Goal: Task Accomplishment & Management: Manage account settings

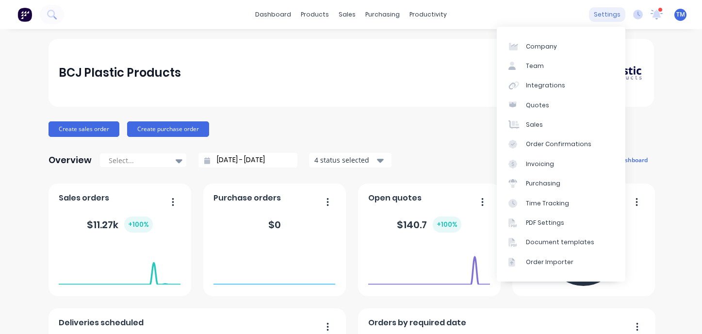
click at [570, 13] on div "settings" at bounding box center [607, 14] width 36 height 15
click at [529, 108] on div "Quotes" at bounding box center [537, 105] width 23 height 9
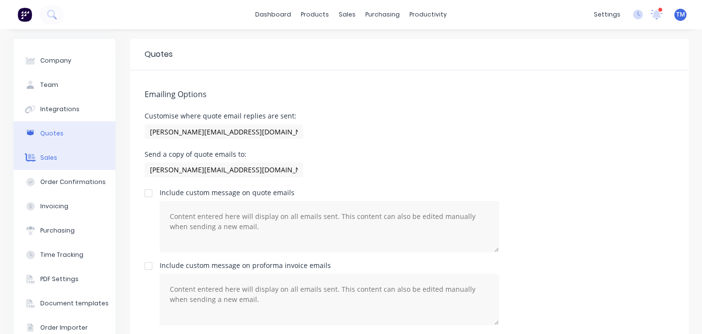
scroll to position [25, 0]
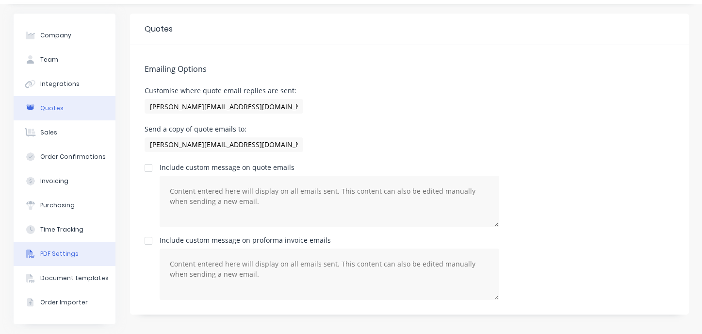
click at [65, 254] on div "PDF Settings" at bounding box center [59, 253] width 38 height 9
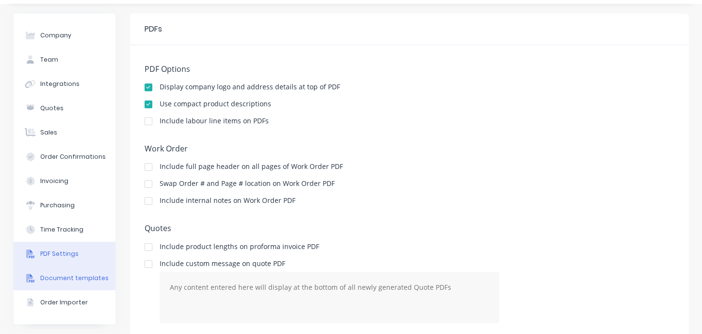
click at [71, 279] on div "Document templates" at bounding box center [74, 278] width 68 height 9
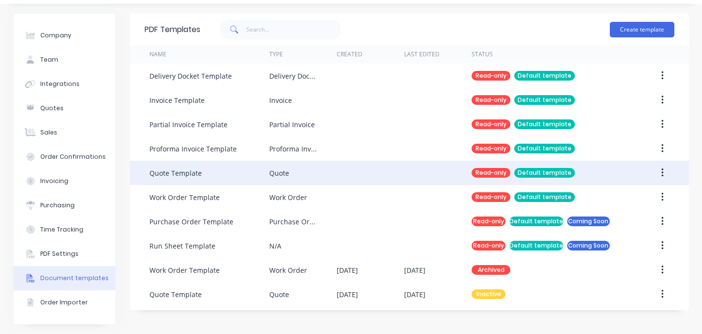
click at [184, 175] on div "Quote Template" at bounding box center [175, 173] width 52 height 10
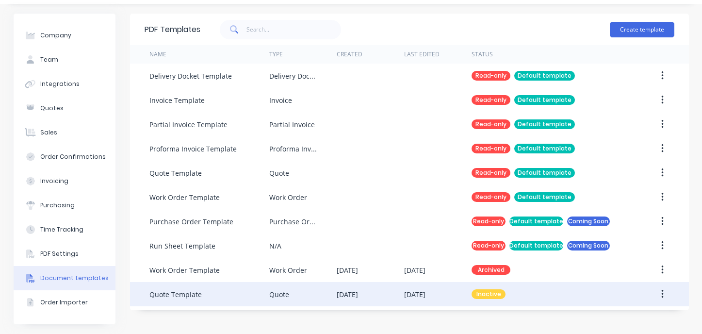
click at [177, 292] on div "Quote Template" at bounding box center [175, 294] width 52 height 10
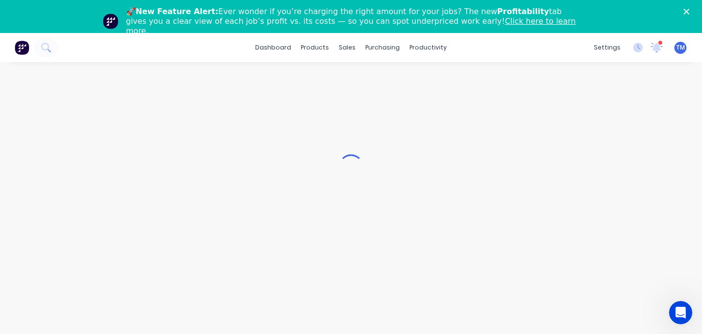
click at [683, 11] on div "🚀 New Feature Alert: Ever wonder if you’re charging the right amount for your j…" at bounding box center [351, 21] width 702 height 35
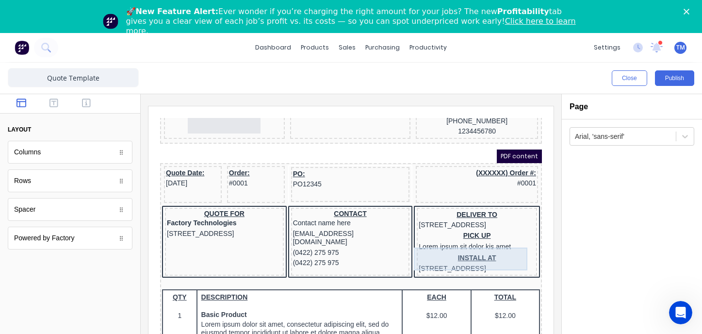
scroll to position [87, 0]
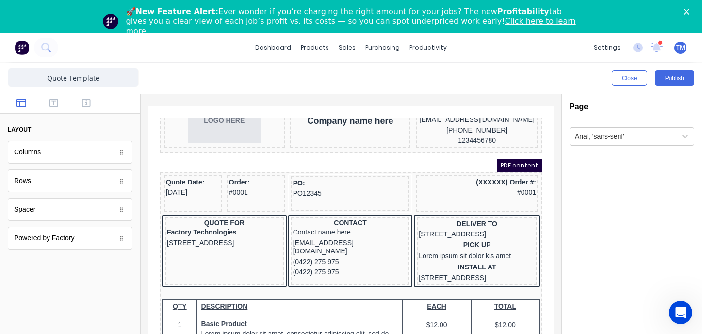
click at [476, 161] on div "PDF content" at bounding box center [340, 154] width 382 height 14
click at [424, 186] on div "(XXXXXX) Order #: #0001" at bounding box center [465, 175] width 118 height 21
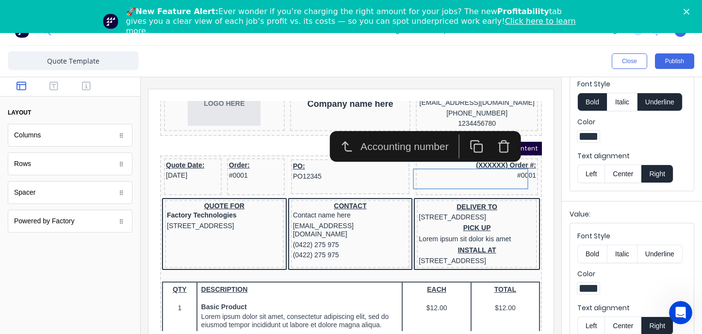
scroll to position [33, 0]
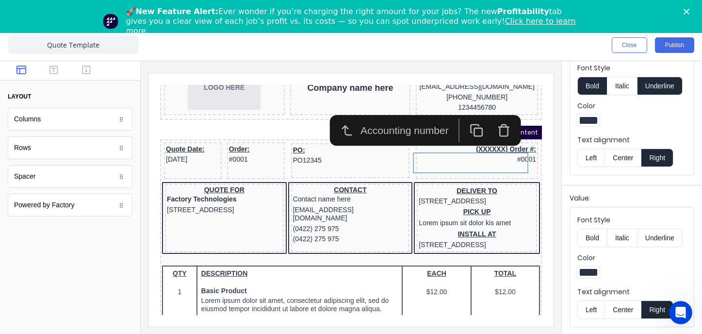
drag, startPoint x: 76, startPoint y: 272, endPoint x: 47, endPoint y: 164, distance: 112.1
click at [76, 271] on div at bounding box center [70, 282] width 140 height 104
click at [63, 112] on div "Columns" at bounding box center [70, 119] width 125 height 23
click at [64, 117] on div "Columns" at bounding box center [70, 119] width 125 height 23
click at [120, 120] on icon at bounding box center [121, 119] width 6 height 6
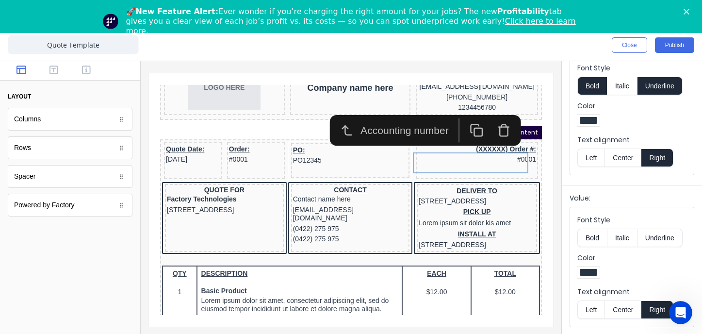
drag, startPoint x: 124, startPoint y: 120, endPoint x: 86, endPoint y: 151, distance: 48.6
click at [123, 120] on icon at bounding box center [121, 119] width 6 height 6
drag, startPoint x: 83, startPoint y: 154, endPoint x: 102, endPoint y: 154, distance: 18.4
click at [84, 154] on div "Rows" at bounding box center [70, 147] width 125 height 23
drag, startPoint x: 126, startPoint y: 147, endPoint x: 112, endPoint y: 166, distance: 23.7
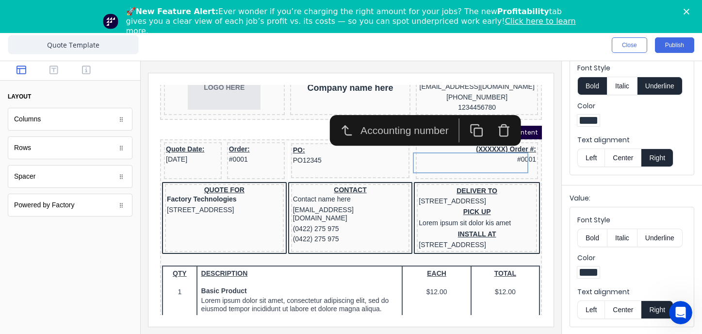
click at [125, 148] on div at bounding box center [121, 148] width 10 height 10
drag, startPoint x: 104, startPoint y: 240, endPoint x: 87, endPoint y: 236, distance: 17.1
click at [104, 240] on div at bounding box center [70, 282] width 140 height 104
drag, startPoint x: 63, startPoint y: 194, endPoint x: 67, endPoint y: 201, distance: 8.7
click at [63, 194] on div "Powered by Factory" at bounding box center [70, 205] width 125 height 23
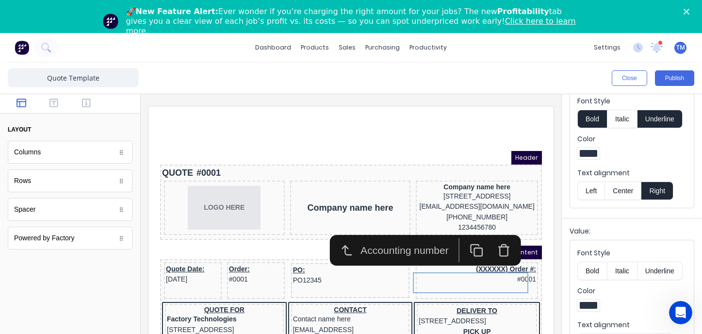
scroll to position [3, 0]
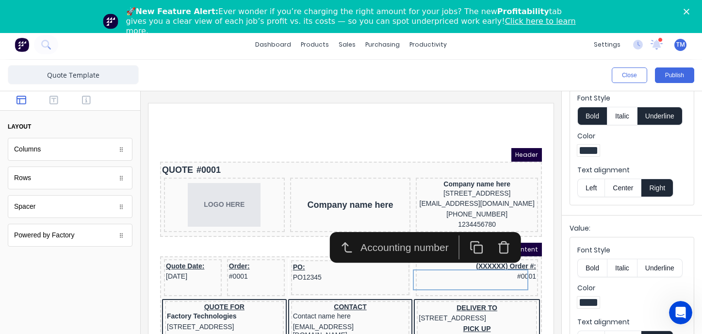
click at [185, 113] on iframe at bounding box center [351, 229] width 405 height 253
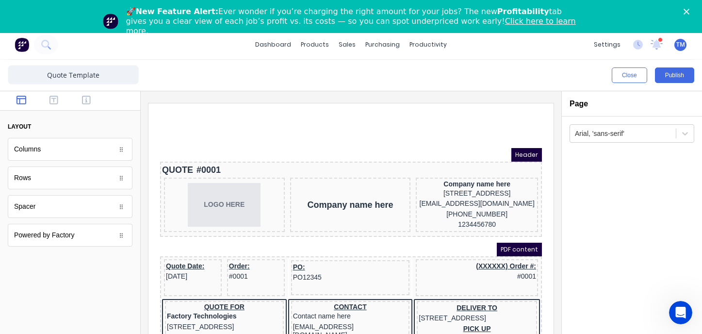
click at [236, 123] on html "Header QUOTE #0001 LOGO HERE Company name here Company name here 234 Beach Road…" at bounding box center [340, 234] width 382 height 263
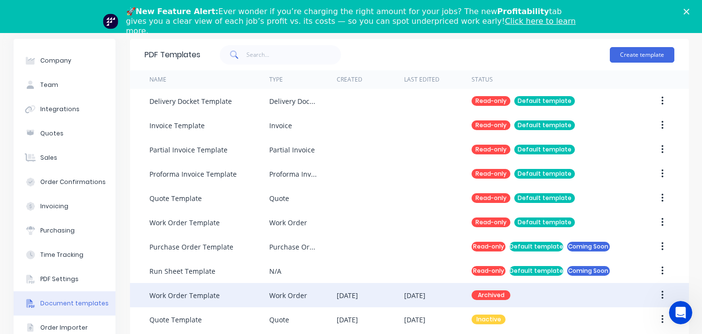
scroll to position [25, 0]
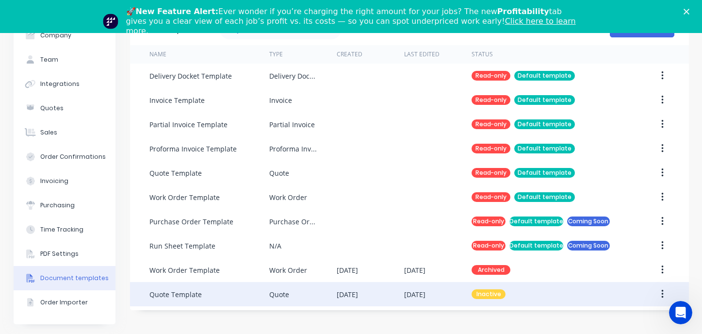
click at [183, 294] on div "Quote Template" at bounding box center [175, 294] width 52 height 10
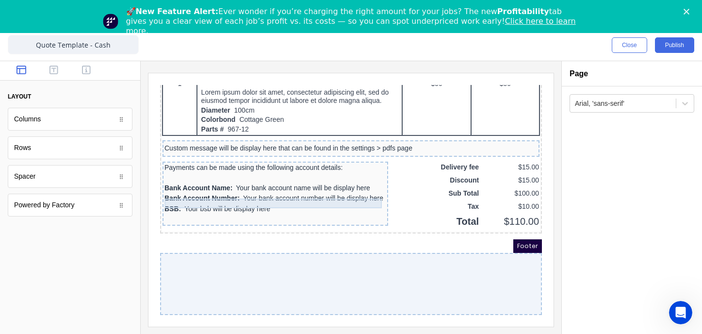
scroll to position [735, 0]
click at [291, 271] on div at bounding box center [340, 272] width 382 height 62
click at [81, 69] on button "button" at bounding box center [86, 71] width 27 height 12
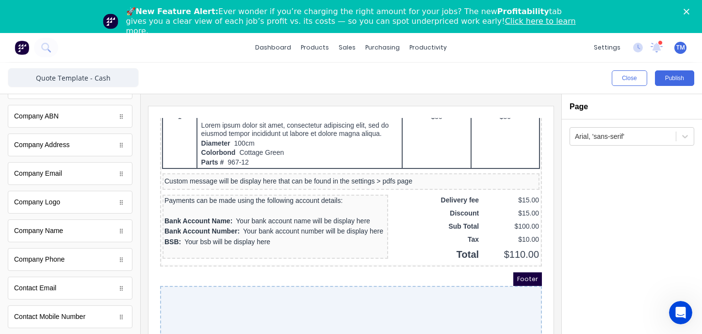
scroll to position [0, 0]
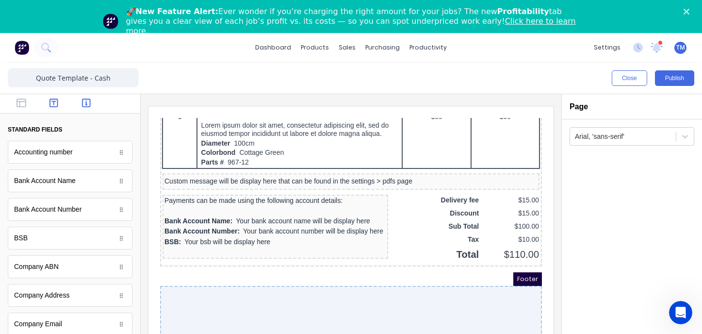
click at [53, 108] on button "button" at bounding box center [53, 104] width 27 height 12
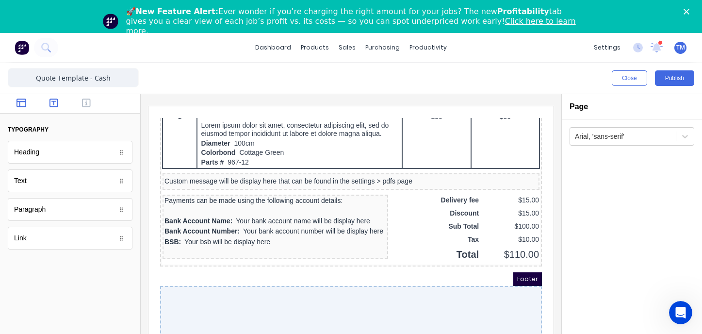
click at [25, 109] on button "button" at bounding box center [21, 104] width 27 height 12
click at [51, 102] on icon "button" at bounding box center [54, 103] width 9 height 10
click at [89, 105] on icon "button" at bounding box center [86, 103] width 9 height 10
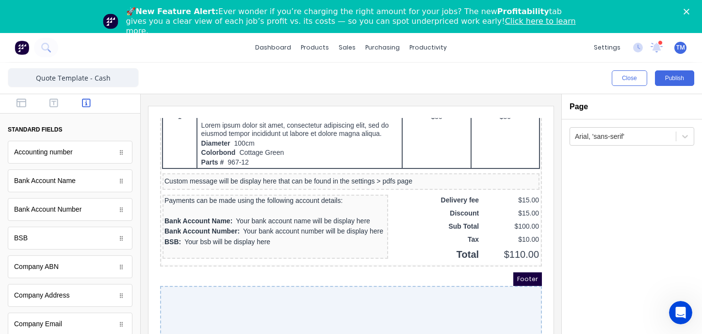
click at [335, 290] on div at bounding box center [340, 305] width 382 height 62
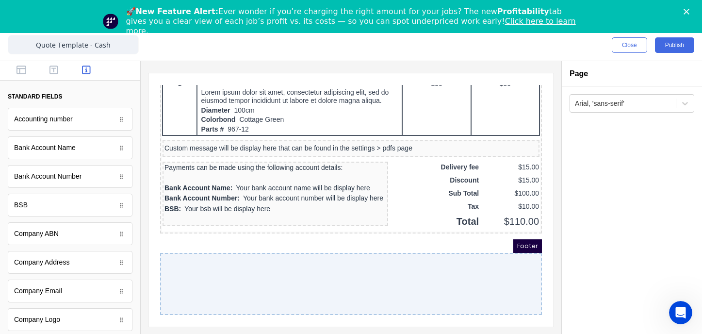
click at [518, 235] on span "Footer" at bounding box center [516, 235] width 29 height 14
click at [411, 261] on div at bounding box center [340, 272] width 382 height 62
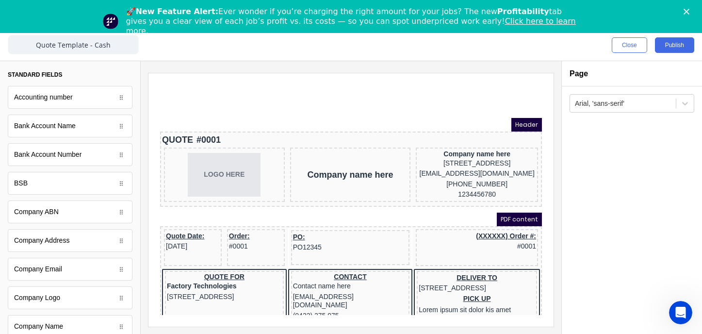
scroll to position [0, 0]
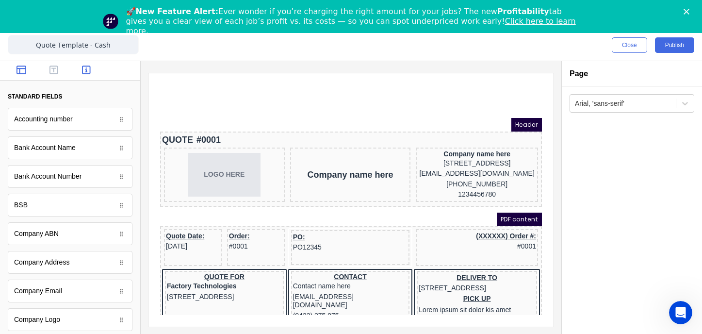
click at [20, 66] on icon "button" at bounding box center [22, 70] width 10 height 10
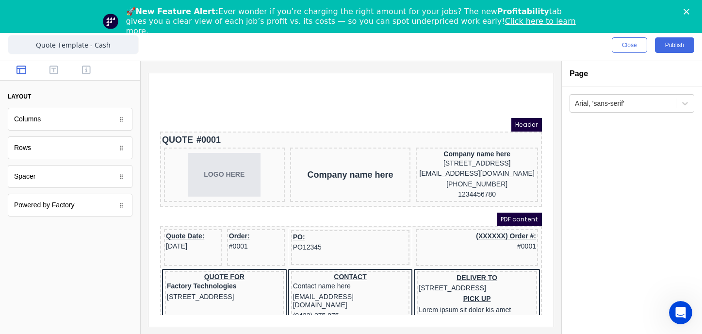
click at [124, 151] on div at bounding box center [121, 148] width 10 height 10
click at [121, 149] on icon at bounding box center [121, 148] width 6 height 6
click at [66, 123] on div "Columns" at bounding box center [70, 119] width 125 height 23
click at [52, 71] on icon "button" at bounding box center [54, 70] width 9 height 10
click at [81, 69] on button "button" at bounding box center [86, 71] width 27 height 12
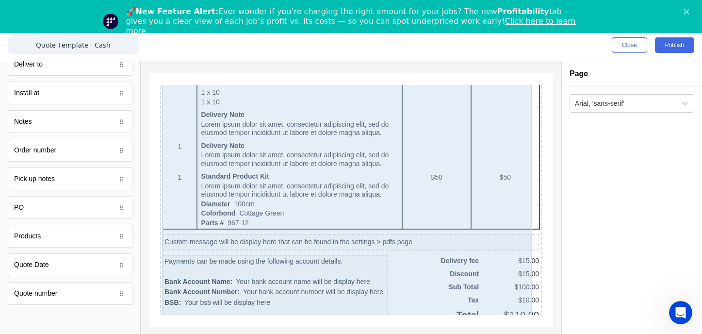
scroll to position [735, 0]
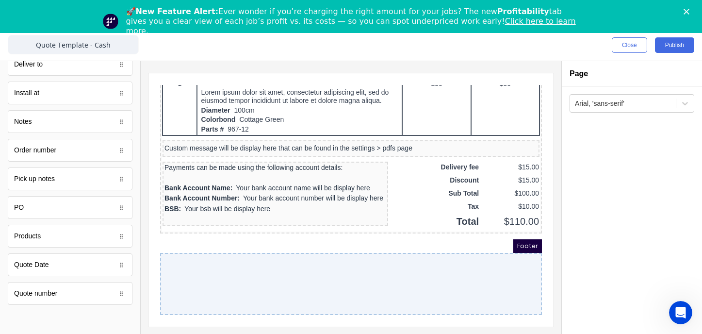
click at [226, 257] on div at bounding box center [340, 272] width 382 height 62
click at [685, 12] on icon "Close" at bounding box center [687, 12] width 6 height 6
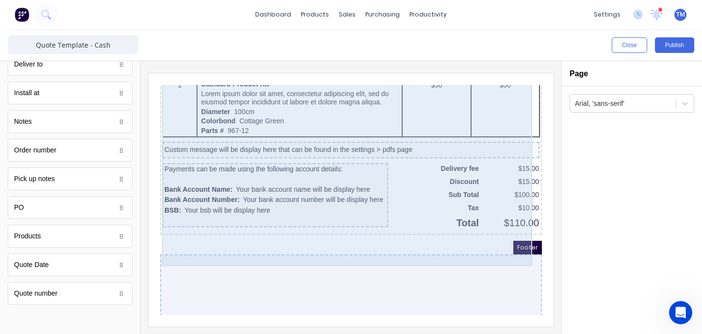
scroll to position [692, 0]
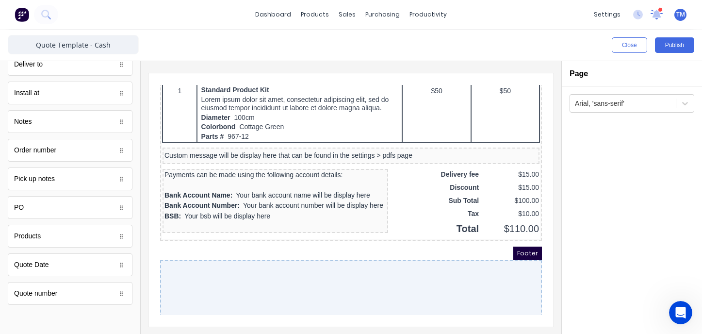
click at [659, 14] on icon at bounding box center [657, 14] width 9 height 8
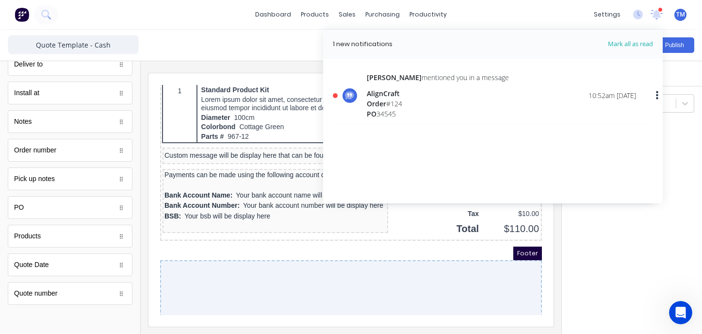
drag, startPoint x: 211, startPoint y: 11, endPoint x: 211, endPoint y: 17, distance: 6.3
click at [211, 11] on div "dashboard products sales purchasing productivity dashboard products Product Cat…" at bounding box center [351, 14] width 702 height 29
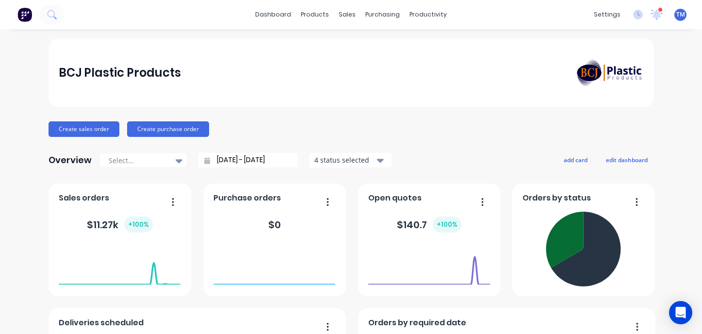
drag, startPoint x: 655, startPoint y: 14, endPoint x: 660, endPoint y: 25, distance: 12.4
click at [655, 14] on icon at bounding box center [656, 13] width 9 height 9
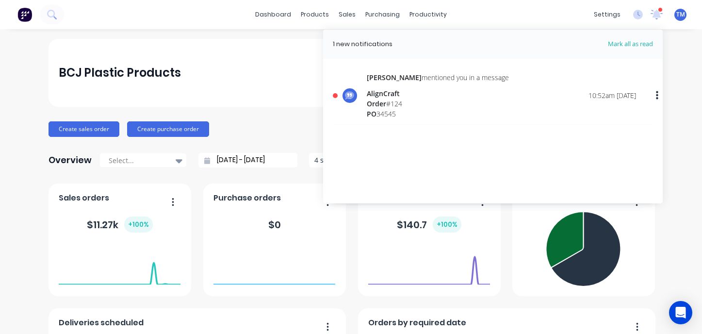
drag, startPoint x: 567, startPoint y: 12, endPoint x: 621, endPoint y: 17, distance: 54.1
click at [568, 12] on div "dashboard products sales purchasing productivity dashboard products Product Cat…" at bounding box center [351, 14] width 702 height 29
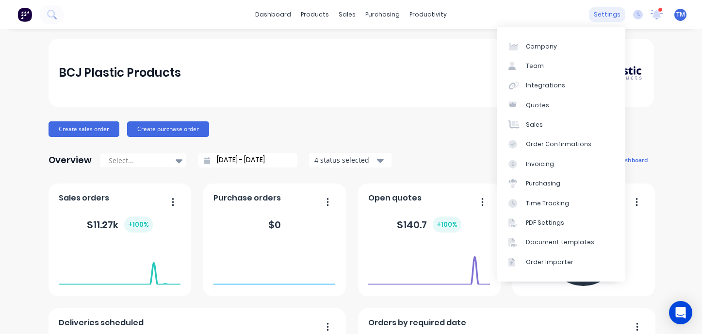
click at [614, 14] on div "settings" at bounding box center [607, 14] width 36 height 15
click at [567, 223] on link "PDF Settings" at bounding box center [561, 222] width 129 height 19
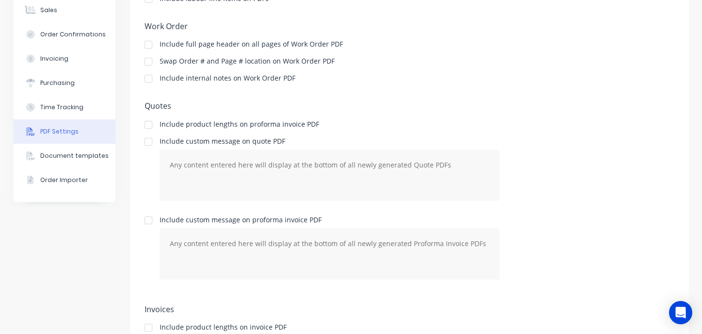
scroll to position [150, 0]
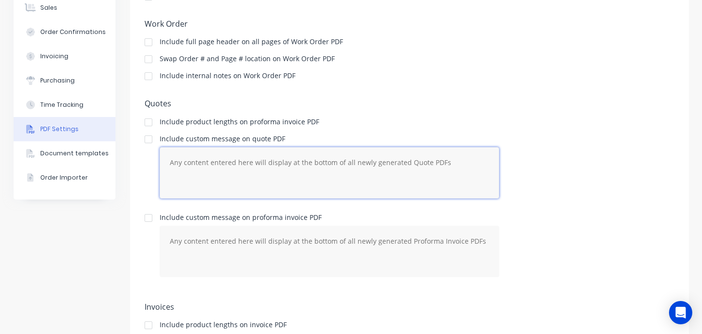
click at [367, 166] on textarea at bounding box center [330, 172] width 340 height 51
drag, startPoint x: 313, startPoint y: 163, endPoint x: 302, endPoint y: 169, distance: 12.2
click at [313, 163] on textarea at bounding box center [330, 172] width 340 height 51
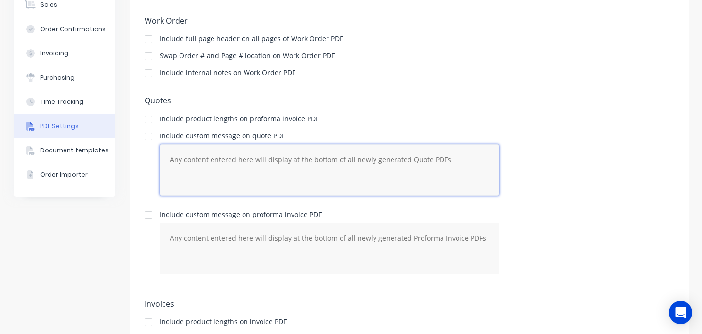
scroll to position [154, 0]
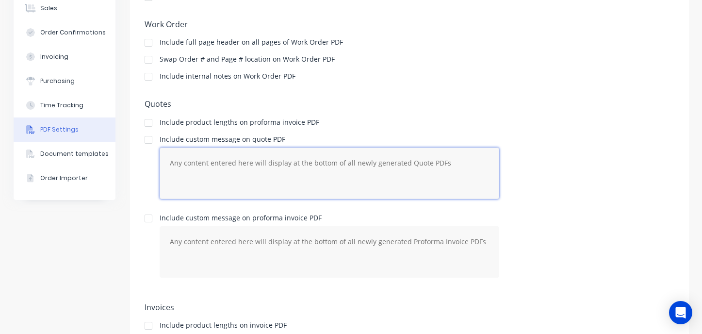
click at [248, 157] on textarea at bounding box center [330, 173] width 340 height 51
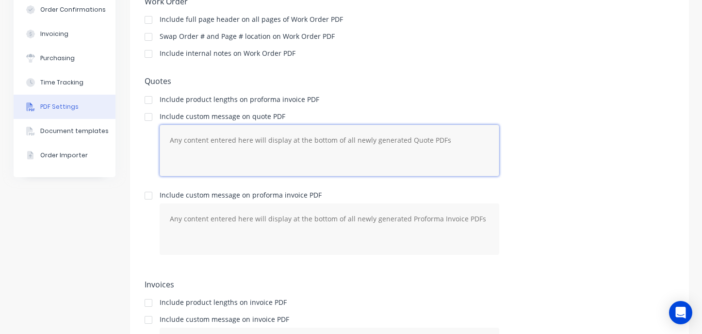
scroll to position [219, 0]
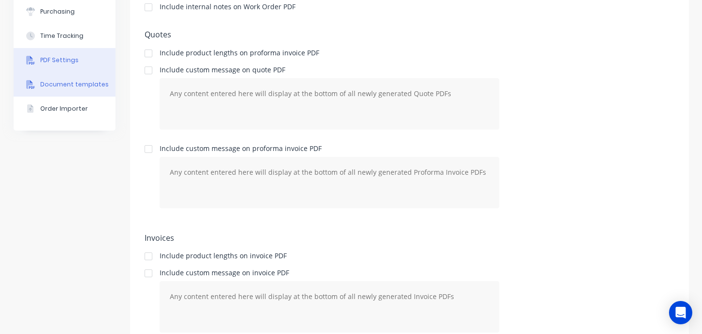
click at [71, 87] on div "Document templates" at bounding box center [74, 84] width 68 height 9
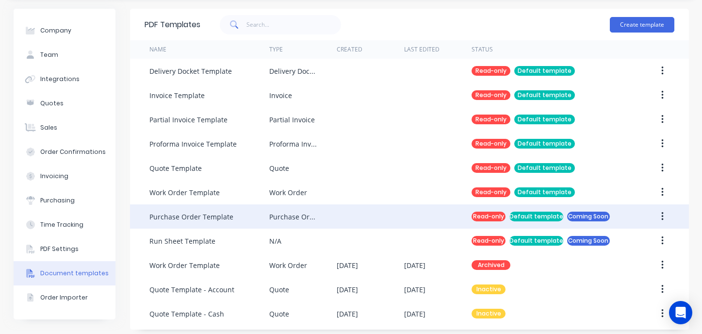
scroll to position [30, 0]
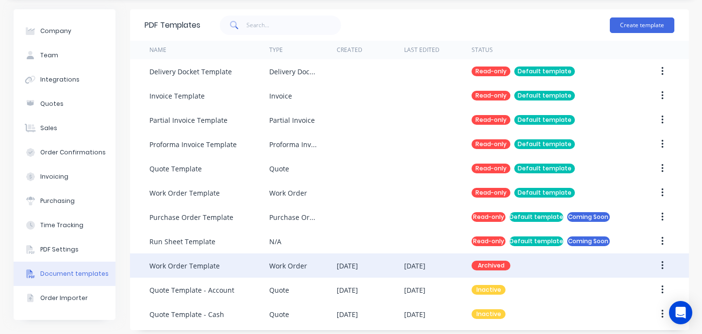
click at [661, 266] on icon "button" at bounding box center [662, 265] width 2 height 11
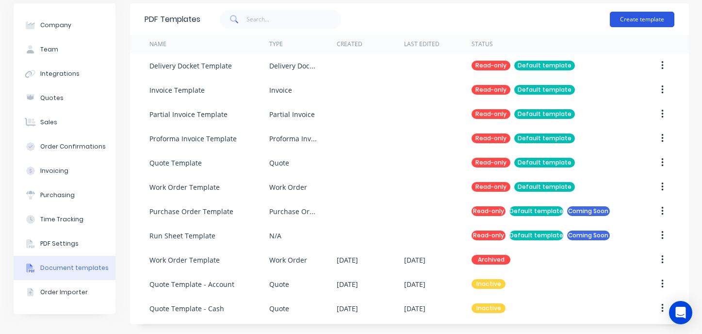
click at [651, 10] on div "Create template" at bounding box center [642, 19] width 65 height 29
click at [642, 18] on button "Create template" at bounding box center [642, 20] width 65 height 16
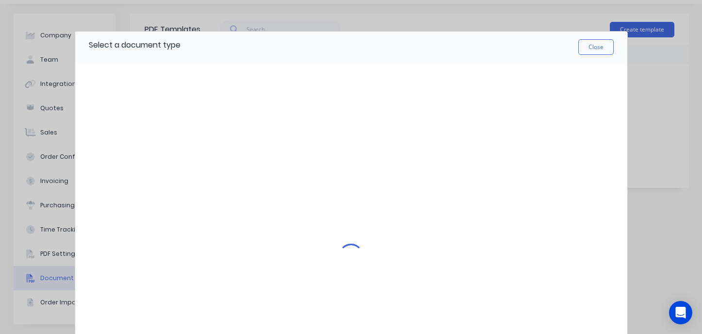
scroll to position [25, 0]
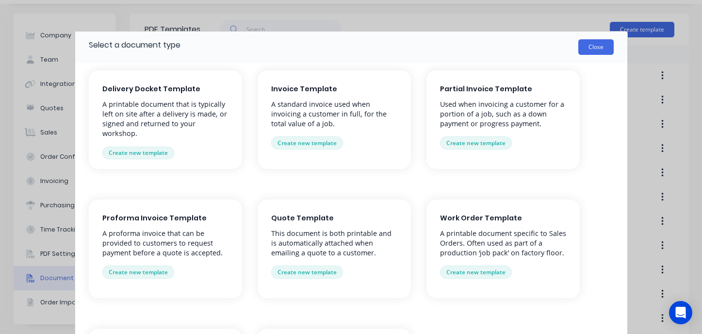
click at [599, 50] on button "Close" at bounding box center [595, 47] width 35 height 16
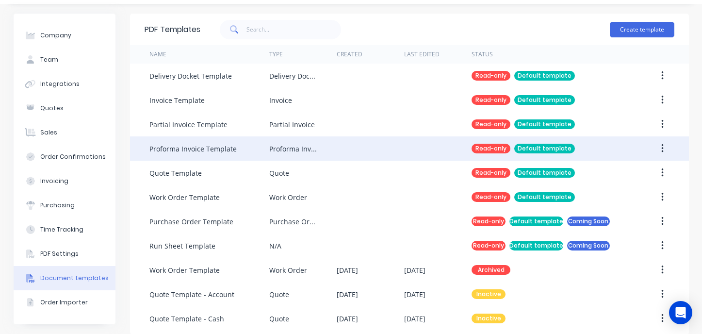
scroll to position [35, 0]
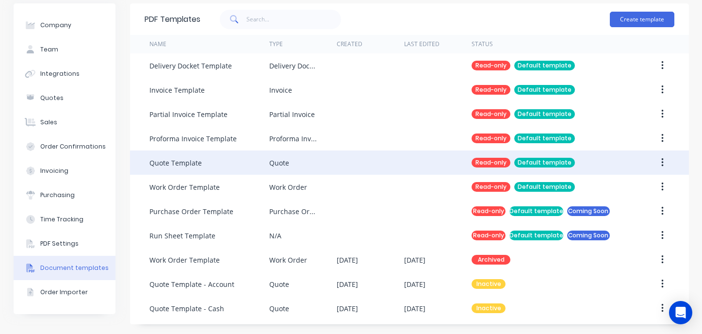
click at [213, 165] on div "Quote Template" at bounding box center [209, 162] width 120 height 24
click at [284, 163] on div "Quote" at bounding box center [279, 163] width 20 height 10
click at [411, 156] on div at bounding box center [437, 162] width 67 height 24
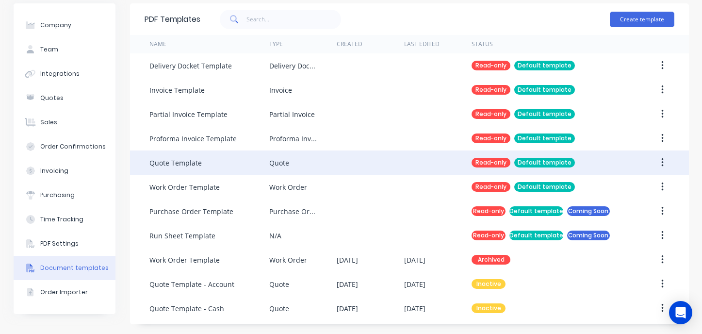
click at [620, 155] on div "Read-only Default template" at bounding box center [551, 162] width 158 height 24
click at [662, 162] on icon "button" at bounding box center [663, 162] width 2 height 9
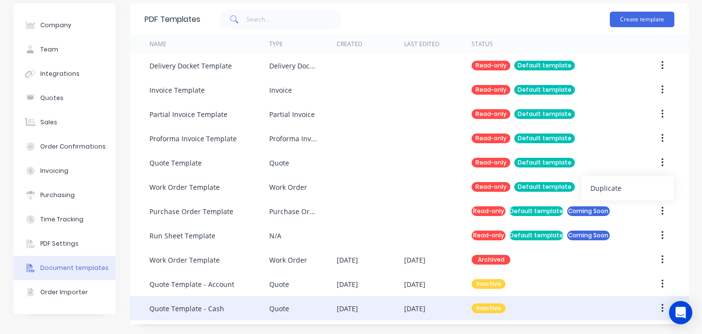
click at [197, 308] on div "Quote Template - Cash" at bounding box center [186, 308] width 75 height 10
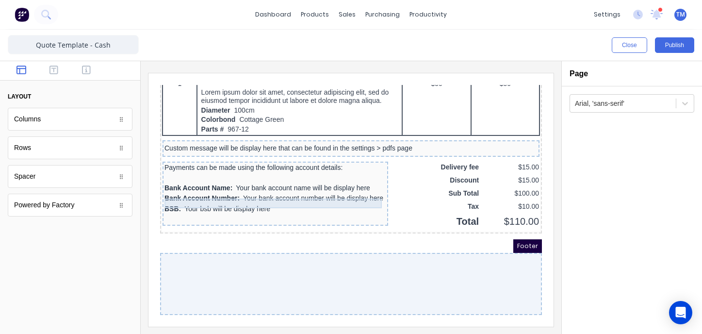
scroll to position [702, 0]
drag, startPoint x: 612, startPoint y: 195, endPoint x: 645, endPoint y: 135, distance: 68.4
click at [614, 191] on div "Arial, 'sans-serif'" at bounding box center [632, 210] width 140 height 248
click at [681, 104] on icon at bounding box center [685, 104] width 10 height 10
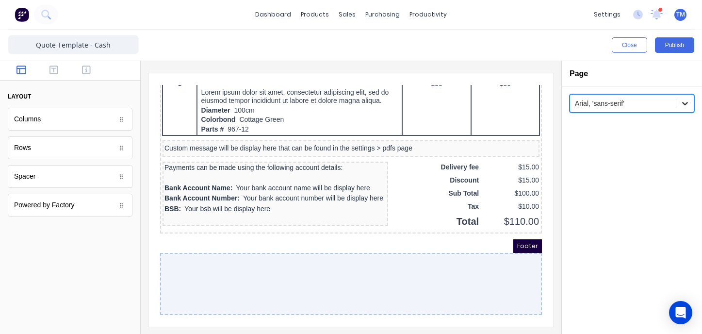
click at [681, 104] on icon at bounding box center [685, 104] width 10 height 10
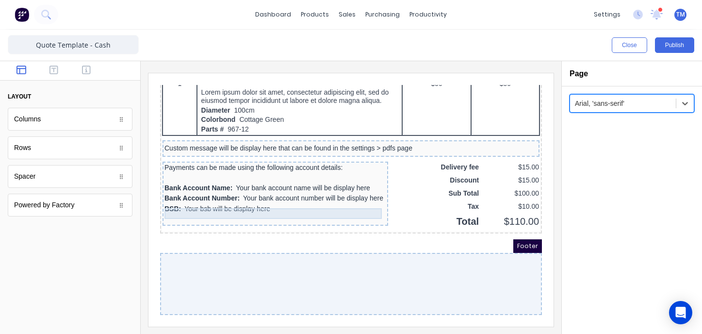
scroll to position [677, 0]
click at [229, 182] on div "Bank Account Name: Your bank account name will be display here" at bounding box center [264, 176] width 222 height 11
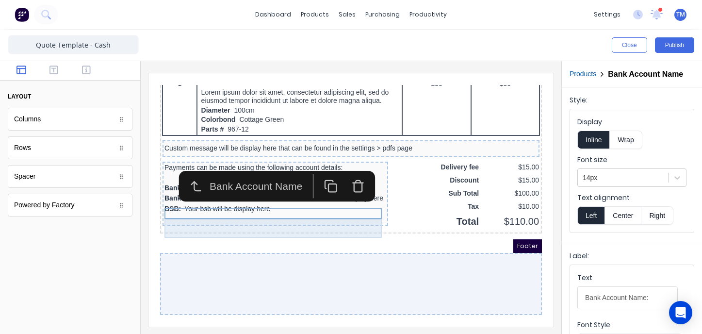
click at [281, 192] on div "Bank Account Number: Your bank account number will be display here" at bounding box center [264, 187] width 222 height 11
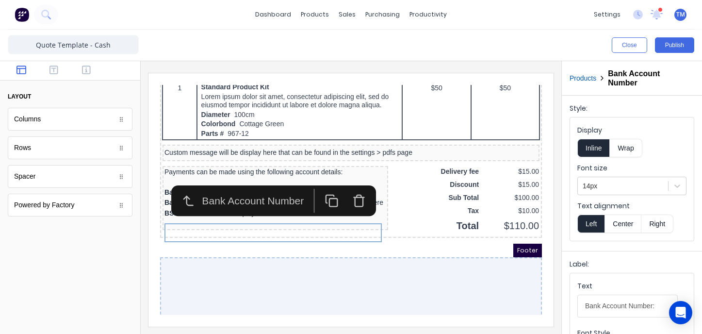
scroll to position [702, 0]
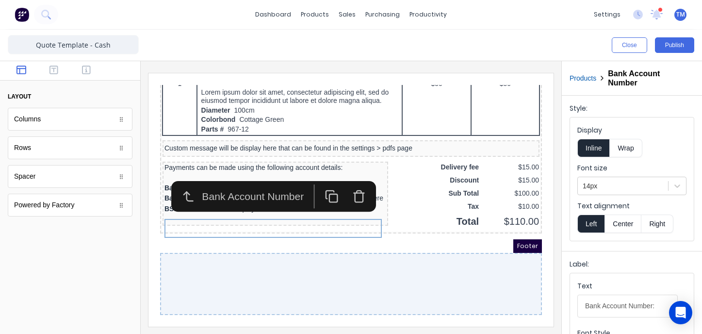
click at [92, 118] on div "Columns" at bounding box center [70, 119] width 125 height 23
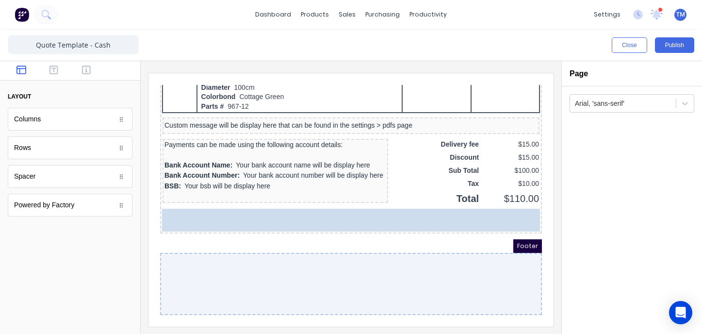
drag, startPoint x: 77, startPoint y: 150, endPoint x: 27, endPoint y: 142, distance: 50.2
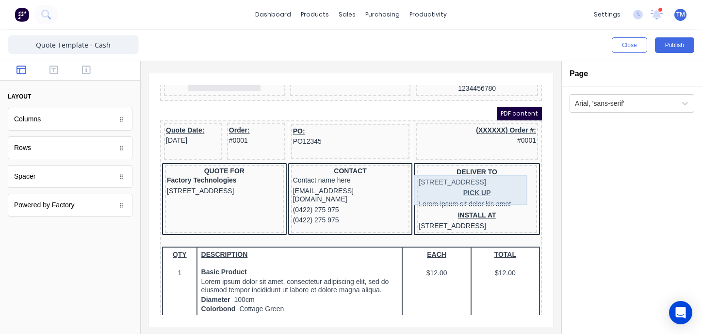
scroll to position [75, 0]
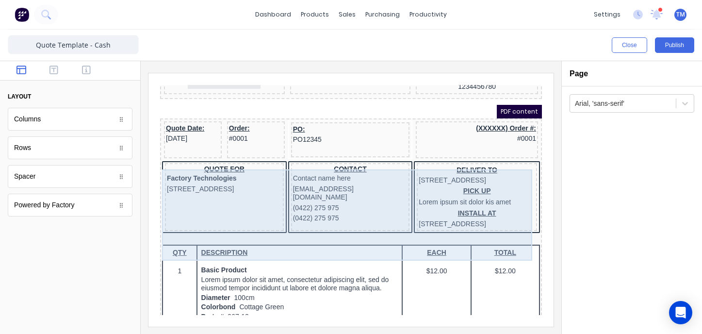
click at [287, 220] on div "CONTACT Contact name here [EMAIL_ADDRESS][DOMAIN_NAME] (0422) 275 975 (0422) 27…" at bounding box center [339, 185] width 119 height 68
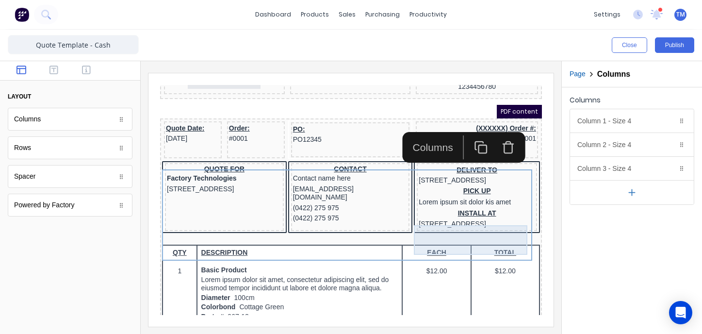
scroll to position [0, 0]
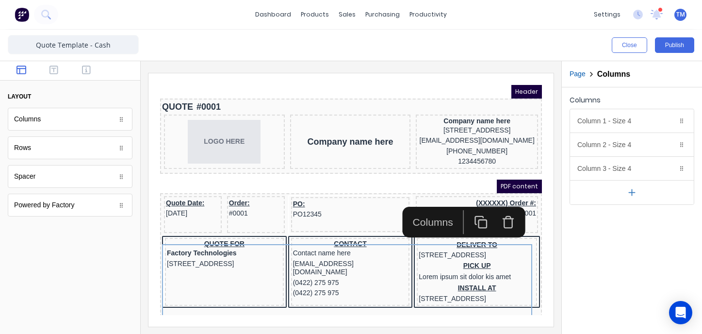
drag, startPoint x: 53, startPoint y: 69, endPoint x: 59, endPoint y: 85, distance: 17.5
click at [53, 69] on icon "button" at bounding box center [54, 70] width 9 height 9
click at [58, 121] on div "Heading" at bounding box center [70, 119] width 125 height 23
click at [84, 67] on icon "button" at bounding box center [86, 70] width 9 height 10
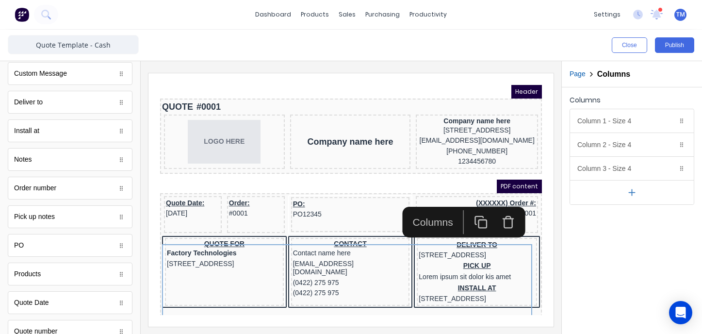
scroll to position [570, 0]
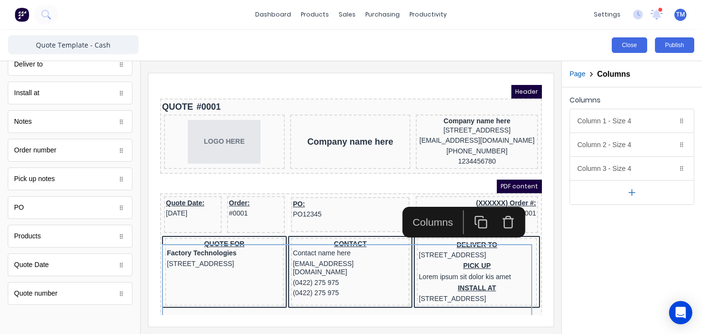
click at [628, 47] on button "Close" at bounding box center [629, 45] width 35 height 16
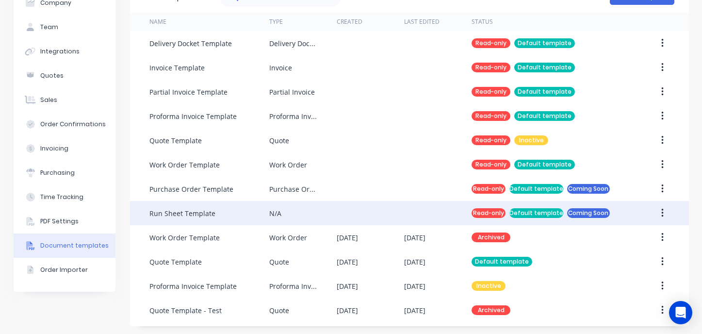
scroll to position [60, 0]
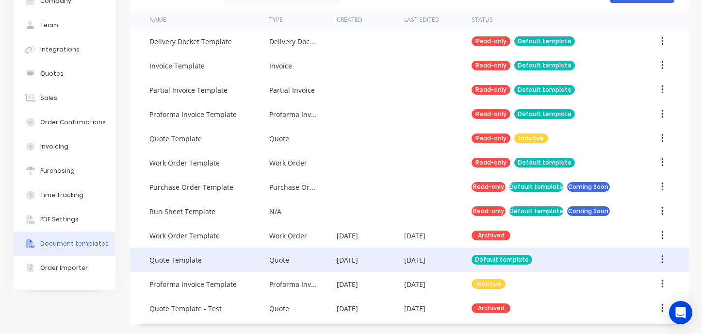
click at [659, 257] on button "button" at bounding box center [662, 259] width 23 height 17
click at [661, 257] on button "button" at bounding box center [662, 259] width 23 height 17
click at [664, 258] on icon "button" at bounding box center [662, 259] width 2 height 11
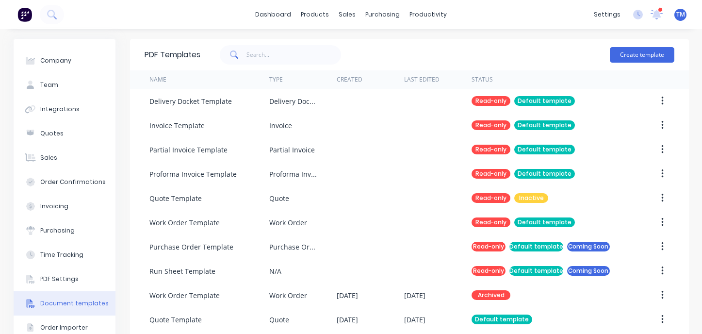
scroll to position [60, 0]
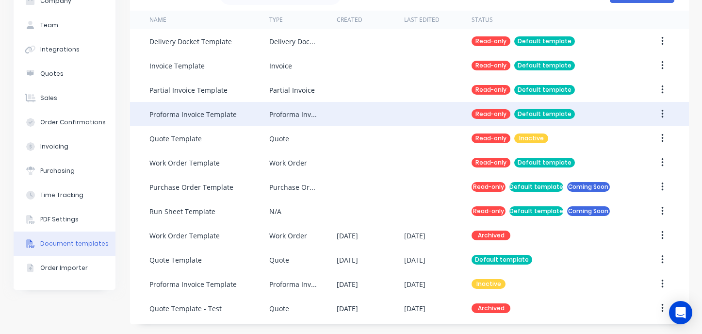
click at [662, 112] on icon "button" at bounding box center [662, 114] width 2 height 11
click at [625, 139] on div "Duplicate" at bounding box center [628, 139] width 75 height 14
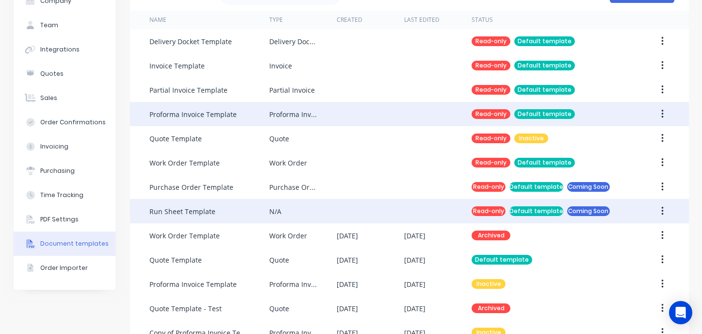
scroll to position [84, 0]
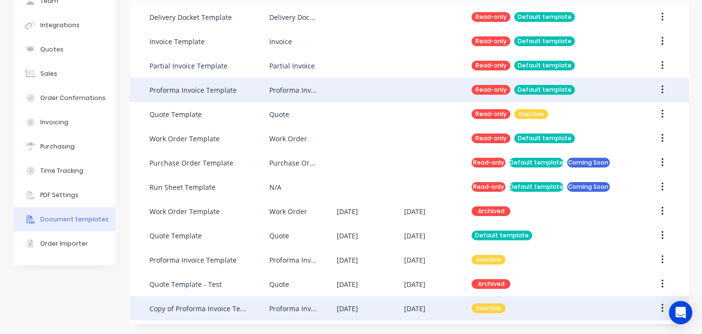
click at [659, 307] on button "button" at bounding box center [662, 307] width 23 height 17
click at [661, 310] on button "button" at bounding box center [662, 307] width 23 height 17
click at [663, 308] on icon "button" at bounding box center [663, 308] width 2 height 9
click at [658, 309] on button "button" at bounding box center [662, 307] width 23 height 17
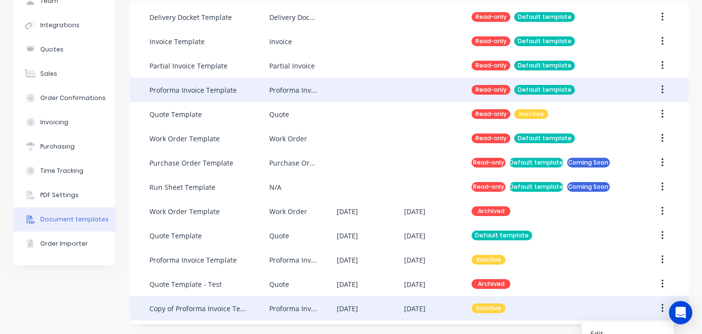
drag, startPoint x: 637, startPoint y: 309, endPoint x: 492, endPoint y: 304, distance: 145.7
click at [627, 309] on div "Copy of Proforma Invoice Template Proforma Invoice 29 Aug 2025 29 Aug 2025 Inac…" at bounding box center [409, 308] width 559 height 24
click at [502, 309] on div "Inactive" at bounding box center [489, 308] width 34 height 10
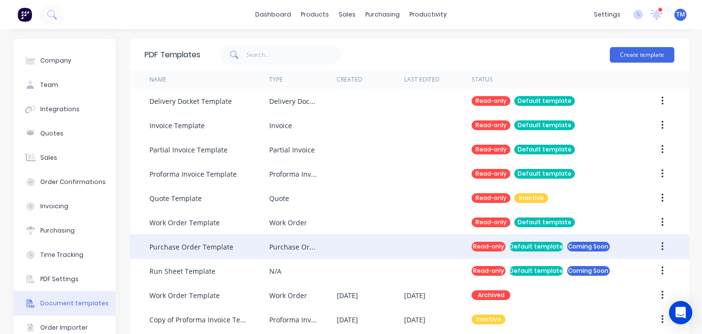
scroll to position [84, 0]
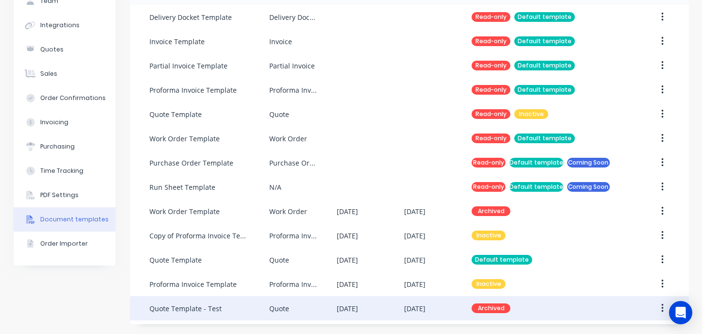
click at [521, 309] on div "Archived" at bounding box center [551, 308] width 158 height 24
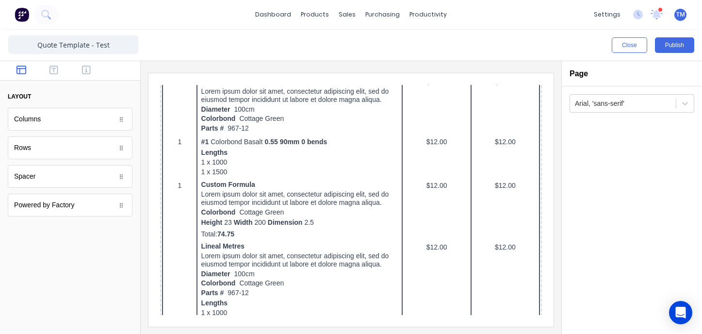
scroll to position [259, 0]
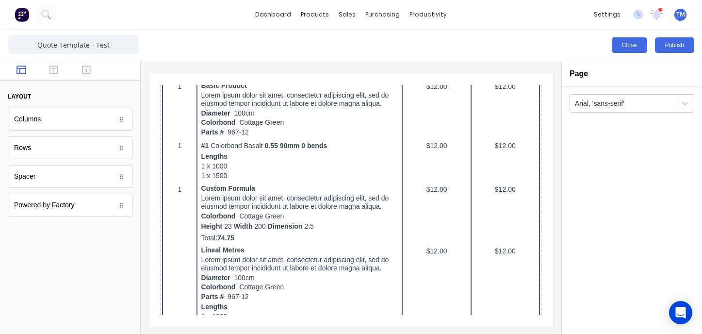
click at [628, 44] on button "Close" at bounding box center [629, 45] width 35 height 16
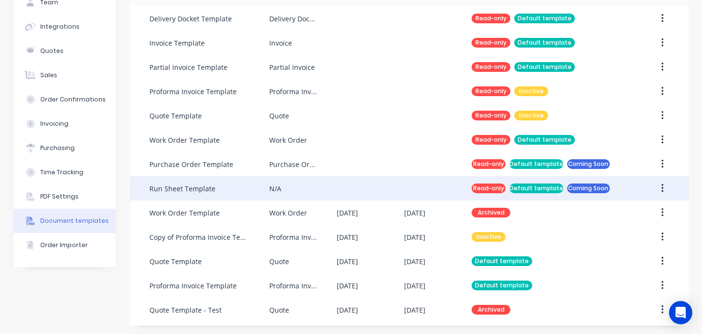
scroll to position [84, 0]
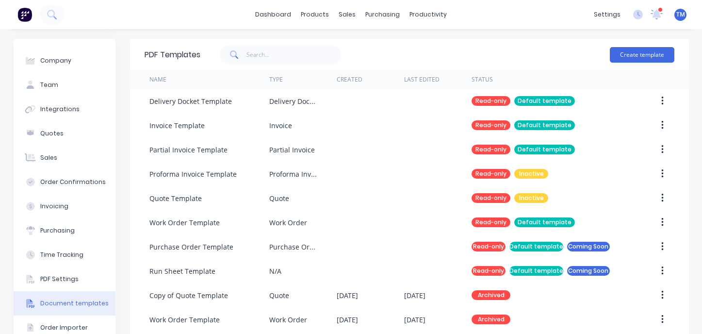
scroll to position [108, 0]
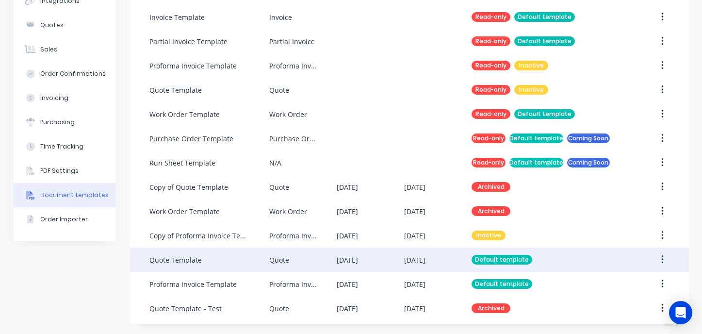
click at [664, 259] on button "button" at bounding box center [662, 259] width 23 height 17
click at [663, 260] on icon "button" at bounding box center [663, 259] width 2 height 9
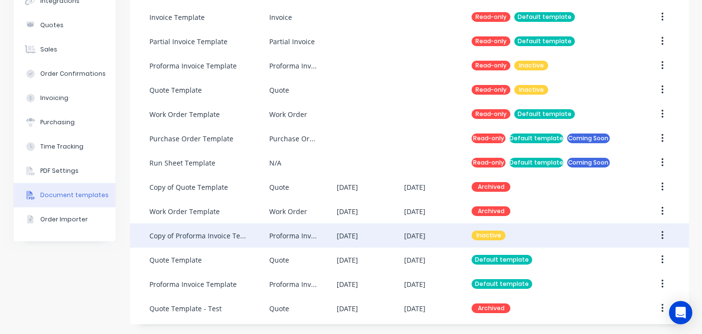
click at [664, 236] on icon "button" at bounding box center [662, 235] width 2 height 11
click at [619, 318] on div "Archive" at bounding box center [628, 319] width 75 height 14
click at [660, 235] on button "button" at bounding box center [662, 235] width 23 height 17
click at [661, 236] on icon "button" at bounding box center [662, 235] width 2 height 11
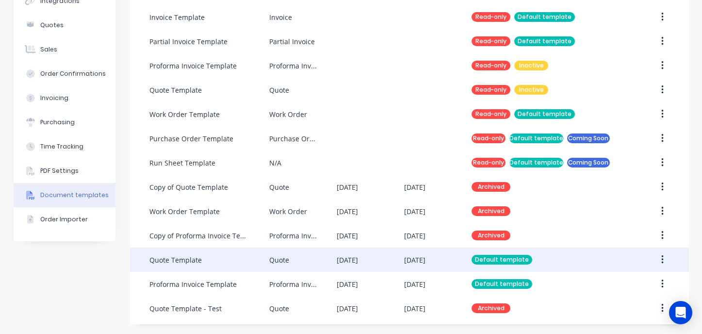
click at [663, 259] on icon "button" at bounding box center [662, 259] width 2 height 11
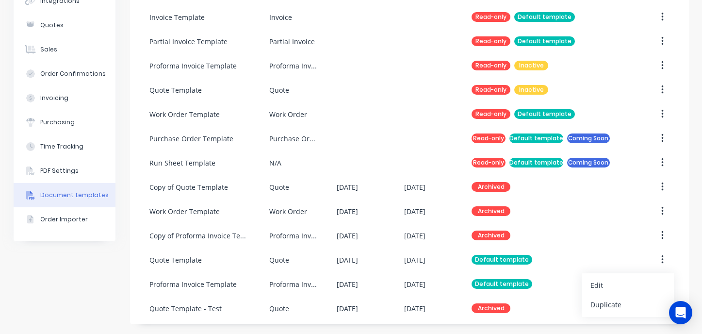
click at [694, 266] on div "Company Team Integrations Quotes Sales Order Confirmations Invoicing Purchasing…" at bounding box center [351, 127] width 702 height 413
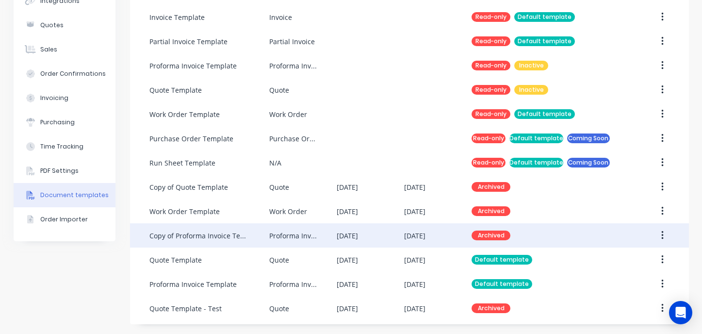
click at [666, 233] on button "button" at bounding box center [662, 235] width 23 height 17
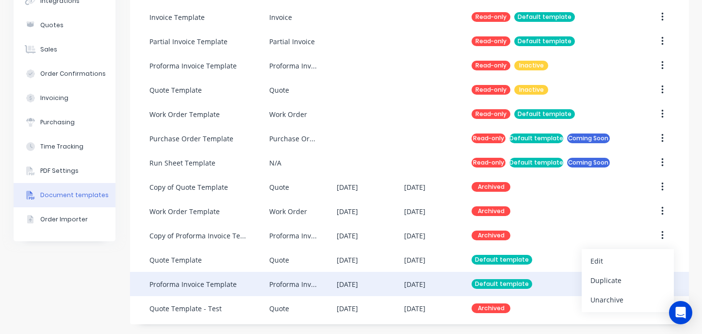
drag, startPoint x: 628, startPoint y: 301, endPoint x: 609, endPoint y: 292, distance: 22.1
click at [628, 301] on div "Unarchive" at bounding box center [628, 300] width 75 height 14
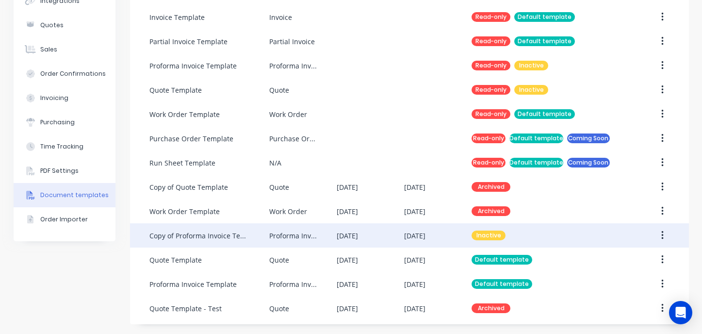
click at [508, 238] on div "Inactive" at bounding box center [551, 235] width 158 height 24
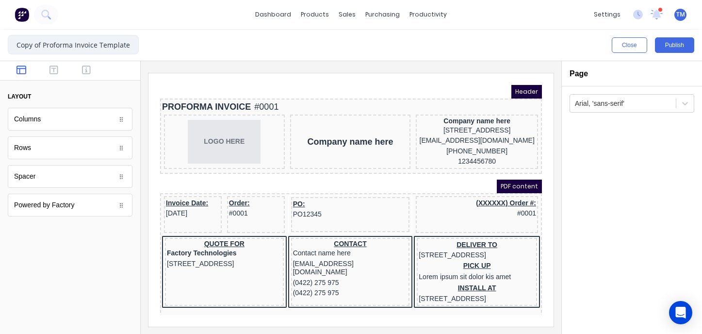
click at [73, 46] on input "Copy of Proforma Invoice Template" at bounding box center [73, 44] width 131 height 19
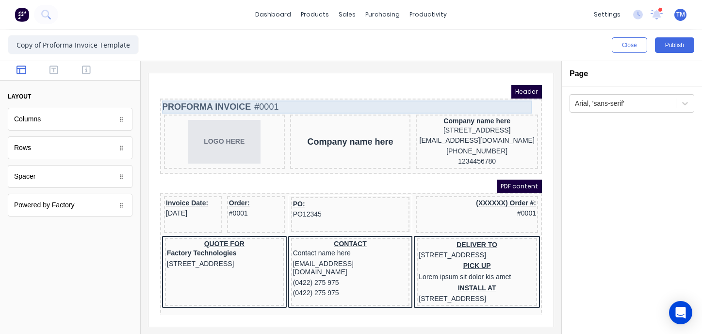
click at [203, 94] on div "PROFORMA INVOICE #0001" at bounding box center [339, 95] width 378 height 13
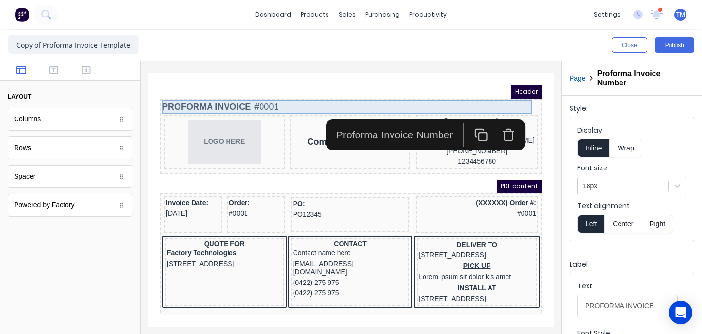
click at [199, 97] on div "PROFORMA INVOICE #0001" at bounding box center [339, 95] width 378 height 13
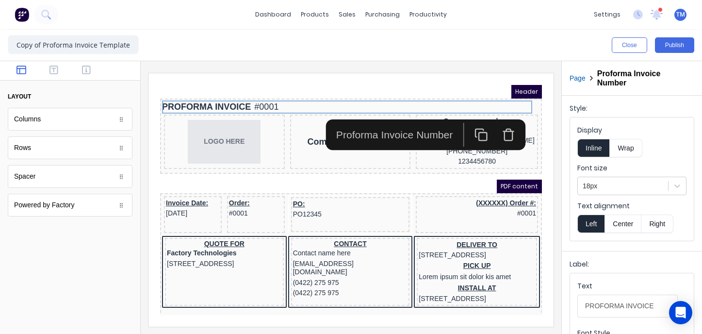
click at [609, 79] on h2 "Proforma Invoice Number" at bounding box center [641, 78] width 89 height 18
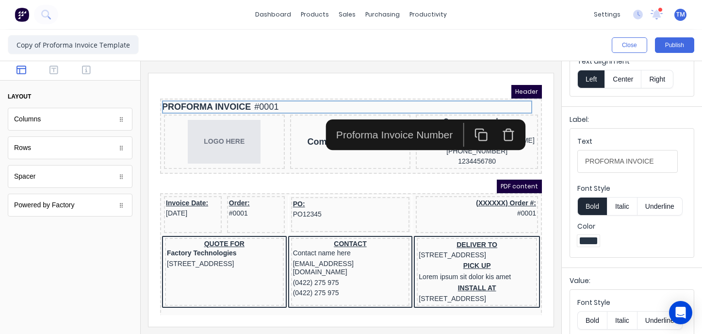
scroll to position [143, 0]
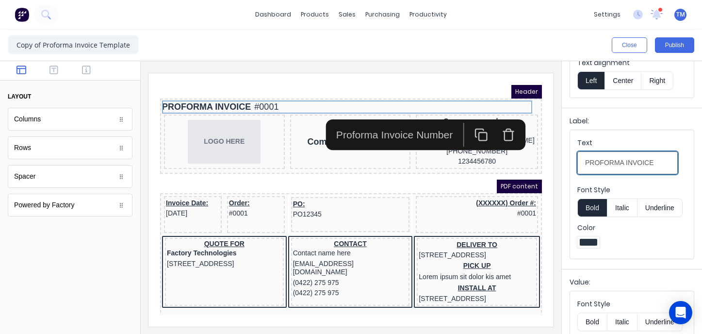
click at [622, 163] on input "PROFORMA INVOICE" at bounding box center [628, 162] width 100 height 23
drag, startPoint x: 625, startPoint y: 164, endPoint x: 619, endPoint y: 156, distance: 9.7
click at [578, 164] on input "PROFORMA INVOICE" at bounding box center [628, 162] width 100 height 23
click at [650, 135] on fieldset "Text PROFORMA INVOICE Font Style Bold Italic Underline Color" at bounding box center [632, 194] width 124 height 129
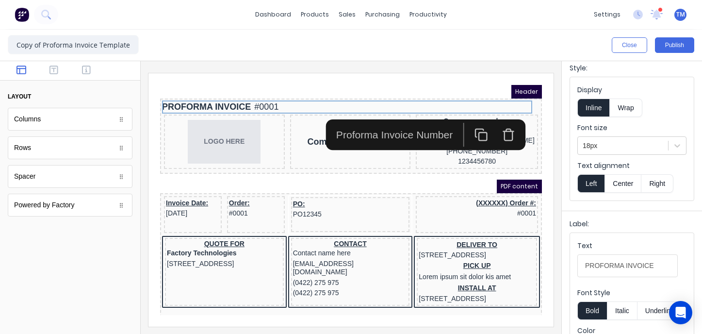
scroll to position [0, 0]
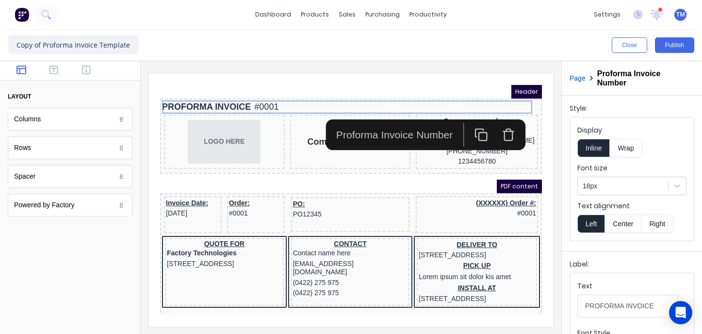
click at [339, 77] on div "Header" at bounding box center [340, 80] width 382 height 14
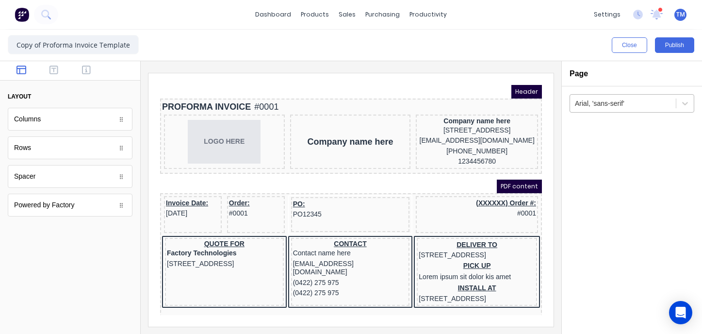
drag, startPoint x: 651, startPoint y: 158, endPoint x: 682, endPoint y: 112, distance: 55.9
click at [655, 153] on div "Arial, 'sans-serif'" at bounding box center [632, 210] width 140 height 248
click at [686, 102] on icon at bounding box center [685, 104] width 10 height 10
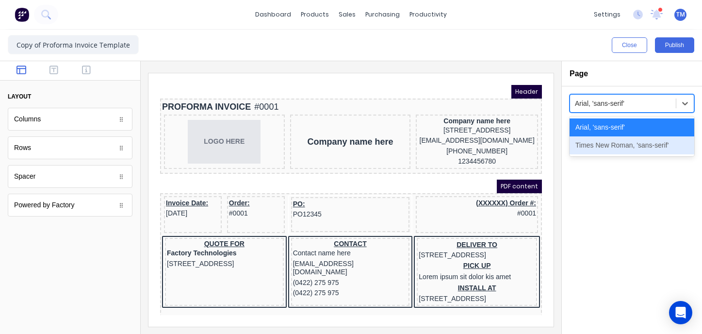
click at [673, 194] on div "Times New Roman, 'sans-serif', 2 of 2. 2 results available. Use Up and Down to …" at bounding box center [632, 210] width 140 height 248
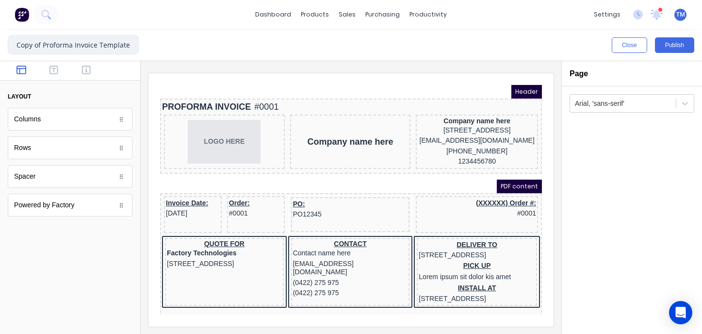
click at [72, 46] on input "Copy of Proforma Invoice Template" at bounding box center [73, 44] width 131 height 19
drag, startPoint x: 76, startPoint y: 46, endPoint x: 0, endPoint y: 47, distance: 75.2
click at [0, 47] on div "Copy of Proforma Invoice Template Close Publish Components layout Columns Colum…" at bounding box center [351, 182] width 702 height 304
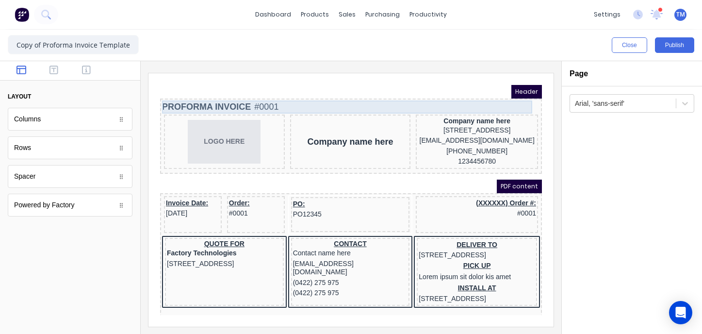
click at [186, 96] on div "PROFORMA INVOICE #0001" at bounding box center [339, 95] width 378 height 13
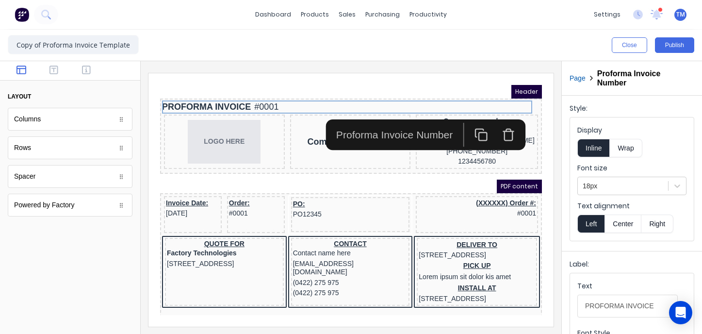
click at [611, 78] on h2 "Proforma Invoice Number" at bounding box center [641, 78] width 89 height 18
click at [595, 80] on div "Page Proforma Invoice Number" at bounding box center [632, 78] width 125 height 18
click at [581, 79] on button "Page" at bounding box center [578, 78] width 16 height 10
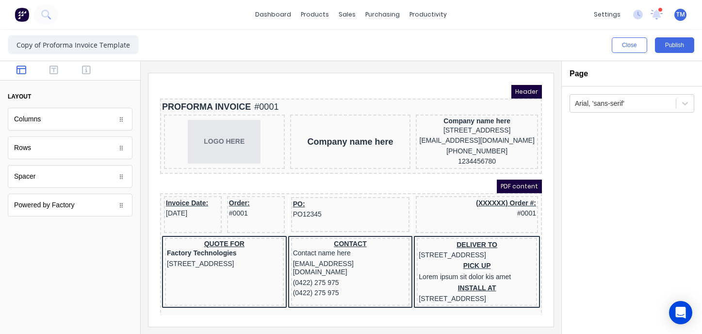
click at [581, 79] on div "Page" at bounding box center [632, 73] width 140 height 25
click at [583, 76] on h2 "Page" at bounding box center [579, 73] width 18 height 9
drag, startPoint x: 662, startPoint y: 73, endPoint x: 629, endPoint y: 69, distance: 32.8
click at [662, 73] on div "Page" at bounding box center [632, 73] width 125 height 9
click at [71, 43] on input "Copy of Proforma Invoice Template" at bounding box center [73, 44] width 131 height 19
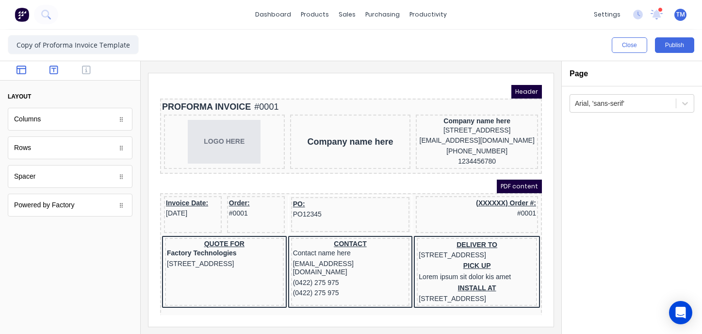
click at [54, 71] on icon "button" at bounding box center [54, 70] width 9 height 9
click at [84, 71] on icon "button" at bounding box center [86, 70] width 9 height 10
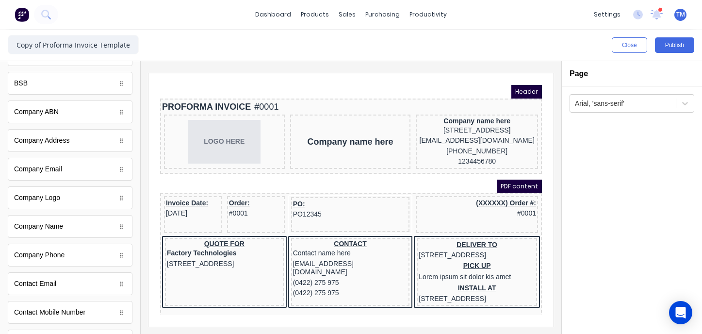
scroll to position [124, 0]
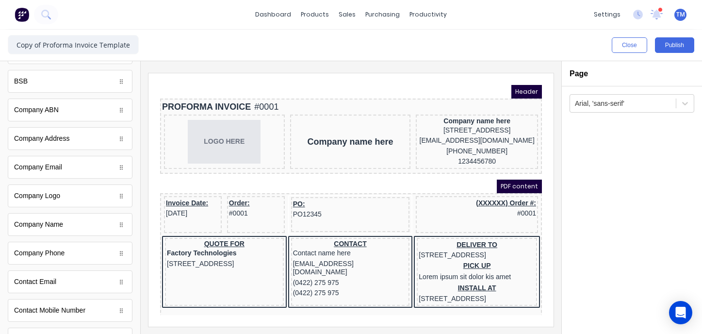
drag, startPoint x: 664, startPoint y: 204, endPoint x: 560, endPoint y: 189, distance: 105.8
click at [664, 204] on div "Arial, 'sans-serif'" at bounding box center [632, 210] width 140 height 248
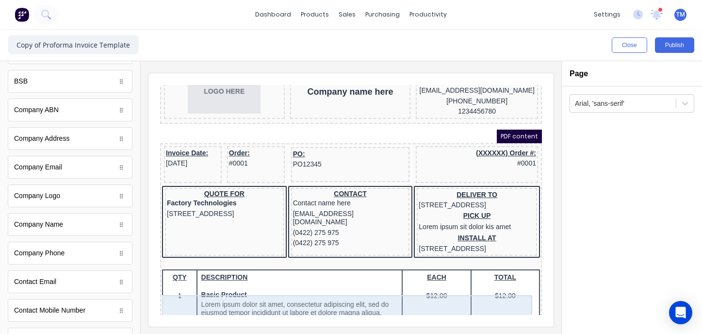
scroll to position [0, 0]
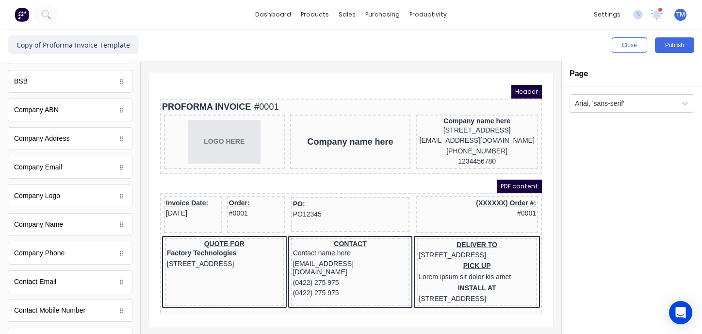
click at [608, 178] on div "Arial, 'sans-serif'" at bounding box center [632, 210] width 140 height 248
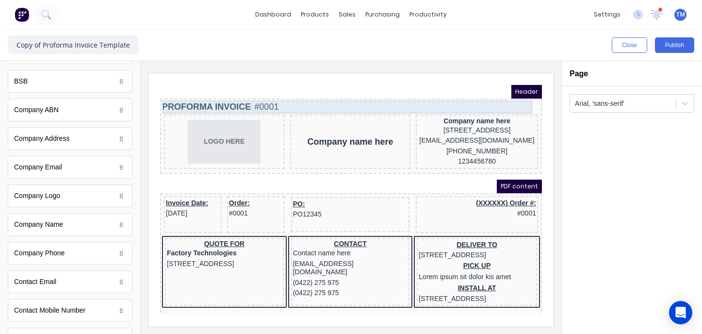
click at [210, 93] on div "PROFORMA INVOICE #0001" at bounding box center [339, 95] width 378 height 13
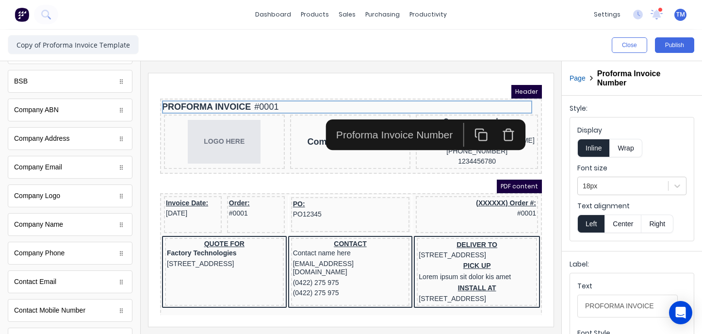
drag, startPoint x: 637, startPoint y: 91, endPoint x: 624, endPoint y: 82, distance: 16.0
click at [637, 90] on div "Page Proforma Invoice Number" at bounding box center [632, 78] width 140 height 34
click at [624, 81] on h2 "Proforma Invoice Number" at bounding box center [641, 78] width 89 height 18
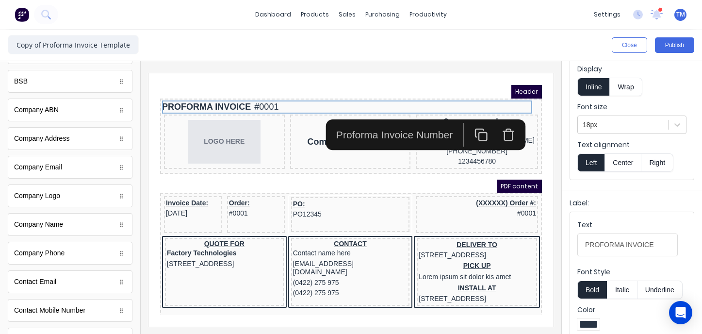
scroll to position [189, 0]
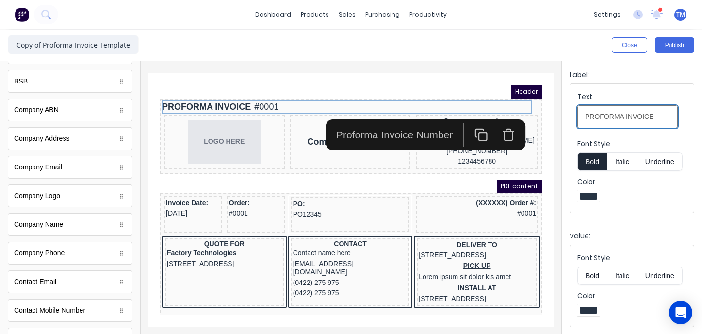
click at [623, 117] on input "PROFORMA INVOICE" at bounding box center [628, 116] width 100 height 23
drag, startPoint x: 623, startPoint y: 117, endPoint x: 552, endPoint y: 118, distance: 70.4
click at [552, 118] on div "Close Publish Components standard fields Accounting number Accounting number Ba…" at bounding box center [351, 182] width 702 height 304
click at [637, 73] on div "Label:" at bounding box center [632, 77] width 125 height 14
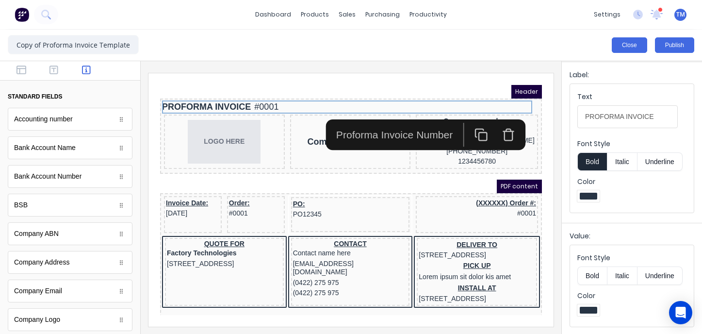
click at [625, 44] on button "Close" at bounding box center [629, 45] width 35 height 16
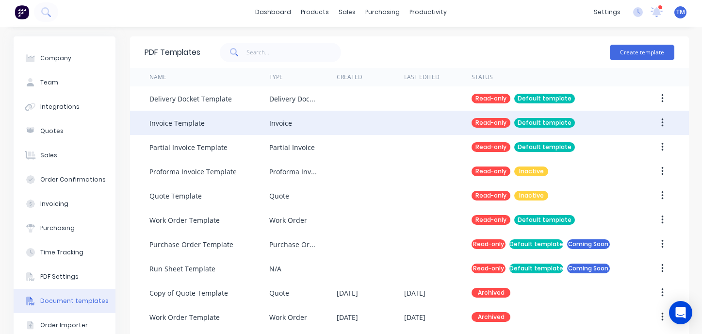
scroll to position [108, 0]
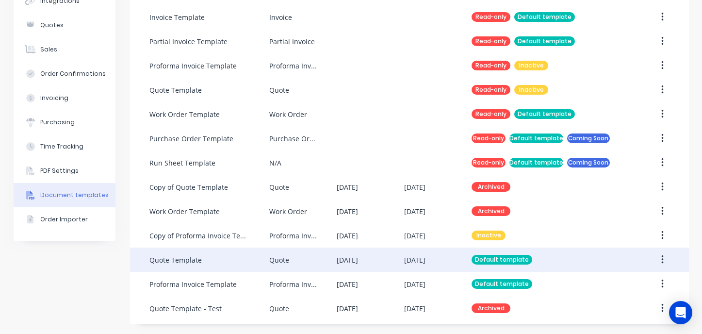
click at [661, 256] on icon "button" at bounding box center [662, 259] width 2 height 11
click at [661, 257] on icon "button" at bounding box center [662, 259] width 2 height 11
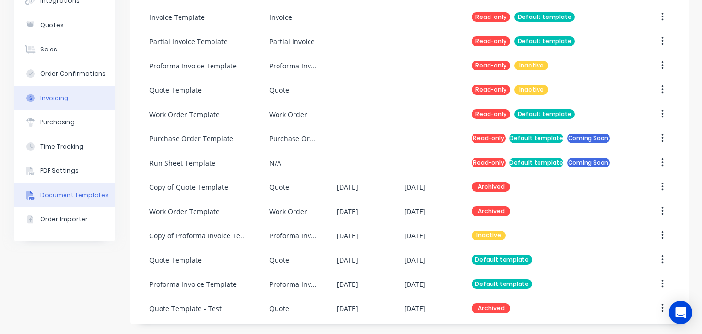
click at [55, 93] on button "Invoicing" at bounding box center [65, 98] width 102 height 24
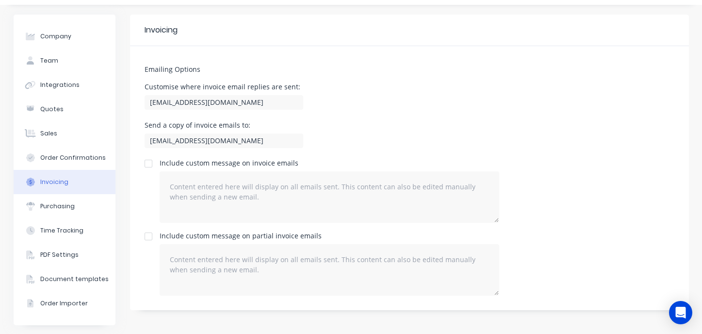
scroll to position [25, 0]
click at [61, 252] on div "PDF Settings" at bounding box center [59, 253] width 38 height 9
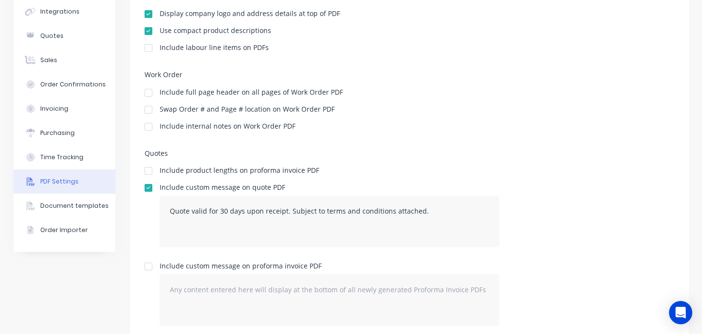
scroll to position [252, 0]
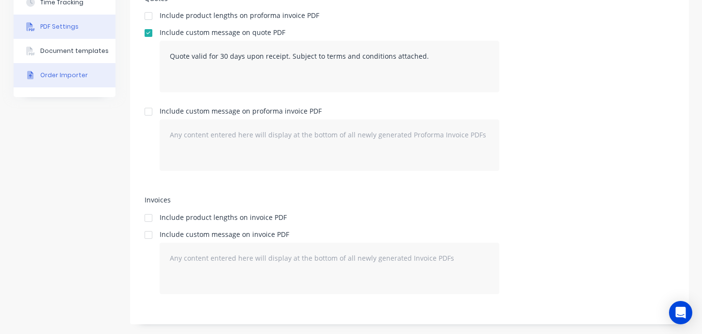
click at [66, 78] on div "Order Importer" at bounding box center [64, 75] width 48 height 9
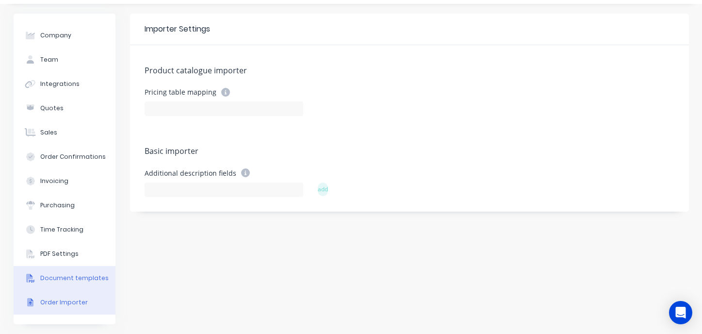
click at [74, 280] on div "Document templates" at bounding box center [74, 278] width 68 height 9
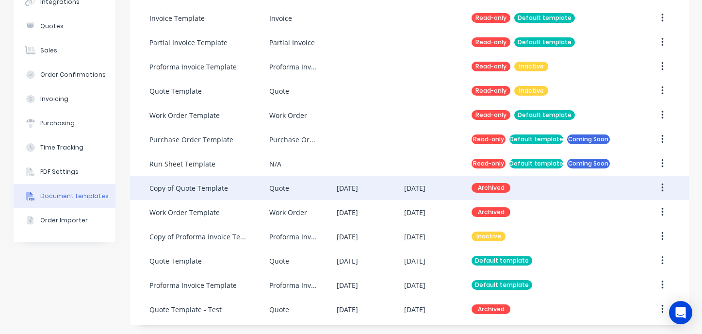
scroll to position [108, 0]
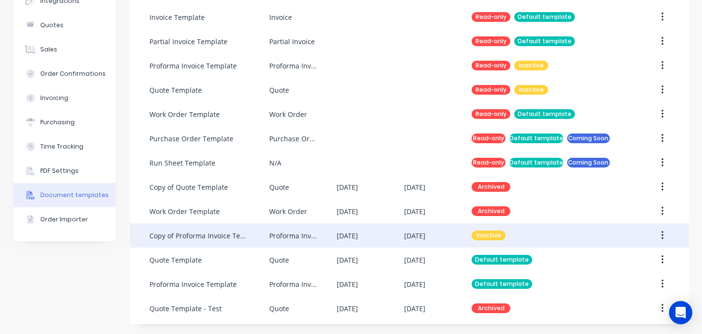
click at [661, 235] on icon "button" at bounding box center [662, 235] width 2 height 11
click at [615, 317] on div "Archive" at bounding box center [628, 319] width 75 height 14
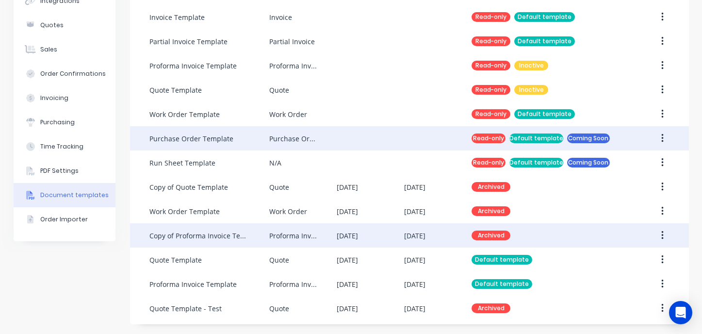
click at [581, 140] on div "Coming Soon" at bounding box center [588, 138] width 43 height 10
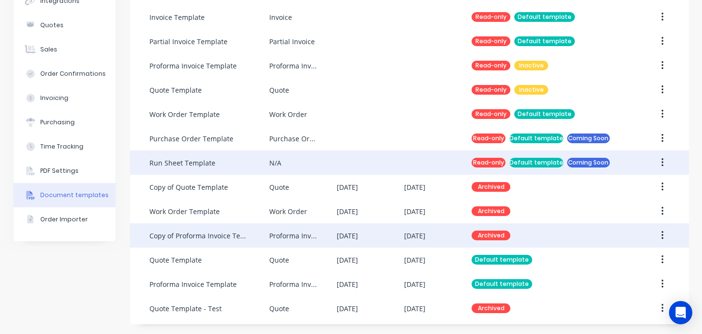
click at [577, 164] on div "Coming Soon" at bounding box center [588, 163] width 43 height 10
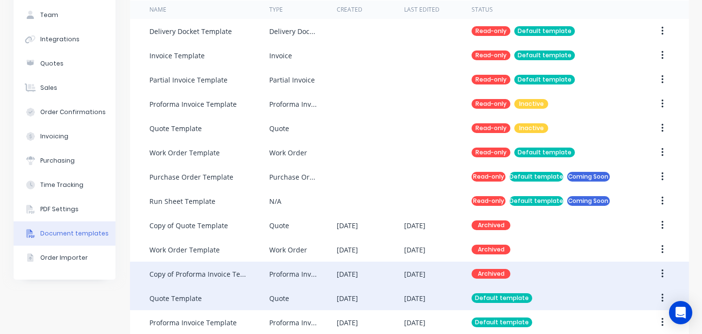
scroll to position [68, 0]
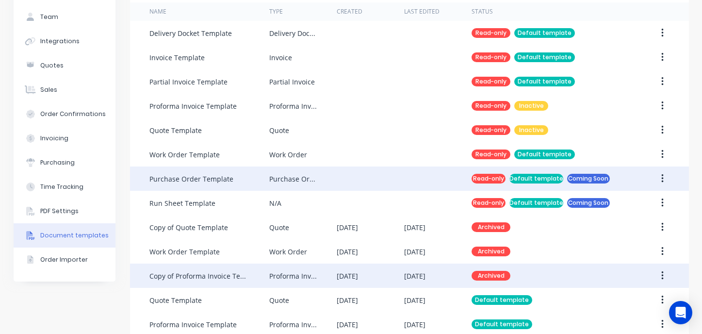
click at [199, 176] on div "Purchase Order Template" at bounding box center [191, 179] width 84 height 10
click at [214, 178] on div "Purchase Order Template" at bounding box center [191, 179] width 84 height 10
click at [513, 177] on div "Default template" at bounding box center [537, 179] width 54 height 10
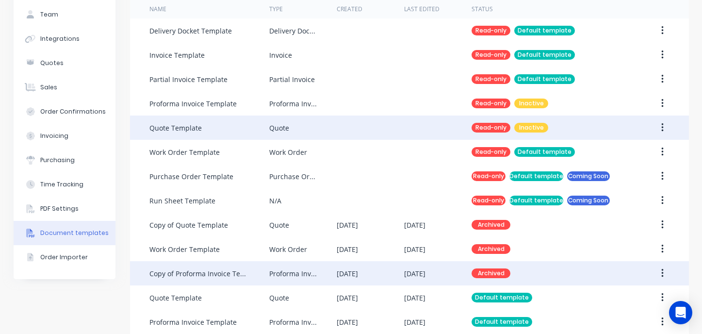
click at [534, 130] on div "Inactive" at bounding box center [531, 128] width 34 height 10
click at [662, 129] on icon "button" at bounding box center [662, 127] width 2 height 11
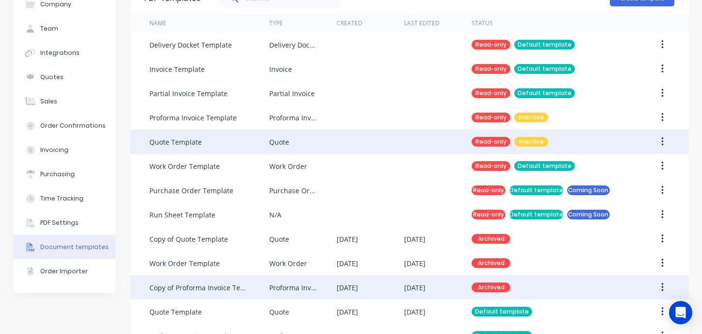
scroll to position [108, 0]
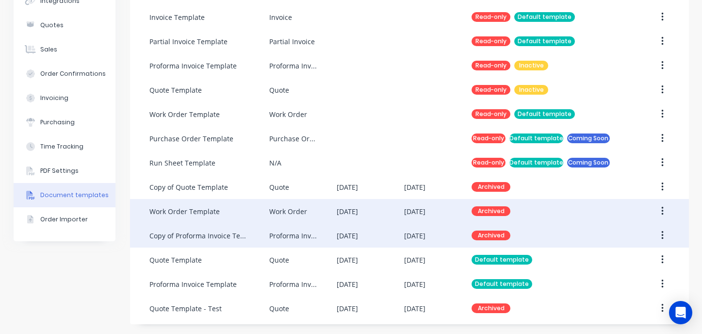
click at [198, 219] on div "Work Order Template" at bounding box center [209, 211] width 120 height 24
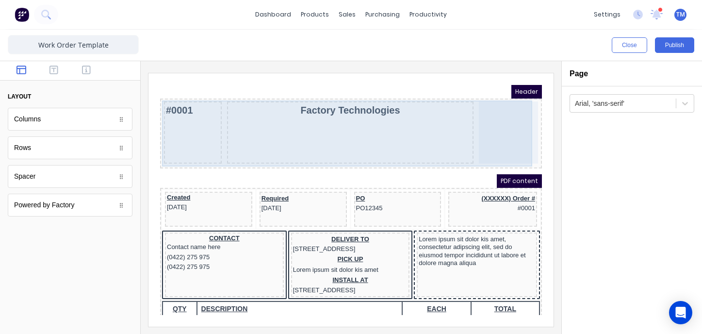
click at [340, 135] on div "Factory Technologies" at bounding box center [338, 121] width 247 height 62
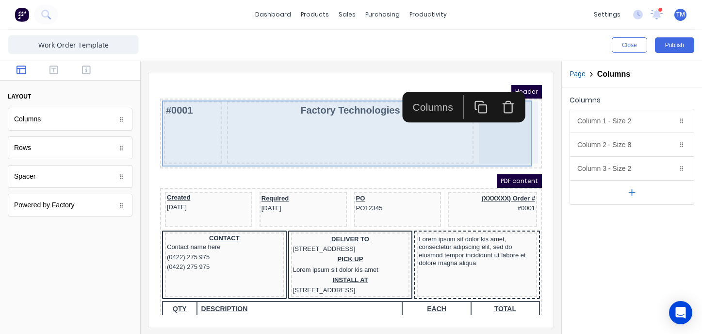
click at [175, 132] on div "#0001" at bounding box center [181, 121] width 58 height 62
click at [341, 136] on div "Factory Technologies" at bounding box center [338, 121] width 247 height 62
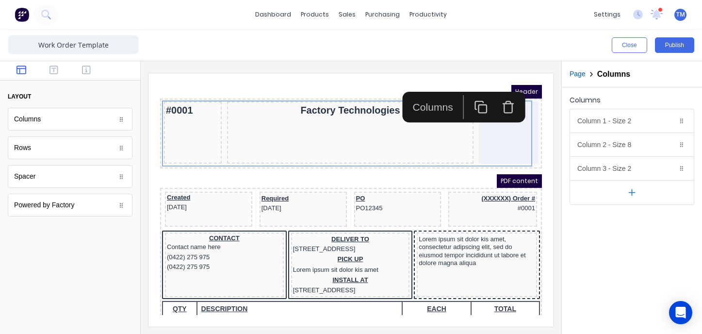
click at [260, 74] on div "Header" at bounding box center [340, 80] width 382 height 14
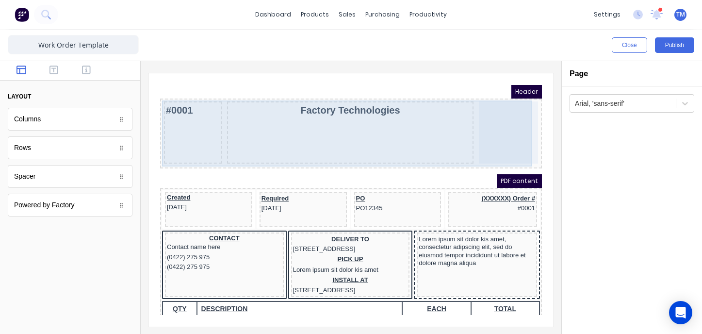
click at [360, 106] on div "Factory Technologies" at bounding box center [338, 121] width 247 height 62
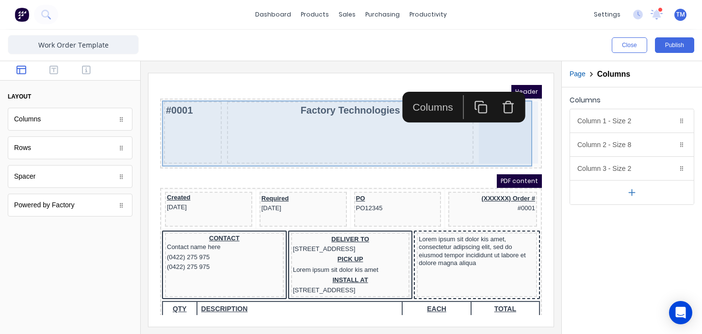
click at [368, 148] on div "Factory Technologies" at bounding box center [338, 121] width 247 height 62
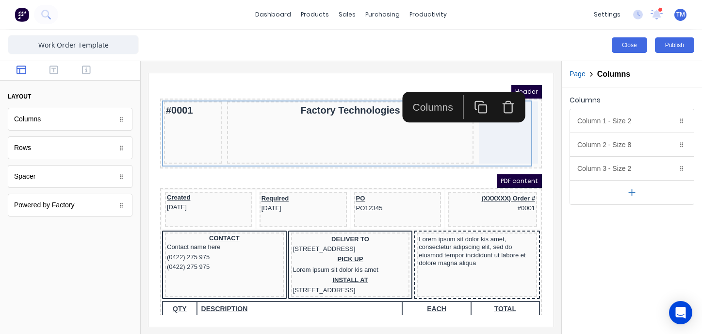
click at [637, 41] on button "Close" at bounding box center [629, 45] width 35 height 16
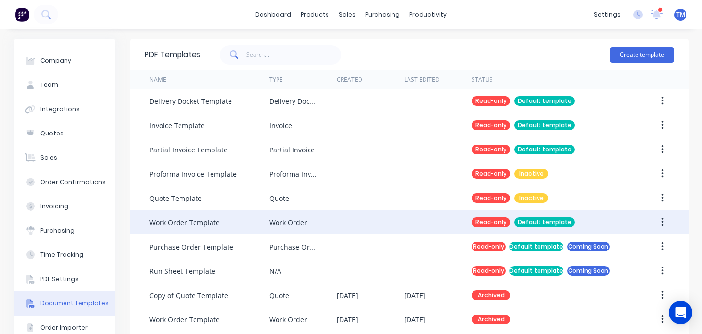
click at [263, 225] on div "Work Order Template" at bounding box center [209, 222] width 120 height 24
click at [191, 222] on div "Work Order Template" at bounding box center [184, 222] width 70 height 10
click at [662, 221] on icon "button" at bounding box center [663, 222] width 2 height 9
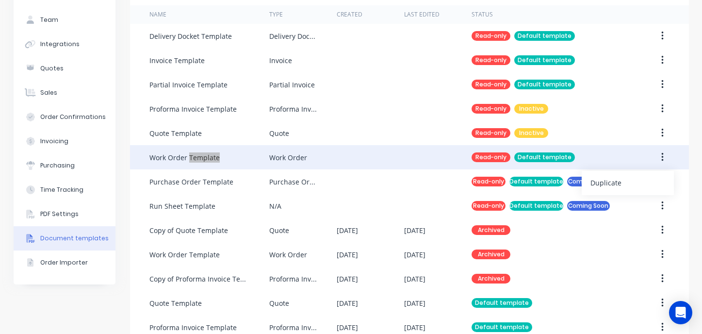
scroll to position [108, 0]
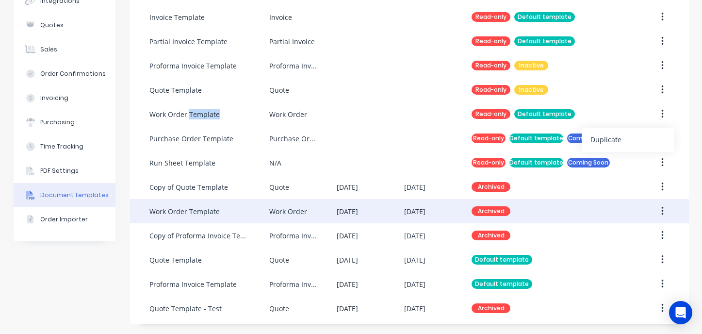
click at [661, 211] on button "button" at bounding box center [662, 210] width 23 height 17
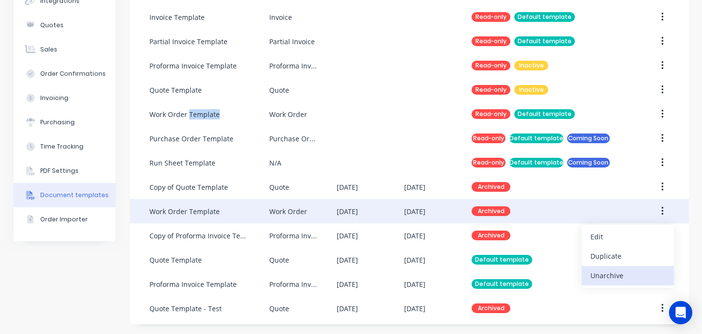
click at [620, 272] on div "Unarchive" at bounding box center [628, 275] width 75 height 14
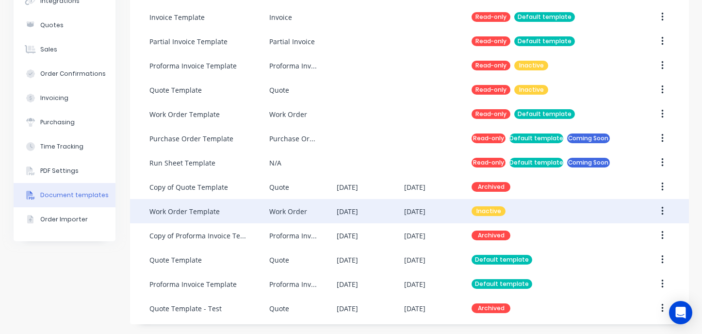
click at [527, 213] on div "Inactive" at bounding box center [551, 211] width 158 height 24
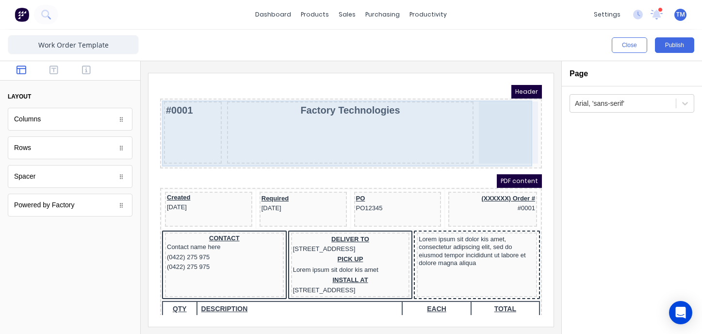
click at [197, 128] on div "#0001" at bounding box center [181, 121] width 58 height 62
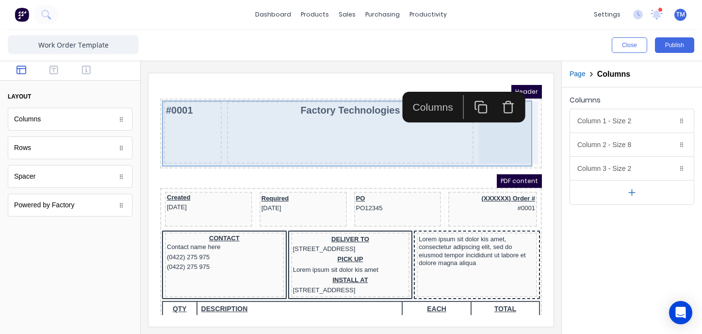
drag, startPoint x: 359, startPoint y: 129, endPoint x: 336, endPoint y: 130, distance: 23.3
click at [358, 129] on div "Factory Technologies" at bounding box center [338, 121] width 247 height 62
click at [190, 133] on div "#0001" at bounding box center [181, 121] width 58 height 62
click at [270, 129] on div "Factory Technologies" at bounding box center [338, 121] width 247 height 62
drag, startPoint x: 328, startPoint y: 138, endPoint x: 332, endPoint y: 132, distance: 7.0
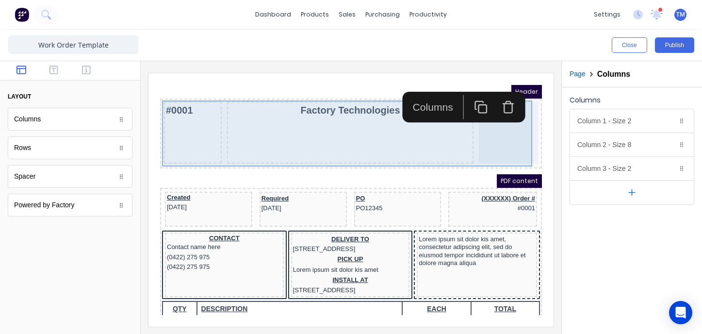
click at [328, 138] on div "Factory Technologies" at bounding box center [338, 121] width 247 height 62
click at [318, 123] on div "Factory Technologies" at bounding box center [338, 121] width 247 height 62
click at [290, 123] on div "Factory Technologies" at bounding box center [338, 121] width 247 height 62
drag, startPoint x: 374, startPoint y: 111, endPoint x: 219, endPoint y: 135, distance: 157.2
click at [374, 111] on div "Factory Technologies" at bounding box center [338, 121] width 247 height 62
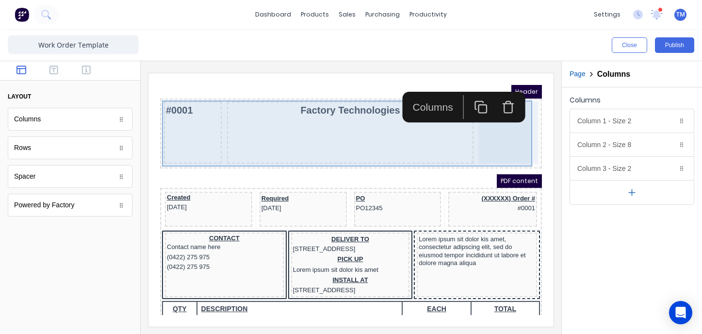
click at [178, 132] on div "#0001" at bounding box center [181, 121] width 58 height 62
click at [388, 134] on div "Factory Technologies" at bounding box center [338, 121] width 247 height 62
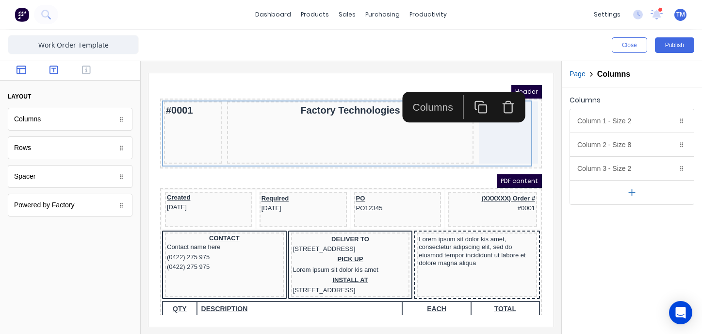
drag, startPoint x: 51, startPoint y: 66, endPoint x: 54, endPoint y: 73, distance: 7.6
click at [51, 66] on icon "button" at bounding box center [54, 70] width 9 height 10
click at [69, 119] on div "Heading" at bounding box center [70, 119] width 125 height 23
click at [81, 76] on div at bounding box center [70, 70] width 140 height 19
click at [84, 71] on icon "button" at bounding box center [86, 70] width 9 height 10
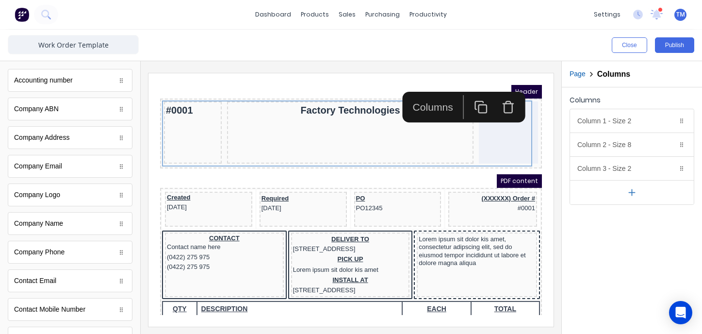
scroll to position [33, 0]
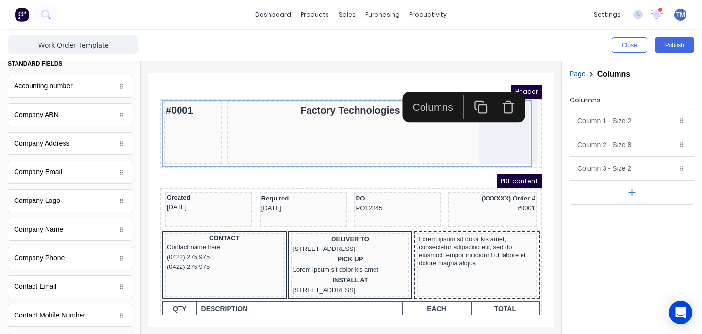
click at [61, 201] on div "Company Logo" at bounding box center [70, 200] width 125 height 23
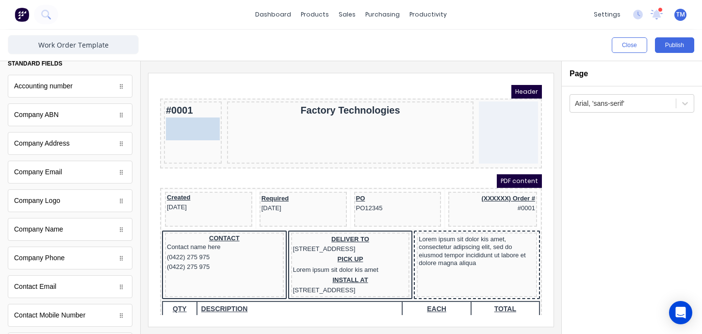
drag, startPoint x: 56, startPoint y: 202, endPoint x: 194, endPoint y: 132, distance: 155.2
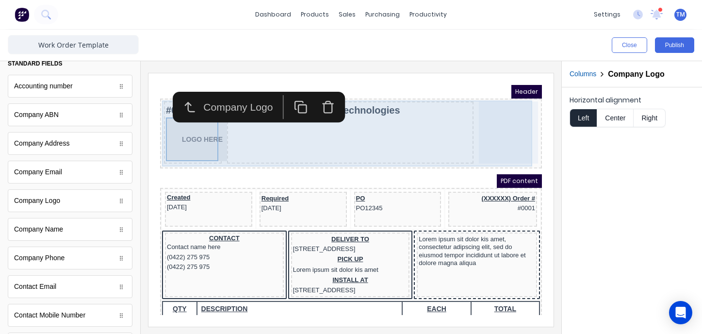
click at [226, 137] on div "Factory Technologies" at bounding box center [338, 121] width 247 height 62
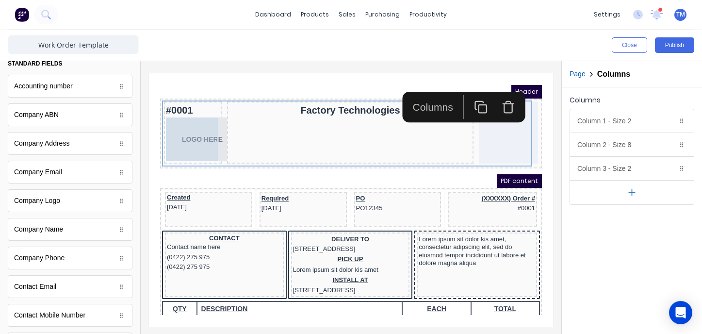
click at [181, 132] on div "LOGO HERE" at bounding box center [181, 128] width 54 height 44
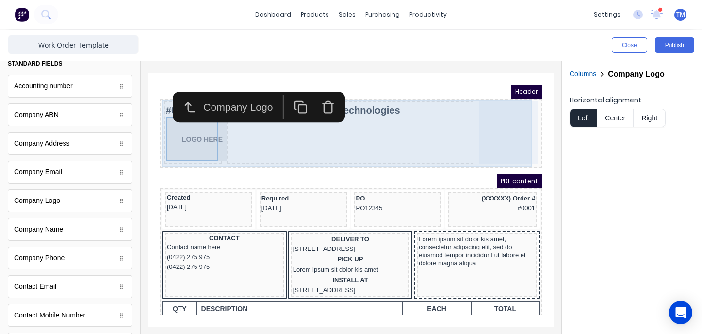
click at [263, 138] on div "Factory Technologies" at bounding box center [338, 121] width 247 height 62
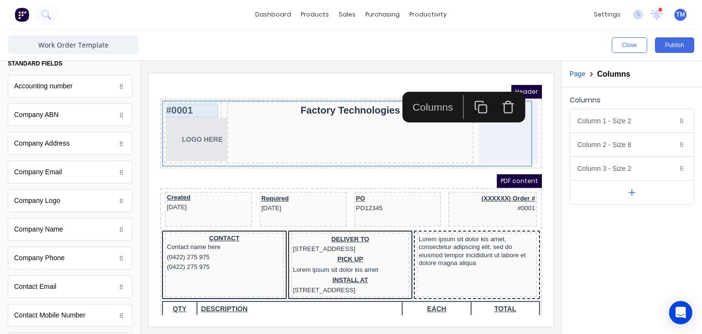
click at [186, 100] on div "#0001" at bounding box center [181, 99] width 54 height 14
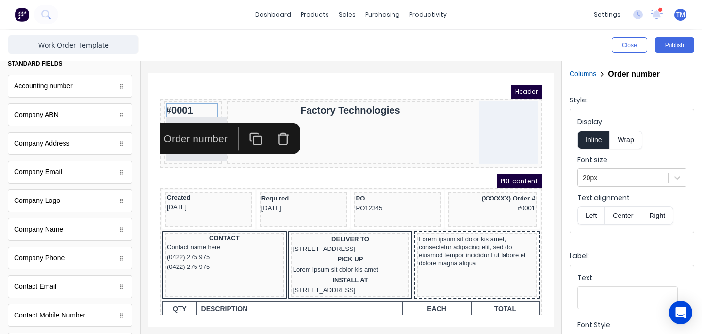
click at [189, 134] on div "Order number" at bounding box center [187, 127] width 70 height 16
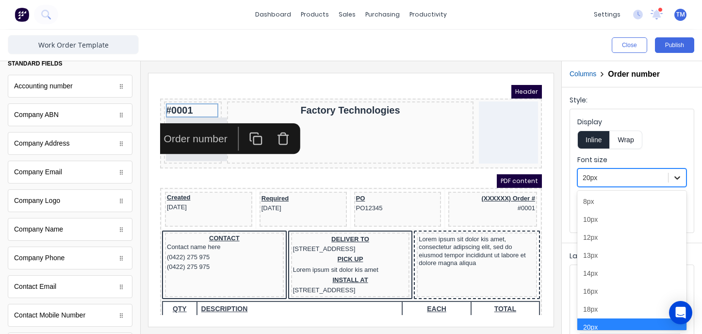
click at [677, 179] on icon at bounding box center [678, 177] width 6 height 3
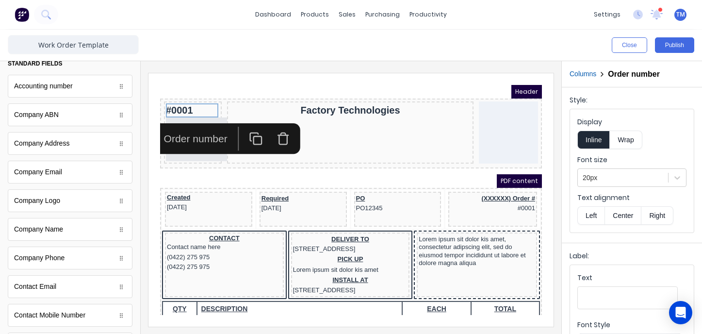
click at [271, 126] on icon "button" at bounding box center [271, 127] width 14 height 14
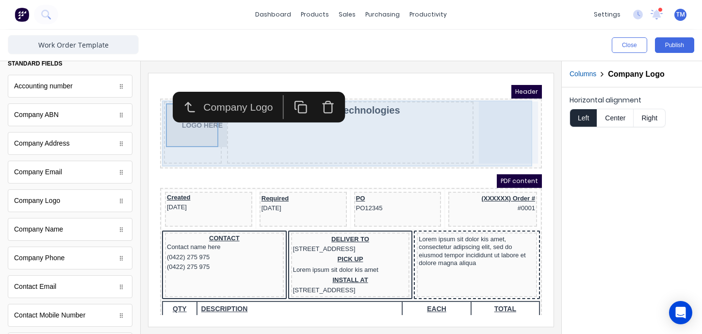
click at [354, 118] on div "Factory Technologies" at bounding box center [338, 121] width 247 height 62
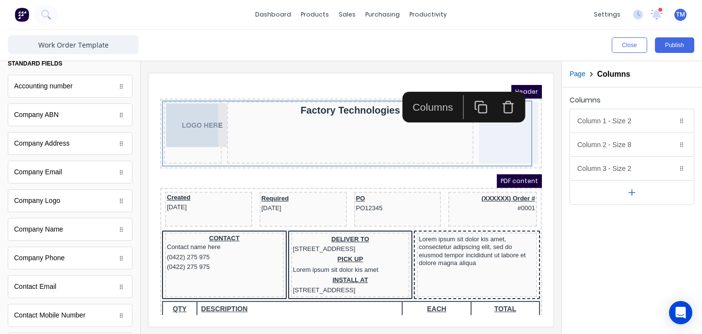
click at [196, 125] on div "LOGO HERE" at bounding box center [181, 114] width 54 height 44
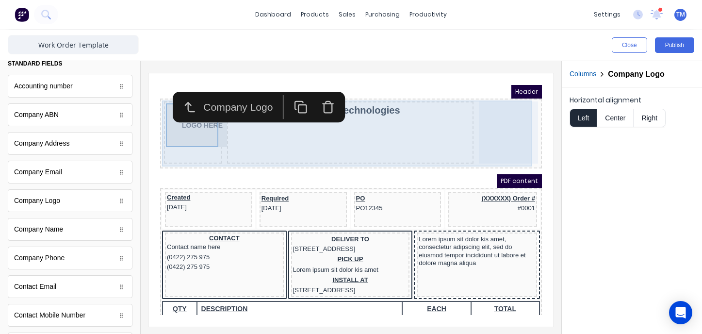
click at [195, 144] on div "LOGO HERE" at bounding box center [181, 121] width 58 height 62
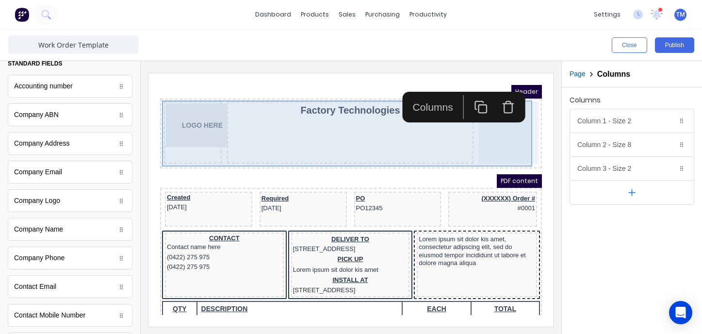
click at [200, 144] on div "LOGO HERE" at bounding box center [181, 121] width 58 height 62
click at [201, 144] on div "LOGO HERE" at bounding box center [181, 121] width 58 height 62
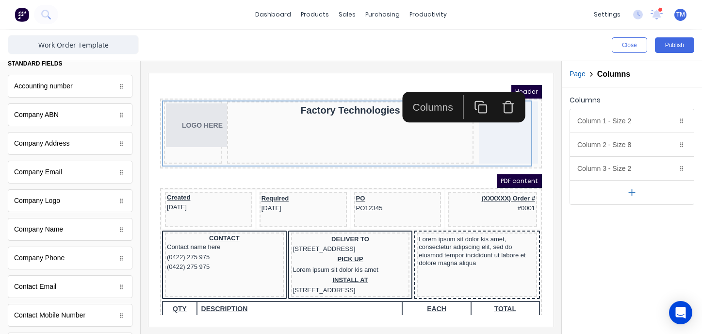
click at [425, 101] on div "Columns" at bounding box center [421, 96] width 54 height 16
drag, startPoint x: 498, startPoint y: 98, endPoint x: 496, endPoint y: 106, distance: 8.0
click at [498, 98] on icon "button" at bounding box center [497, 96] width 14 height 14
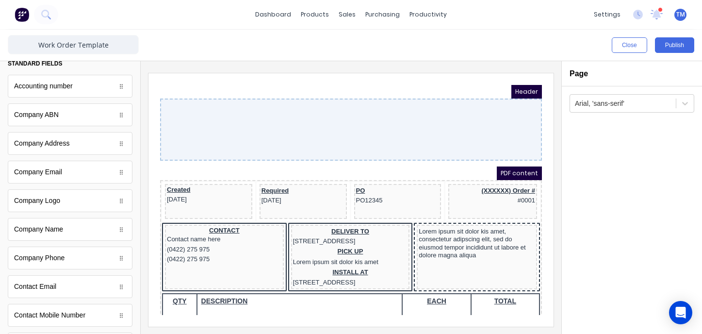
drag, startPoint x: 316, startPoint y: 119, endPoint x: 252, endPoint y: 135, distance: 66.0
click at [316, 119] on div at bounding box center [340, 118] width 382 height 62
click at [294, 124] on div at bounding box center [340, 118] width 382 height 62
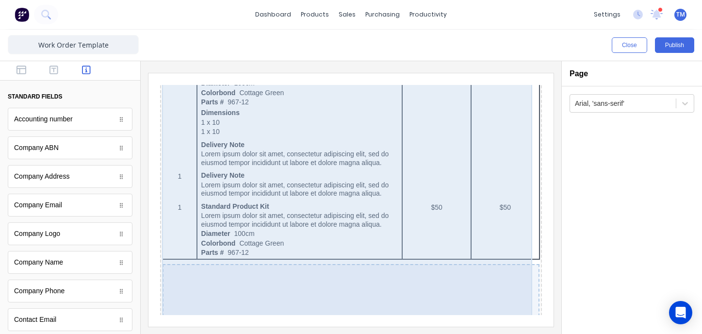
scroll to position [513, 0]
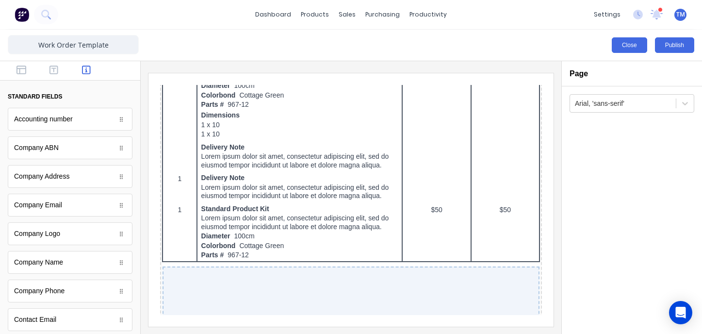
click at [637, 47] on button "Close" at bounding box center [629, 45] width 35 height 16
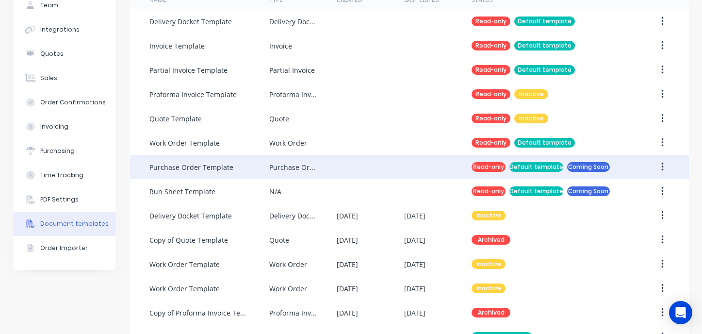
scroll to position [82, 0]
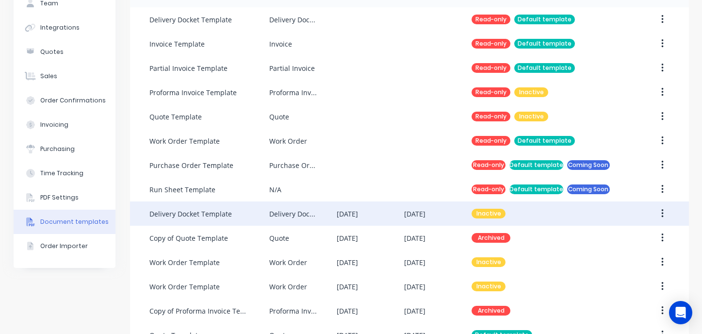
click at [660, 213] on button "button" at bounding box center [662, 213] width 23 height 17
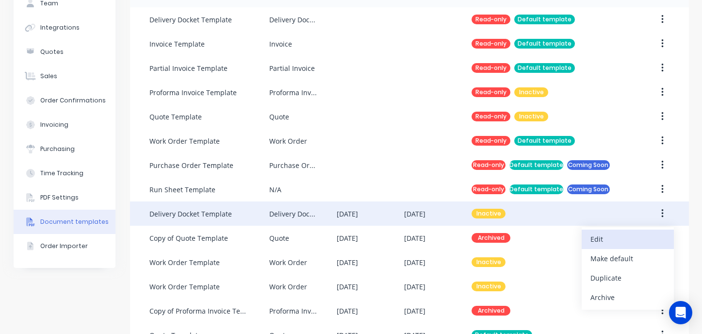
click at [615, 242] on div "Edit" at bounding box center [628, 239] width 75 height 14
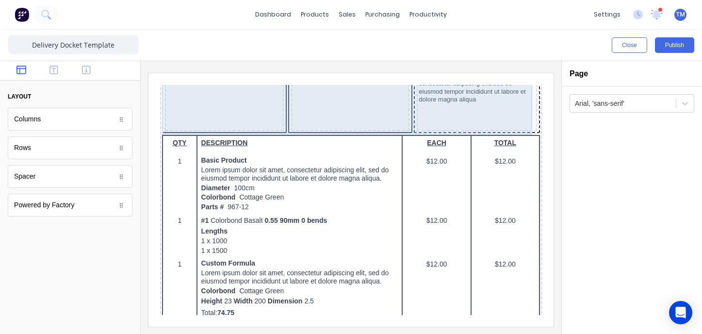
scroll to position [156, 0]
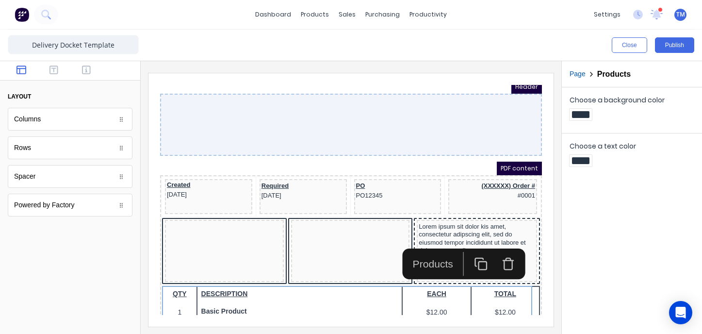
scroll to position [6, 0]
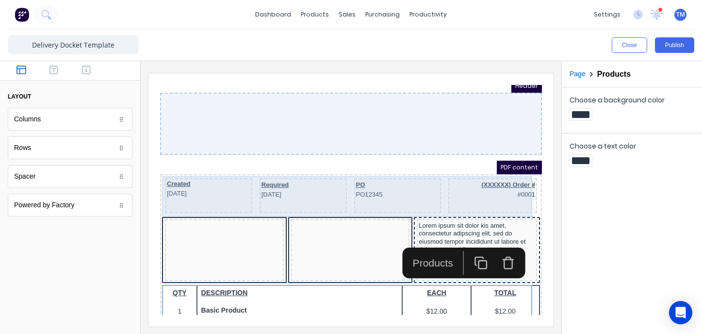
click at [465, 189] on div "(XXXXXX) Order # #0001" at bounding box center [481, 183] width 89 height 35
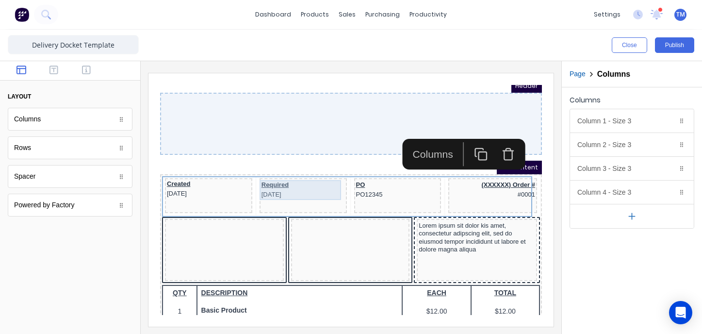
click at [329, 182] on div "Required 29/10/2024" at bounding box center [291, 178] width 83 height 20
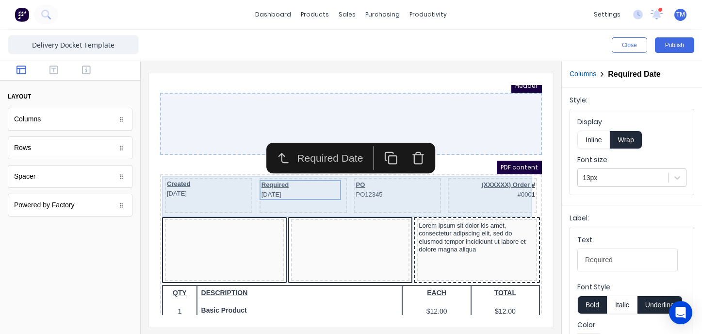
click at [291, 200] on div "Required 29/10/2024" at bounding box center [291, 183] width 87 height 35
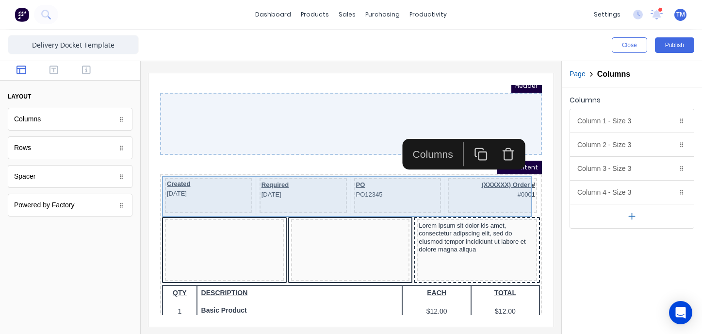
click at [266, 167] on div "Required 29/10/2024" at bounding box center [291, 183] width 87 height 35
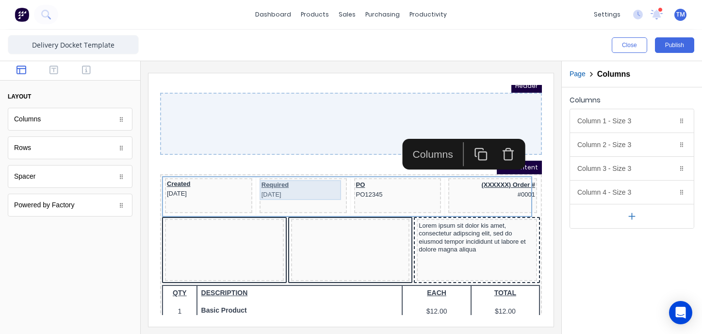
click at [273, 173] on div "Required 29/10/2024" at bounding box center [291, 178] width 83 height 20
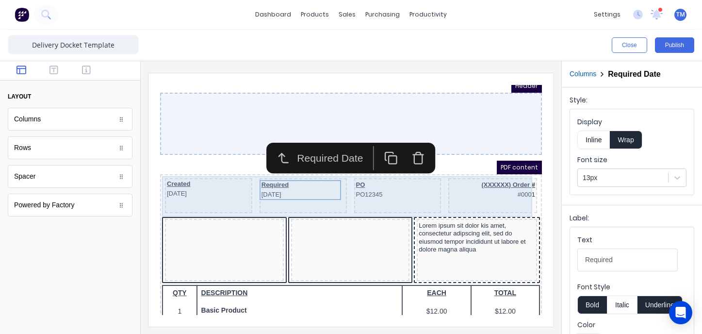
click at [168, 168] on div "Created 29/10/2024" at bounding box center [196, 177] width 83 height 18
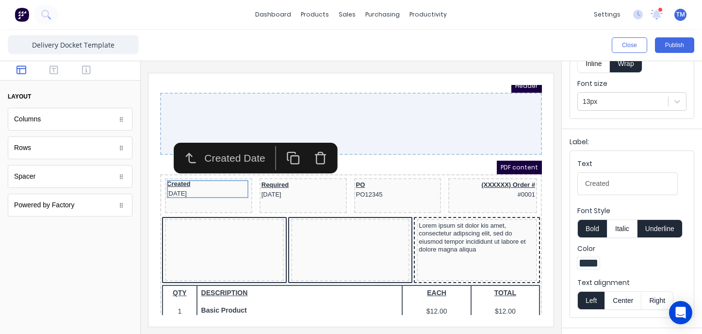
scroll to position [78, 0]
click at [618, 183] on input "Created" at bounding box center [628, 182] width 100 height 23
drag, startPoint x: 611, startPoint y: 183, endPoint x: 551, endPoint y: 182, distance: 59.2
click at [551, 182] on div "Close Publish Components layout Columns Columns Rows Rows Spacer Spacer Powered…" at bounding box center [351, 182] width 702 height 304
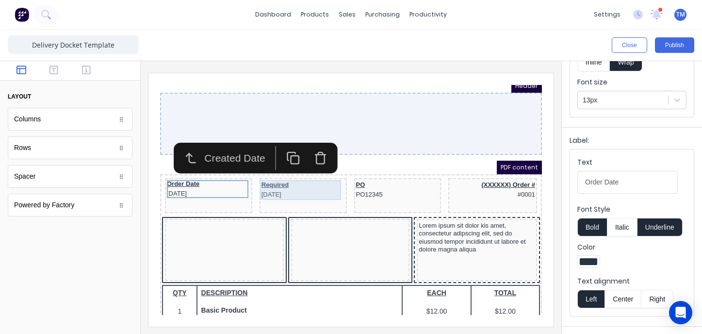
type input "Order Date"
click at [258, 186] on div "Required 29/10/2024" at bounding box center [291, 178] width 83 height 20
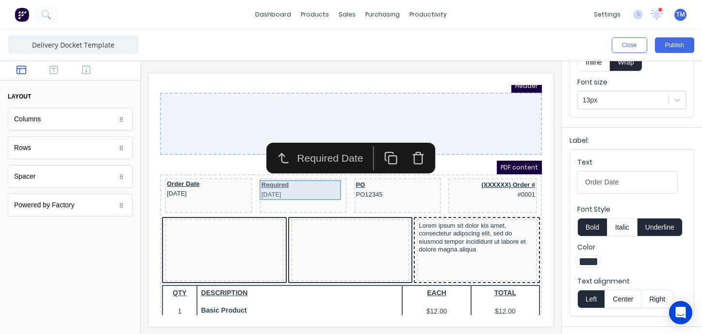
scroll to position [0, 0]
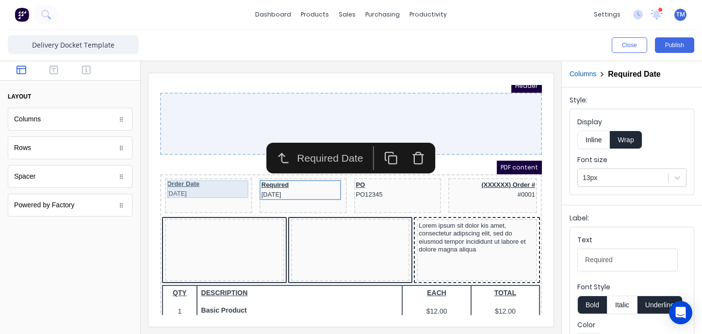
click at [211, 185] on div "Order Date 29/10/2024" at bounding box center [196, 177] width 83 height 18
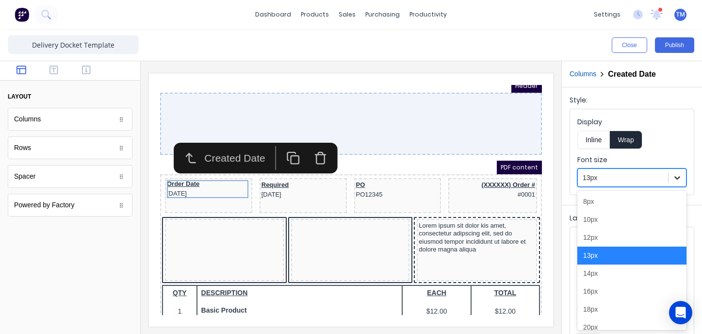
drag, startPoint x: 678, startPoint y: 179, endPoint x: 672, endPoint y: 181, distance: 6.8
click at [678, 179] on icon at bounding box center [678, 177] width 6 height 3
click at [619, 237] on div "12px" at bounding box center [632, 238] width 109 height 18
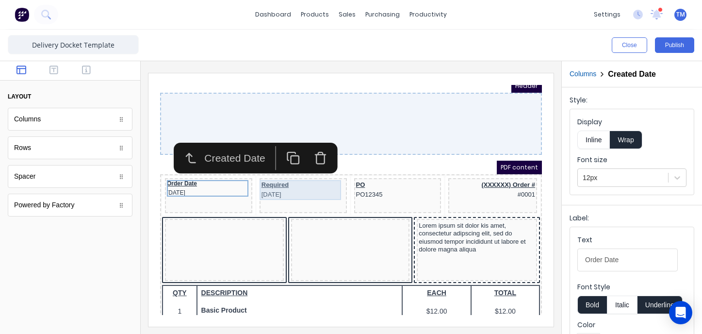
click at [312, 187] on div "Required 29/10/2024" at bounding box center [291, 178] width 83 height 20
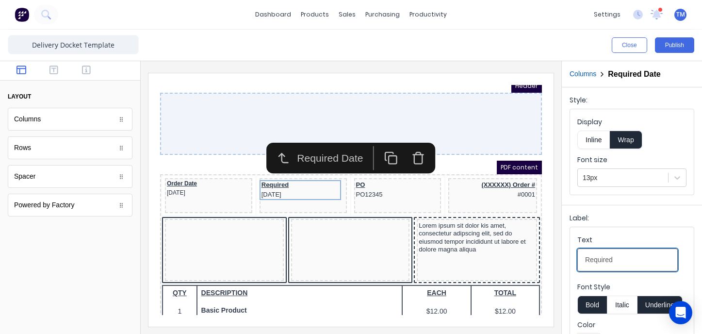
click at [632, 261] on input "Required" at bounding box center [628, 259] width 100 height 23
drag, startPoint x: 630, startPoint y: 261, endPoint x: 564, endPoint y: 263, distance: 66.5
click at [564, 263] on div "Label: Text Required Font Style Bold Italic Underline Color Text alignment Left…" at bounding box center [632, 302] width 140 height 195
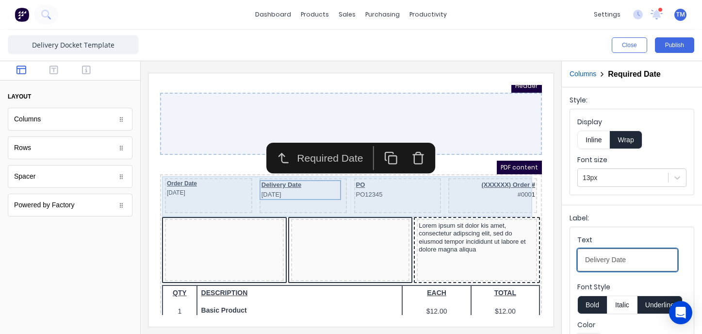
type input "Delivery Date"
click at [396, 196] on div "PO PO12345" at bounding box center [386, 183] width 87 height 35
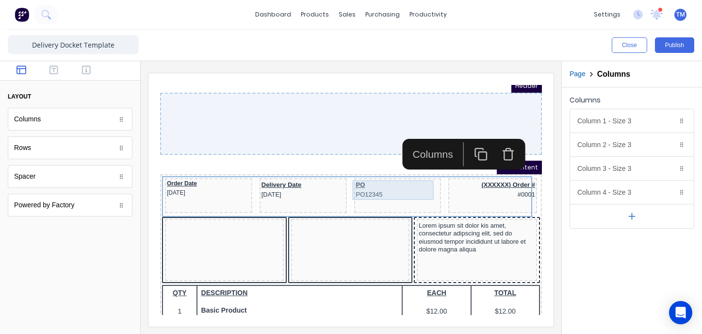
click at [359, 175] on div "PO PO12345" at bounding box center [386, 178] width 83 height 20
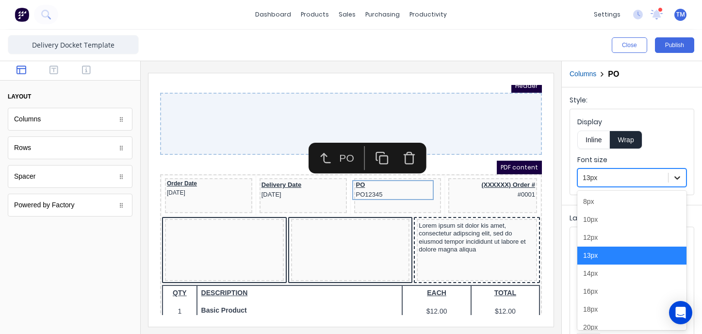
click at [674, 176] on icon at bounding box center [678, 178] width 10 height 10
drag, startPoint x: 615, startPoint y: 234, endPoint x: 609, endPoint y: 230, distance: 7.7
click at [615, 234] on div "12px" at bounding box center [632, 238] width 109 height 18
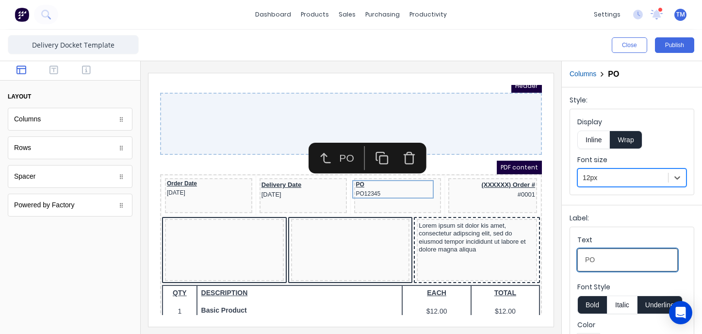
click at [611, 257] on input "PO" at bounding box center [628, 259] width 100 height 23
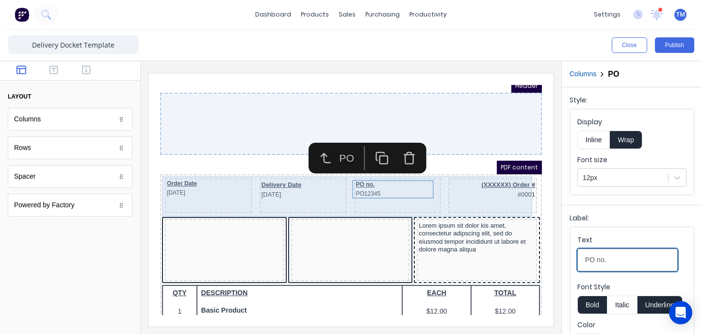
type input "PO no."
click at [474, 189] on div "(XXXXXX) Order # #0001" at bounding box center [481, 183] width 89 height 35
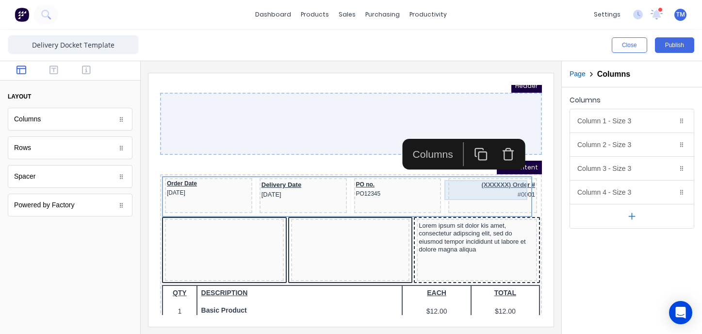
click at [494, 175] on div "(XXXXXX) Order # #0001" at bounding box center [481, 178] width 85 height 20
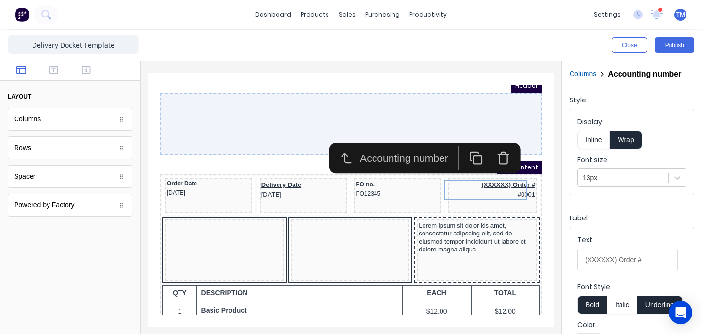
click at [488, 148] on icon "button" at bounding box center [492, 147] width 8 height 9
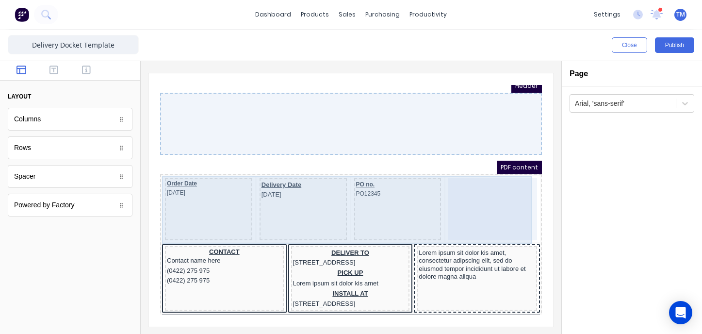
click at [473, 178] on div at bounding box center [481, 197] width 89 height 62
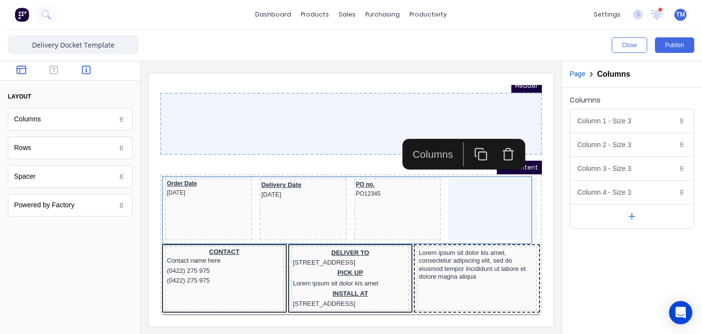
drag, startPoint x: 83, startPoint y: 70, endPoint x: 88, endPoint y: 73, distance: 6.1
click at [83, 70] on icon "button" at bounding box center [86, 70] width 9 height 10
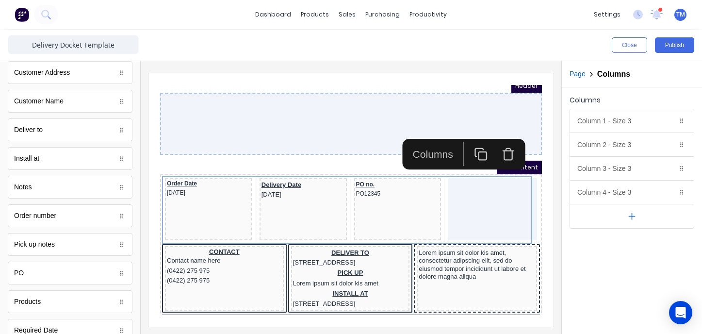
scroll to position [424, 0]
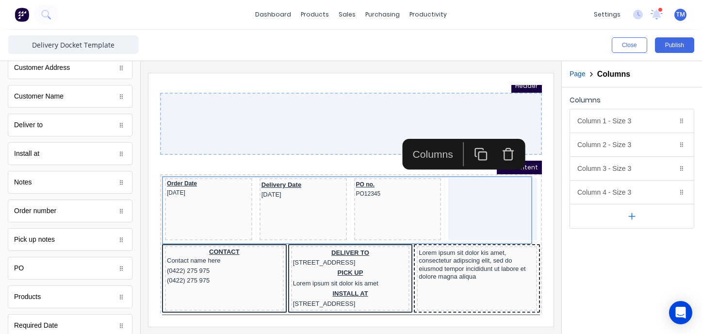
click at [73, 214] on div "Order number" at bounding box center [70, 210] width 125 height 23
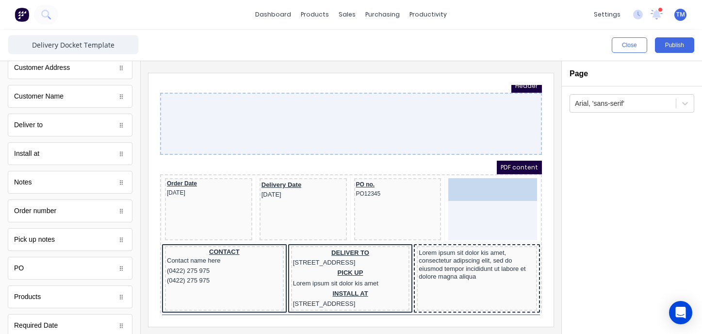
drag, startPoint x: 65, startPoint y: 211, endPoint x: 479, endPoint y: 178, distance: 415.8
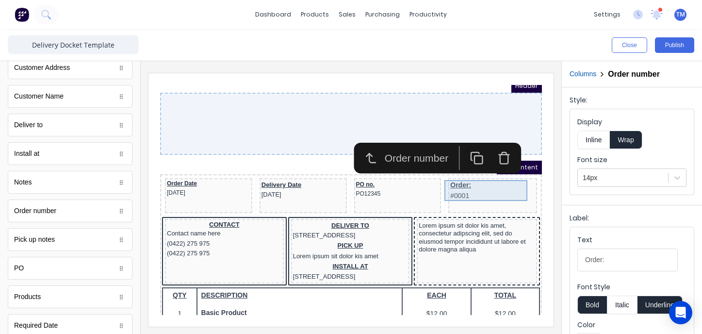
click at [450, 175] on div "Order: #0001" at bounding box center [481, 178] width 85 height 21
click at [679, 179] on icon at bounding box center [678, 178] width 10 height 10
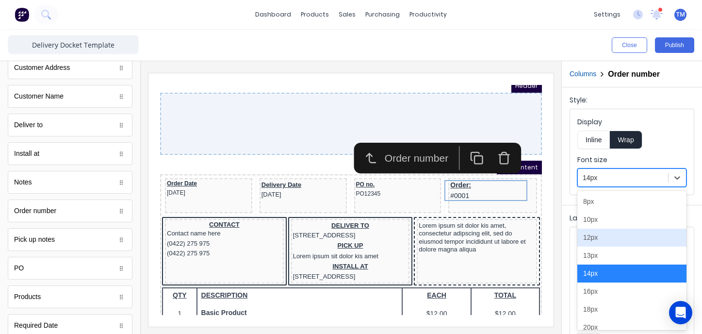
click at [616, 236] on div "12px" at bounding box center [632, 238] width 109 height 18
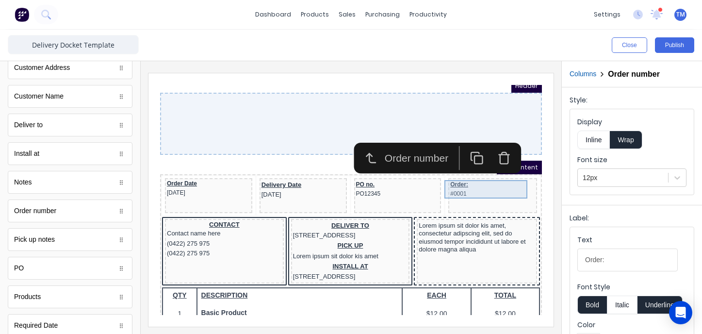
click at [484, 182] on div "Order: #0001" at bounding box center [481, 177] width 85 height 18
click at [457, 177] on div "Order: #0001" at bounding box center [481, 177] width 85 height 18
click at [448, 175] on div "Order: #0001" at bounding box center [481, 177] width 85 height 18
click at [452, 173] on div "Order: #0001" at bounding box center [481, 177] width 85 height 18
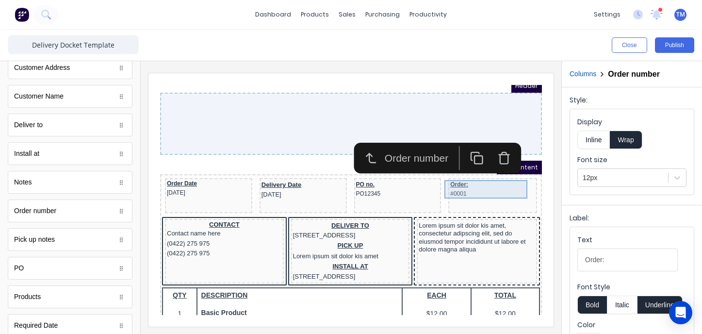
click at [463, 173] on div "Order: #0001" at bounding box center [481, 177] width 85 height 18
drag, startPoint x: 608, startPoint y: 255, endPoint x: 602, endPoint y: 263, distance: 9.4
click at [608, 255] on input "Order:" at bounding box center [628, 259] width 100 height 23
click at [602, 262] on input "Order:" at bounding box center [628, 259] width 100 height 23
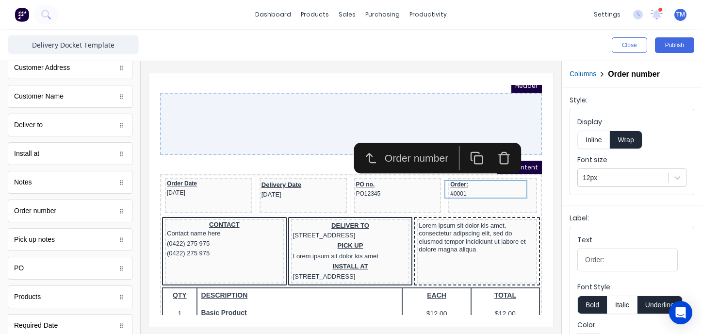
click at [615, 260] on input "Order:" at bounding box center [628, 259] width 100 height 23
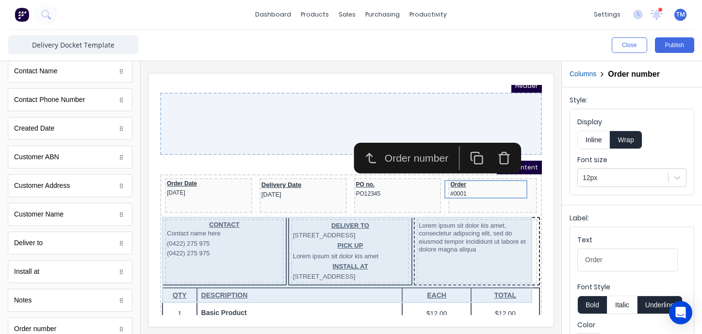
scroll to position [385, 0]
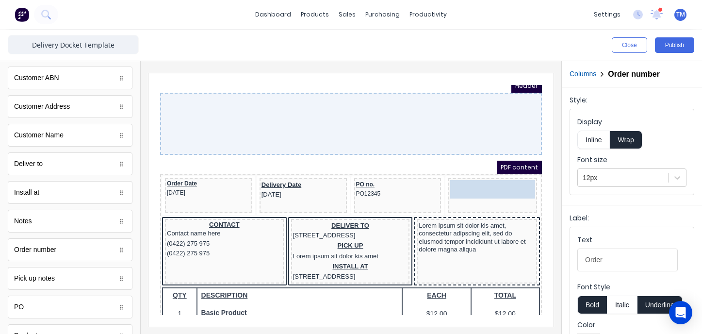
click at [461, 173] on body "Header PDF content Order Date 29/10/2024 Delivery Date 29/10/2024 PO no. PO1234…" at bounding box center [340, 182] width 382 height 230
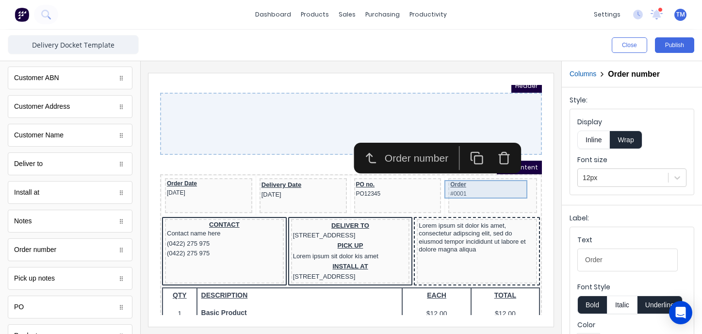
click at [443, 172] on div "Order #0001" at bounding box center [481, 177] width 85 height 18
click at [444, 174] on div "Order #0001" at bounding box center [481, 177] width 85 height 18
click at [455, 173] on div "Order #0001" at bounding box center [481, 177] width 85 height 18
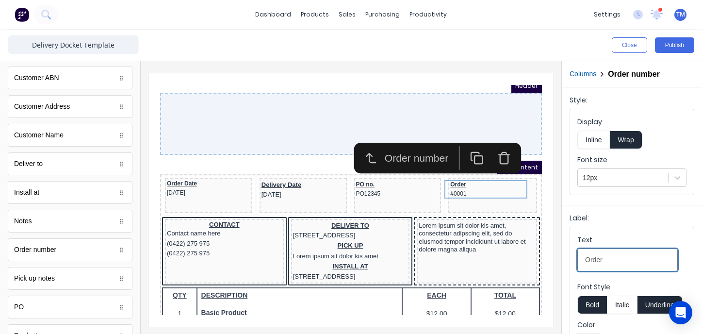
click at [613, 262] on input "Order" at bounding box center [628, 259] width 100 height 23
drag, startPoint x: 610, startPoint y: 258, endPoint x: 573, endPoint y: 260, distance: 37.4
click at [573, 260] on fieldset "Text Order Font Style Bold Italic Underline Color Text alignment Left Center Ri…" at bounding box center [632, 310] width 124 height 166
type input "Invoice no."
click at [247, 99] on div at bounding box center [340, 112] width 382 height 62
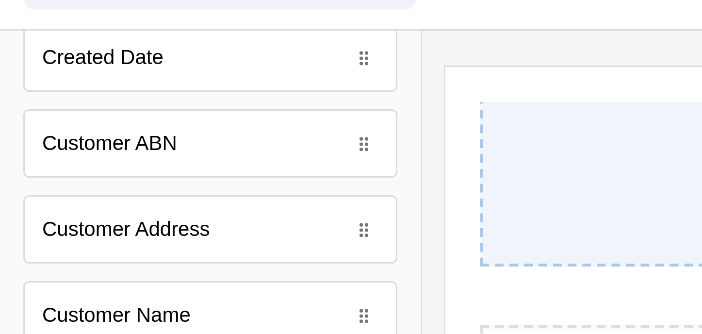
scroll to position [377, 0]
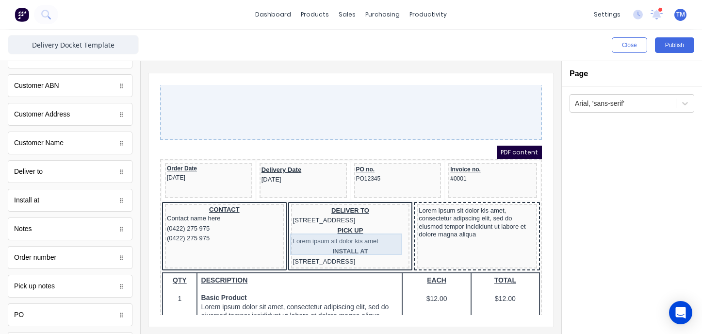
click at [372, 227] on div "PICK UP Lorem ipsum sit dolor kis amet" at bounding box center [338, 224] width 115 height 21
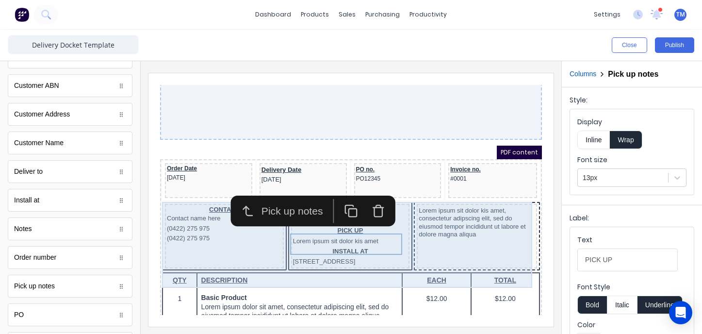
click at [413, 247] on div "Lorem ipsum sit dolor kis amet, consectetur adipscing elit, sed do eiusmod temp…" at bounding box center [465, 224] width 120 height 65
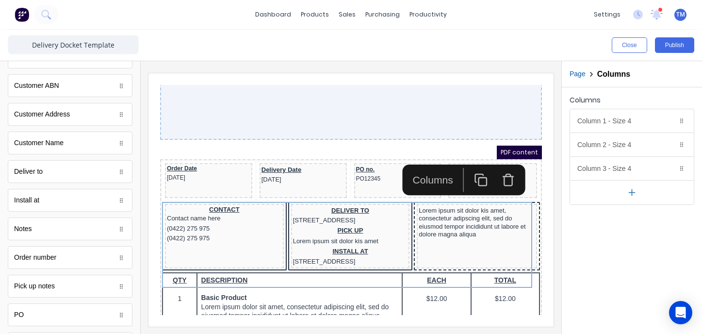
click at [251, 109] on div at bounding box center [340, 97] width 382 height 62
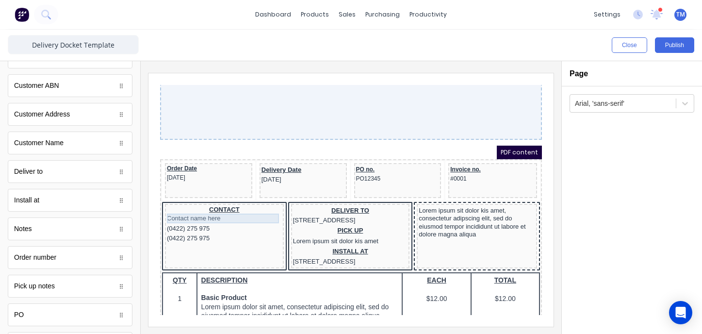
click at [220, 204] on div "Contact name here" at bounding box center [212, 207] width 115 height 10
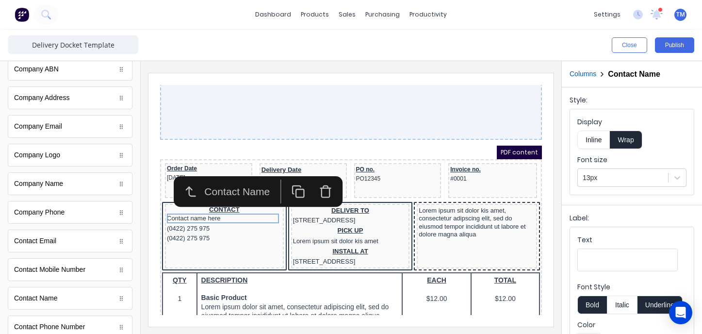
scroll to position [0, 0]
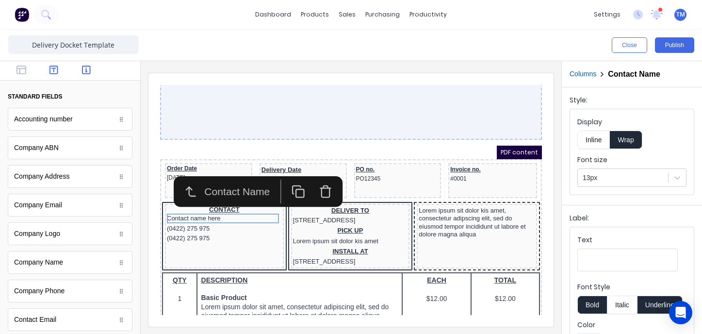
click at [52, 73] on icon "button" at bounding box center [54, 70] width 9 height 9
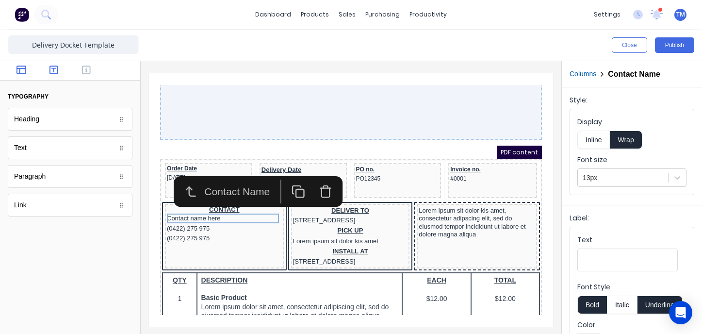
click at [21, 72] on icon "button" at bounding box center [22, 70] width 10 height 10
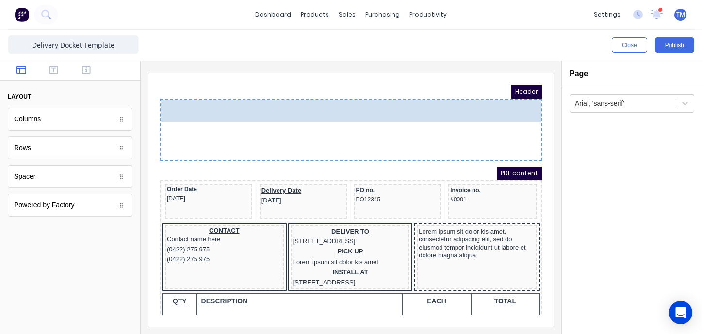
drag, startPoint x: 57, startPoint y: 116, endPoint x: 245, endPoint y: 99, distance: 189.0
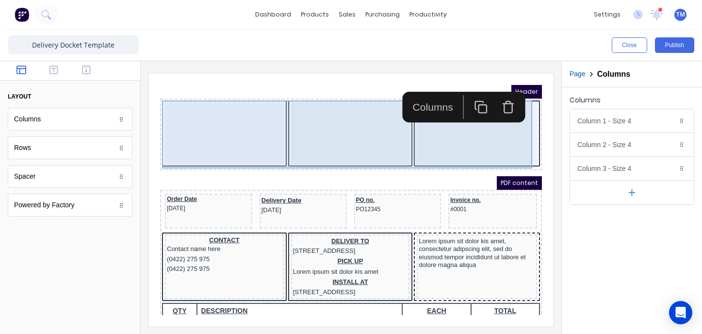
click at [240, 143] on div at bounding box center [212, 122] width 119 height 62
click at [186, 117] on div at bounding box center [212, 121] width 119 height 62
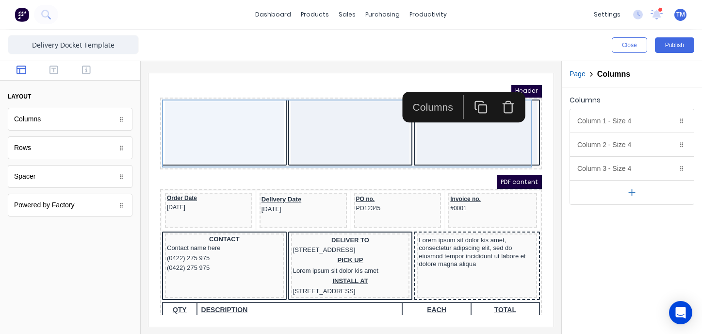
drag, startPoint x: 60, startPoint y: 69, endPoint x: 71, endPoint y: 72, distance: 11.9
click at [60, 70] on button "button" at bounding box center [53, 71] width 27 height 12
click at [86, 72] on icon "button" at bounding box center [86, 70] width 9 height 9
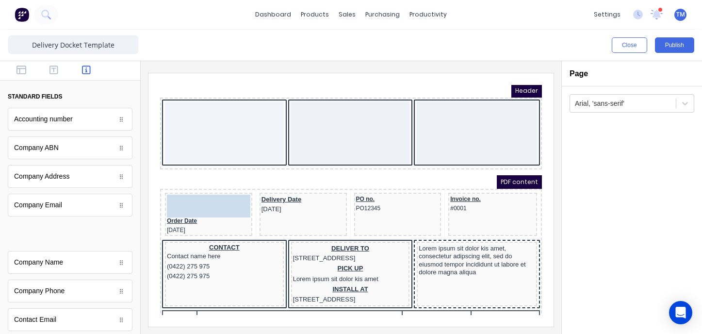
scroll to position [0, 0]
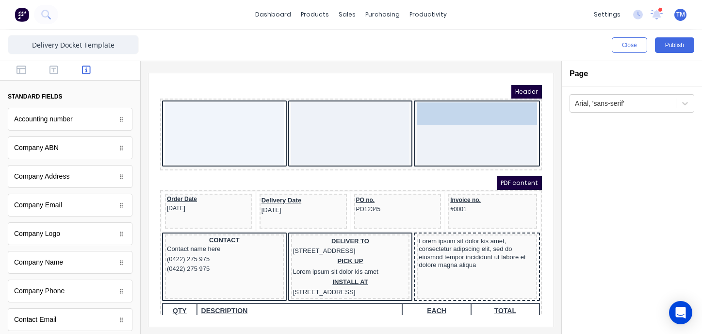
drag, startPoint x: 211, startPoint y: 307, endPoint x: 605, endPoint y: 179, distance: 414.2
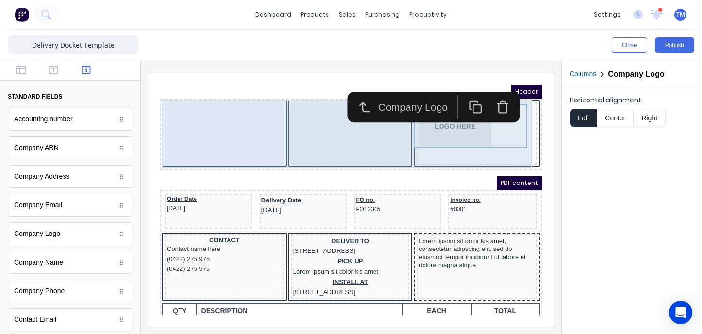
click at [438, 147] on div "LOGO HERE" at bounding box center [465, 122] width 120 height 62
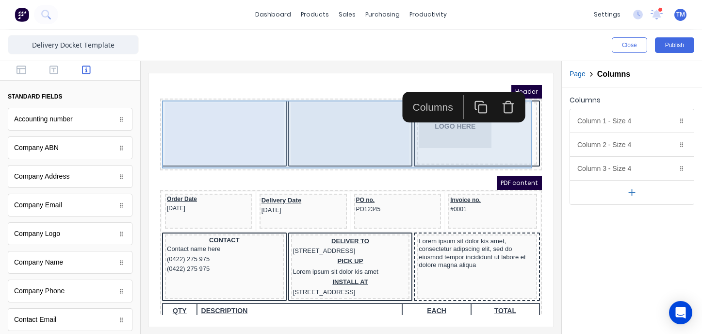
click at [297, 133] on div at bounding box center [339, 122] width 119 height 62
click at [300, 133] on div at bounding box center [339, 122] width 119 height 62
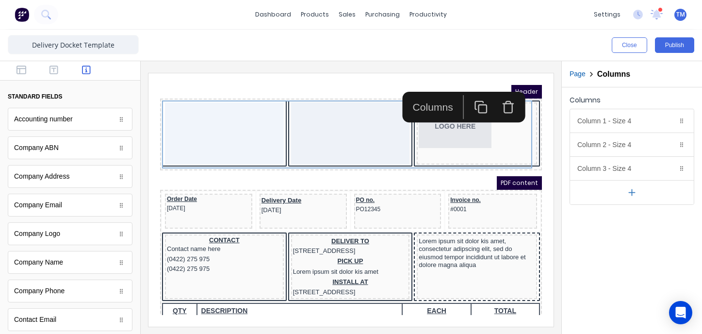
click at [416, 101] on div "Columns" at bounding box center [421, 96] width 54 height 16
click at [623, 122] on div "Column 1 - Size 4 Duplicate Delete" at bounding box center [632, 120] width 124 height 23
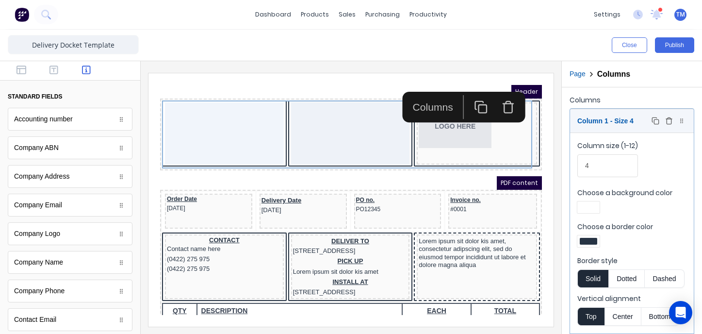
click at [617, 122] on div "Column 1 - Size 4 Duplicate Delete" at bounding box center [632, 120] width 124 height 23
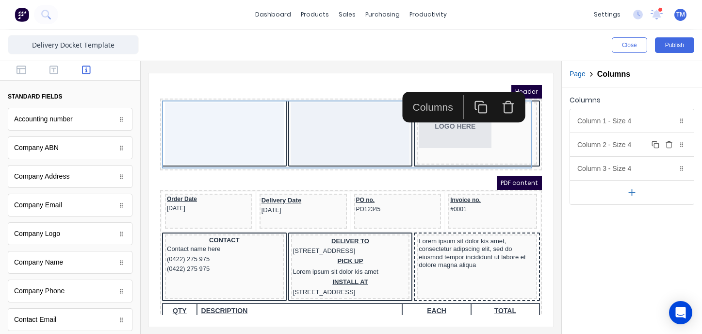
click at [669, 146] on icon "button" at bounding box center [669, 145] width 8 height 8
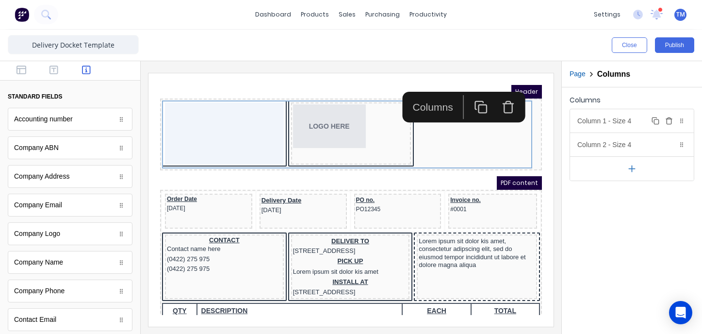
click at [619, 116] on div "Column 1 - Size 4 Duplicate Delete" at bounding box center [632, 120] width 124 height 23
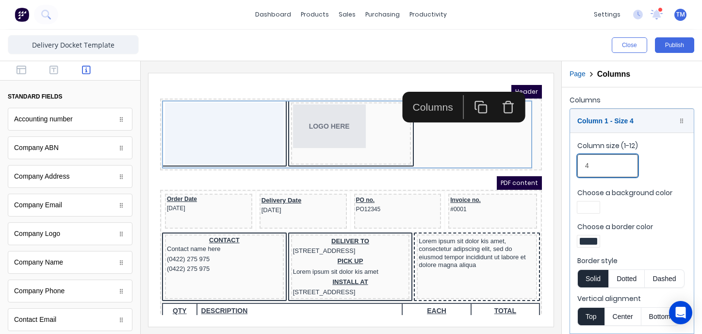
drag, startPoint x: 613, startPoint y: 165, endPoint x: 564, endPoint y: 164, distance: 49.0
click at [564, 164] on div "Columns Column 1 - Size 4 Duplicate Delete Column size (1-12) 4 Choose a backgr…" at bounding box center [632, 237] width 140 height 300
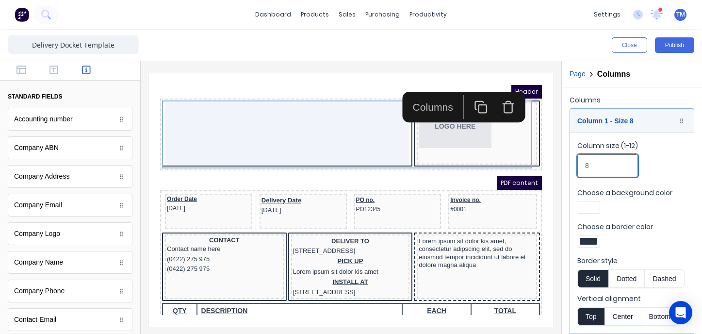
drag, startPoint x: 594, startPoint y: 167, endPoint x: 579, endPoint y: 167, distance: 15.5
click at [579, 167] on input "8" at bounding box center [608, 165] width 61 height 23
click at [606, 173] on input "8" at bounding box center [608, 165] width 61 height 23
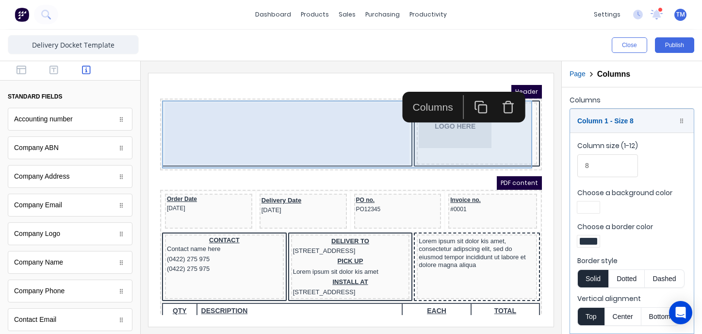
click at [472, 138] on div "LOGO HERE" at bounding box center [465, 122] width 120 height 62
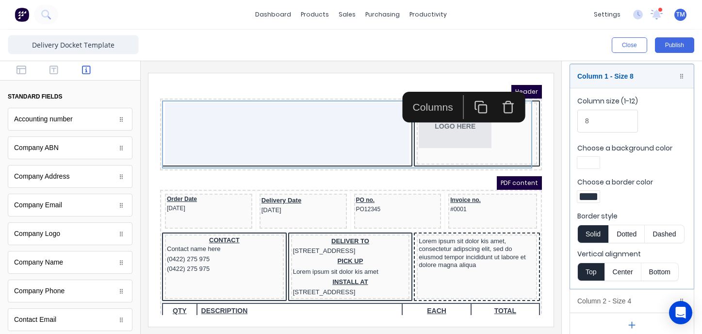
scroll to position [55, 0]
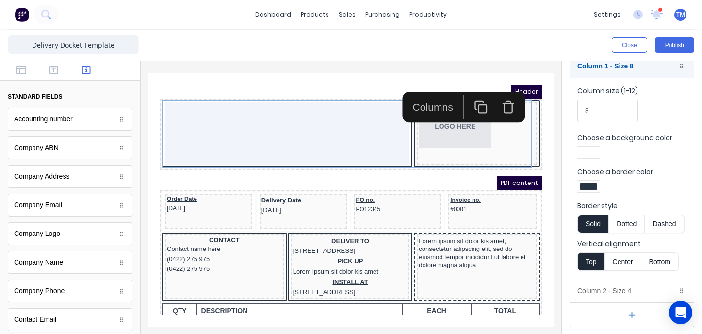
click at [585, 184] on div at bounding box center [588, 186] width 17 height 7
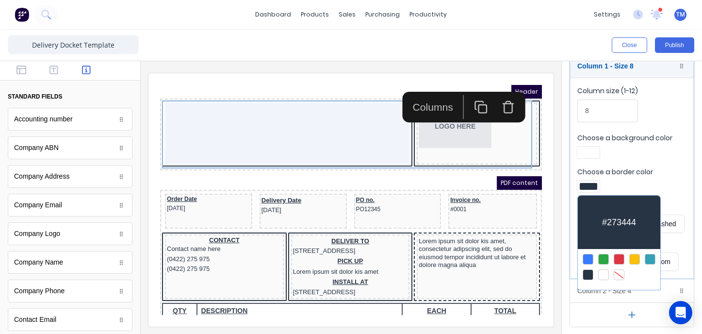
drag, startPoint x: 620, startPoint y: 274, endPoint x: 629, endPoint y: 232, distance: 43.3
click at [620, 274] on div at bounding box center [619, 274] width 11 height 11
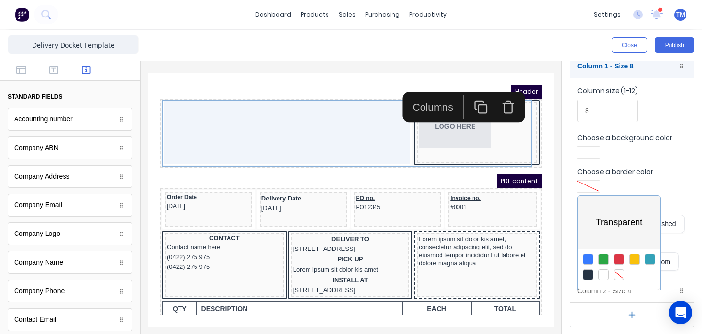
click at [646, 175] on div at bounding box center [351, 167] width 702 height 334
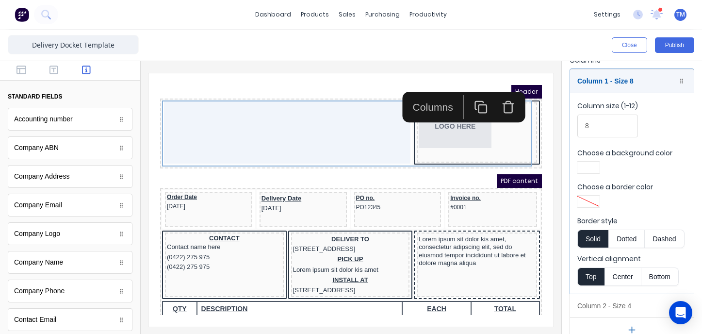
scroll to position [39, 0]
click at [590, 204] on div at bounding box center [588, 202] width 17 height 7
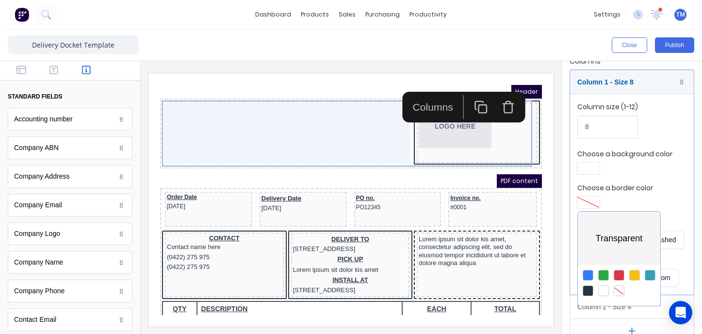
click at [589, 291] on div at bounding box center [588, 290] width 11 height 11
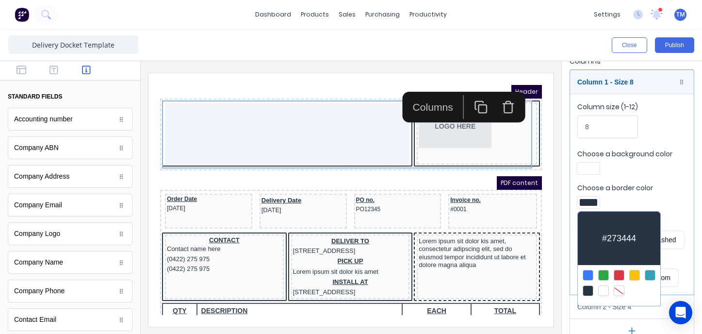
click at [670, 198] on div at bounding box center [351, 167] width 702 height 334
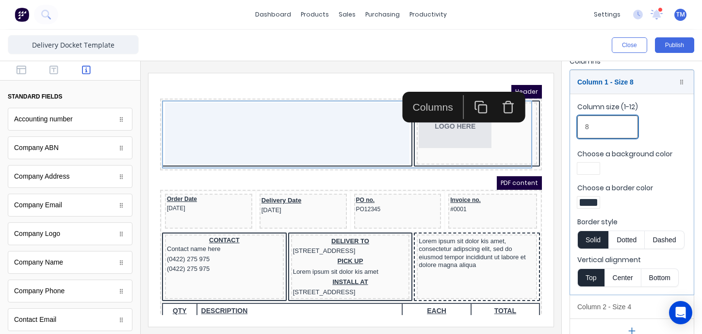
drag, startPoint x: 598, startPoint y: 119, endPoint x: 597, endPoint y: 128, distance: 8.3
click at [598, 120] on input "8" at bounding box center [608, 127] width 61 height 23
drag, startPoint x: 599, startPoint y: 127, endPoint x: 579, endPoint y: 127, distance: 20.4
click at [579, 127] on input "8" at bounding box center [608, 127] width 61 height 23
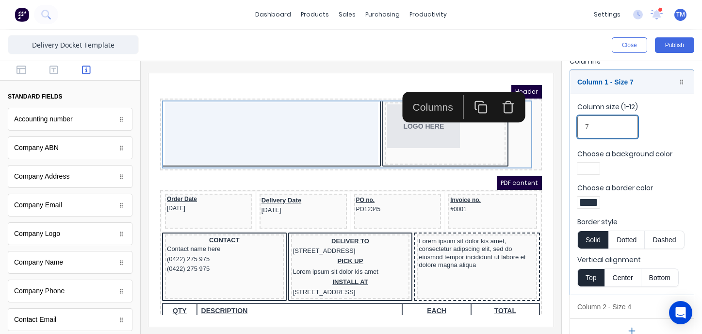
type input "7"
click at [657, 217] on label "Border style" at bounding box center [632, 222] width 109 height 10
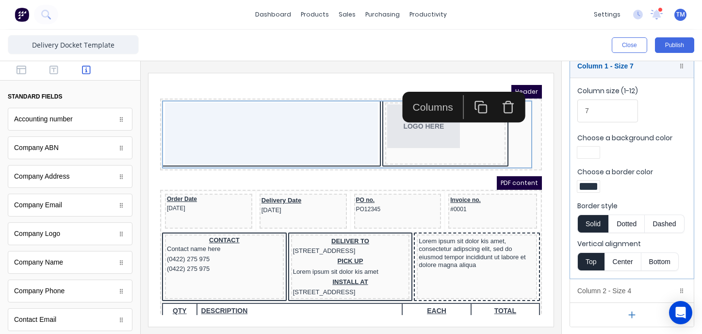
scroll to position [53, 0]
click at [631, 264] on button "Center" at bounding box center [623, 263] width 37 height 18
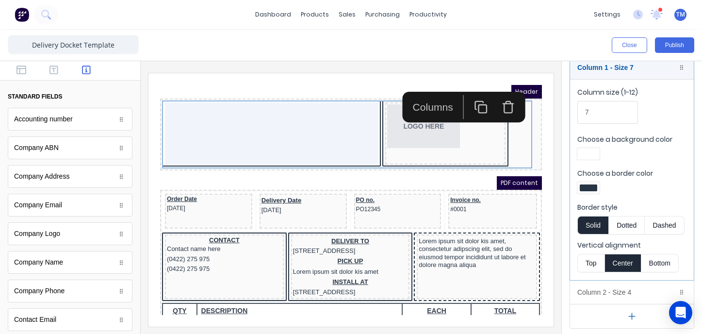
scroll to position [55, 0]
drag, startPoint x: 589, startPoint y: 263, endPoint x: 605, endPoint y: 260, distance: 16.4
click at [589, 263] on button "Top" at bounding box center [591, 261] width 27 height 18
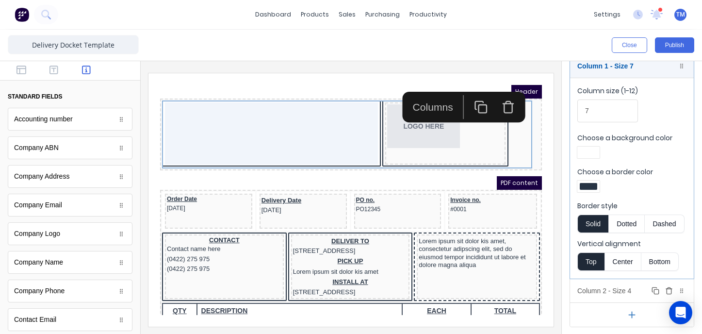
click at [620, 291] on div "Column 2 - Size 4 Duplicate Delete" at bounding box center [632, 290] width 124 height 23
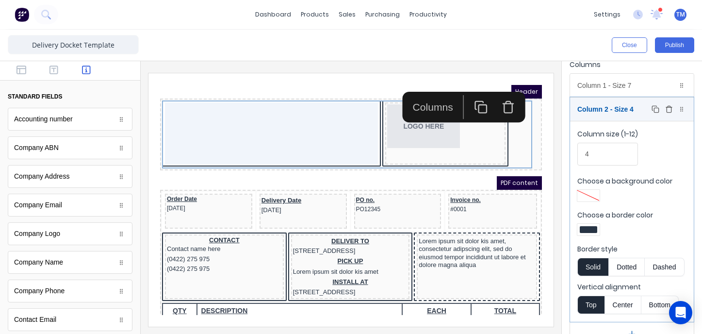
scroll to position [26, 0]
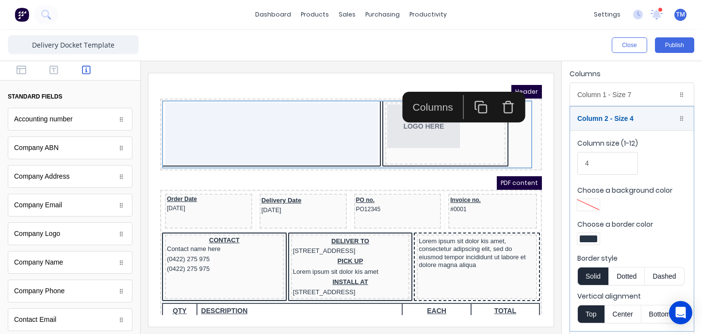
click at [590, 240] on div at bounding box center [588, 238] width 17 height 7
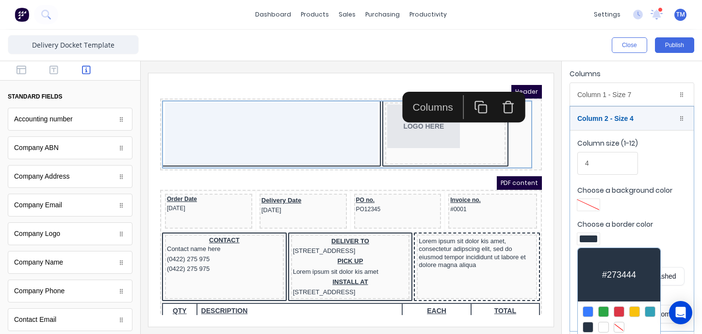
click at [620, 325] on div at bounding box center [619, 327] width 11 height 11
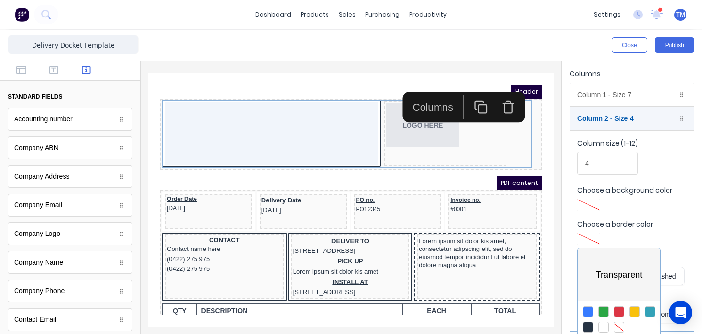
click at [665, 245] on div at bounding box center [351, 167] width 702 height 334
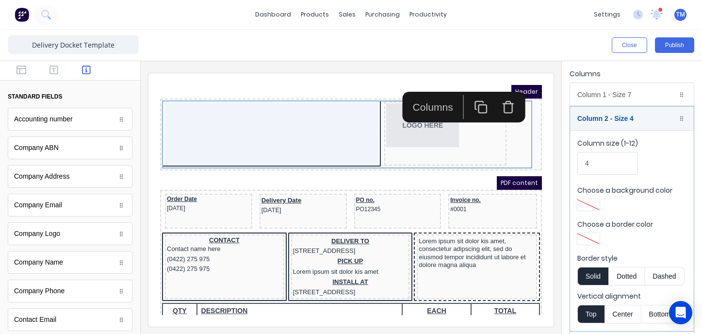
click at [628, 316] on button "Center" at bounding box center [623, 314] width 37 height 18
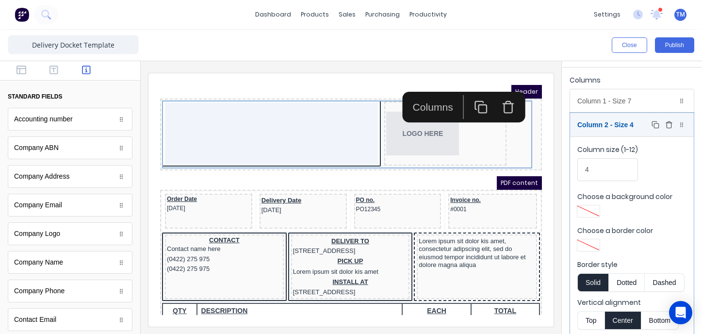
scroll to position [21, 0]
drag, startPoint x: 655, startPoint y: 85, endPoint x: 656, endPoint y: 80, distance: 4.9
click at [655, 84] on div "Columns" at bounding box center [632, 81] width 125 height 14
click at [656, 79] on div "Columns" at bounding box center [632, 81] width 125 height 14
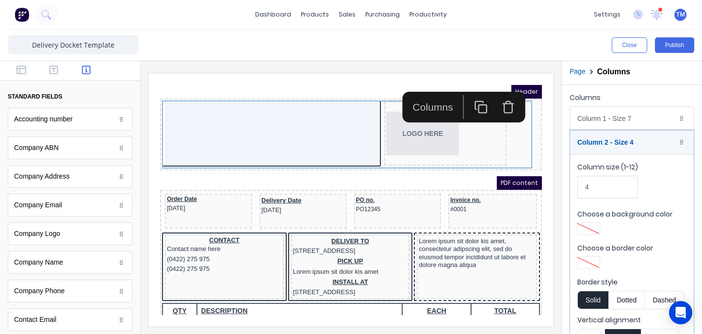
scroll to position [55, 0]
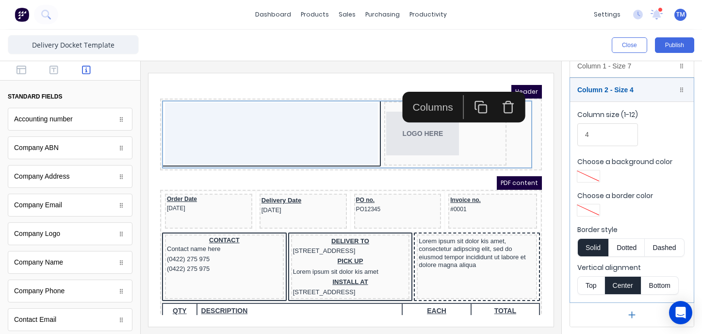
click at [632, 315] on icon "button" at bounding box center [632, 315] width 10 height 10
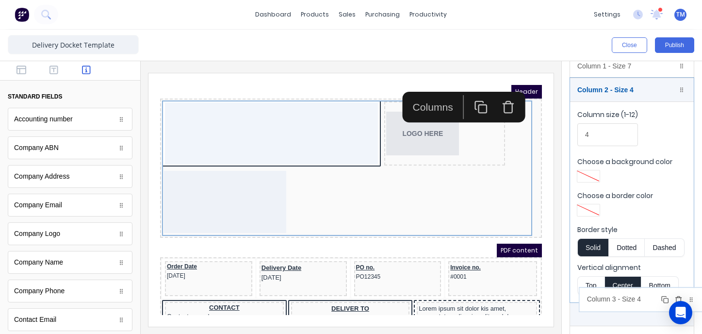
scroll to position [78, 0]
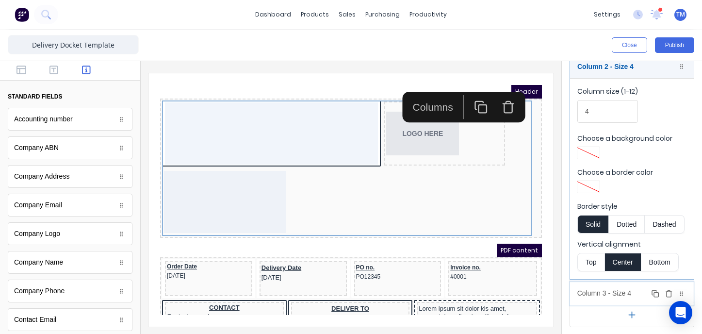
drag, startPoint x: 620, startPoint y: 315, endPoint x: 620, endPoint y: 296, distance: 19.9
click at [620, 296] on body "dashboard products sales purchasing productivity dashboard products Product Cat…" at bounding box center [351, 167] width 702 height 334
click at [656, 289] on icon "button" at bounding box center [656, 291] width 8 height 8
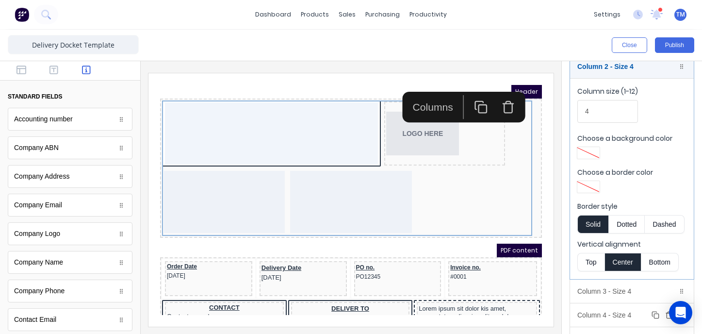
drag, startPoint x: 665, startPoint y: 316, endPoint x: 621, endPoint y: 314, distance: 44.7
click at [665, 316] on icon "button" at bounding box center [669, 315] width 8 height 8
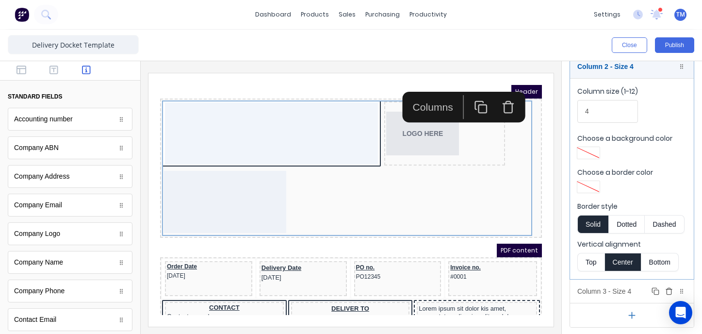
click at [612, 294] on div "Column 3 - Size 4 Duplicate Delete" at bounding box center [632, 291] width 124 height 23
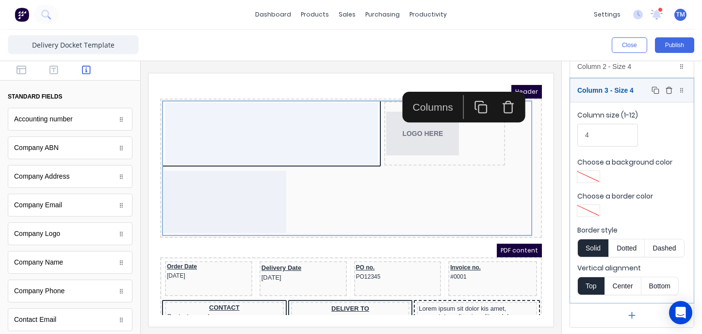
scroll to position [79, 0]
click at [601, 136] on input "4" at bounding box center [608, 134] width 61 height 23
drag, startPoint x: 606, startPoint y: 134, endPoint x: 578, endPoint y: 135, distance: 27.7
click at [578, 135] on input "4" at bounding box center [608, 134] width 61 height 23
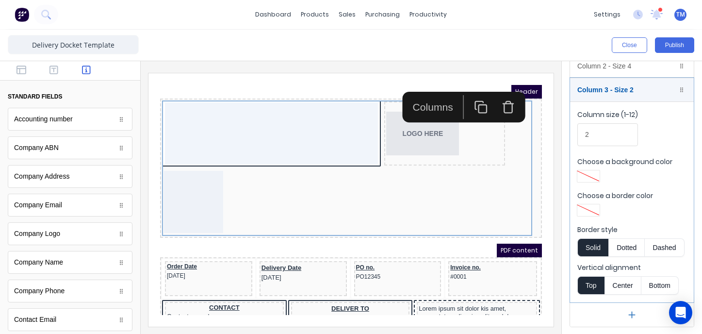
click at [635, 179] on div at bounding box center [632, 177] width 109 height 15
click at [662, 196] on label "Choose a border color" at bounding box center [632, 196] width 109 height 10
drag, startPoint x: 585, startPoint y: 134, endPoint x: 570, endPoint y: 134, distance: 15.1
click at [570, 134] on fieldset "Column size (1-12) 2 Choose a background color Choose a border color Border sty…" at bounding box center [632, 201] width 124 height 201
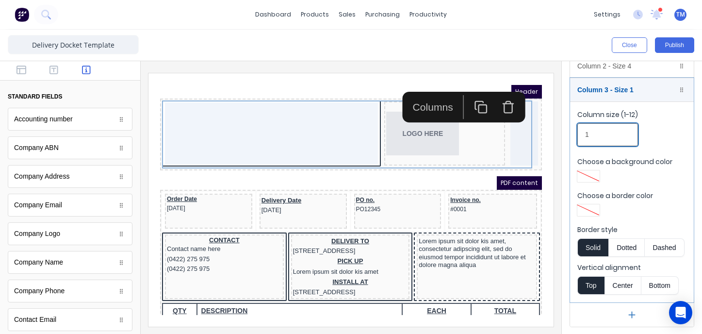
type input "1"
click at [659, 133] on div "Column size (1-12) 1" at bounding box center [632, 130] width 109 height 41
click at [620, 91] on div "Column 3 - Size 1 Duplicate Delete" at bounding box center [632, 89] width 124 height 23
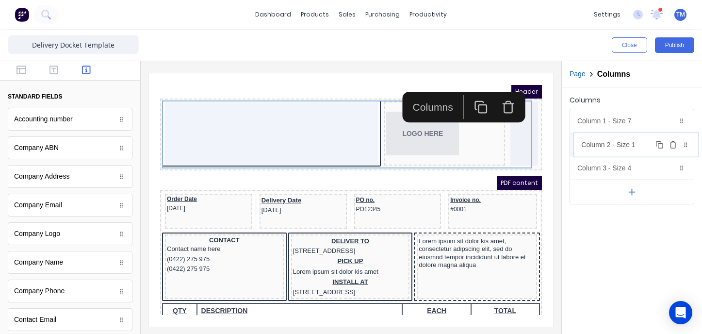
drag, startPoint x: 624, startPoint y: 166, endPoint x: 628, endPoint y: 145, distance: 21.6
click at [628, 144] on body "dashboard products sales purchasing productivity dashboard products Product Cat…" at bounding box center [351, 167] width 702 height 334
click at [646, 145] on div "Column 2 - Size 1 Duplicate Delete" at bounding box center [632, 144] width 124 height 23
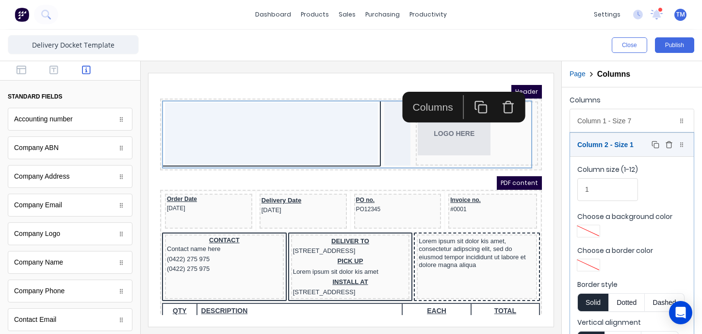
click at [640, 148] on div "Column 2 - Size 1 Duplicate Delete" at bounding box center [632, 144] width 124 height 23
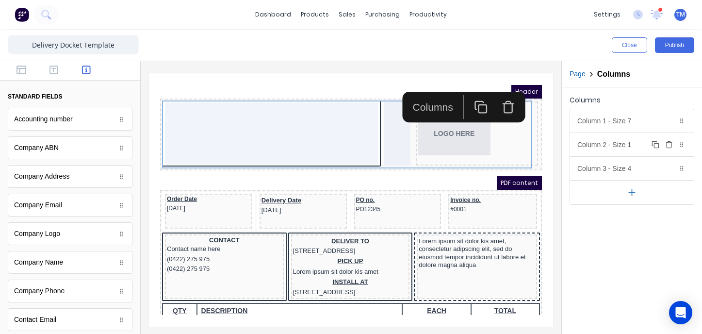
click at [640, 148] on div "Column 2 - Size 1 Duplicate Delete" at bounding box center [632, 144] width 124 height 23
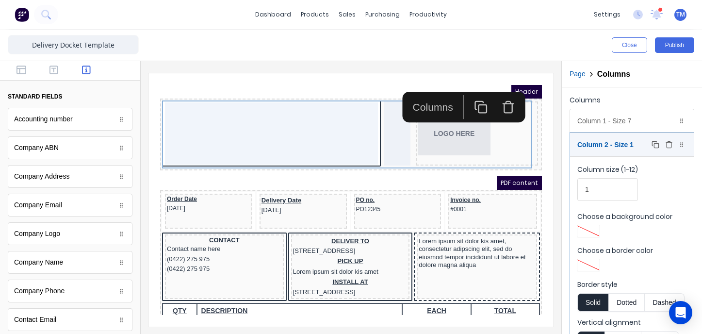
click at [630, 149] on div "Column 2 - Size 1 Duplicate Delete" at bounding box center [632, 144] width 124 height 23
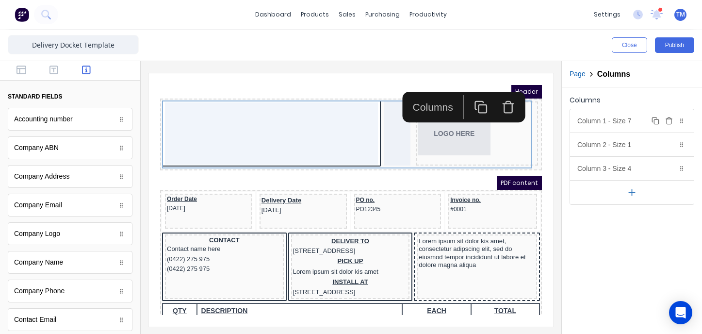
click at [616, 123] on div "Column 1 - Size 7 Duplicate Delete" at bounding box center [632, 120] width 124 height 23
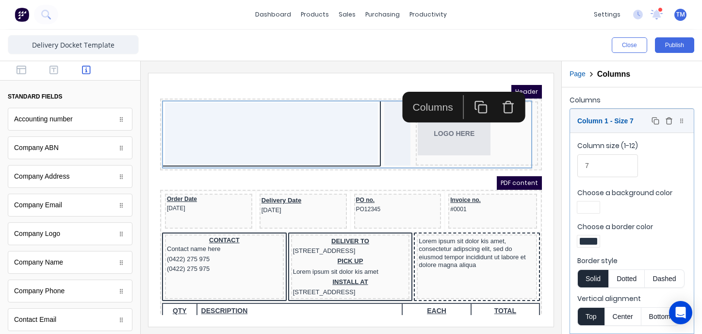
click at [616, 123] on div "Column 1 - Size 7 Duplicate Delete" at bounding box center [632, 120] width 124 height 23
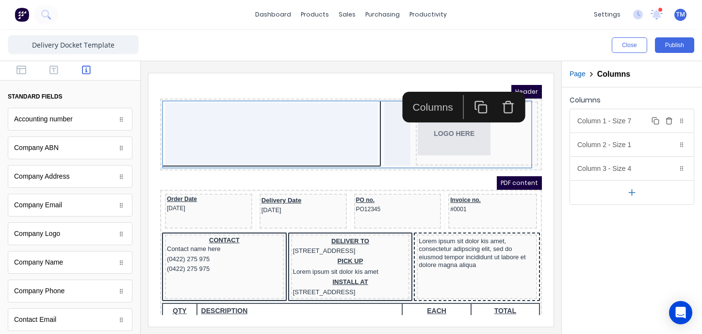
click at [616, 123] on div "Column 1 - Size 7 Duplicate Delete" at bounding box center [632, 120] width 124 height 23
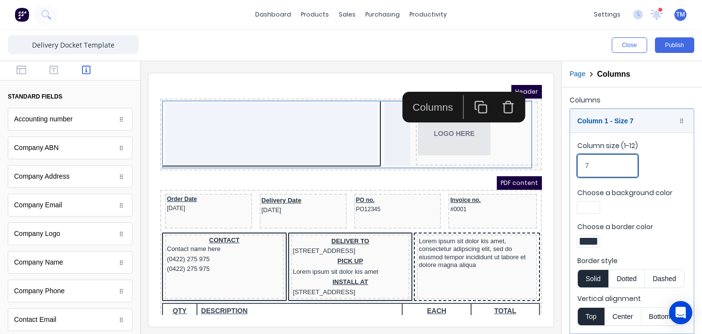
drag, startPoint x: 594, startPoint y: 169, endPoint x: 583, endPoint y: 168, distance: 11.2
click at [583, 168] on input "7" at bounding box center [608, 165] width 61 height 23
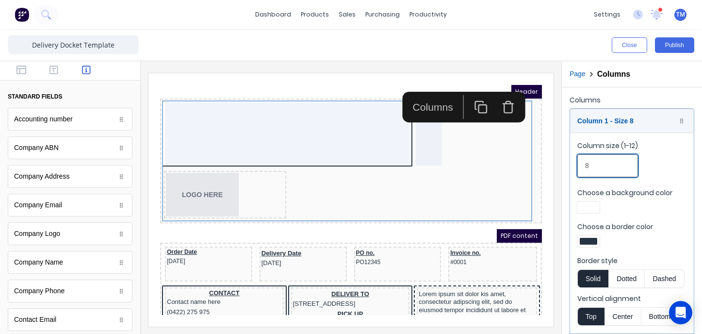
type input "8"
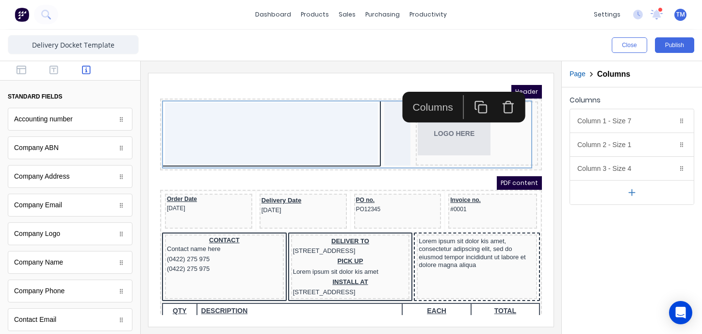
click at [611, 217] on div "Columns Column 1 - Size 7 Duplicate Delete Column size (1-12) 7 Choose a backgr…" at bounding box center [632, 210] width 140 height 247
click at [647, 122] on div "Column 1 - Size 7 Duplicate Delete" at bounding box center [632, 120] width 124 height 23
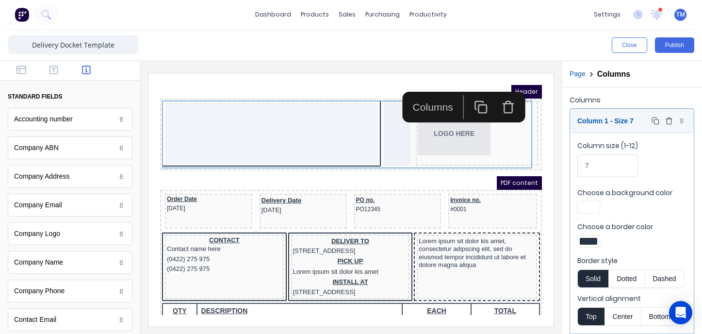
click at [633, 122] on div "Column 1 - Size 7 Duplicate Delete" at bounding box center [632, 120] width 124 height 23
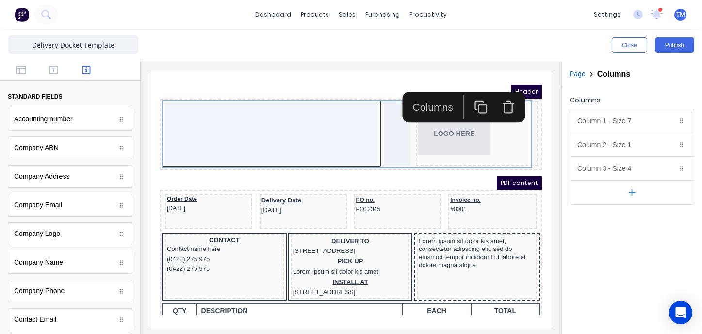
click at [628, 232] on div "Columns Column 1 - Size 7 Duplicate Delete Column size (1-12) 7 Choose a backgr…" at bounding box center [632, 210] width 140 height 247
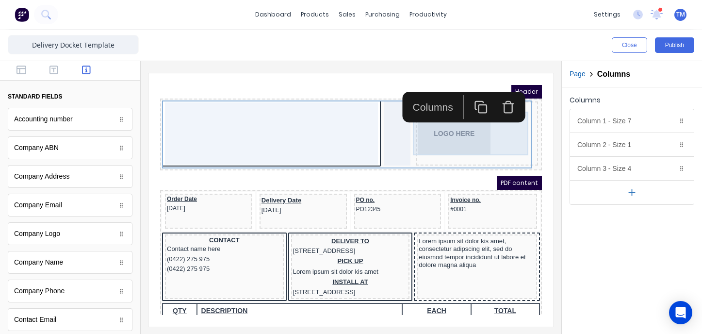
click at [489, 140] on div "LOGO HERE" at bounding box center [465, 122] width 118 height 44
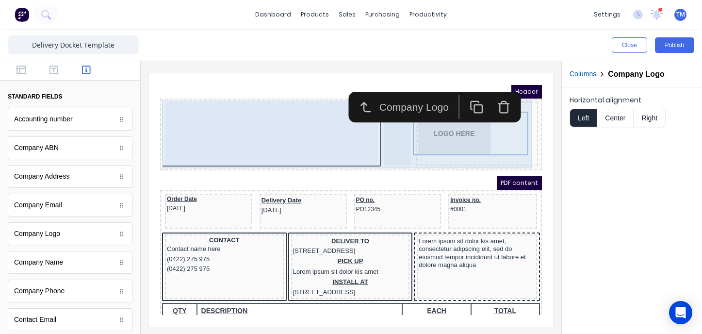
click at [288, 128] on div at bounding box center [259, 122] width 213 height 62
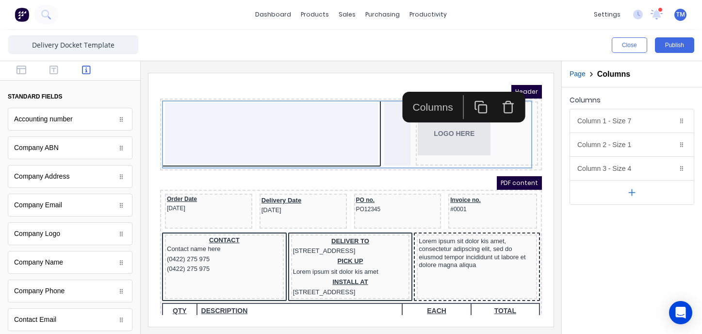
click at [262, 173] on div "PDF content" at bounding box center [340, 172] width 382 height 14
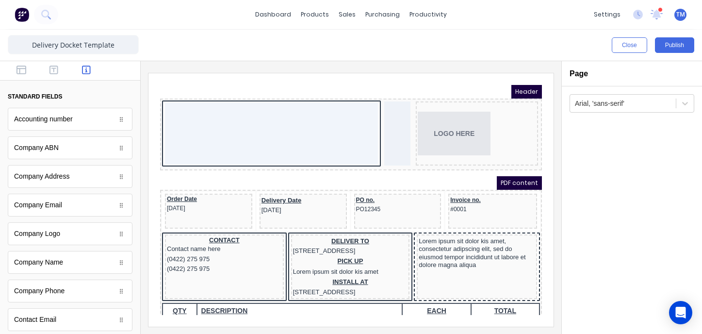
click at [396, 170] on div "PDF content" at bounding box center [340, 172] width 382 height 14
click at [386, 171] on div "PDF content" at bounding box center [340, 172] width 382 height 14
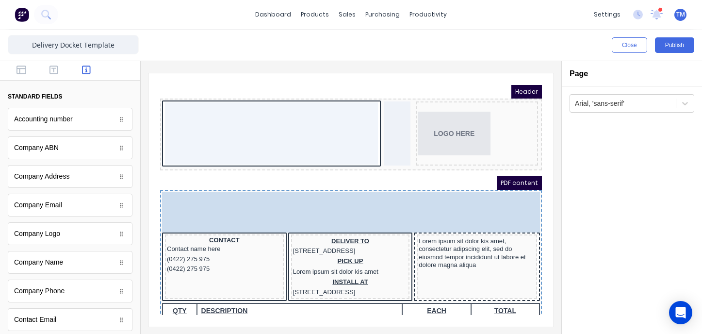
drag, startPoint x: 338, startPoint y: 180, endPoint x: 335, endPoint y: 156, distance: 24.4
click at [335, 156] on body "Header LOGO HERE PDF content Order Date 29/10/2024 Delivery Date 29/10/2024 PO …" at bounding box center [340, 188] width 382 height 230
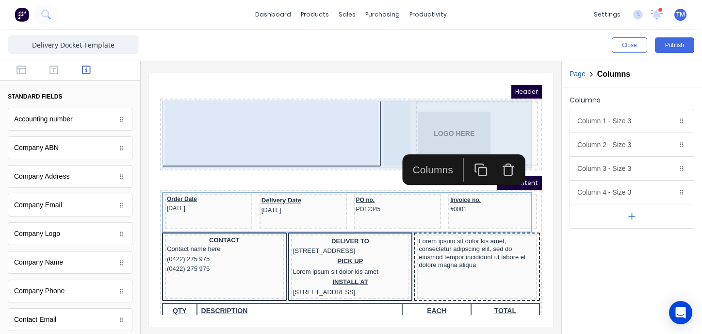
click at [252, 134] on div at bounding box center [259, 122] width 213 height 62
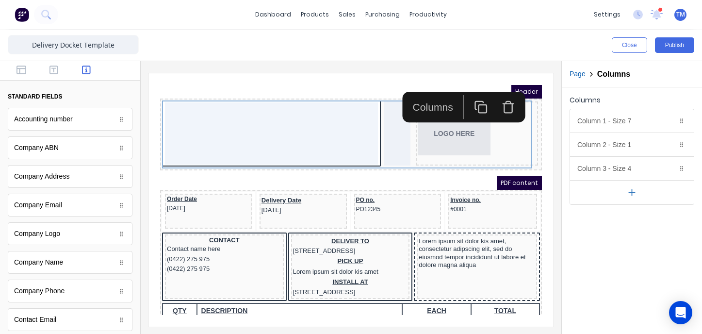
click at [618, 255] on div "Columns Column 1 - Size 7 Duplicate Delete Column size (1-12) 7 Choose a backgr…" at bounding box center [632, 210] width 140 height 247
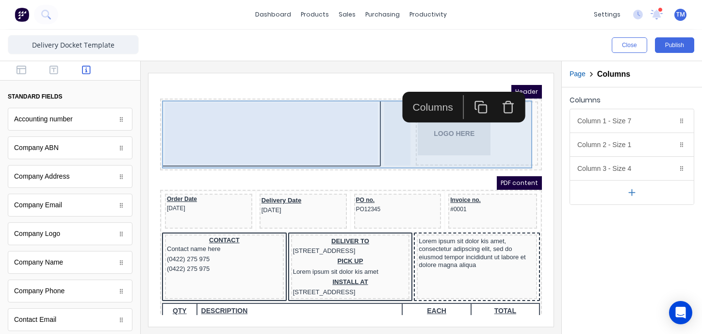
click at [259, 133] on div at bounding box center [259, 122] width 213 height 62
click at [443, 148] on div "LOGO HERE" at bounding box center [465, 122] width 122 height 64
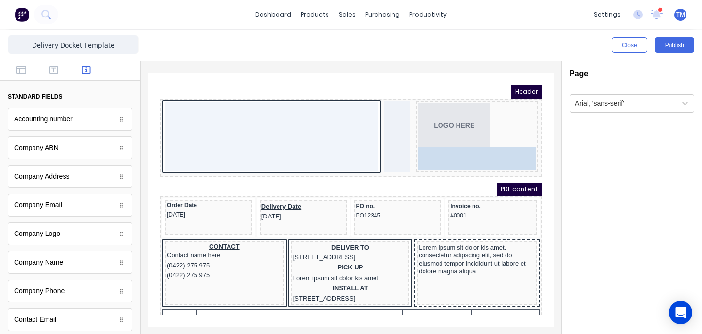
drag, startPoint x: 76, startPoint y: 152, endPoint x: 440, endPoint y: 153, distance: 364.0
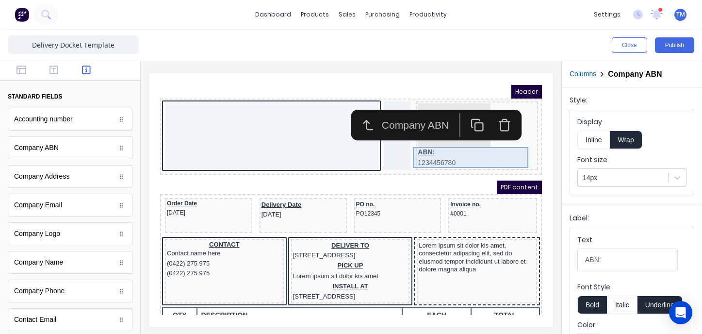
click at [426, 144] on div "ABN: 1234456780" at bounding box center [465, 145] width 118 height 21
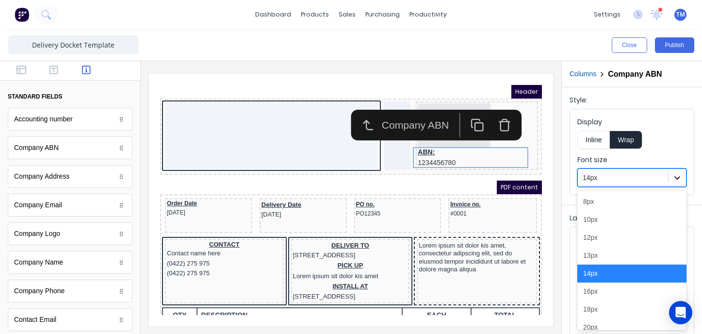
click at [683, 182] on div at bounding box center [677, 177] width 17 height 17
click at [614, 244] on div "12px" at bounding box center [632, 238] width 109 height 18
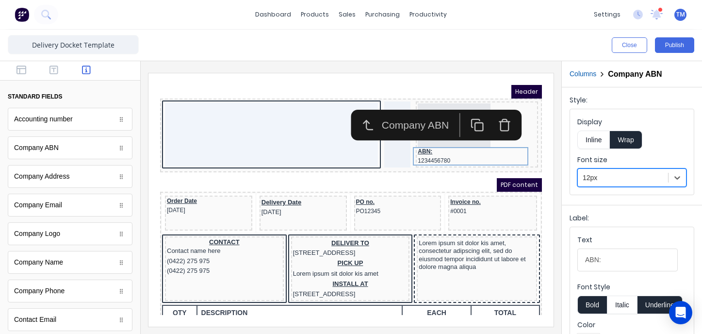
click at [602, 142] on button "Inline" at bounding box center [594, 140] width 33 height 18
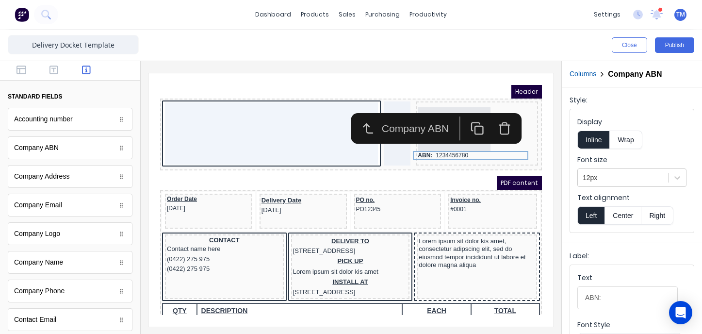
click at [673, 227] on fieldset "Display Inline Wrap Font size 12px Text alignment Left Center Right" at bounding box center [632, 170] width 124 height 123
click at [499, 120] on icon "button" at bounding box center [493, 117] width 14 height 14
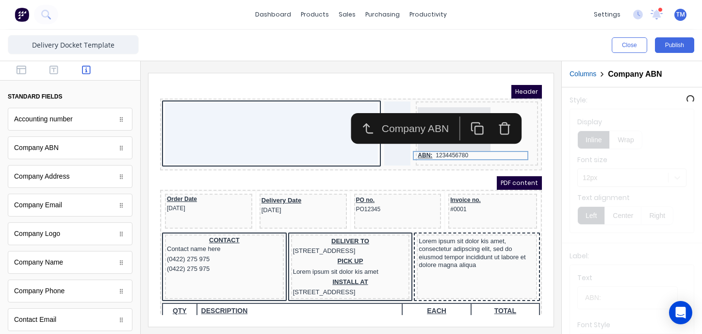
click at [553, 122] on div at bounding box center [351, 197] width 421 height 273
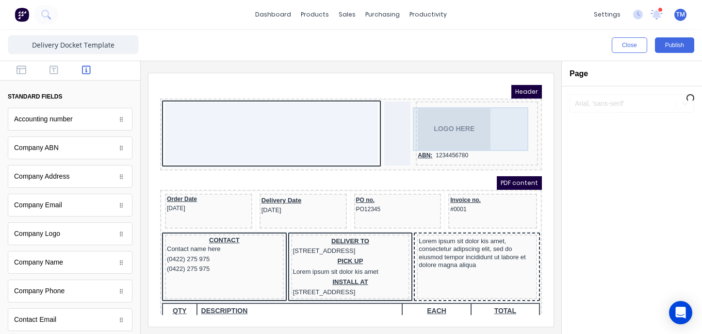
click at [459, 114] on div "LOGO HERE" at bounding box center [465, 118] width 118 height 44
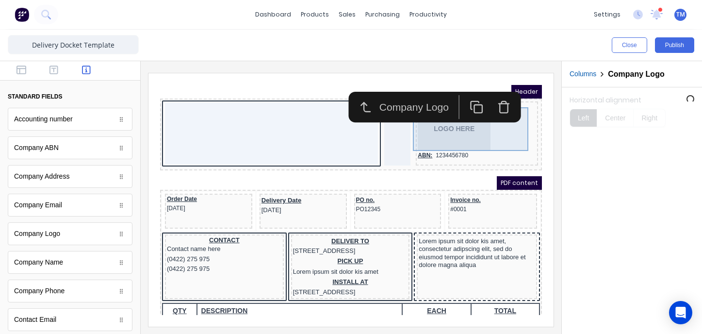
click at [462, 131] on div "LOGO HERE" at bounding box center [465, 118] width 118 height 44
click at [401, 90] on div "Company Logo" at bounding box center [406, 96] width 76 height 16
click at [403, 101] on div "Company Logo" at bounding box center [406, 96] width 76 height 16
drag, startPoint x: 628, startPoint y: 119, endPoint x: 611, endPoint y: 128, distance: 18.4
click at [628, 119] on div at bounding box center [632, 110] width 140 height 46
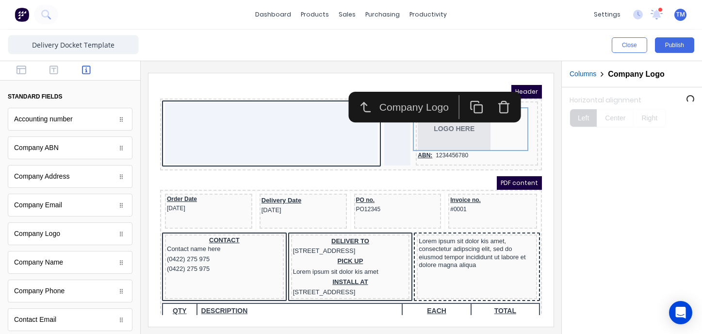
click at [632, 215] on div "Horizontal alignment Left Center Right" at bounding box center [632, 210] width 140 height 247
drag, startPoint x: 596, startPoint y: 161, endPoint x: 557, endPoint y: 139, distance: 45.6
click at [596, 161] on div "Horizontal alignment Left Center Right" at bounding box center [632, 210] width 140 height 247
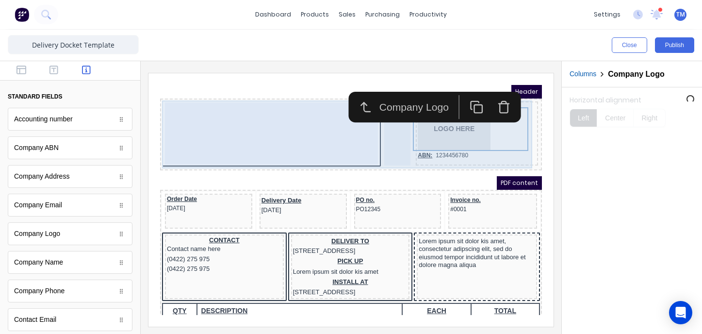
click at [297, 133] on div at bounding box center [259, 122] width 213 height 62
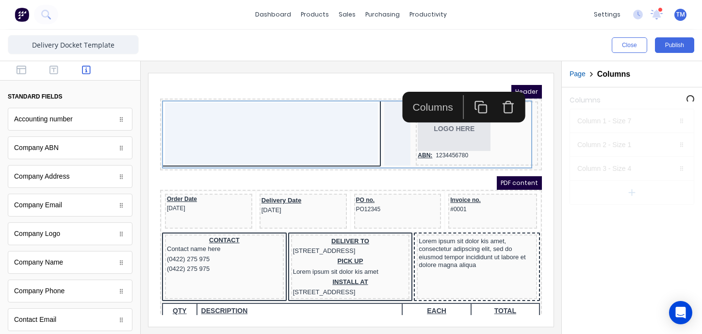
drag, startPoint x: 608, startPoint y: 248, endPoint x: 570, endPoint y: 238, distance: 39.7
click at [608, 248] on div "Columns Column 1 - Size 7 Duplicate Delete Column size (1-12) 7 Choose a backgr…" at bounding box center [632, 210] width 140 height 247
drag, startPoint x: 330, startPoint y: 80, endPoint x: 564, endPoint y: 32, distance: 238.9
click at [330, 80] on iframe at bounding box center [351, 199] width 405 height 253
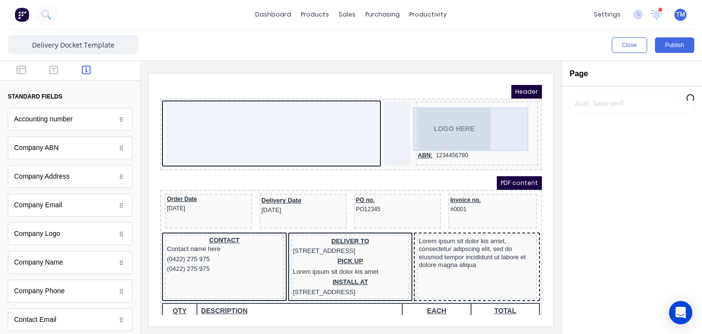
click at [440, 118] on div "LOGO HERE" at bounding box center [465, 118] width 118 height 44
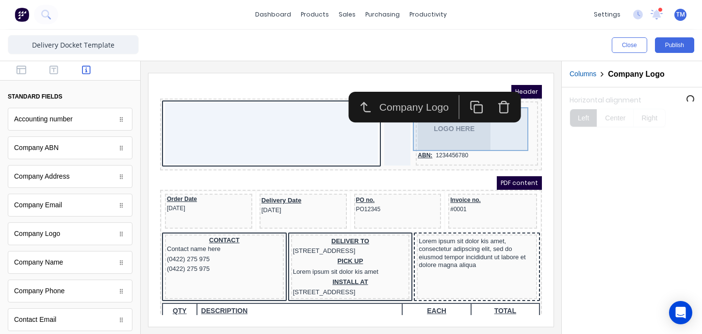
drag, startPoint x: 435, startPoint y: 130, endPoint x: 443, endPoint y: 131, distance: 8.4
click at [435, 130] on div "LOGO HERE" at bounding box center [465, 118] width 118 height 44
click at [487, 131] on div "LOGO HERE" at bounding box center [465, 118] width 118 height 44
click at [622, 118] on div at bounding box center [632, 110] width 140 height 46
click at [476, 143] on div "ABN: 1234456780" at bounding box center [465, 143] width 118 height 9
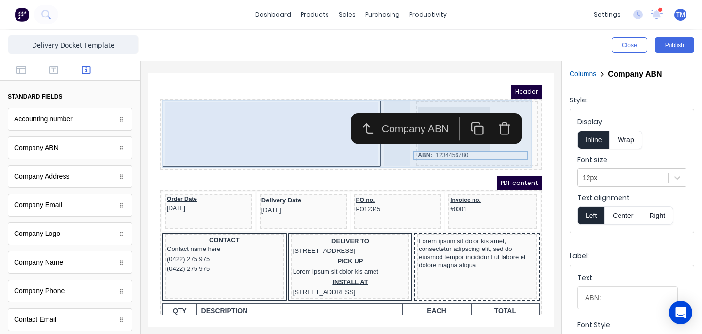
click at [363, 148] on div "LOGO HERE ABN: 1234456780" at bounding box center [339, 123] width 378 height 68
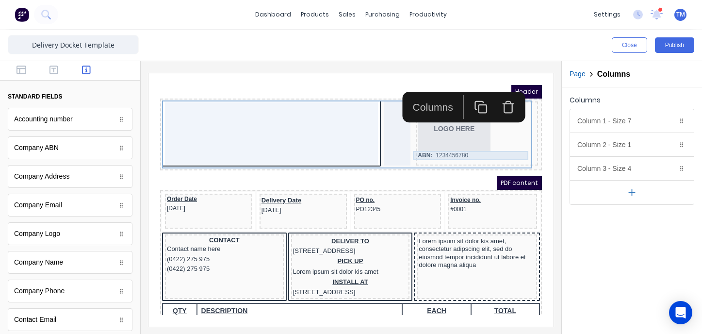
click at [497, 144] on div "ABN: 1234456780" at bounding box center [465, 143] width 118 height 9
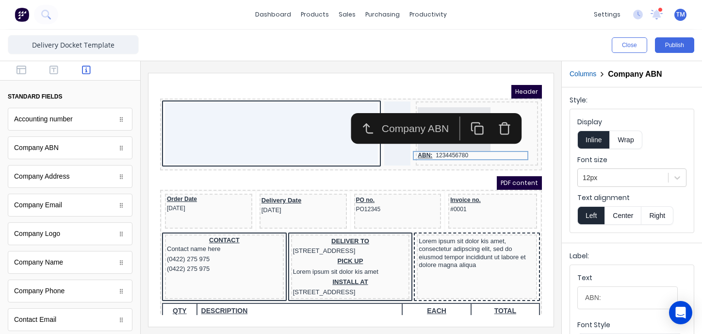
click at [662, 217] on button "Right" at bounding box center [658, 215] width 32 height 18
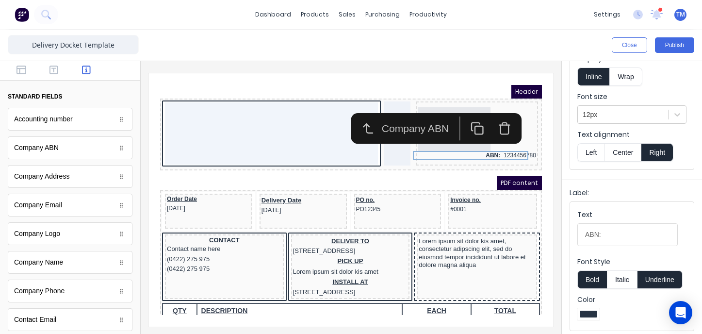
scroll to position [67, 0]
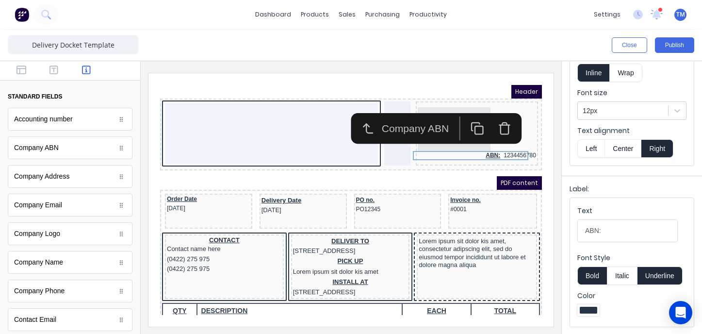
click at [663, 277] on button "Underline" at bounding box center [660, 275] width 45 height 18
click at [632, 204] on fieldset "Text ABN: Font Style Bold Italic Underline Color" at bounding box center [632, 262] width 124 height 129
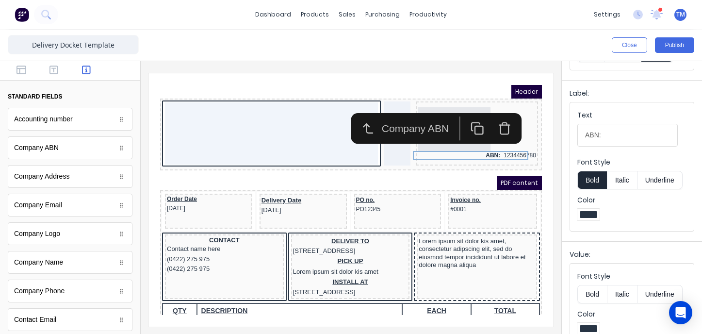
scroll to position [181, 0]
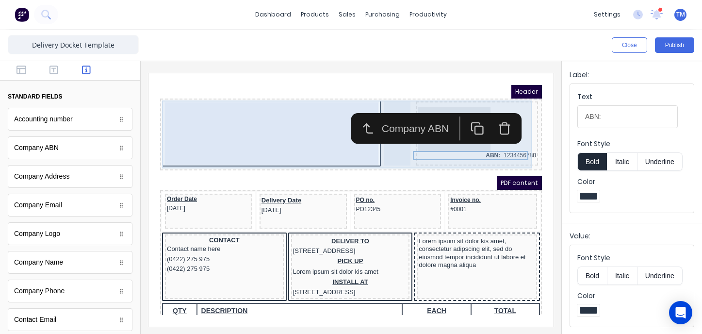
click at [424, 154] on div "LOGO HERE ABN: 1234456780" at bounding box center [339, 123] width 378 height 68
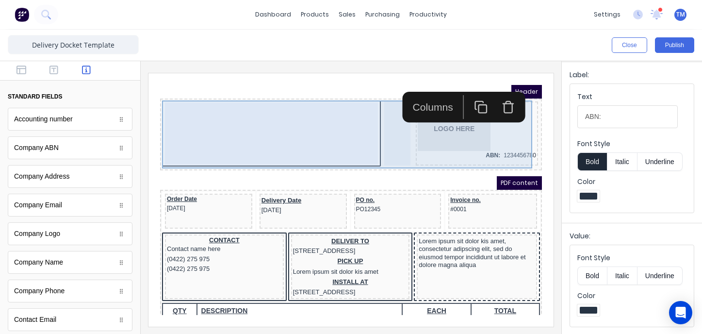
scroll to position [0, 0]
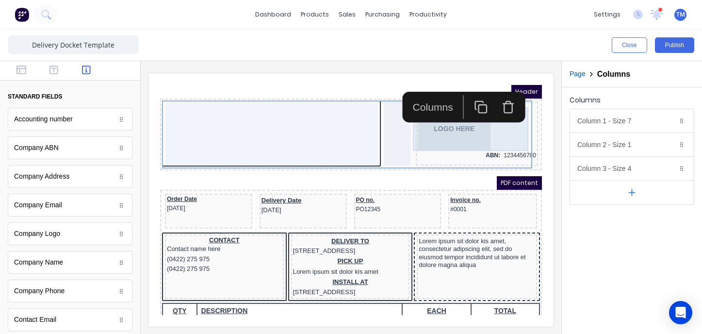
click at [437, 121] on div "LOGO HERE" at bounding box center [465, 118] width 118 height 44
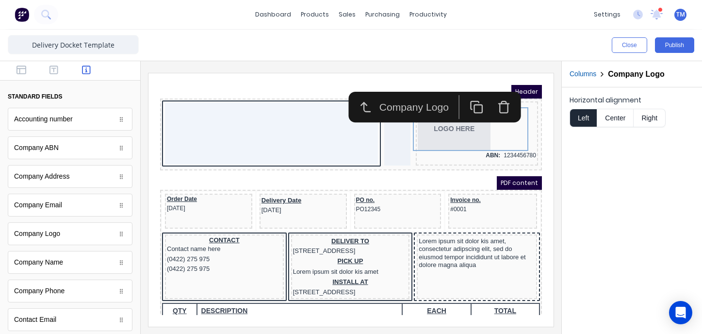
click at [646, 119] on button "Right" at bounding box center [650, 118] width 32 height 18
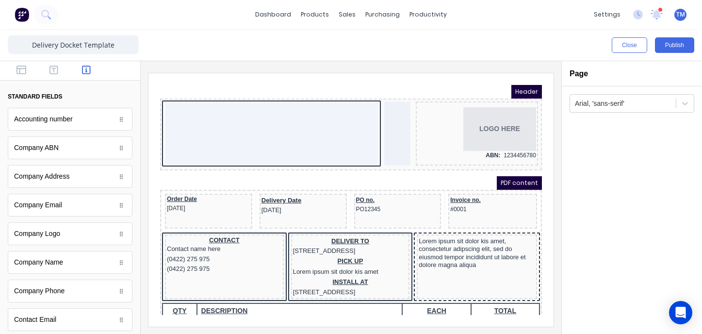
click at [628, 207] on div "Arial, 'sans-serif'" at bounding box center [632, 210] width 140 height 248
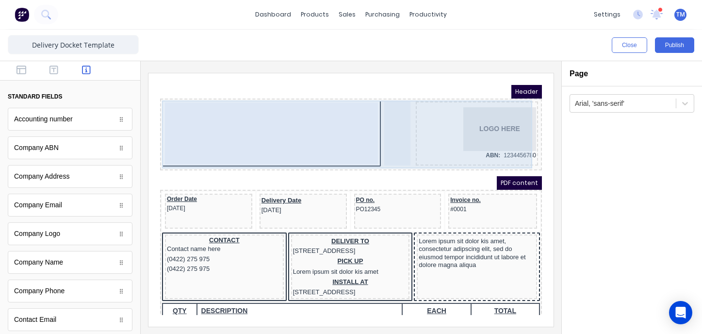
click at [296, 127] on div at bounding box center [259, 122] width 213 height 62
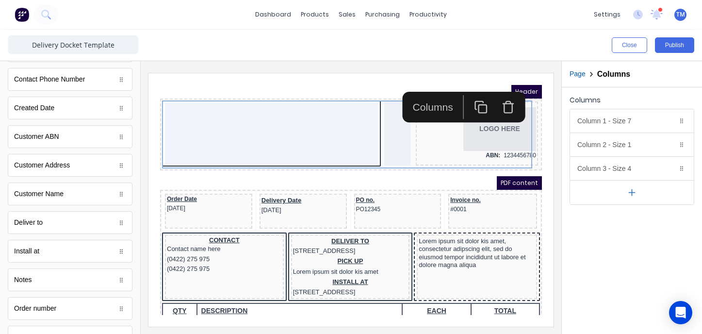
scroll to position [329, 0]
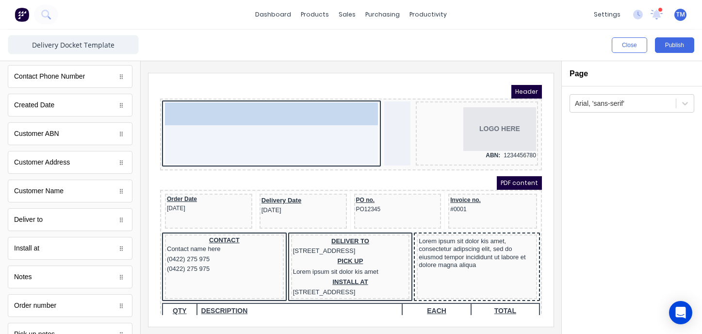
drag, startPoint x: 56, startPoint y: 222, endPoint x: 242, endPoint y: 102, distance: 220.9
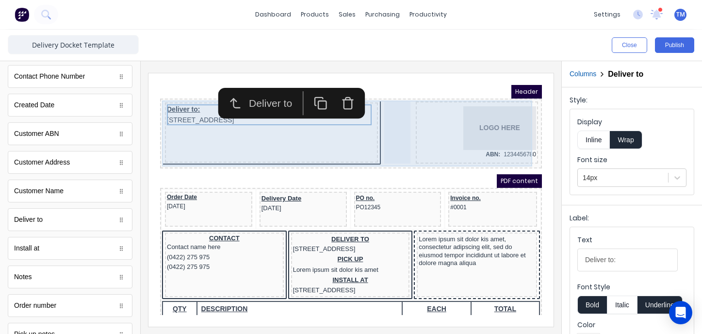
click at [193, 136] on div "Deliver to: 234 Beach Road Gold Coast, Queensland, Australia" at bounding box center [259, 121] width 213 height 60
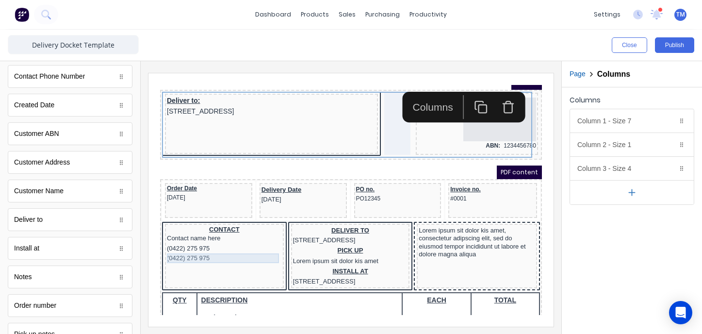
scroll to position [13, 0]
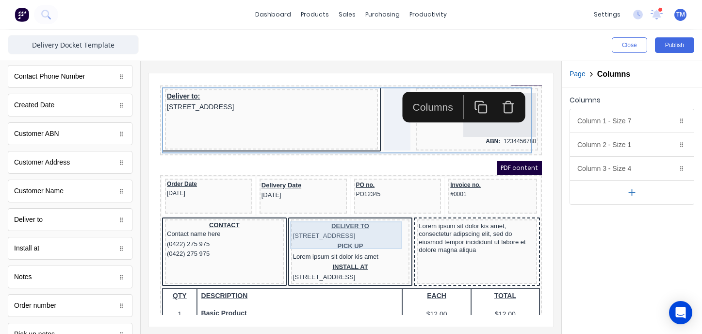
click at [381, 213] on div "DELIVER TO 234 Beach Road Gold Coast, Queensland, Australia" at bounding box center [338, 220] width 115 height 20
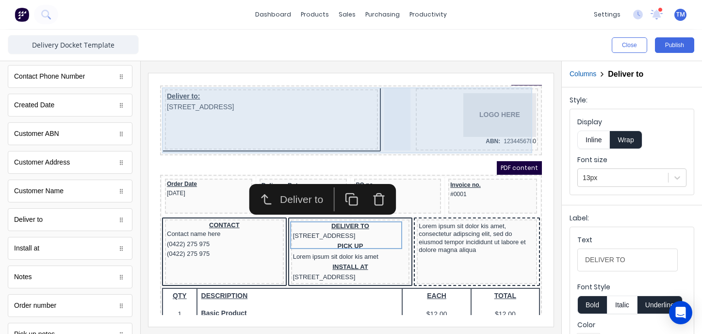
click at [215, 119] on div "Deliver to: 234 Beach Road Gold Coast, Queensland, Australia" at bounding box center [259, 108] width 213 height 60
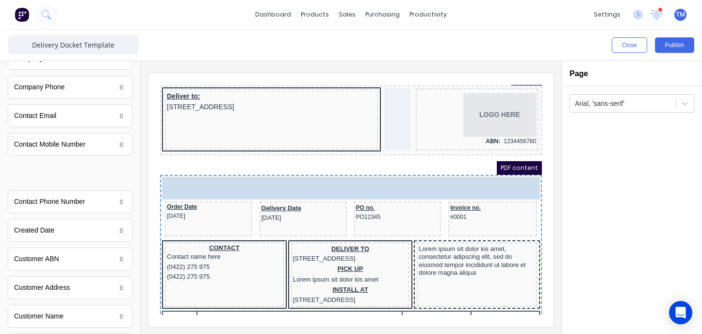
scroll to position [0, 0]
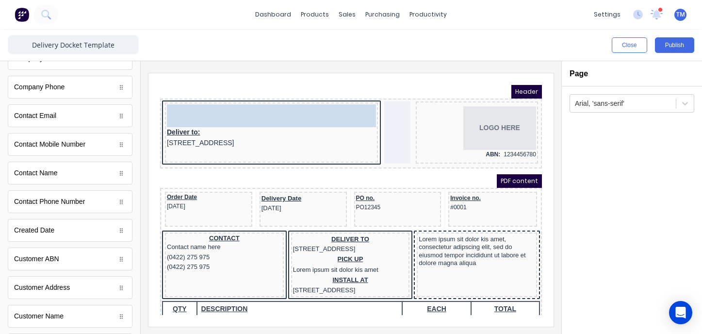
drag, startPoint x: 56, startPoint y: 180, endPoint x: 209, endPoint y: 115, distance: 166.4
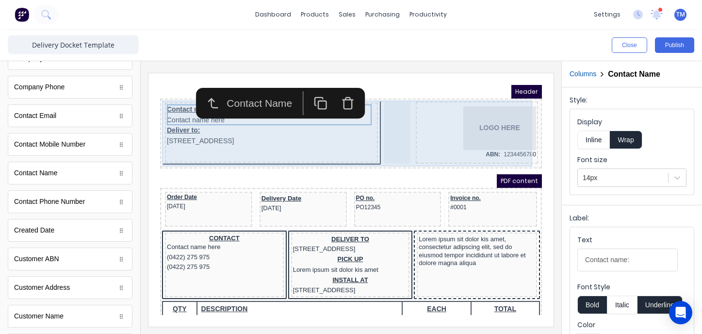
click at [202, 153] on div "Contact name: Contact name here Deliver to: 234 Beach Road Gold Coast, Queensla…" at bounding box center [339, 122] width 378 height 66
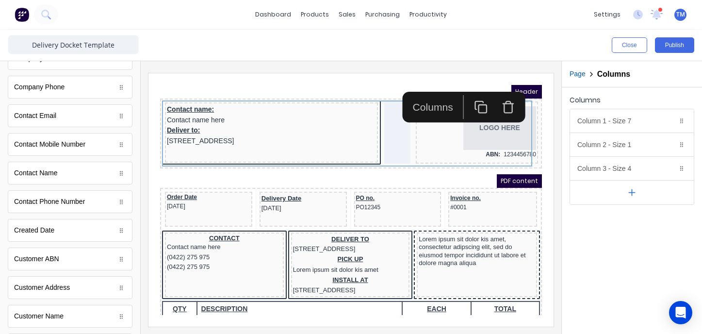
click at [581, 278] on div "Columns Column 1 - Size 7 Duplicate Delete Column size (1-12) 7 Choose a backgr…" at bounding box center [632, 210] width 140 height 247
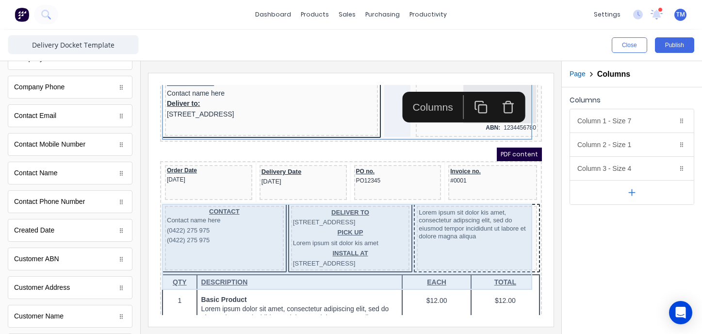
click at [236, 239] on div "CONTACT Contact name here (0422) 275 975 (0422) 275 975" at bounding box center [212, 226] width 119 height 65
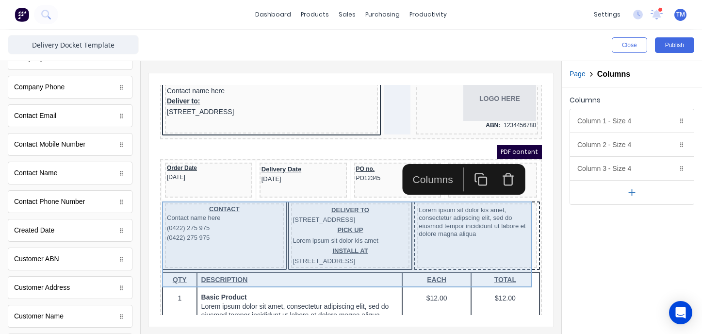
scroll to position [29, 0]
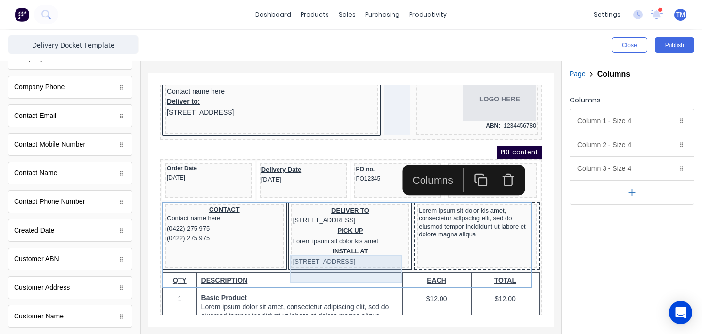
click at [378, 245] on div "INSTALL AT 234 Beach Road Gold Coast, Queensland, Australia" at bounding box center [338, 245] width 115 height 20
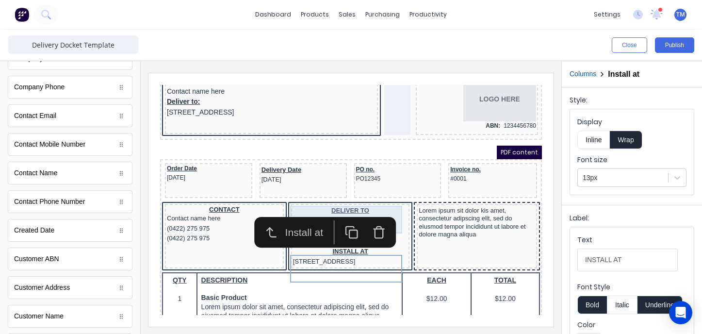
click at [381, 201] on div "DELIVER TO 234 Beach Road Gold Coast, Queensland, Australia" at bounding box center [338, 204] width 115 height 20
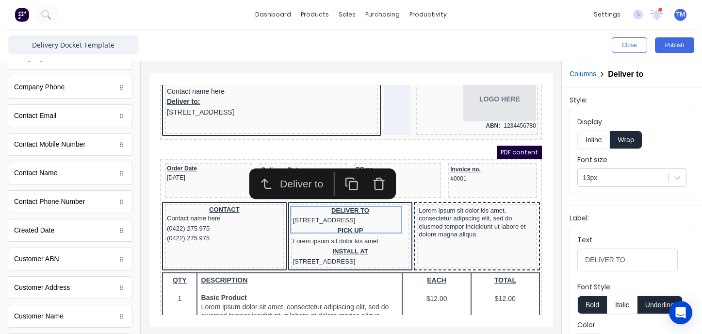
click at [370, 172] on icon "button" at bounding box center [367, 172] width 14 height 14
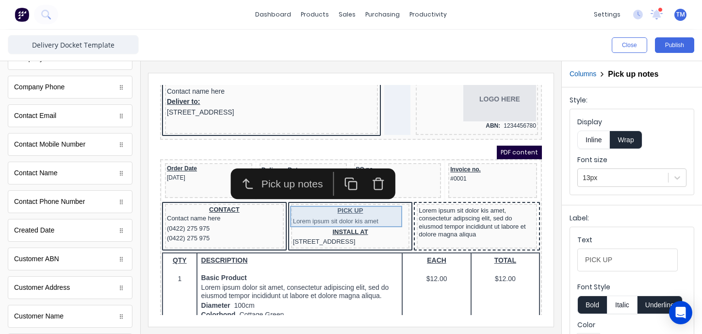
click at [365, 202] on div "PICK UP Lorem ipsum sit dolor kis amet" at bounding box center [338, 204] width 115 height 21
click at [369, 175] on icon "button" at bounding box center [367, 172] width 14 height 14
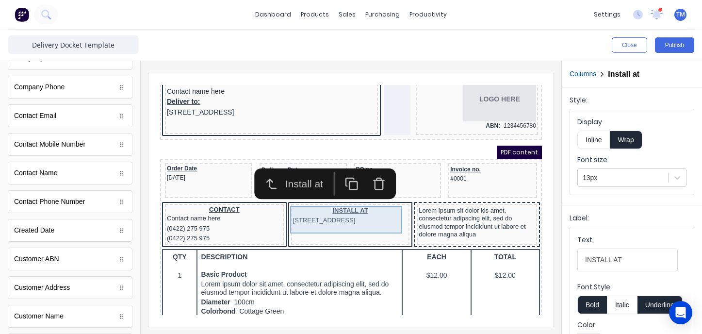
click at [366, 204] on div "INSTALL AT 234 Beach Road Gold Coast, Queensland, Australia" at bounding box center [338, 204] width 115 height 20
click at [366, 175] on icon "button" at bounding box center [367, 172] width 14 height 14
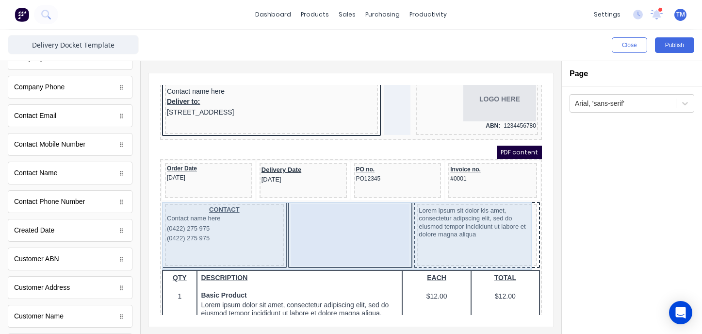
click at [361, 227] on div at bounding box center [339, 223] width 119 height 62
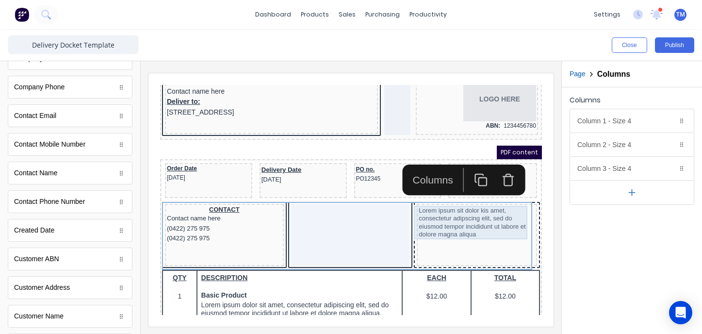
click at [445, 216] on div "Lorem ipsum sit dolor kis amet, consectetur adipscing elit, sed do eiusmod temp…" at bounding box center [465, 210] width 116 height 33
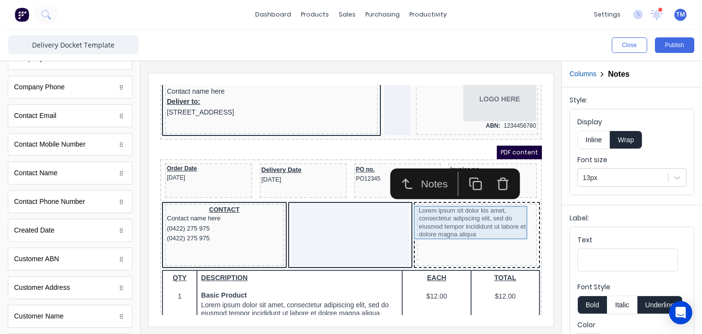
scroll to position [32, 0]
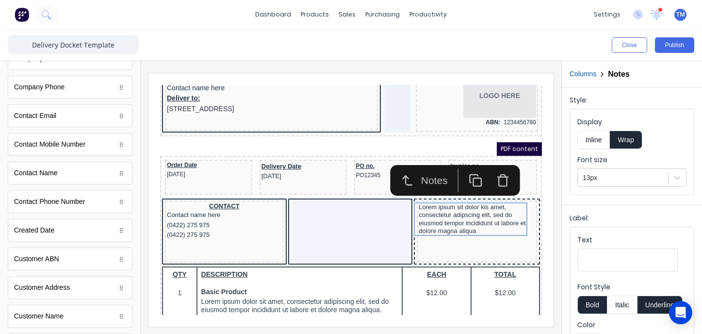
drag, startPoint x: 493, startPoint y: 167, endPoint x: 487, endPoint y: 201, distance: 34.9
click at [493, 167] on icon "button" at bounding box center [492, 169] width 14 height 14
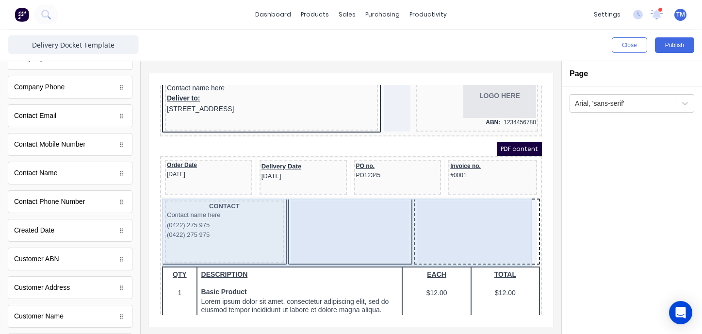
drag, startPoint x: 465, startPoint y: 238, endPoint x: 467, endPoint y: 233, distance: 5.0
click at [465, 238] on div at bounding box center [465, 220] width 120 height 62
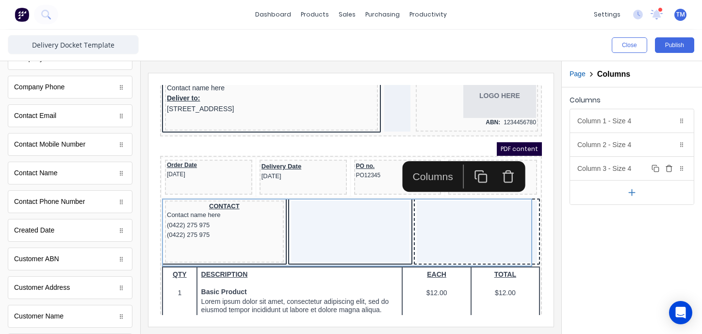
click at [684, 169] on icon at bounding box center [682, 168] width 6 height 6
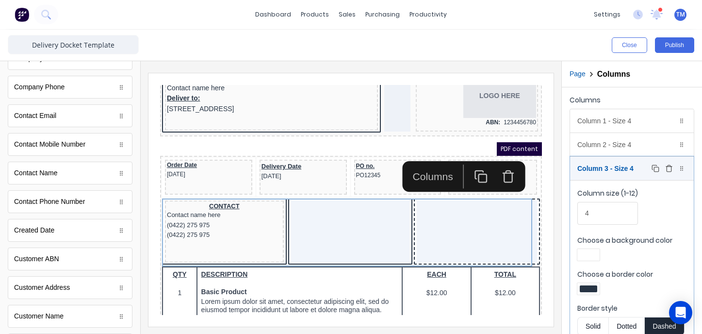
click at [669, 170] on icon "button" at bounding box center [669, 169] width 8 height 8
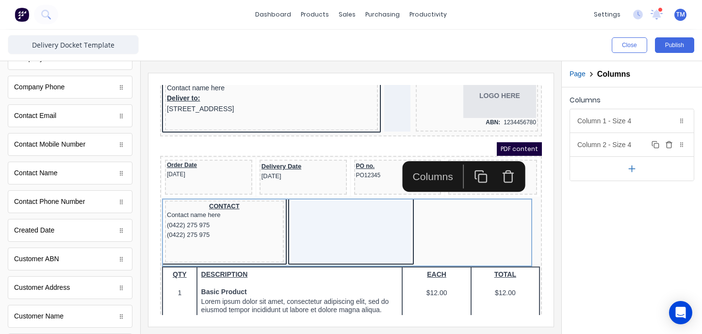
click at [669, 146] on icon "button" at bounding box center [669, 145] width 8 height 8
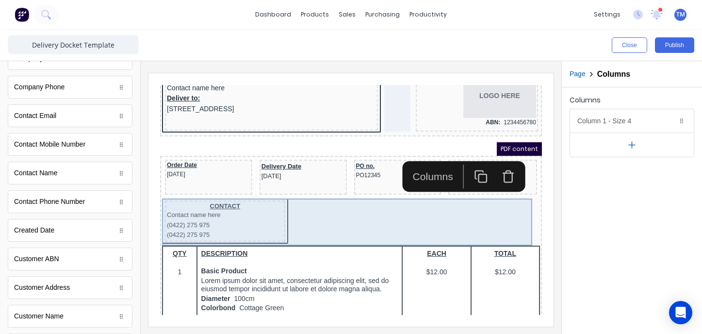
drag, startPoint x: 329, startPoint y: 203, endPoint x: 285, endPoint y: 209, distance: 44.1
click at [329, 203] on div "CONTACT Contact name here (0422) 275 975 (0422) 275 975" at bounding box center [339, 210] width 378 height 47
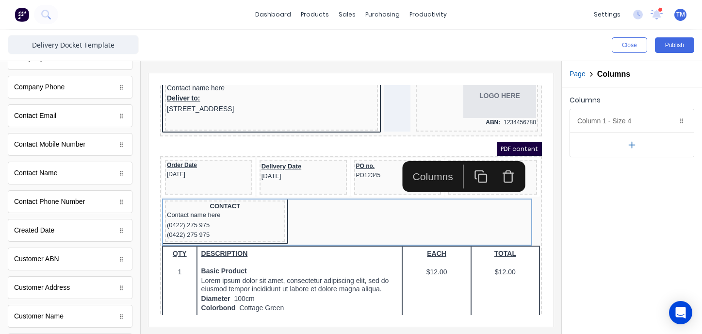
drag, startPoint x: 661, startPoint y: 204, endPoint x: 656, endPoint y: 197, distance: 9.0
click at [661, 203] on div "Columns Column 1 - Size 4 Duplicate Delete Column size (1-12) 4 Choose a backgr…" at bounding box center [632, 210] width 140 height 247
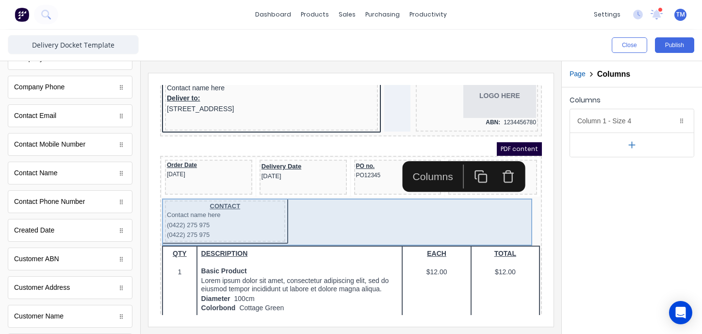
click at [267, 190] on div "CONTACT Contact name here (0422) 275 975 (0422) 275 975" at bounding box center [213, 209] width 120 height 41
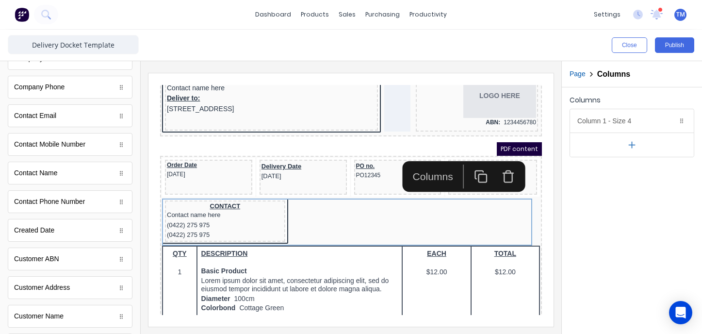
click at [504, 166] on button "button" at bounding box center [496, 165] width 27 height 24
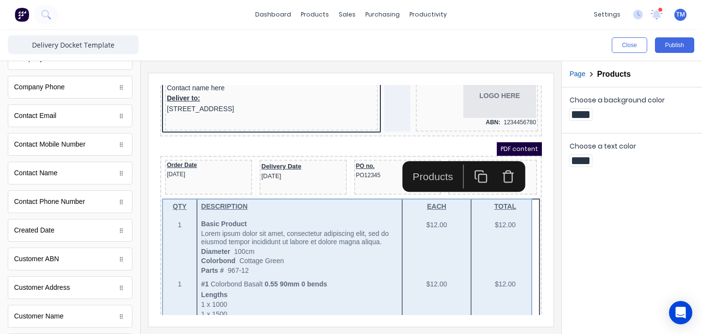
scroll to position [33, 0]
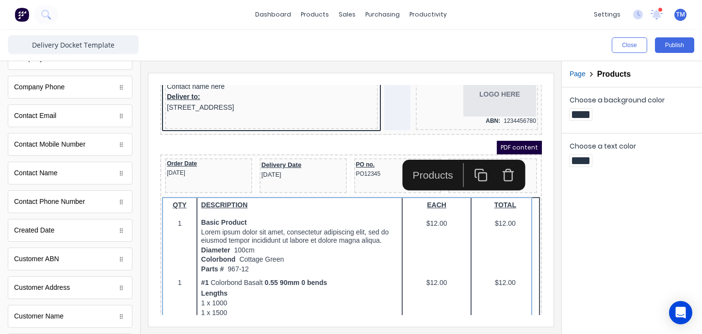
click at [573, 234] on div "Choose a background color Choose a text color" at bounding box center [632, 210] width 140 height 247
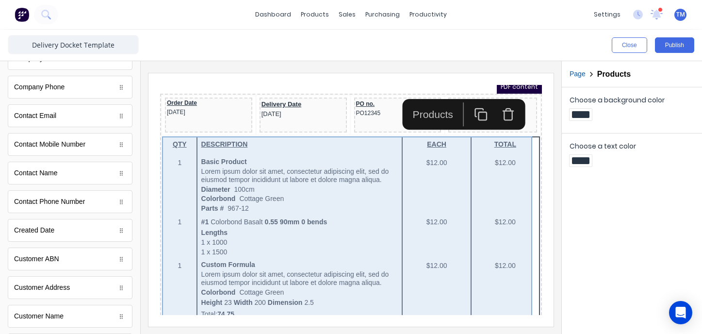
scroll to position [93, 0]
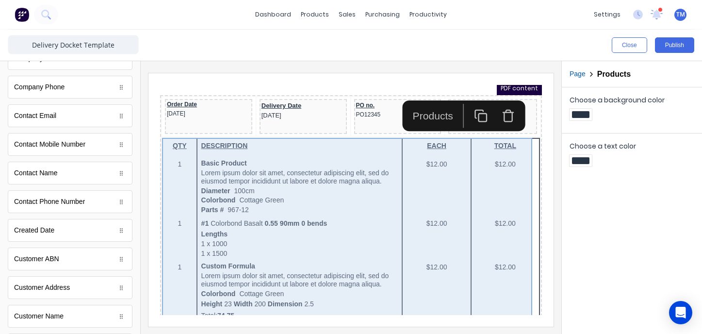
drag, startPoint x: 403, startPoint y: 182, endPoint x: 374, endPoint y: 171, distance: 30.9
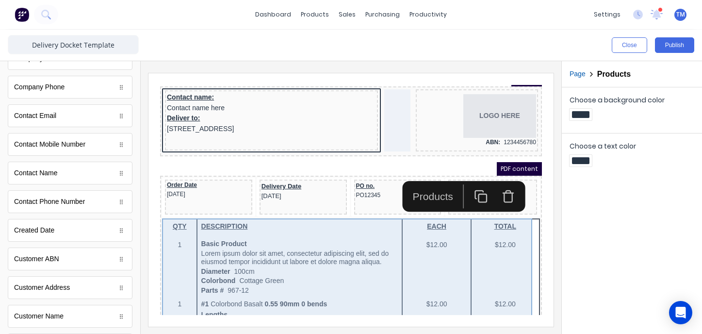
scroll to position [19, 0]
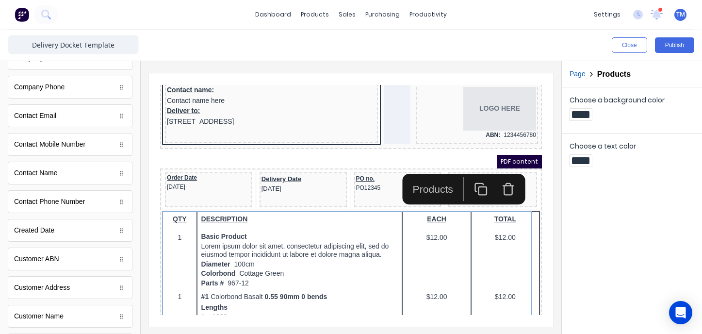
drag, startPoint x: 412, startPoint y: 165, endPoint x: 415, endPoint y: 174, distance: 9.4
click at [412, 165] on div "Products" at bounding box center [421, 177] width 61 height 24
click at [415, 174] on div "Products" at bounding box center [421, 177] width 54 height 16
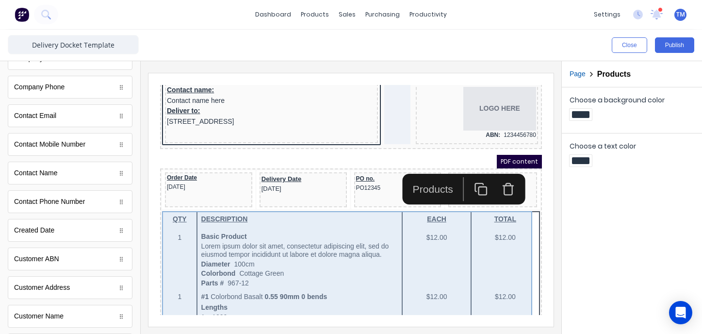
drag, startPoint x: 442, startPoint y: 237, endPoint x: 420, endPoint y: 212, distance: 33.0
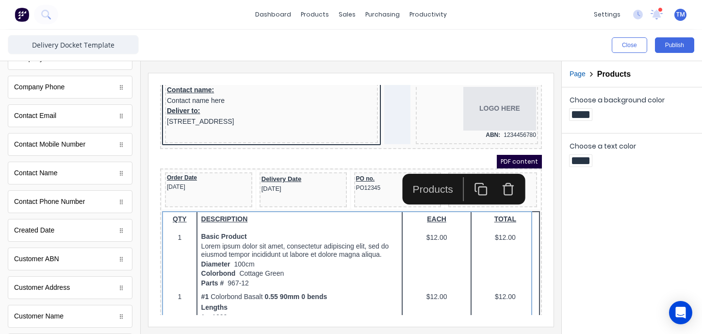
click at [500, 180] on icon "button" at bounding box center [497, 177] width 14 height 14
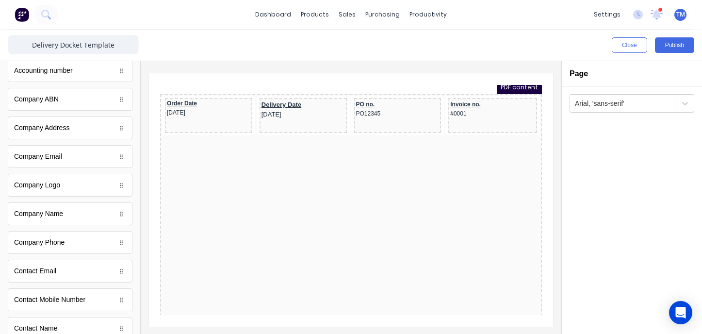
scroll to position [0, 0]
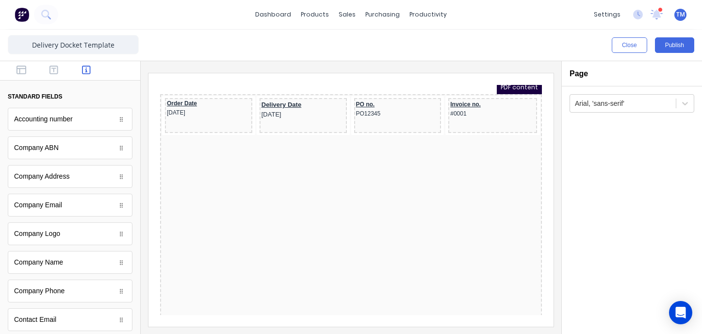
drag, startPoint x: 343, startPoint y: 199, endPoint x: 453, endPoint y: 192, distance: 110.4
drag, startPoint x: 488, startPoint y: 195, endPoint x: 387, endPoint y: 162, distance: 106.1
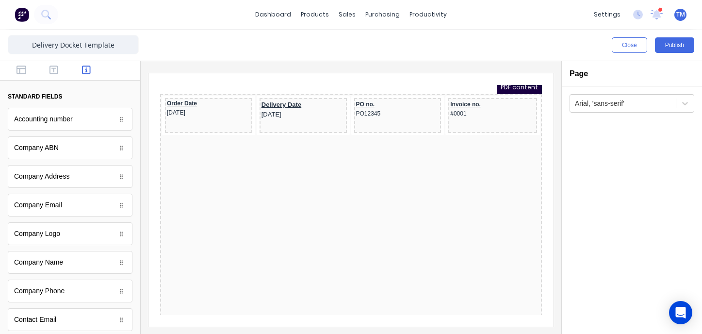
drag, startPoint x: 644, startPoint y: 185, endPoint x: 589, endPoint y: 181, distance: 56.0
click at [640, 185] on div "Arial, 'sans-serif'" at bounding box center [632, 210] width 140 height 248
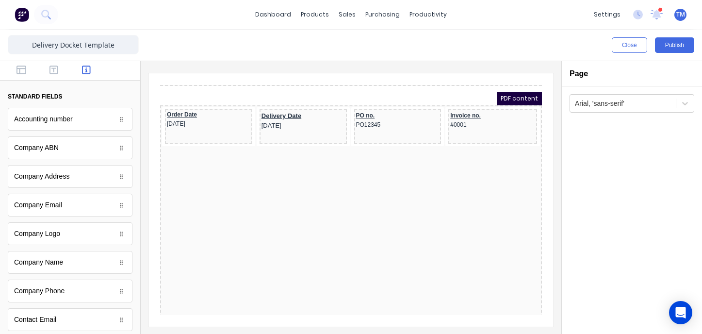
scroll to position [0, 0]
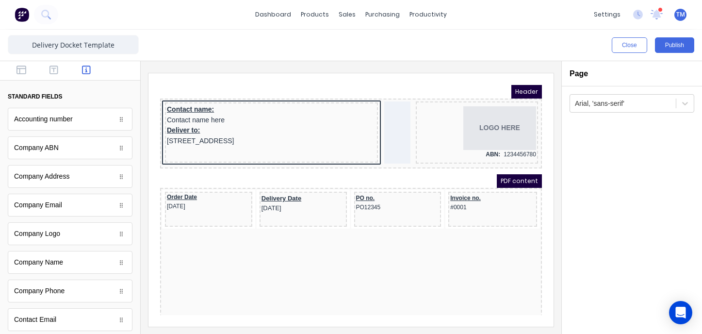
drag, startPoint x: 283, startPoint y: 278, endPoint x: 264, endPoint y: 232, distance: 49.1
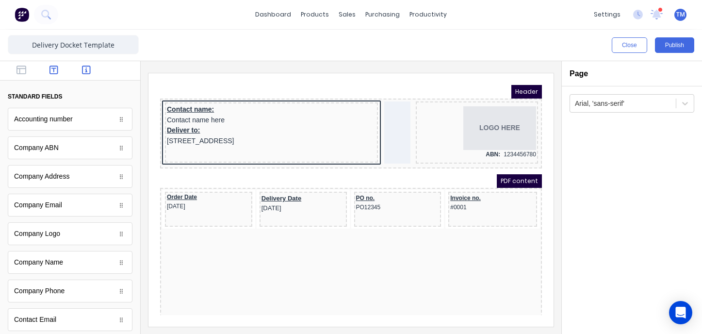
click at [54, 71] on icon "button" at bounding box center [54, 70] width 9 height 10
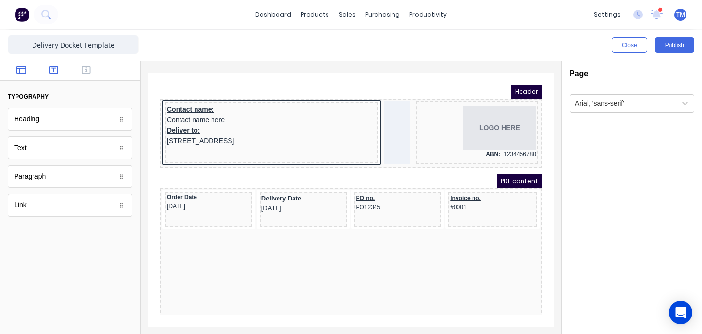
click at [17, 73] on icon "button" at bounding box center [22, 70] width 10 height 10
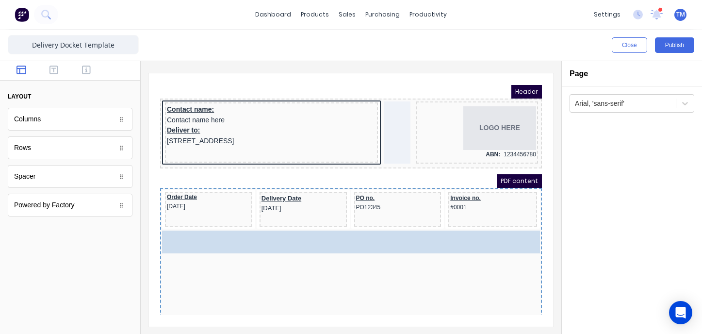
drag, startPoint x: 60, startPoint y: 122, endPoint x: 139, endPoint y: 159, distance: 86.8
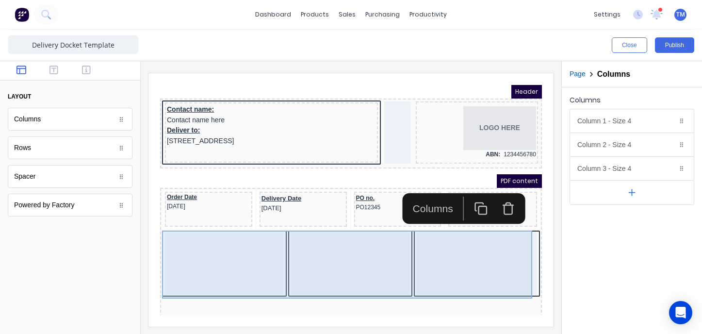
click at [231, 251] on div at bounding box center [212, 252] width 119 height 62
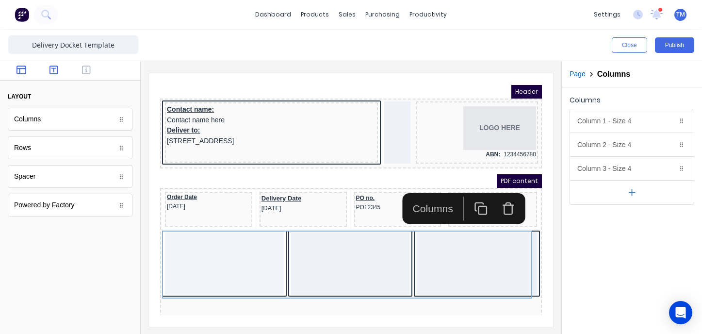
click at [50, 75] on button "button" at bounding box center [53, 71] width 27 height 12
click at [85, 72] on icon "button" at bounding box center [86, 70] width 9 height 10
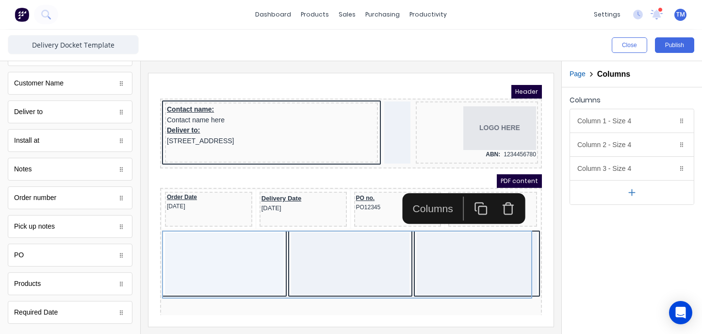
scroll to position [456, 0]
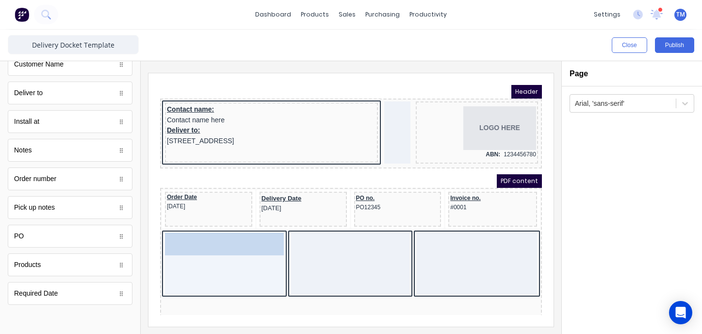
drag, startPoint x: 75, startPoint y: 265, endPoint x: 259, endPoint y: 245, distance: 185.1
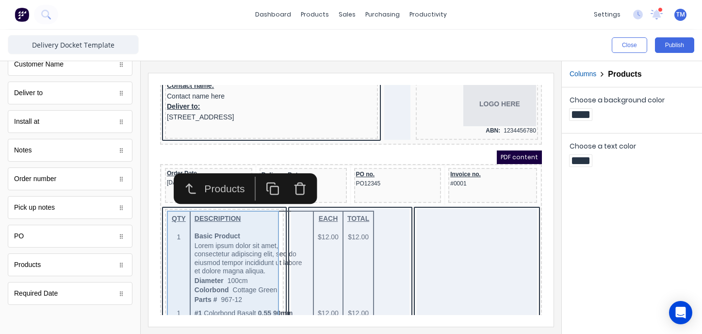
scroll to position [65, 0]
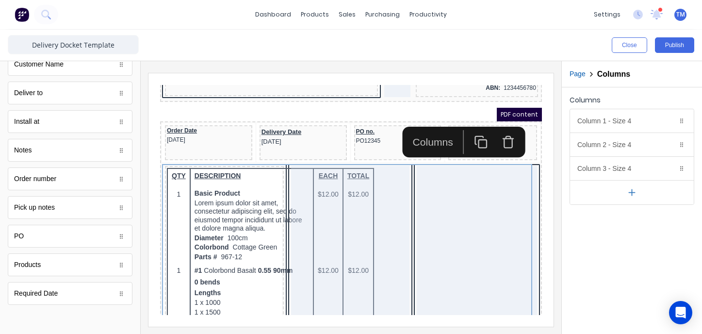
scroll to position [66, 0]
click at [499, 132] on icon "button" at bounding box center [497, 131] width 14 height 14
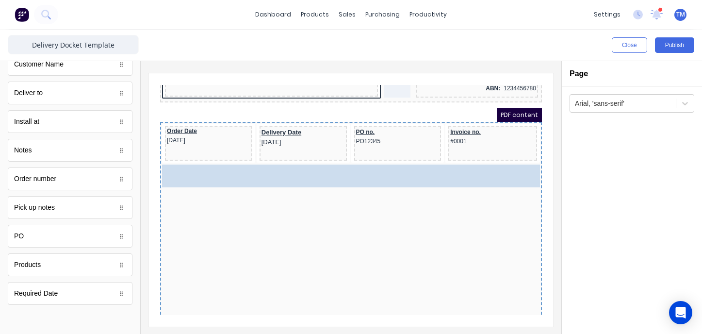
drag, startPoint x: 46, startPoint y: 265, endPoint x: 291, endPoint y: 227, distance: 248.1
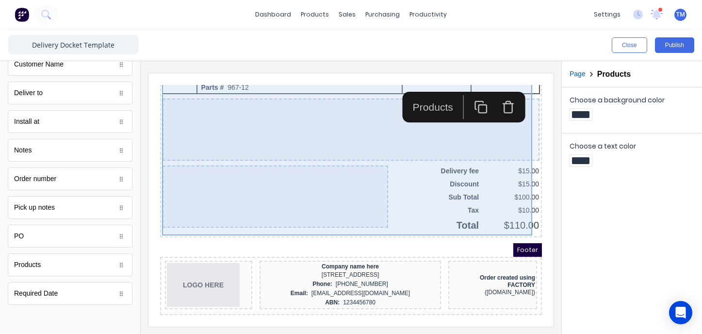
scroll to position [622, 0]
click at [281, 125] on div at bounding box center [339, 118] width 377 height 62
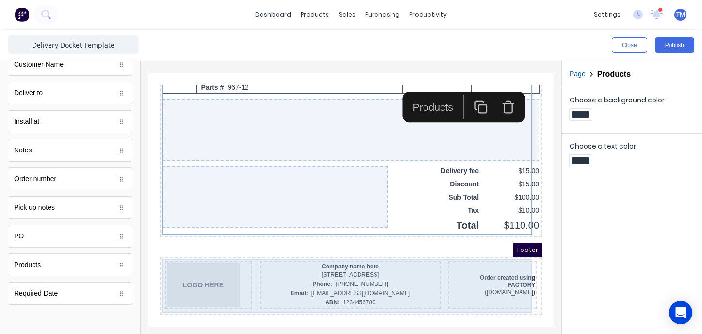
click at [467, 249] on div "Order created using FACTORY (www.factory.app)" at bounding box center [481, 273] width 89 height 49
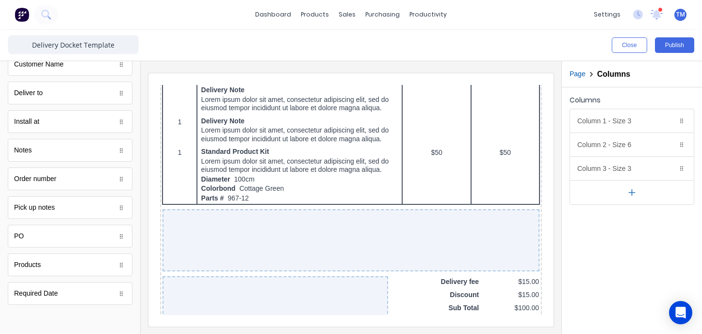
scroll to position [623, 0]
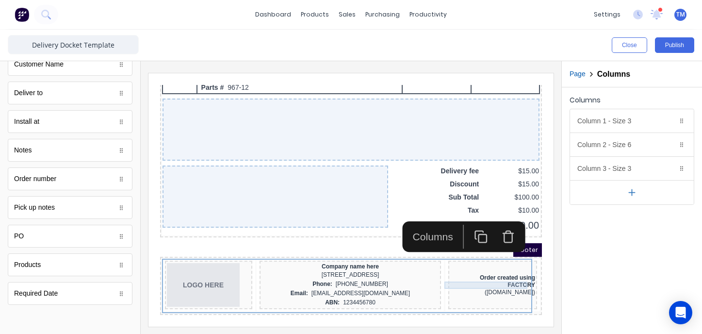
click at [461, 270] on div "FACTORY" at bounding box center [481, 273] width 85 height 7
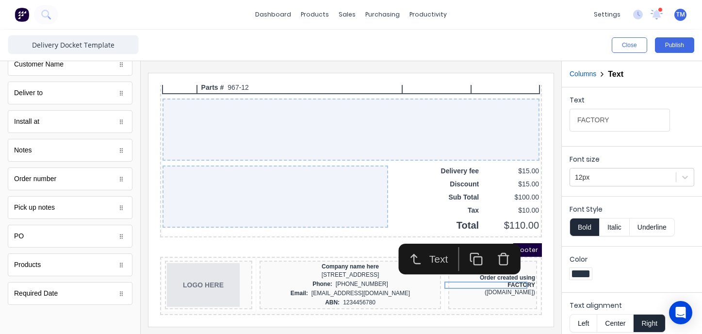
click at [393, 318] on iframe at bounding box center [351, 199] width 405 height 253
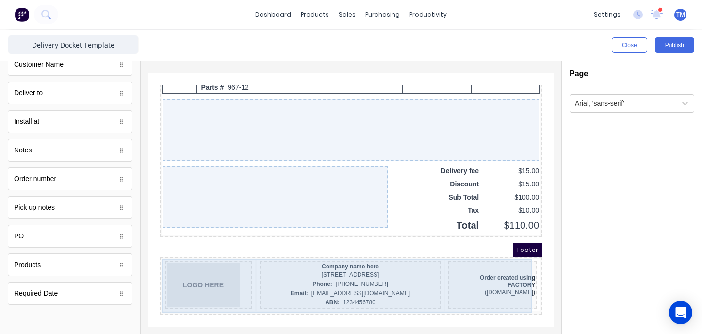
click at [467, 295] on div "LOGO HERE Company name here 234 Beach Road Gold Coast, Queensland, Australia, 4…" at bounding box center [339, 274] width 378 height 54
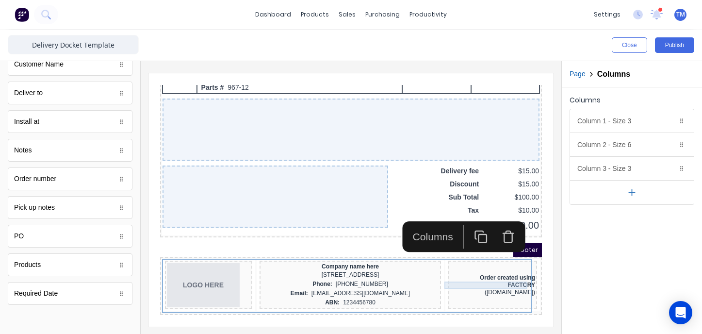
click at [445, 270] on div "FACTORY" at bounding box center [481, 273] width 85 height 7
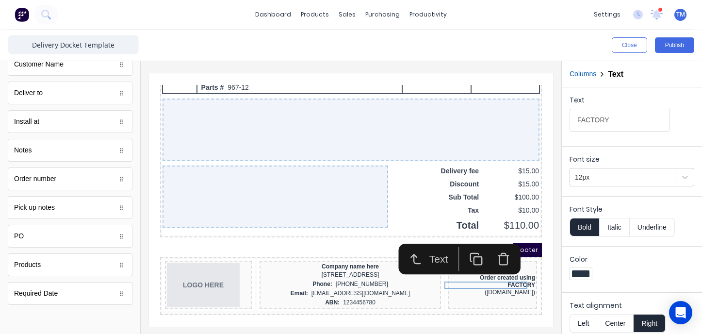
click at [478, 311] on iframe at bounding box center [351, 199] width 405 height 253
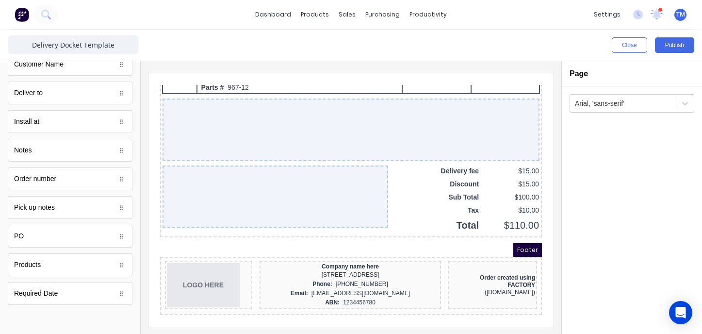
click at [458, 245] on div "LOGO HERE Company name here 234 Beach Road Gold Coast, Queensland, Australia, 4…" at bounding box center [340, 274] width 382 height 58
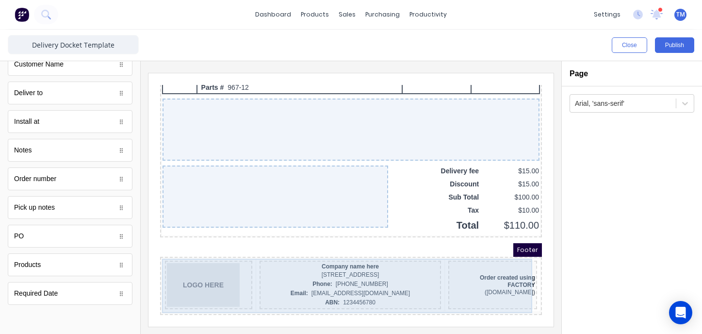
click at [455, 247] on div "LOGO HERE Company name here 234 Beach Road Gold Coast, Queensland, Australia, 4…" at bounding box center [339, 274] width 378 height 54
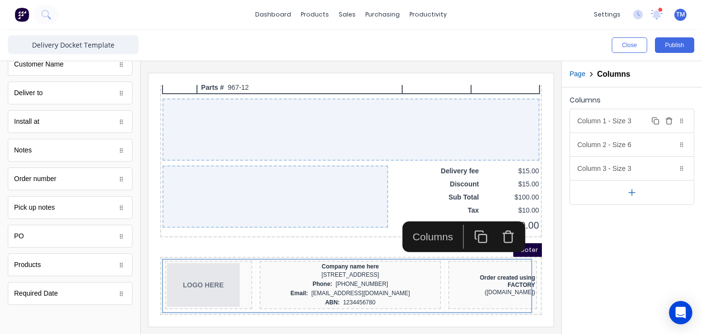
click at [684, 120] on icon at bounding box center [682, 121] width 6 height 6
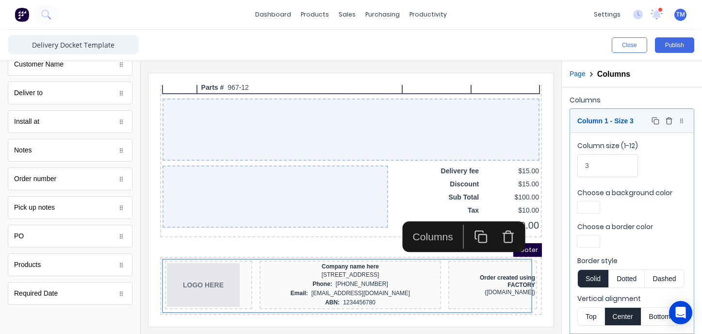
click at [668, 121] on icon "button" at bounding box center [669, 121] width 8 height 8
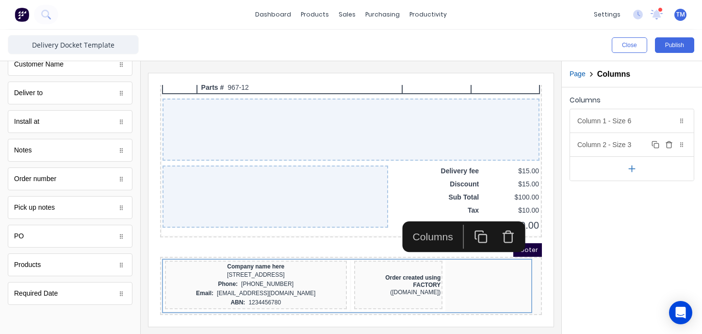
click at [670, 145] on icon "button" at bounding box center [669, 145] width 8 height 8
click at [618, 122] on div "Column 1 - Size 6 Duplicate Delete" at bounding box center [632, 120] width 124 height 23
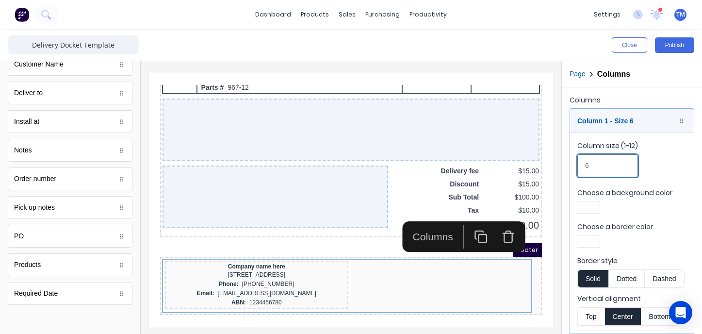
drag, startPoint x: 599, startPoint y: 166, endPoint x: 571, endPoint y: 167, distance: 28.2
click at [571, 167] on fieldset "Column size (1-12) 6 Choose a background color Choose a border color Border sty…" at bounding box center [632, 232] width 124 height 201
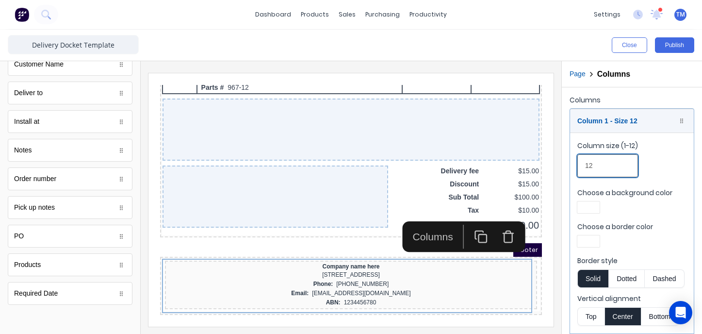
type input "12"
click at [624, 314] on button "Center" at bounding box center [623, 316] width 37 height 18
click at [588, 238] on div at bounding box center [588, 241] width 17 height 7
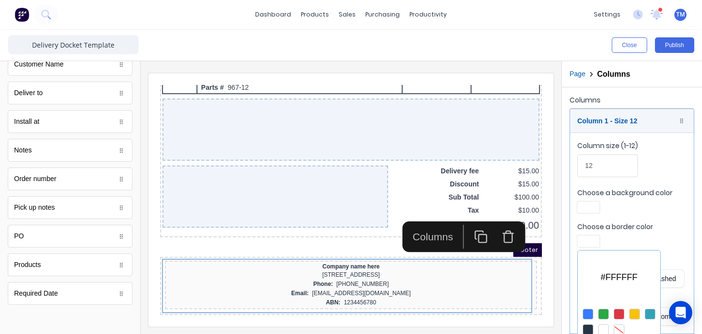
click at [621, 329] on div at bounding box center [619, 329] width 11 height 11
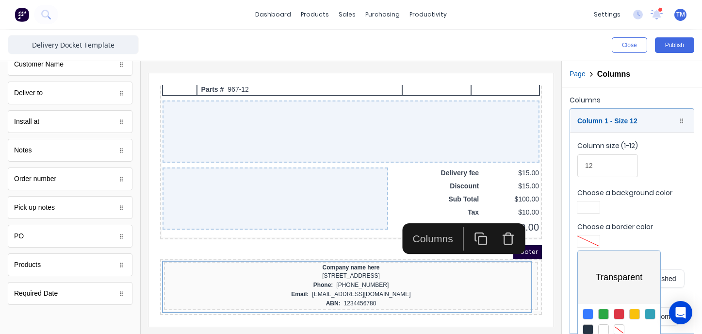
click at [645, 215] on div at bounding box center [351, 167] width 702 height 334
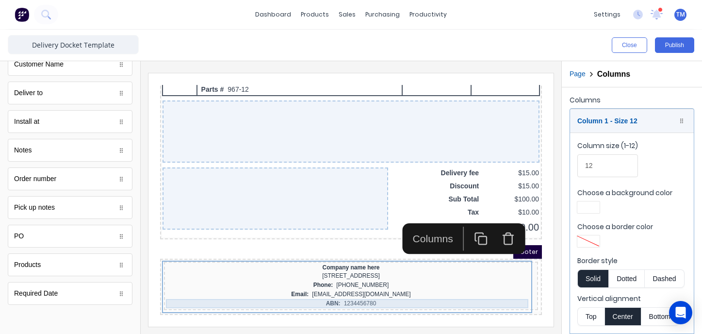
click at [408, 287] on div "ABN: 1234456780" at bounding box center [339, 291] width 370 height 9
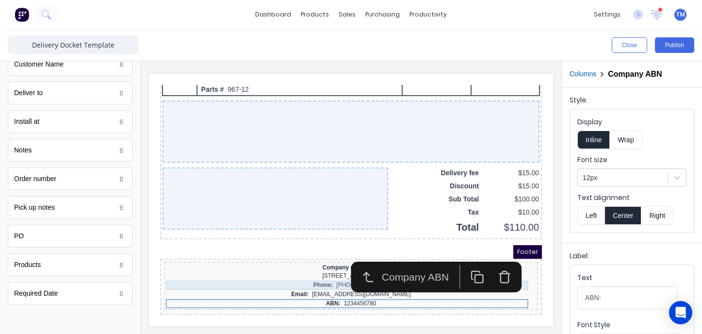
click at [211, 272] on div "Phone: (042) 2222 3333" at bounding box center [339, 273] width 370 height 9
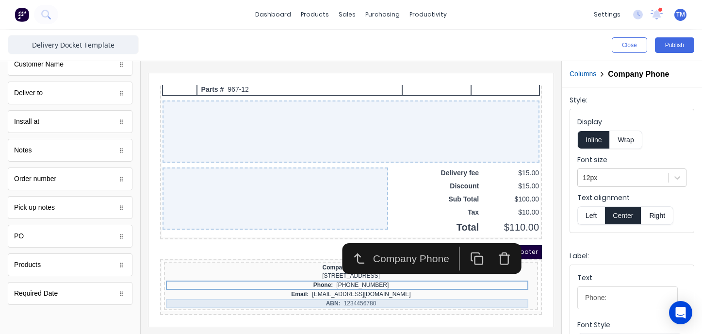
click at [352, 291] on div "ABN: 1234456780" at bounding box center [339, 291] width 370 height 9
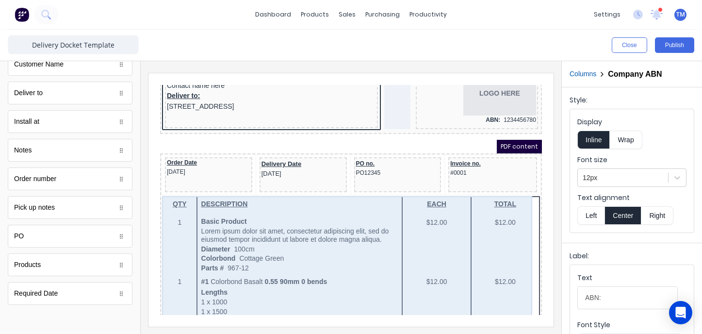
scroll to position [0, 0]
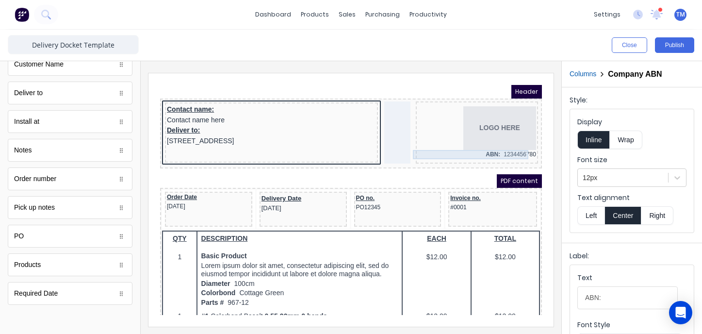
click at [475, 143] on div "ABN: 1234456780" at bounding box center [465, 142] width 118 height 9
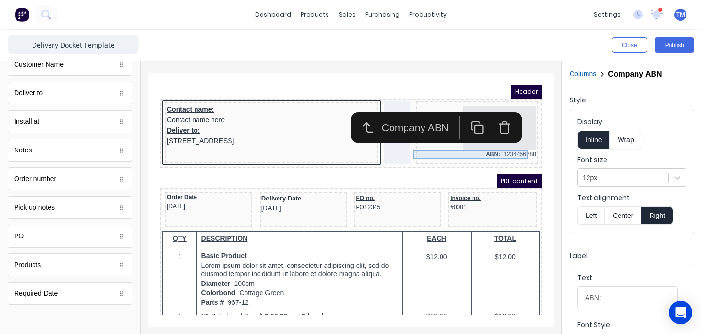
scroll to position [5, 0]
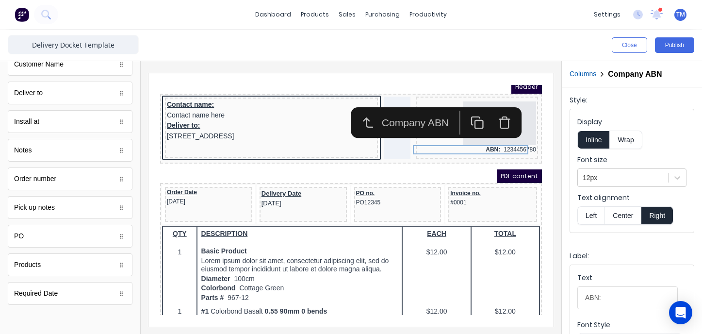
click at [493, 111] on icon "button" at bounding box center [493, 111] width 14 height 14
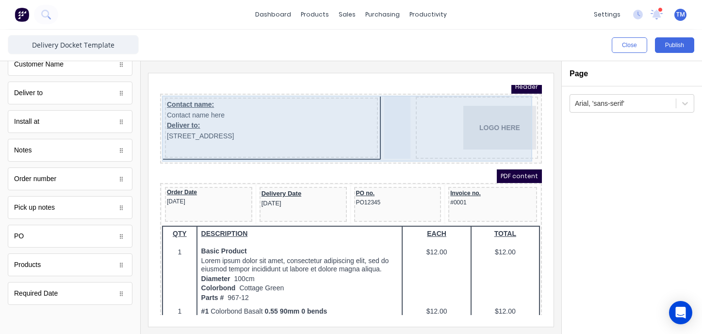
scroll to position [5, 0]
click at [277, 139] on div "Contact name: Contact name here Deliver to: 234 Beach Road Gold Coast, Queensla…" at bounding box center [259, 115] width 213 height 60
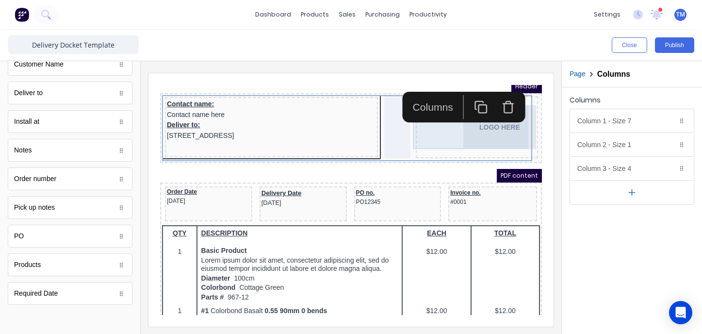
click at [459, 127] on div "LOGO HERE" at bounding box center [465, 116] width 118 height 44
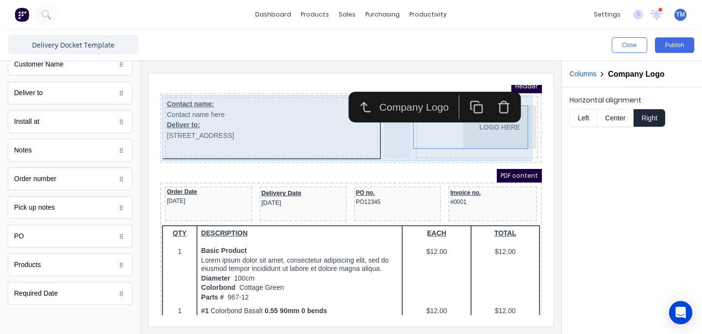
click at [425, 139] on div "LOGO HERE" at bounding box center [465, 115] width 122 height 62
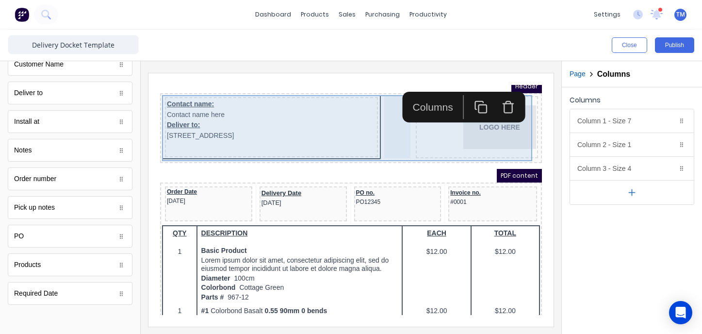
click at [410, 149] on div "Contact name: Contact name here Deliver to: 234 Beach Road Gold Coast, Queensla…" at bounding box center [339, 116] width 378 height 66
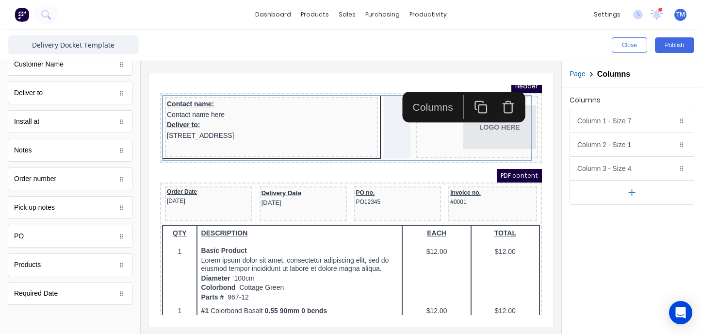
click at [307, 165] on div "PDF content" at bounding box center [340, 164] width 382 height 14
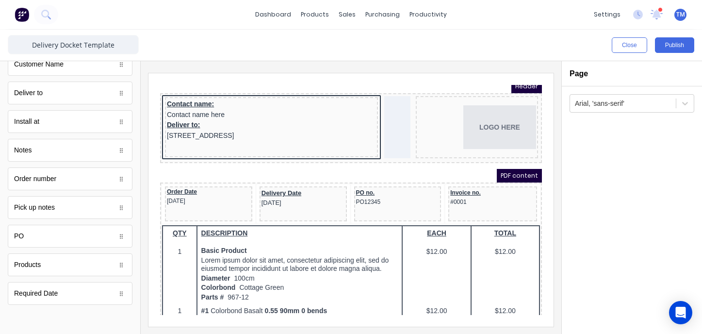
click at [295, 165] on div "PDF content" at bounding box center [340, 164] width 382 height 14
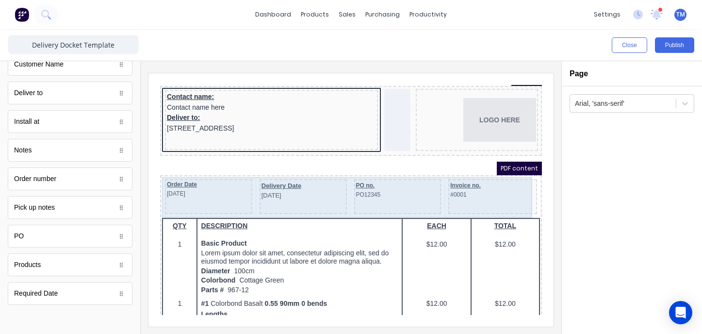
scroll to position [14, 0]
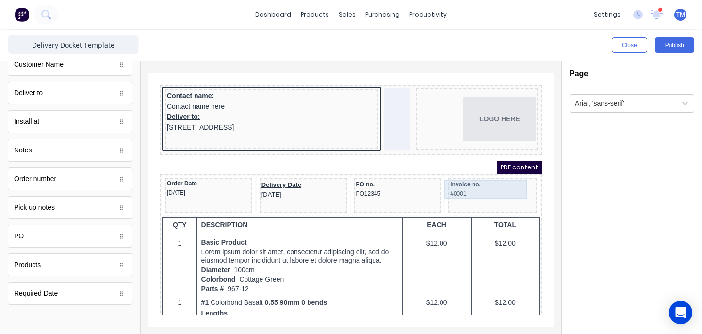
click at [476, 186] on div "Invoice no. #0001" at bounding box center [481, 177] width 85 height 18
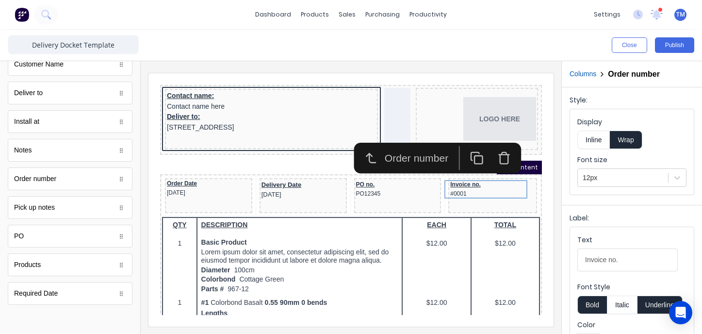
click at [659, 122] on label "Display" at bounding box center [632, 122] width 109 height 10
drag, startPoint x: 628, startPoint y: 73, endPoint x: 597, endPoint y: 70, distance: 31.6
click at [628, 73] on h2 "Order number" at bounding box center [634, 73] width 52 height 9
click at [585, 72] on button "Columns" at bounding box center [583, 74] width 27 height 10
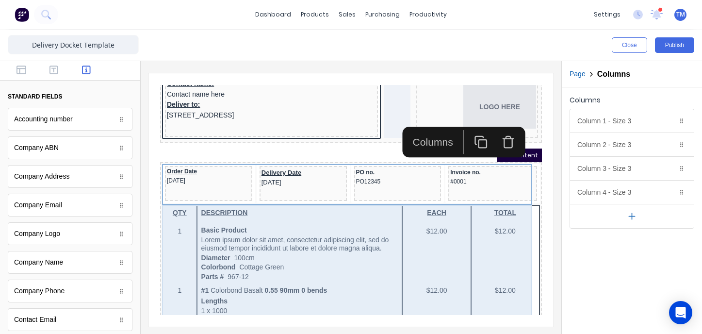
scroll to position [0, 0]
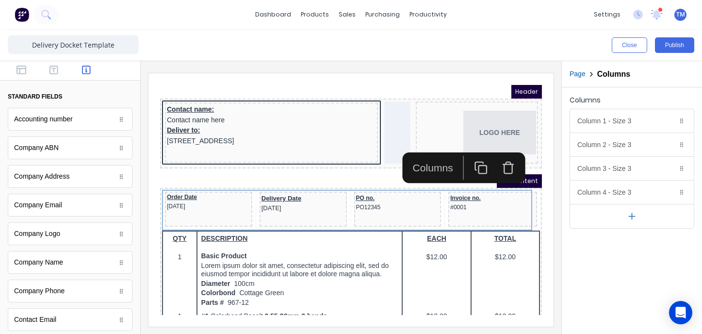
click at [328, 166] on div "PDF content" at bounding box center [340, 170] width 382 height 14
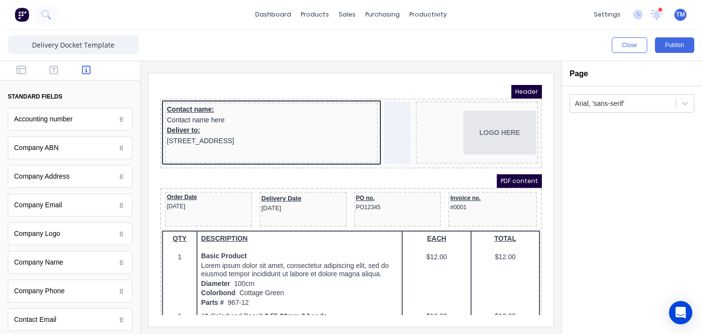
click at [264, 170] on div "PDF content" at bounding box center [340, 170] width 382 height 14
click at [54, 70] on icon "button" at bounding box center [54, 70] width 9 height 9
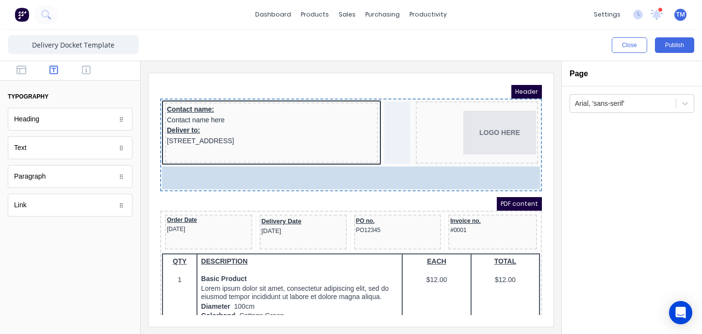
drag, startPoint x: 53, startPoint y: 120, endPoint x: 236, endPoint y: 176, distance: 191.9
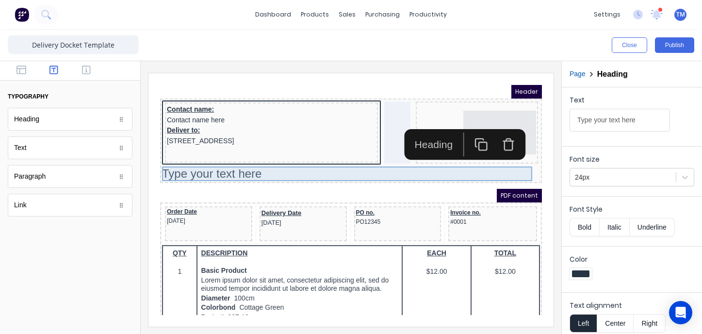
click at [248, 165] on div "Type your text here" at bounding box center [339, 162] width 378 height 15
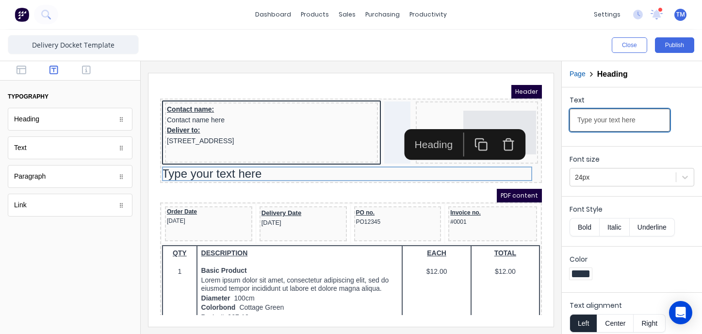
click at [633, 121] on input "Type your text here" at bounding box center [620, 120] width 100 height 23
drag, startPoint x: 647, startPoint y: 120, endPoint x: 566, endPoint y: 123, distance: 81.6
click at [566, 123] on div "Text Type your text here" at bounding box center [632, 114] width 140 height 55
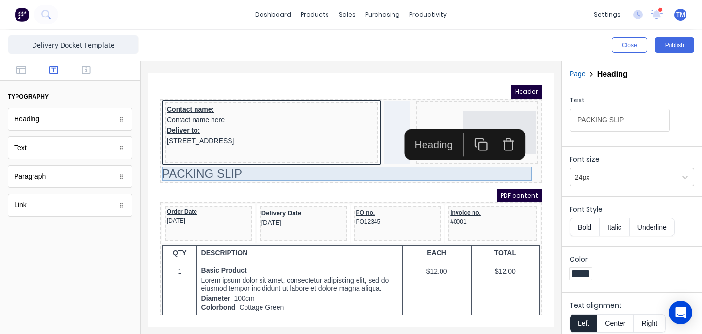
click at [251, 164] on div "PACKING SLIP" at bounding box center [339, 162] width 378 height 15
click at [229, 163] on div "PACKING SLIP" at bounding box center [339, 162] width 378 height 15
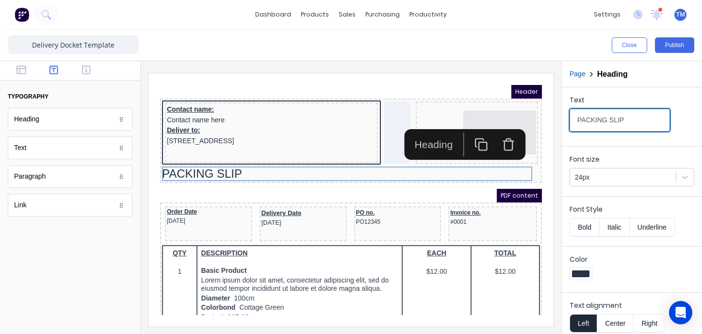
click at [624, 121] on input "PACKING SLIP" at bounding box center [620, 120] width 100 height 23
drag, startPoint x: 617, startPoint y: 121, endPoint x: 555, endPoint y: 123, distance: 62.1
click at [555, 123] on div "Close Publish Components typography Heading Heading Text Text Paragraph Paragra…" at bounding box center [351, 182] width 702 height 304
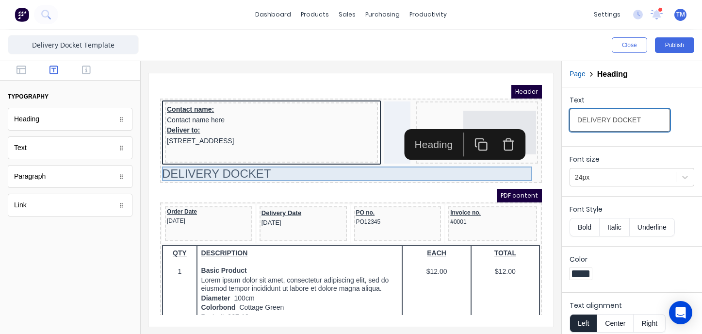
type input "DELIVERY DOCKET"
click at [283, 163] on div "DELIVERY DOCKET" at bounding box center [339, 162] width 378 height 15
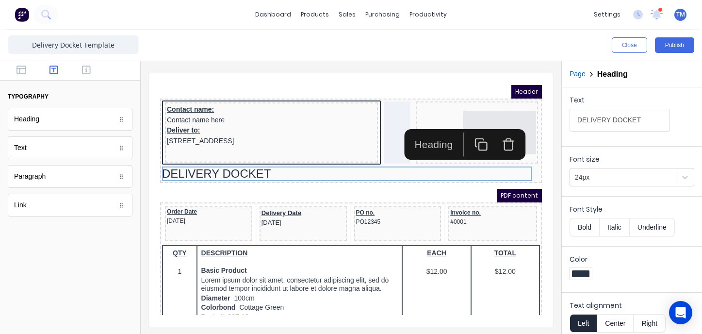
scroll to position [6, 0]
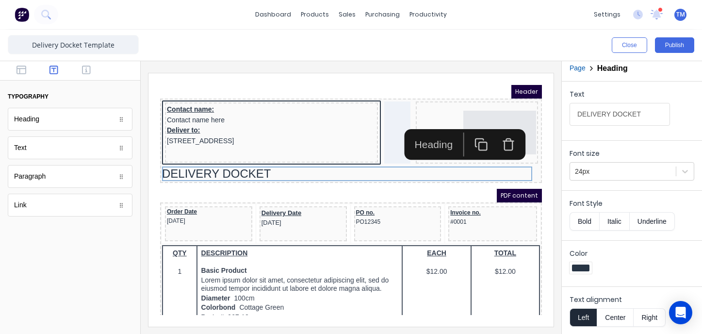
click at [656, 318] on button "Right" at bounding box center [650, 317] width 32 height 18
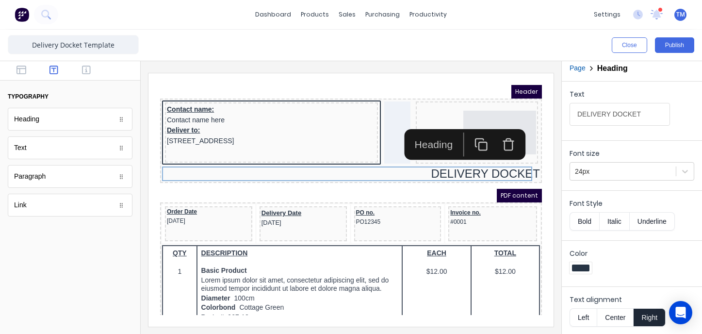
click at [405, 178] on div "PDF content" at bounding box center [340, 184] width 382 height 14
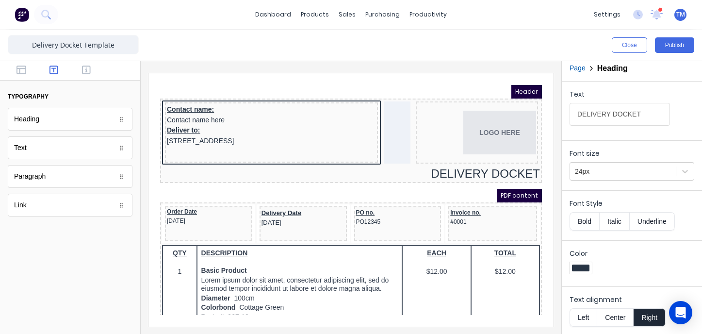
scroll to position [0, 0]
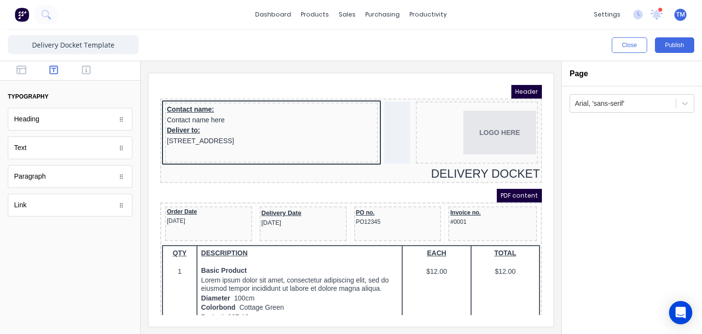
click at [385, 182] on div "PDF content" at bounding box center [340, 184] width 382 height 14
click at [493, 185] on span "PDF content" at bounding box center [507, 184] width 45 height 14
drag, startPoint x: 440, startPoint y: 183, endPoint x: 404, endPoint y: 180, distance: 36.0
click at [440, 183] on div "PDF content" at bounding box center [340, 184] width 382 height 14
click at [667, 198] on div "Arial, 'sans-serif'" at bounding box center [632, 210] width 140 height 248
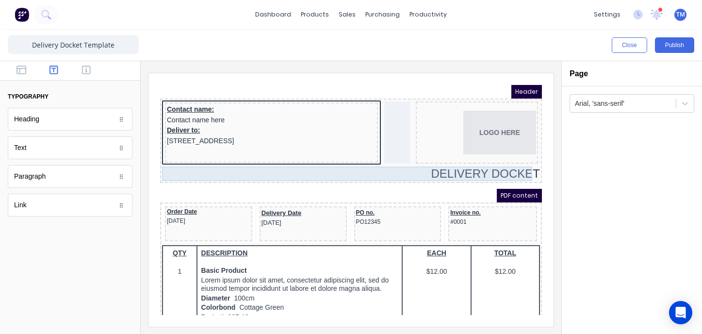
click at [477, 162] on div "DELIVERY DOCKET" at bounding box center [339, 162] width 378 height 15
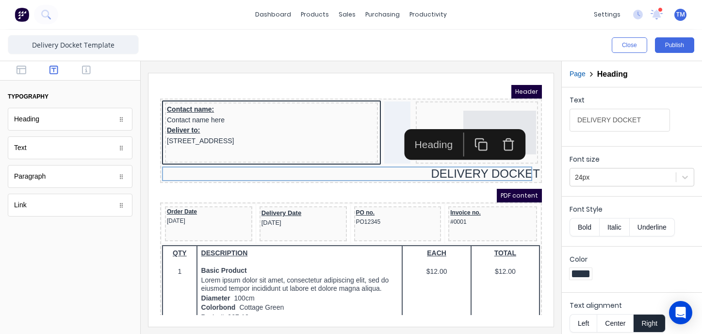
click at [584, 224] on button "Bold" at bounding box center [585, 227] width 30 height 18
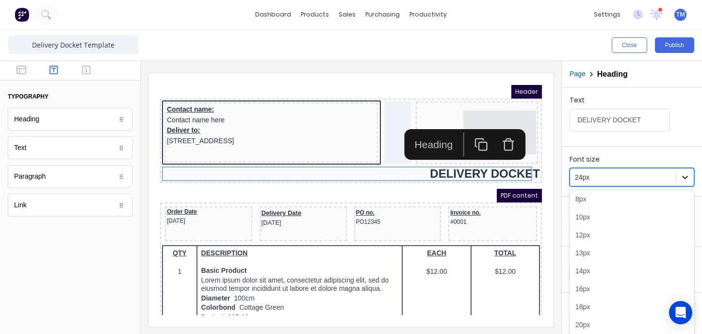
click at [683, 175] on icon at bounding box center [685, 177] width 10 height 10
click at [602, 298] on div "18px" at bounding box center [632, 307] width 125 height 18
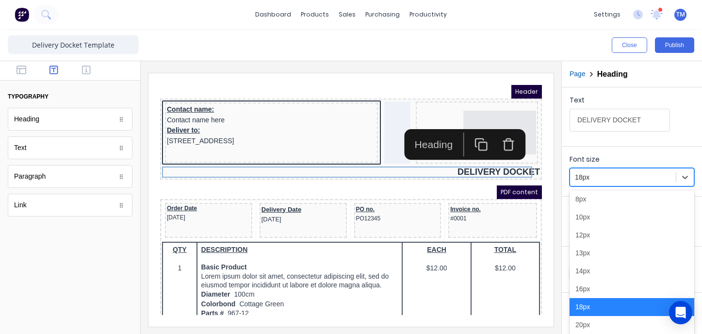
drag, startPoint x: 684, startPoint y: 175, endPoint x: 638, endPoint y: 253, distance: 90.7
click at [684, 175] on icon at bounding box center [685, 177] width 10 height 10
click at [600, 324] on div "20px" at bounding box center [632, 325] width 125 height 18
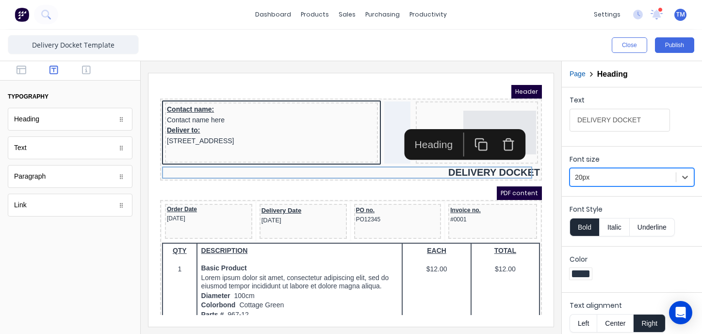
click at [354, 177] on div "PDF content" at bounding box center [340, 182] width 382 height 14
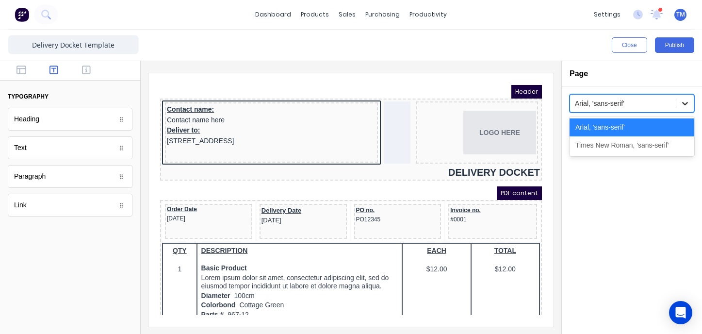
click at [683, 103] on icon at bounding box center [685, 103] width 6 height 3
click at [620, 126] on div "Arial, 'sans-serif'" at bounding box center [632, 127] width 125 height 18
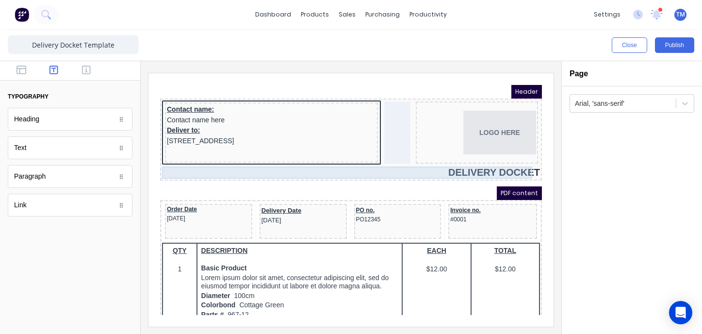
click at [462, 162] on div "DELIVERY DOCKET" at bounding box center [339, 161] width 378 height 12
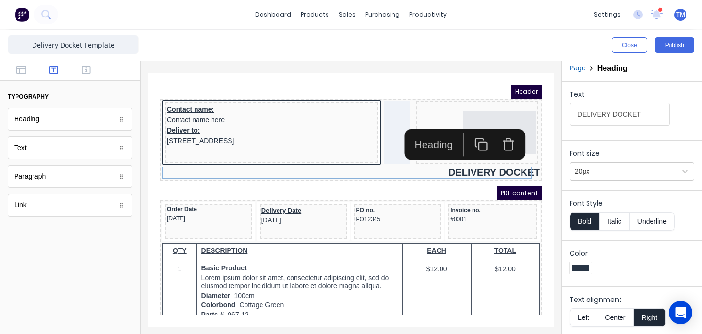
scroll to position [5, 0]
click at [686, 174] on icon at bounding box center [685, 172] width 10 height 10
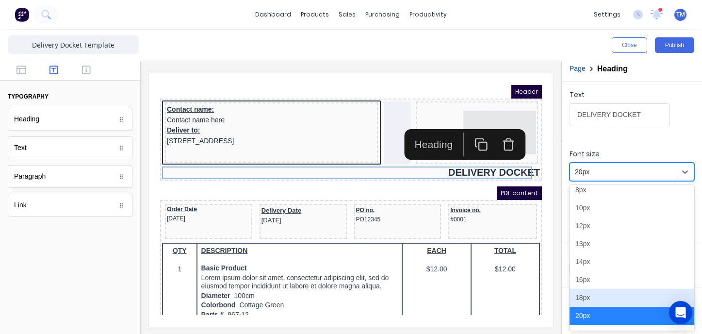
scroll to position [49, 0]
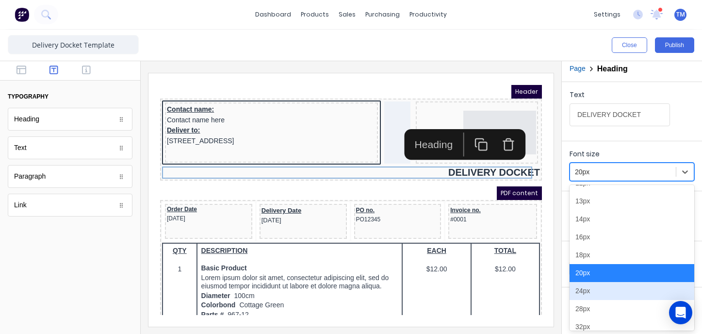
click at [591, 289] on div "24px" at bounding box center [632, 291] width 125 height 18
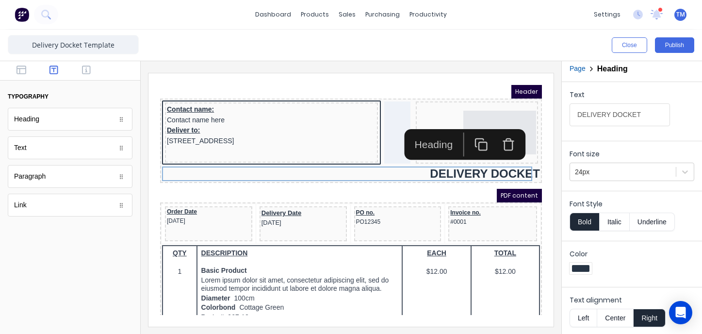
click at [319, 185] on div "PDF content" at bounding box center [340, 184] width 382 height 14
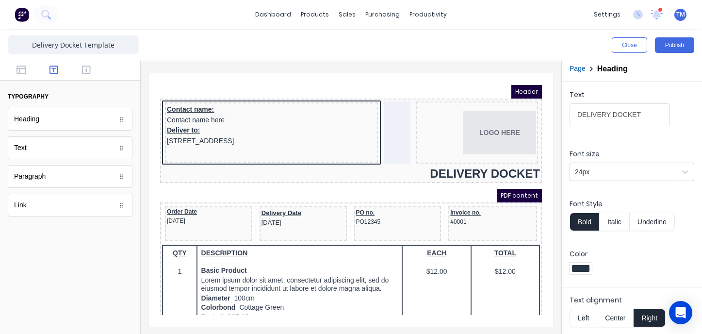
scroll to position [0, 0]
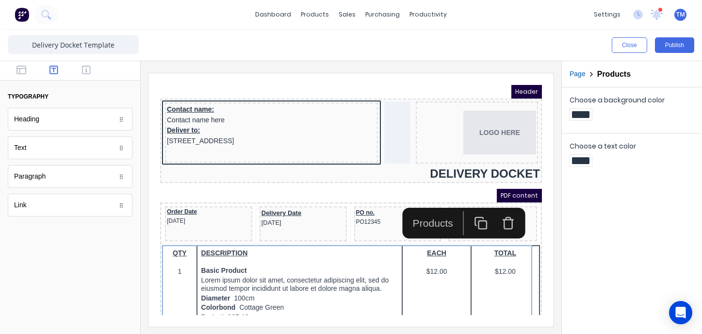
click at [580, 74] on button "Page" at bounding box center [578, 74] width 16 height 10
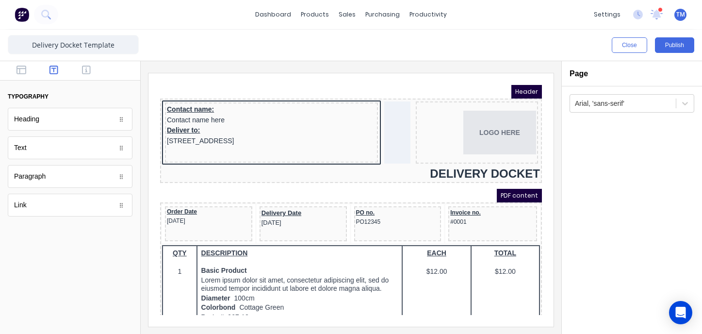
click at [576, 76] on h2 "Page" at bounding box center [579, 73] width 18 height 9
click at [586, 75] on h2 "Page" at bounding box center [579, 73] width 18 height 9
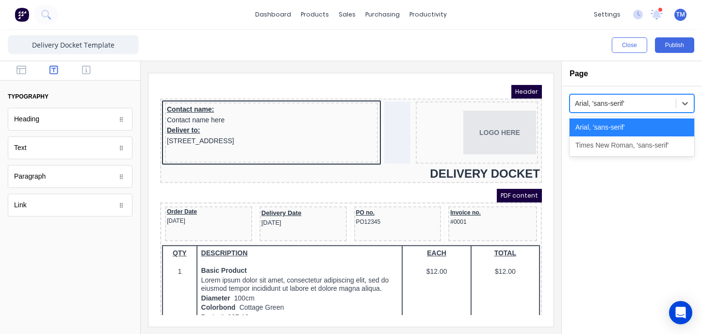
drag, startPoint x: 639, startPoint y: 99, endPoint x: 567, endPoint y: 160, distance: 93.7
click at [639, 100] on div at bounding box center [623, 104] width 96 height 12
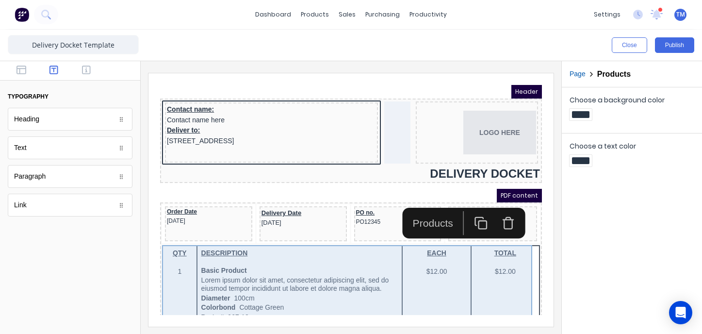
drag, startPoint x: 324, startPoint y: 270, endPoint x: 313, endPoint y: 276, distance: 12.4
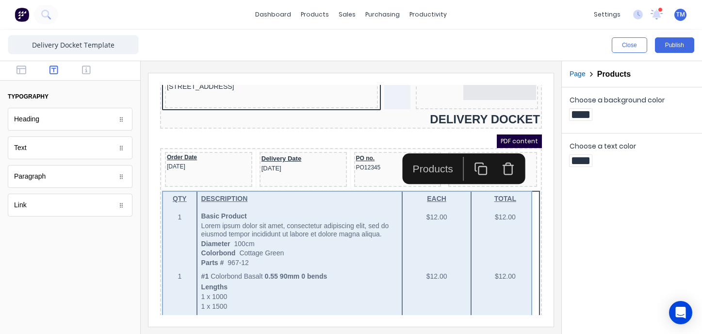
scroll to position [66, 0]
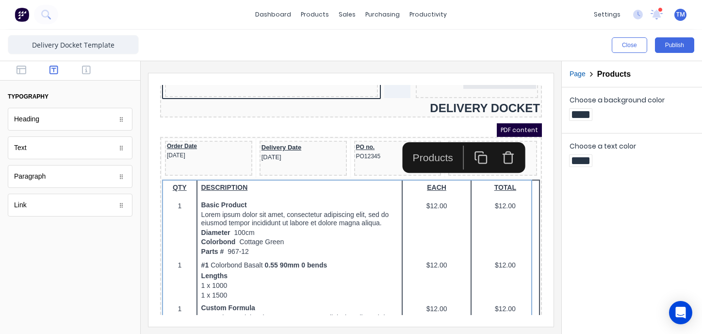
click at [611, 175] on div "Choose a background color Choose a text color" at bounding box center [632, 210] width 140 height 247
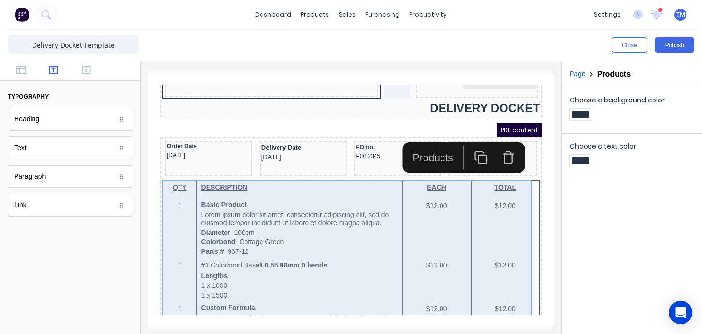
drag, startPoint x: 227, startPoint y: 256, endPoint x: 315, endPoint y: 202, distance: 103.5
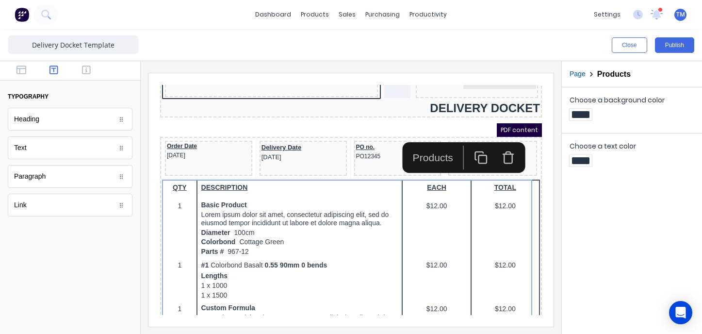
click at [600, 228] on div "Choose a background color Choose a text color" at bounding box center [632, 210] width 140 height 247
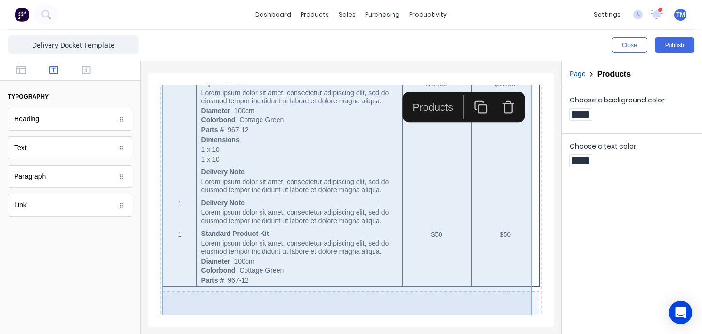
scroll to position [635, 0]
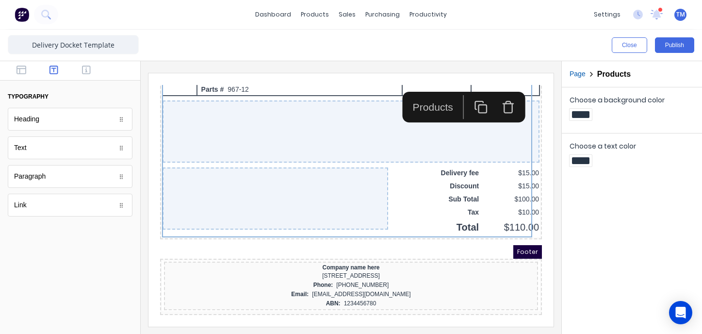
click at [603, 254] on div "Choose a background color Choose a text color" at bounding box center [632, 210] width 140 height 247
click at [673, 47] on button "Publish" at bounding box center [674, 45] width 39 height 16
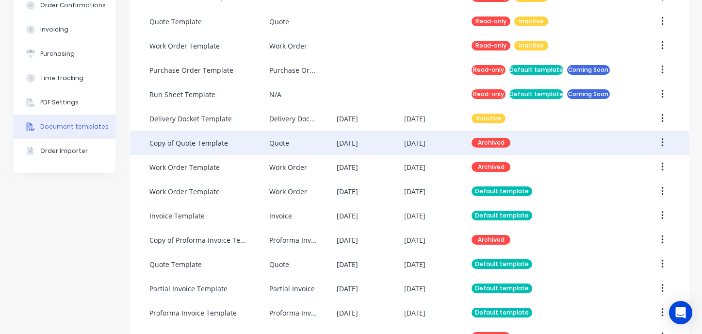
scroll to position [178, 0]
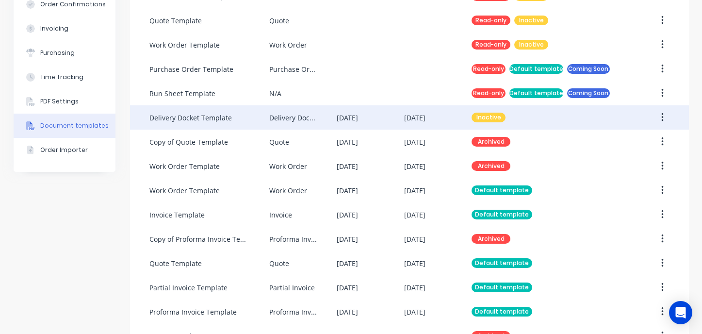
click at [661, 116] on button "button" at bounding box center [662, 117] width 23 height 17
click at [619, 164] on div "Make default" at bounding box center [628, 162] width 75 height 14
click at [240, 116] on div "Delivery Docket Template" at bounding box center [209, 117] width 120 height 24
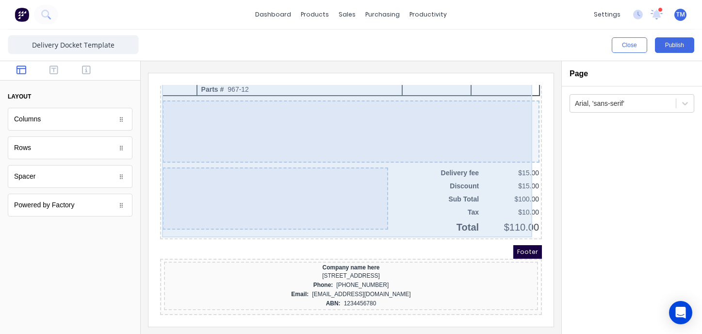
scroll to position [633, 0]
click at [295, 128] on div at bounding box center [339, 120] width 377 height 62
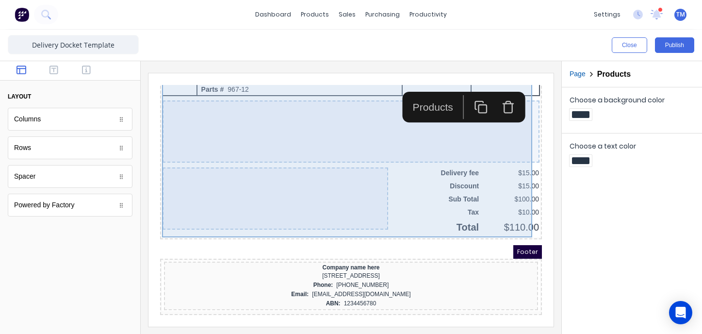
click at [261, 130] on div at bounding box center [339, 120] width 377 height 62
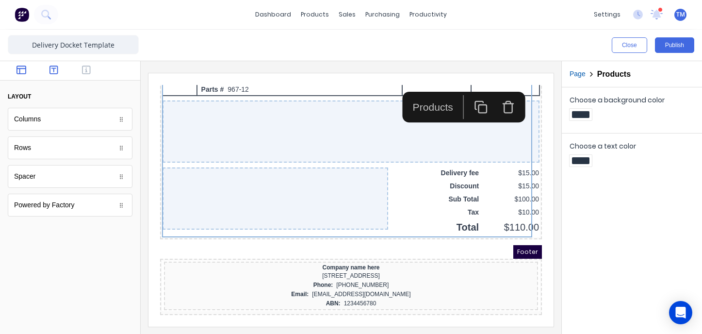
drag, startPoint x: 51, startPoint y: 76, endPoint x: 55, endPoint y: 71, distance: 6.6
click at [51, 76] on div at bounding box center [70, 70] width 140 height 19
click at [55, 70] on icon "button" at bounding box center [54, 70] width 9 height 10
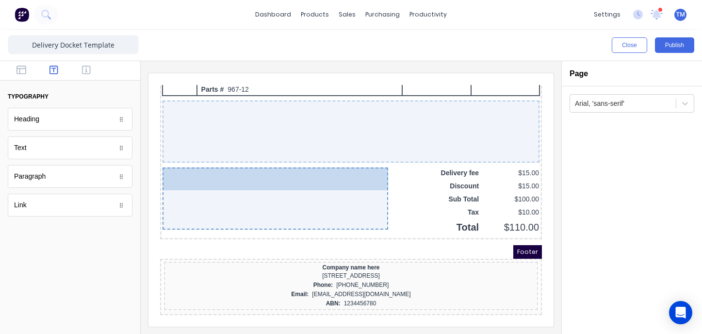
drag, startPoint x: 54, startPoint y: 150, endPoint x: 309, endPoint y: 174, distance: 256.4
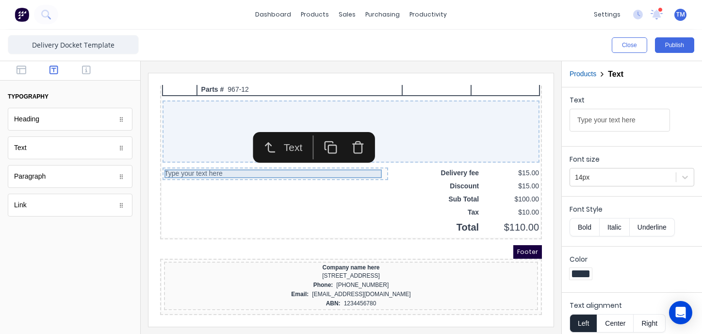
click at [234, 162] on div "Type your text here" at bounding box center [264, 162] width 222 height 9
click at [626, 131] on div "Text Type your text here" at bounding box center [632, 115] width 125 height 41
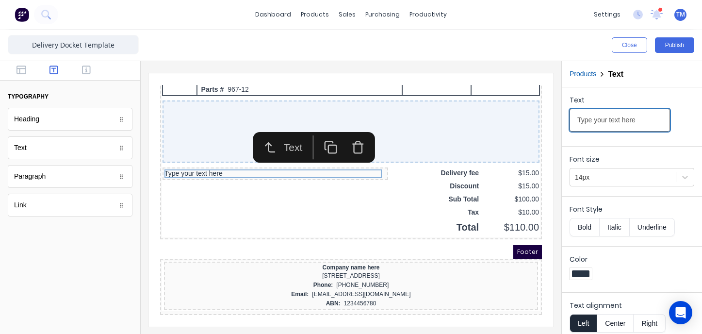
click at [645, 122] on input "Type your text here" at bounding box center [620, 120] width 100 height 23
drag, startPoint x: 644, startPoint y: 120, endPoint x: 546, endPoint y: 120, distance: 97.5
click at [546, 120] on div "Close Publish Components typography Heading Heading Text Text Paragraph Paragra…" at bounding box center [351, 182] width 702 height 304
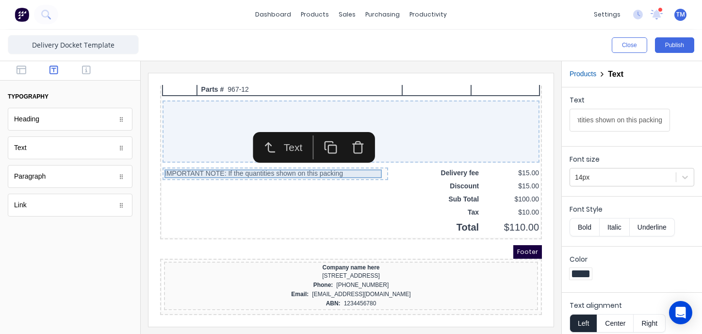
scroll to position [0, 0]
click at [335, 160] on div "IMPORTANT NOTE: If the quantities shown on this packing" at bounding box center [264, 162] width 222 height 9
click at [636, 119] on input "IMPORTANT NOTE: If the quantities shown on this packing" at bounding box center [620, 120] width 100 height 23
drag, startPoint x: 635, startPoint y: 121, endPoint x: 658, endPoint y: 122, distance: 22.4
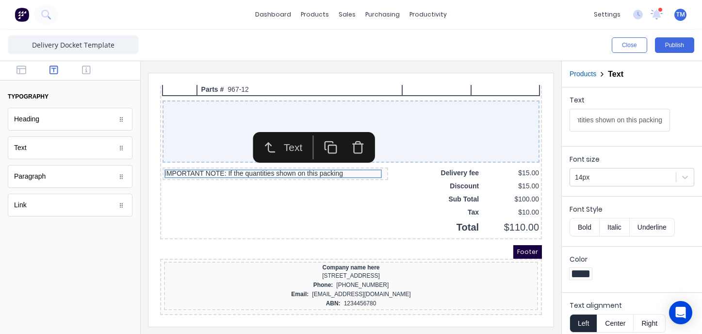
click at [670, 120] on div "Text IMPORTANT NOTE: If the quantities shown on this packing" at bounding box center [632, 115] width 125 height 41
click at [657, 123] on input "IMPORTANT NOTE: If the quantities shown on this packing" at bounding box center [620, 120] width 100 height 23
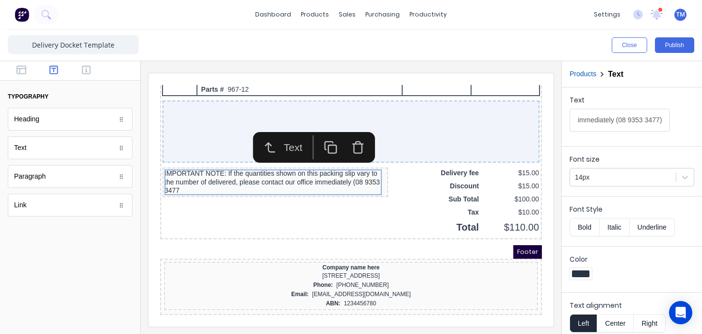
scroll to position [0, 394]
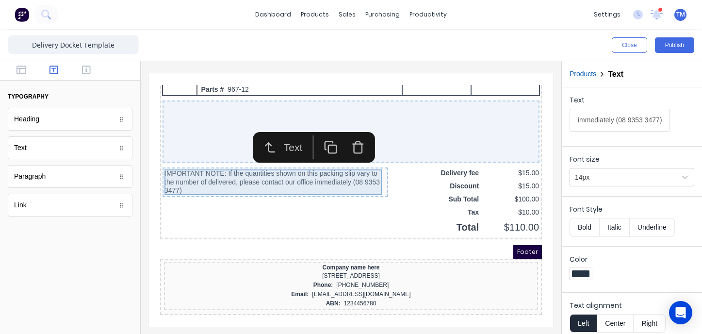
type input "IMPORTANT NOTE: If the quantities shown on this packing slip vary to the number…"
click at [177, 173] on div "IMPORTANT NOTE: If the quantities shown on this packing slip vary to the number…" at bounding box center [264, 171] width 222 height 26
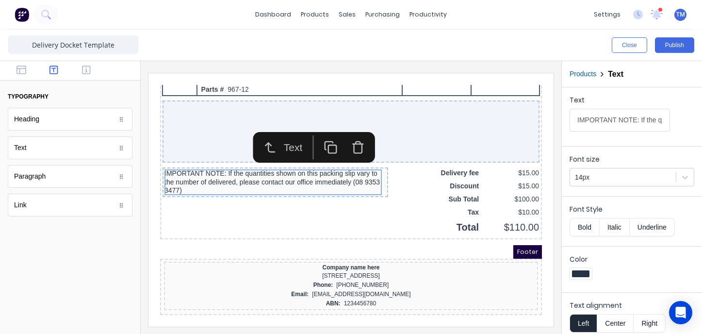
click at [218, 173] on div "IMPORTANT NOTE: If the quantities shown on this packing slip vary to the number…" at bounding box center [264, 171] width 222 height 26
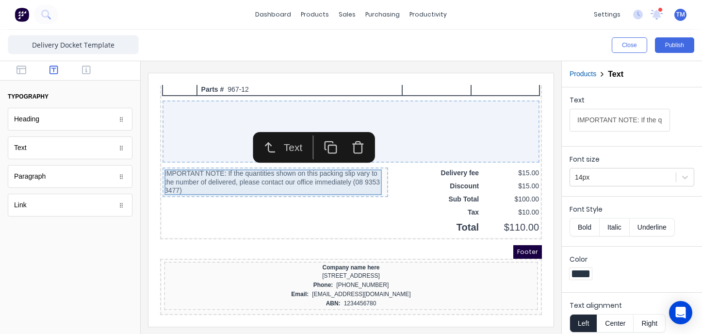
click at [235, 172] on div "IMPORTANT NOTE: If the quantities shown on this packing slip vary to the number…" at bounding box center [264, 171] width 222 height 26
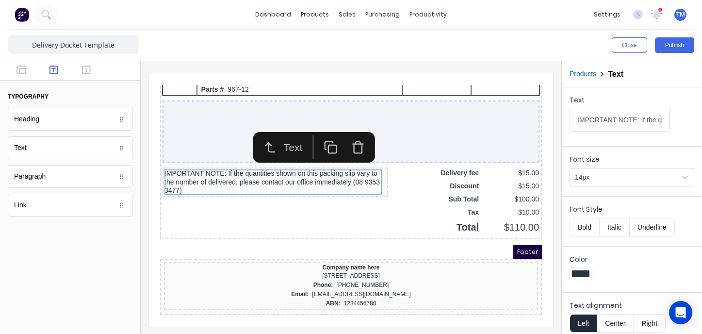
click at [582, 228] on button "Bold" at bounding box center [585, 227] width 30 height 18
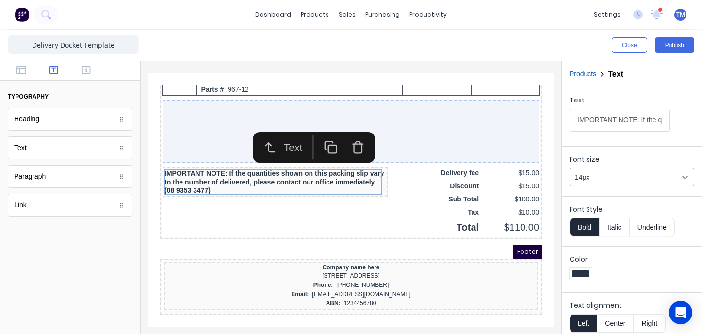
click at [689, 178] on icon at bounding box center [685, 177] width 10 height 10
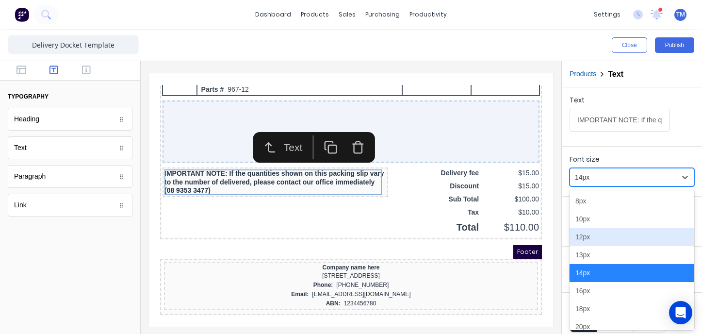
click at [613, 240] on div "12px" at bounding box center [632, 237] width 125 height 18
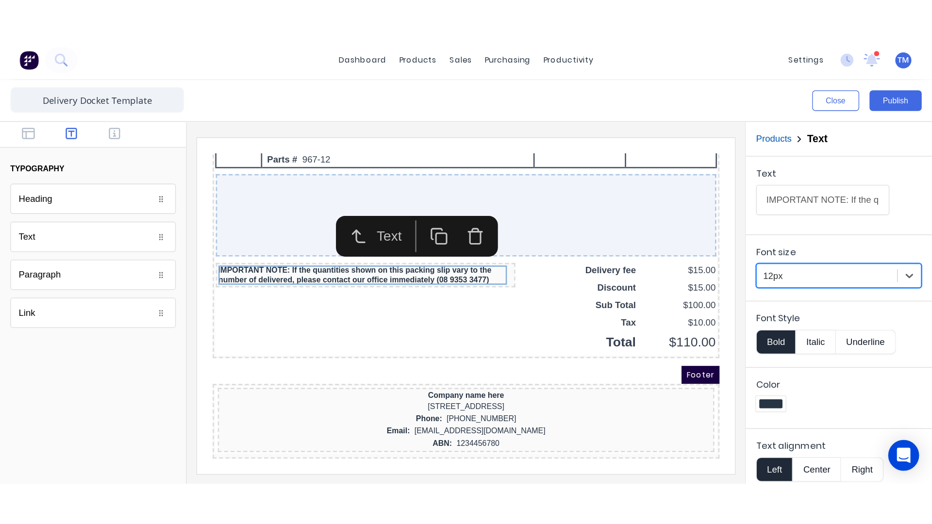
scroll to position [6, 0]
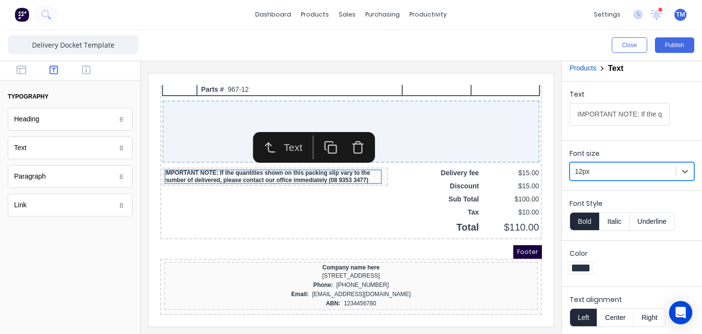
click at [583, 267] on div at bounding box center [580, 267] width 17 height 7
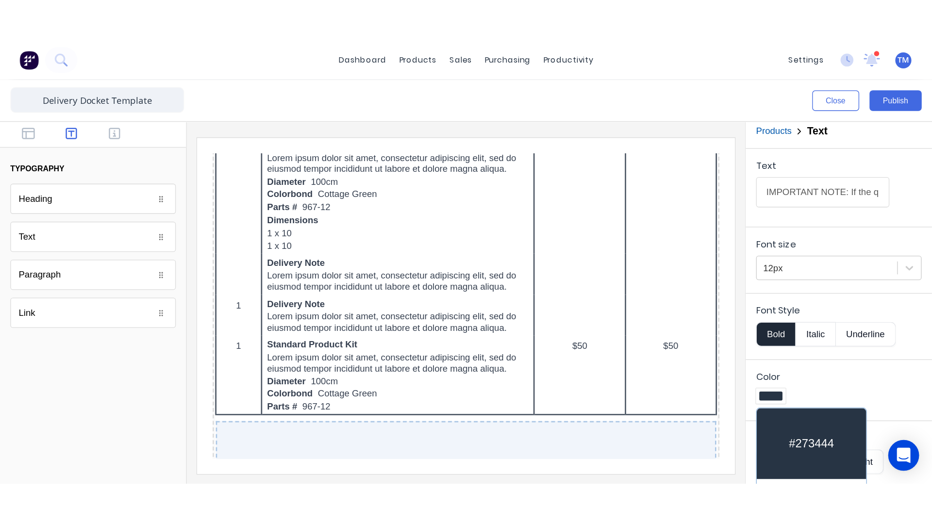
scroll to position [0, 0]
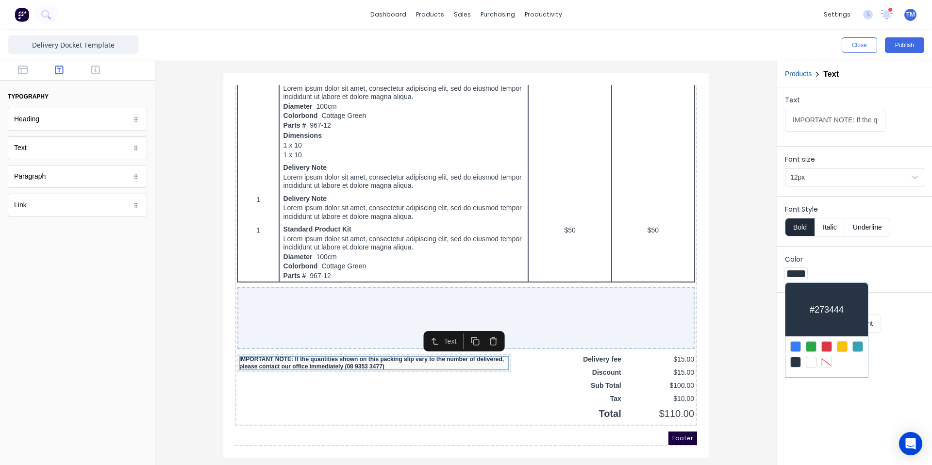
drag, startPoint x: 826, startPoint y: 346, endPoint x: 835, endPoint y: 352, distance: 10.4
click at [702, 333] on div at bounding box center [826, 346] width 11 height 11
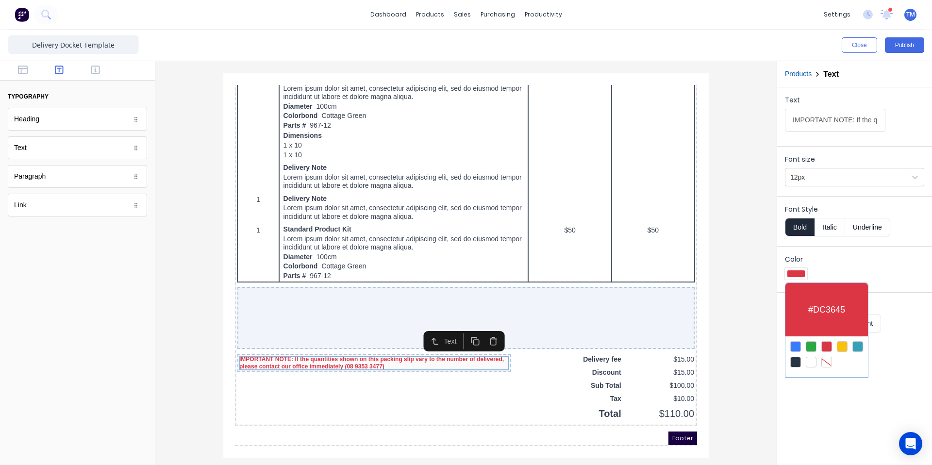
click at [499, 293] on div at bounding box center [466, 232] width 932 height 465
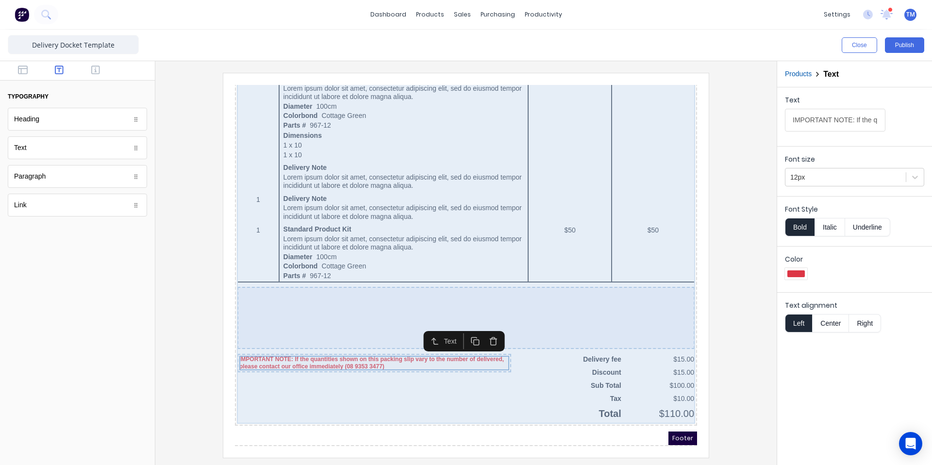
scroll to position [449, 0]
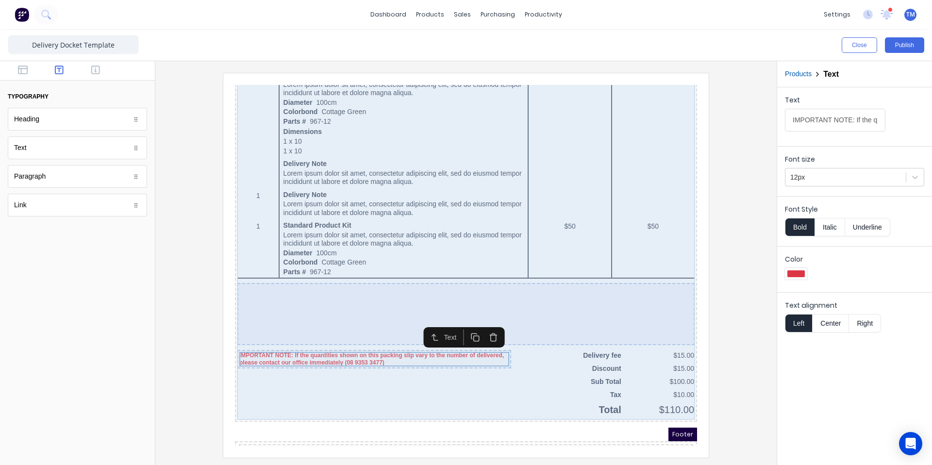
click at [381, 333] on div "QTY DESCRIPTION EACH TOTAL 1 Basic Product Lorem ipsum dolor sit amet, consecte…" at bounding box center [454, 97] width 458 height 624
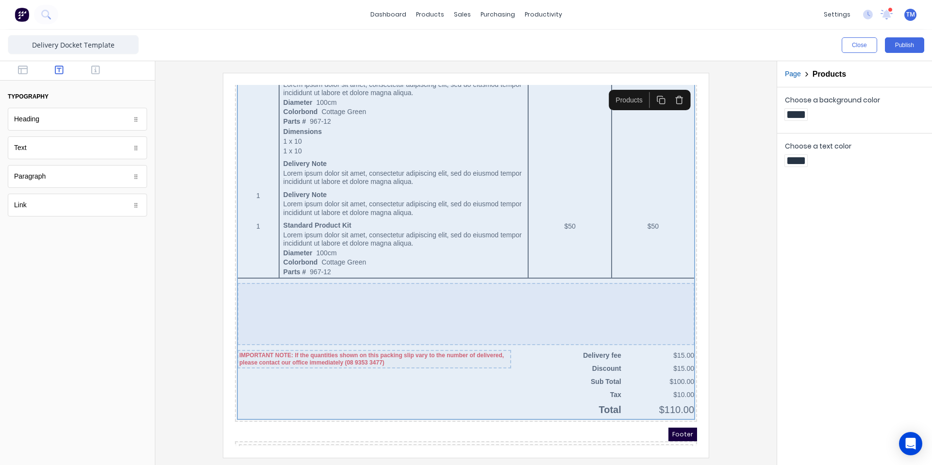
click at [331, 315] on div at bounding box center [454, 302] width 457 height 62
click at [319, 333] on div "QTY DESCRIPTION EACH TOTAL 1 Basic Product Lorem ipsum dolor sit amet, consecte…" at bounding box center [454, 97] width 458 height 624
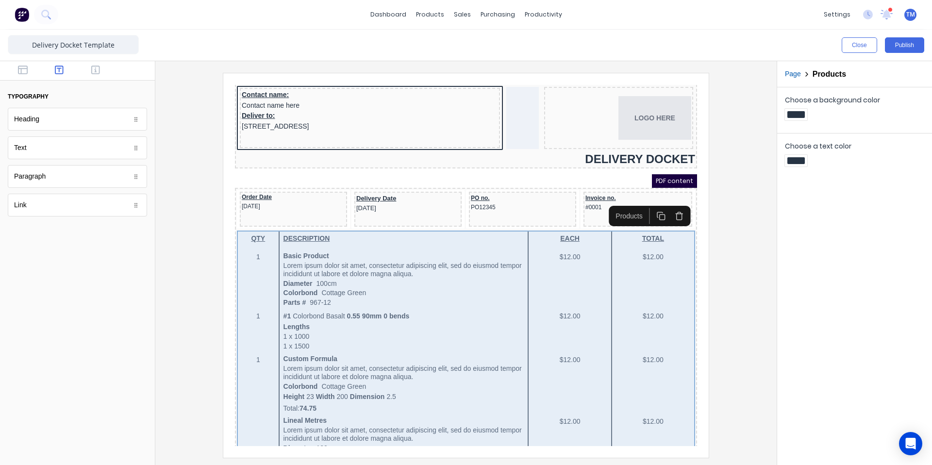
scroll to position [0, 0]
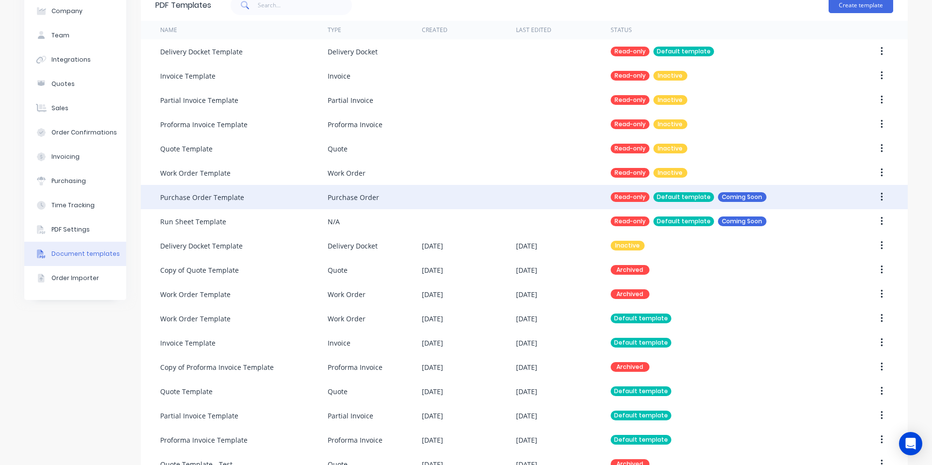
scroll to position [74, 0]
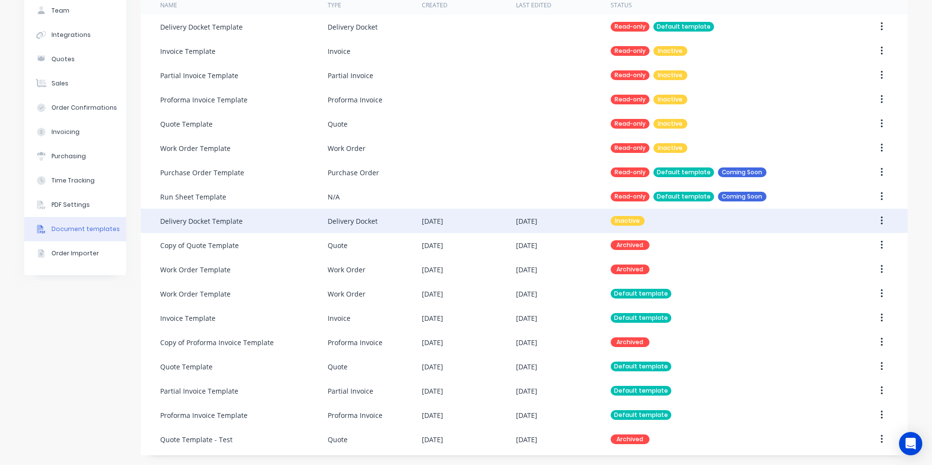
click at [215, 227] on div "Delivery Docket Template" at bounding box center [243, 221] width 167 height 24
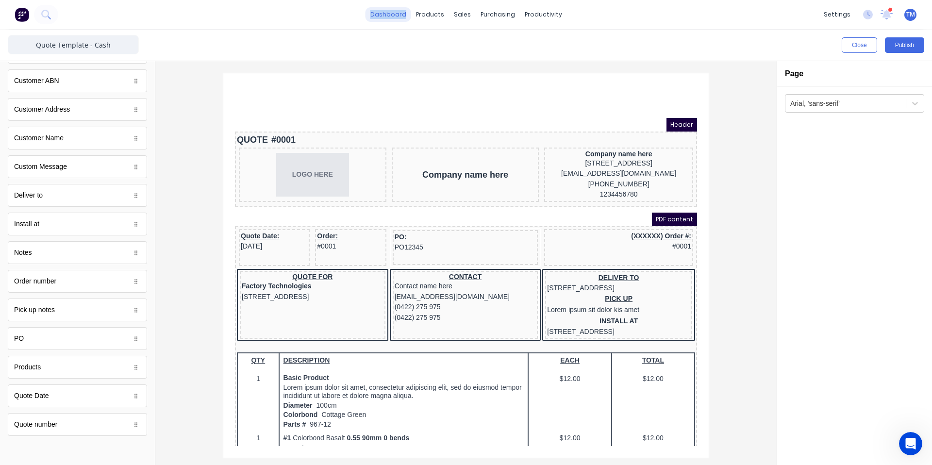
click at [398, 13] on link "dashboard" at bounding box center [388, 14] width 46 height 15
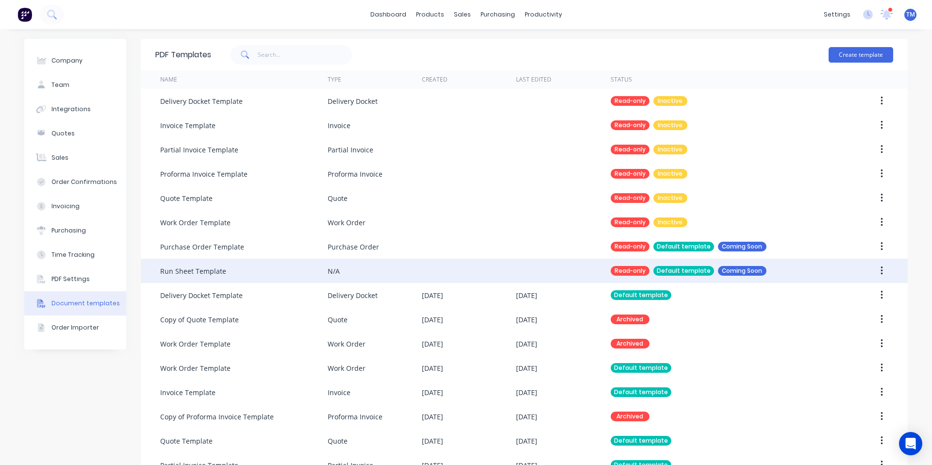
scroll to position [74, 0]
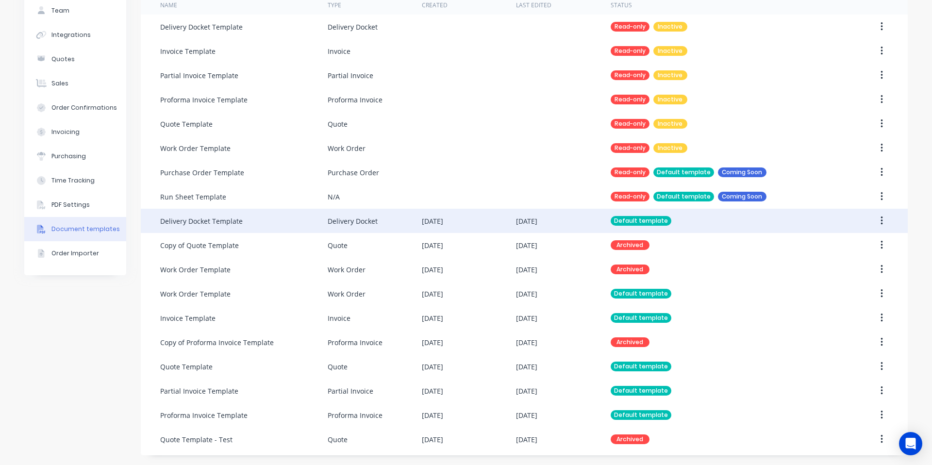
click at [401, 222] on div "Delivery Docket" at bounding box center [375, 221] width 94 height 24
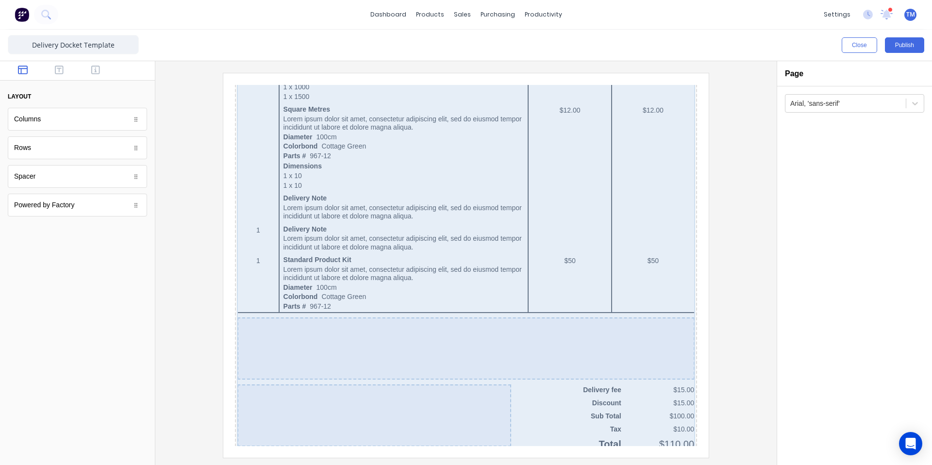
scroll to position [504, 0]
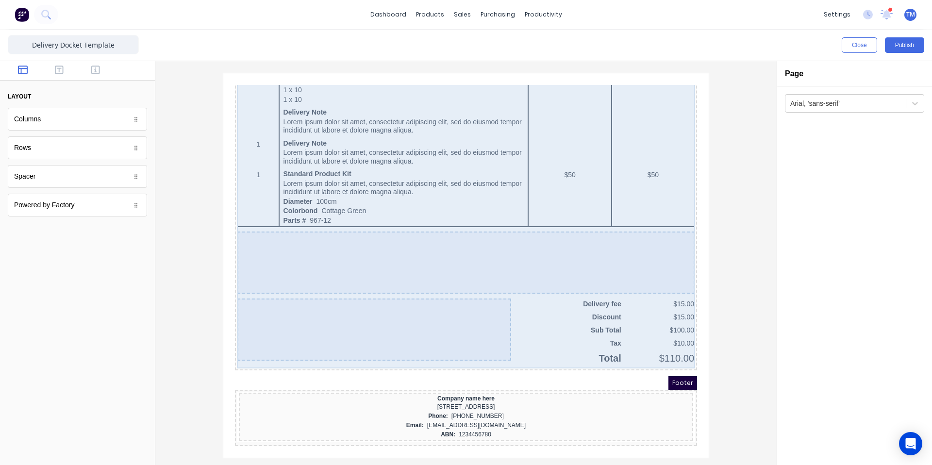
click at [377, 297] on div at bounding box center [363, 318] width 274 height 62
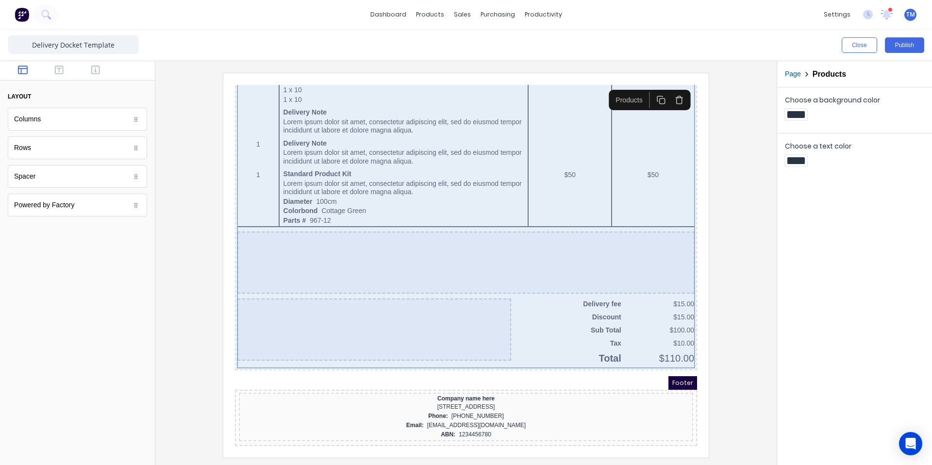
click at [388, 303] on div at bounding box center [363, 318] width 274 height 62
click at [346, 297] on div at bounding box center [363, 318] width 274 height 62
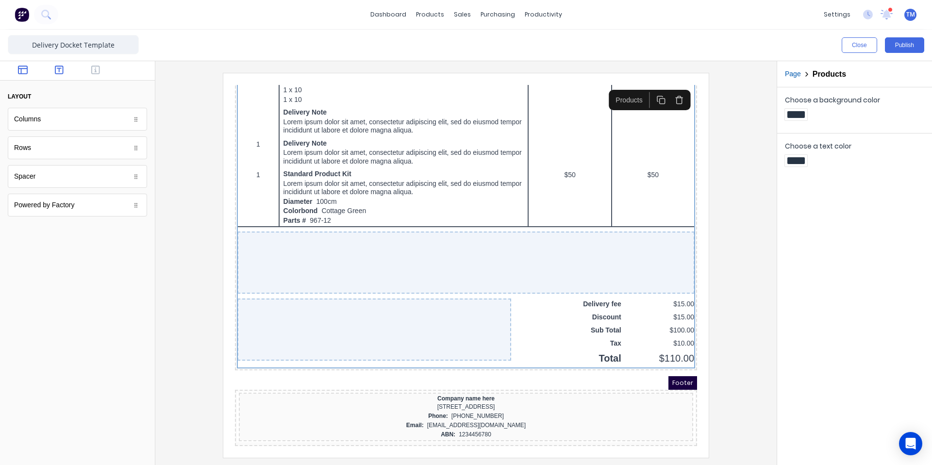
click at [59, 70] on icon "button" at bounding box center [59, 70] width 9 height 9
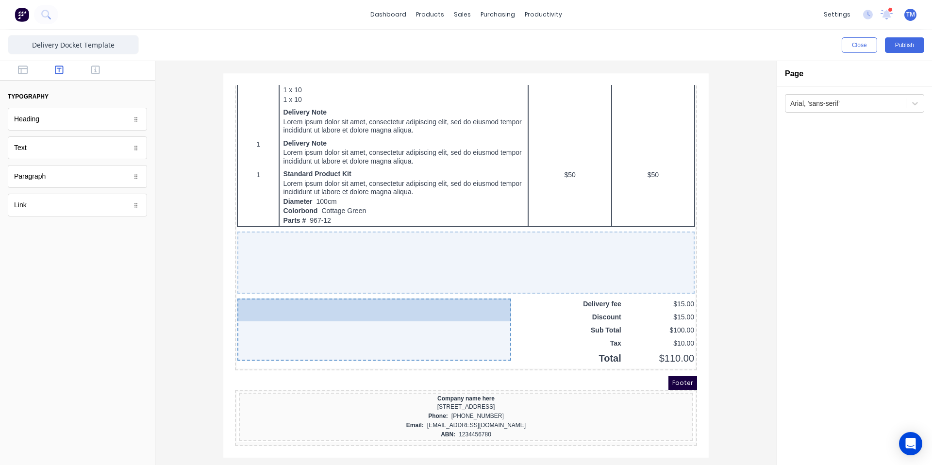
drag, startPoint x: 38, startPoint y: 148, endPoint x: 315, endPoint y: 299, distance: 315.4
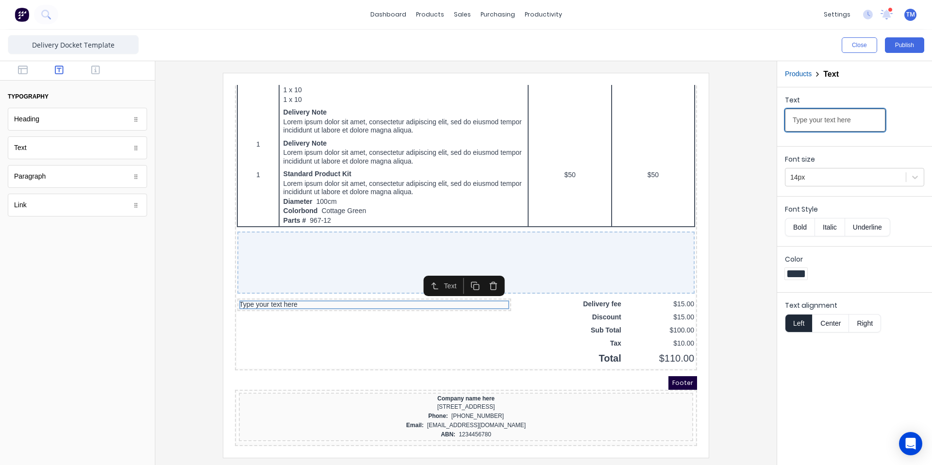
click at [806, 117] on input "Type your text here" at bounding box center [835, 120] width 100 height 23
drag, startPoint x: 855, startPoint y: 120, endPoint x: 849, endPoint y: 122, distance: 6.8
click at [855, 120] on input "e your text here" at bounding box center [835, 120] width 100 height 23
drag, startPoint x: 842, startPoint y: 122, endPoint x: 740, endPoint y: 120, distance: 101.9
click at [740, 120] on div "Close Publish Components typography Heading Heading Text Text Paragraph Paragra…" at bounding box center [466, 247] width 932 height 435
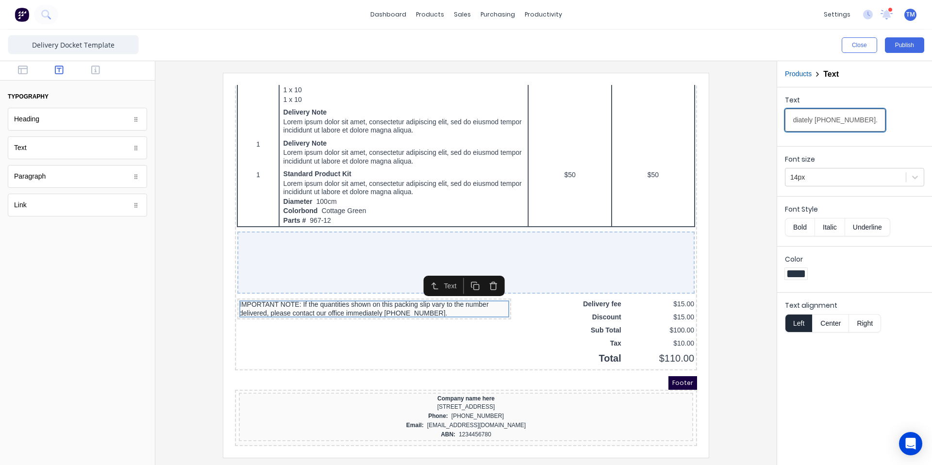
scroll to position [0, 387]
type input "IMPORTANT NOTE: If the quantities shown on this packing slip vary to the number…"
click at [804, 227] on button "Bold" at bounding box center [800, 227] width 30 height 18
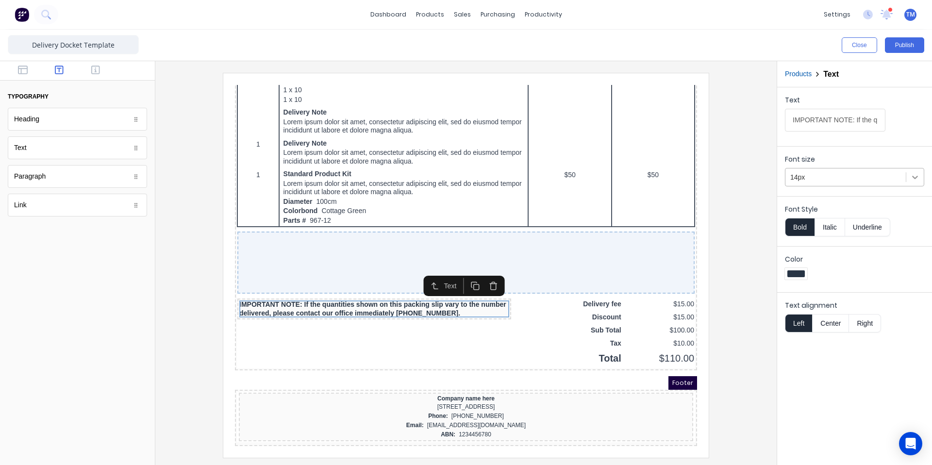
drag, startPoint x: 917, startPoint y: 179, endPoint x: 908, endPoint y: 184, distance: 9.6
click at [917, 179] on icon at bounding box center [915, 177] width 10 height 10
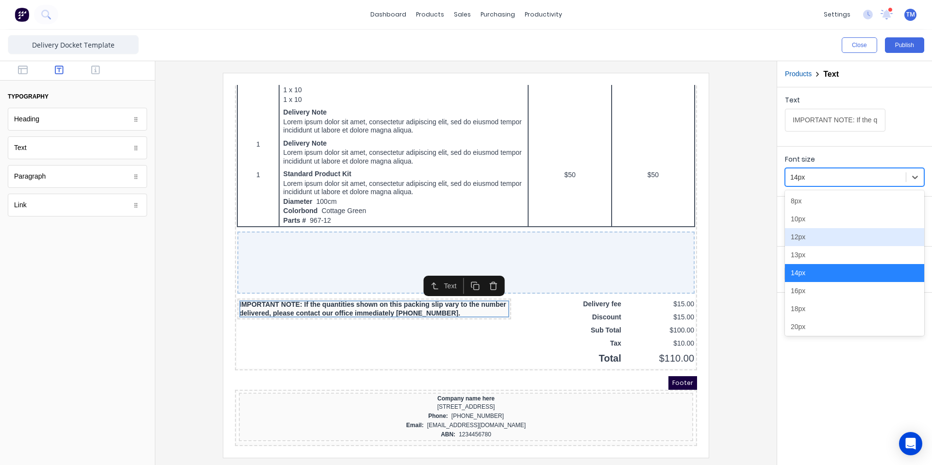
click at [822, 240] on div "12px" at bounding box center [854, 237] width 139 height 18
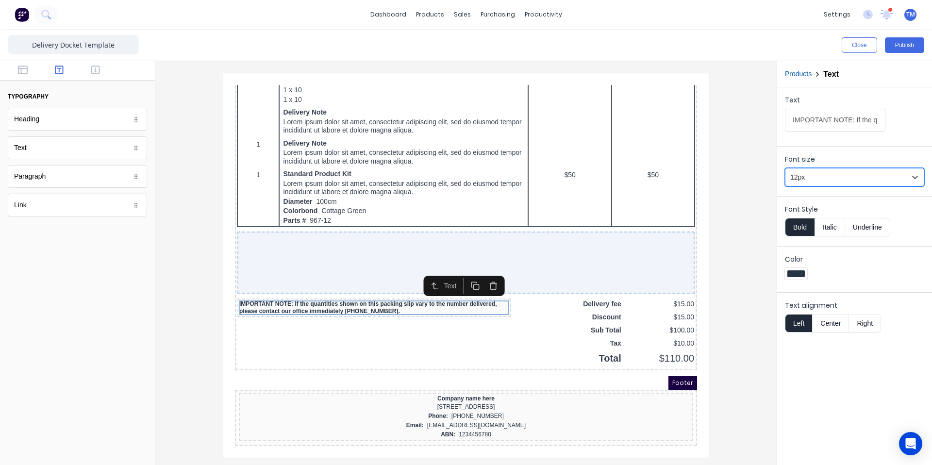
click at [796, 274] on div at bounding box center [795, 273] width 17 height 7
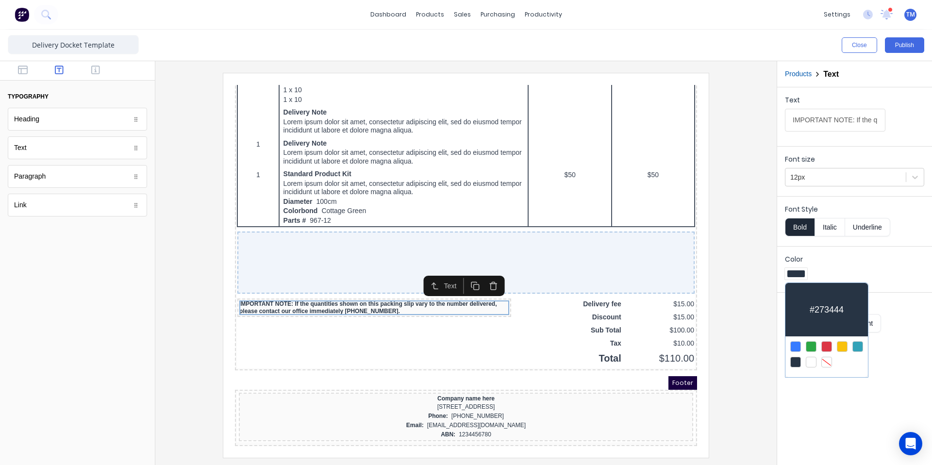
drag, startPoint x: 826, startPoint y: 343, endPoint x: 846, endPoint y: 338, distance: 20.1
click at [826, 343] on div at bounding box center [826, 346] width 11 height 11
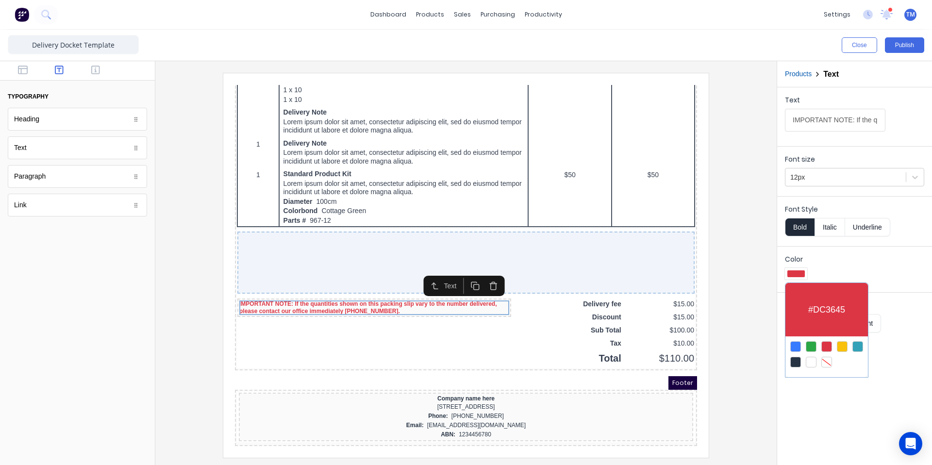
drag, startPoint x: 897, startPoint y: 246, endPoint x: 895, endPoint y: 271, distance: 25.8
click at [898, 248] on div at bounding box center [466, 232] width 932 height 465
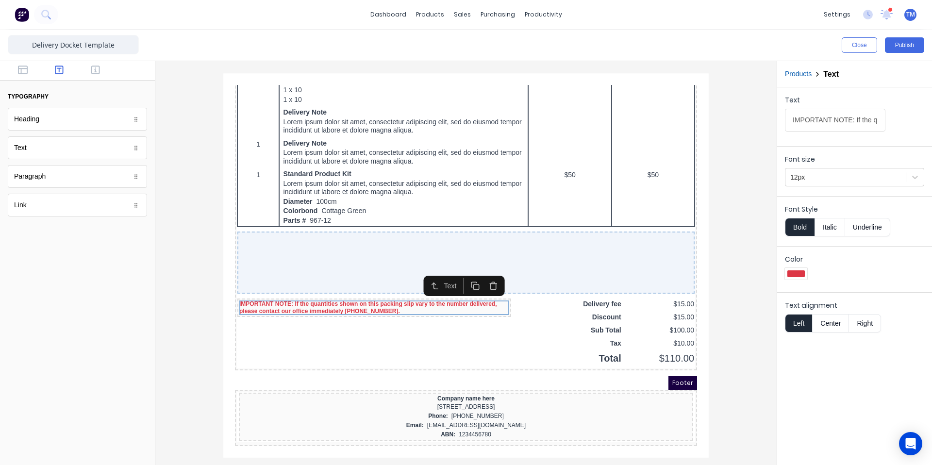
click at [896, 272] on div at bounding box center [854, 275] width 139 height 15
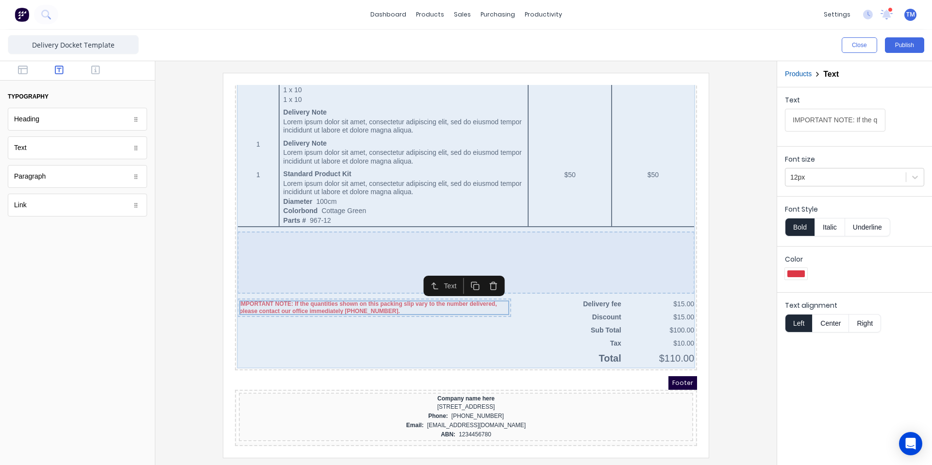
click at [367, 346] on div "QTY DESCRIPTION EACH TOTAL 1 Basic Product Lorem ipsum dolor sit amet, consecte…" at bounding box center [454, 45] width 458 height 624
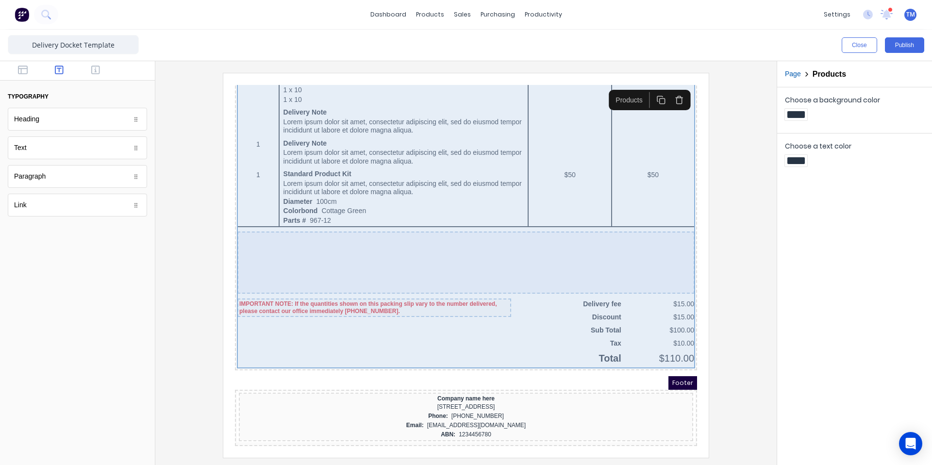
click at [553, 248] on div at bounding box center [454, 251] width 457 height 62
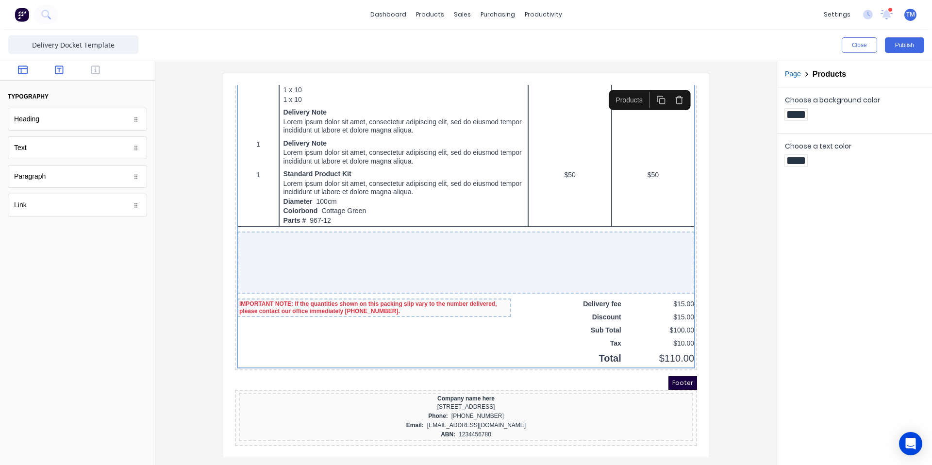
click at [21, 71] on icon "button" at bounding box center [23, 70] width 10 height 10
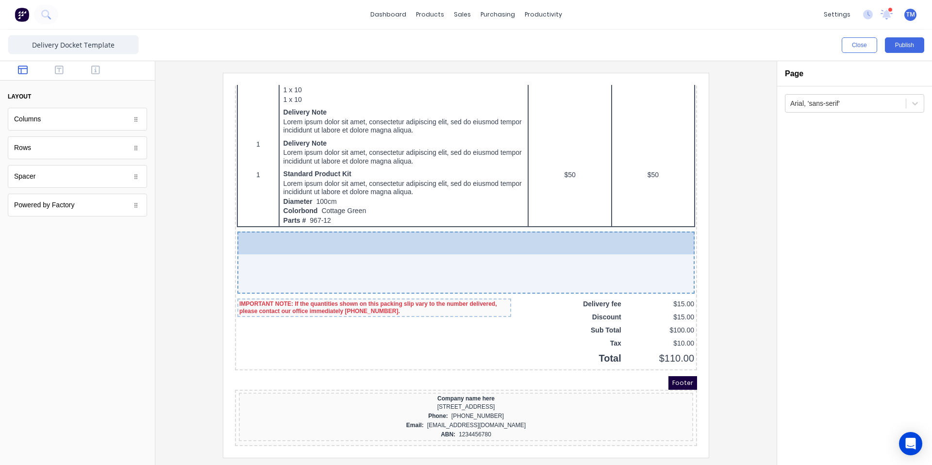
drag, startPoint x: 41, startPoint y: 123, endPoint x: 320, endPoint y: 239, distance: 301.7
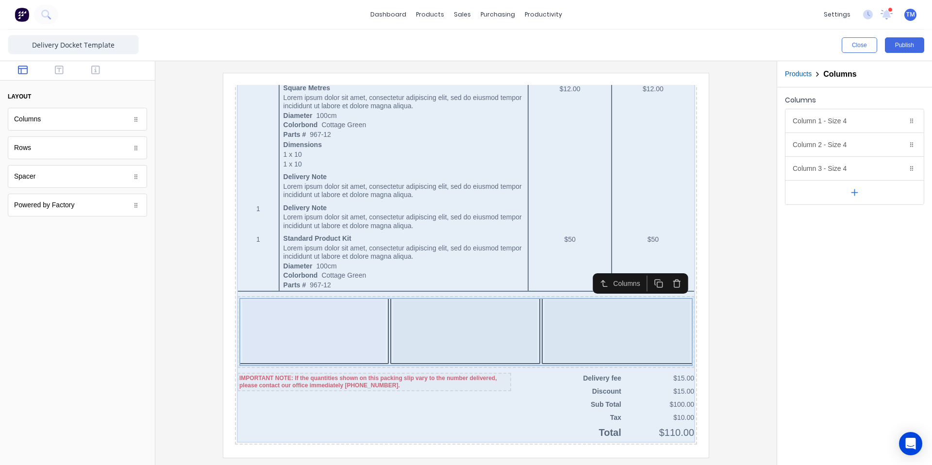
scroll to position [463, 0]
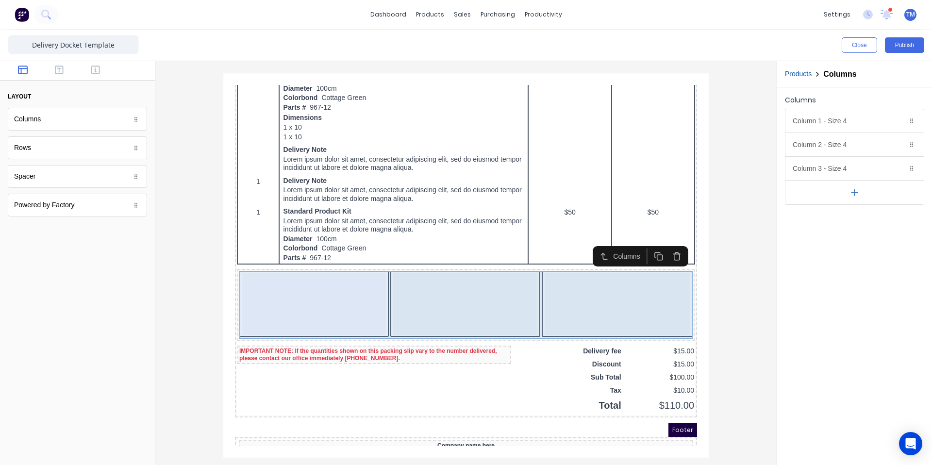
drag, startPoint x: 307, startPoint y: 276, endPoint x: 358, endPoint y: 284, distance: 51.5
click at [307, 276] on div at bounding box center [303, 292] width 144 height 62
click at [472, 291] on div at bounding box center [453, 292] width 144 height 62
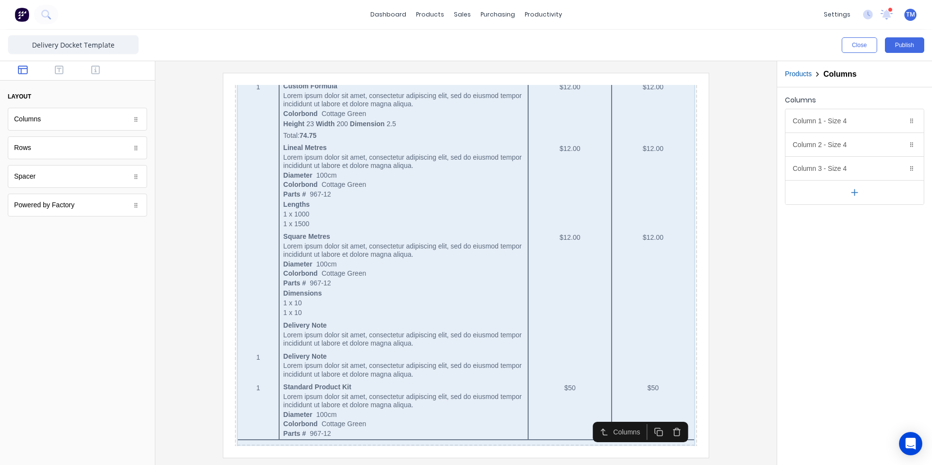
scroll to position [299, 0]
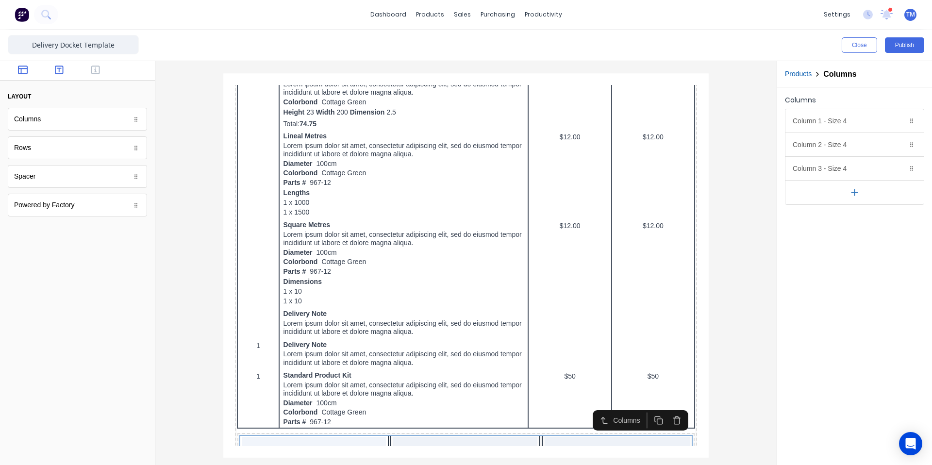
click at [59, 77] on div at bounding box center [77, 70] width 155 height 19
click at [60, 71] on icon "button" at bounding box center [59, 70] width 9 height 10
click at [60, 72] on icon "button" at bounding box center [59, 70] width 9 height 10
click at [95, 77] on div at bounding box center [77, 70] width 155 height 19
click at [94, 70] on icon "button" at bounding box center [95, 70] width 9 height 10
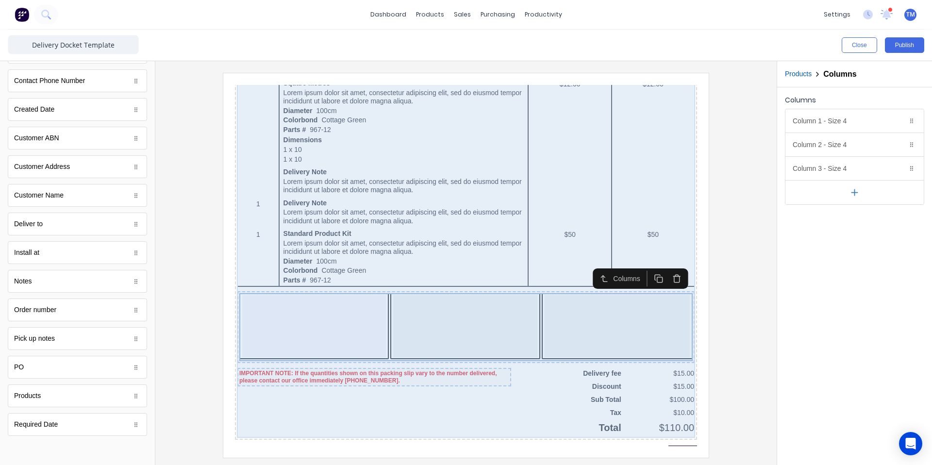
scroll to position [514, 0]
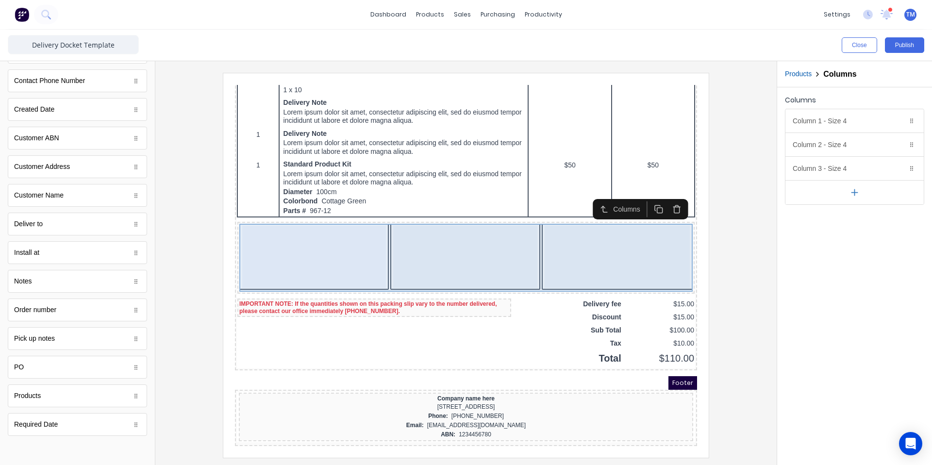
click at [292, 247] on div at bounding box center [303, 245] width 144 height 62
click at [292, 245] on div at bounding box center [303, 245] width 144 height 62
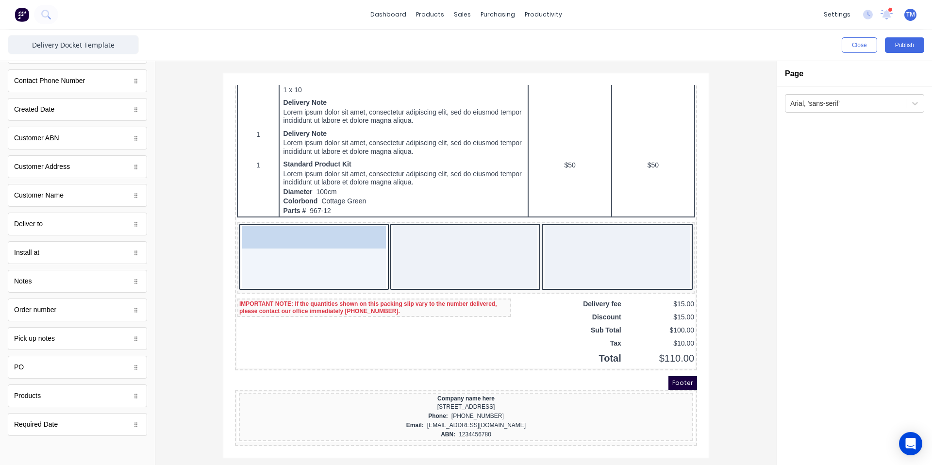
drag, startPoint x: 43, startPoint y: 282, endPoint x: 55, endPoint y: 152, distance: 130.6
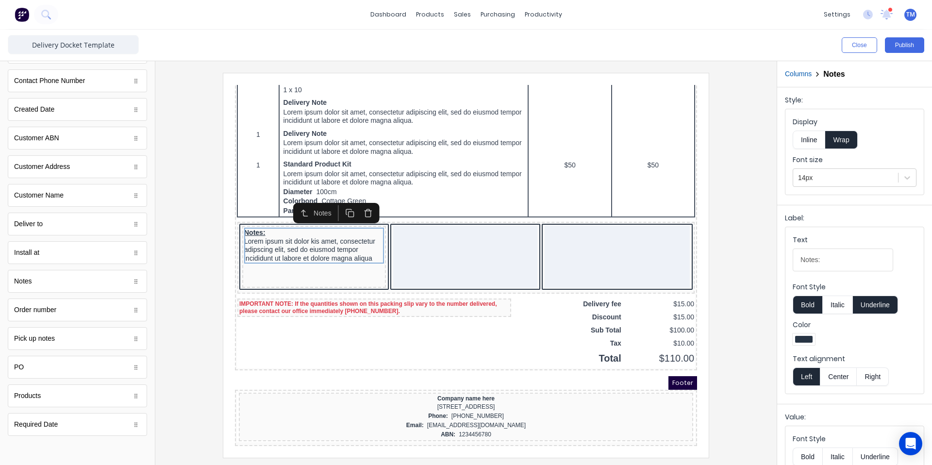
scroll to position [88, 0]
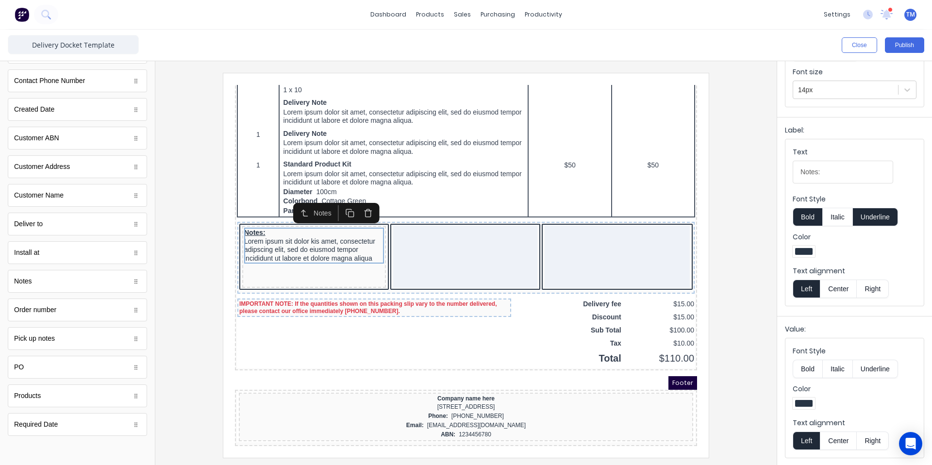
click at [355, 197] on icon "button" at bounding box center [356, 201] width 9 height 9
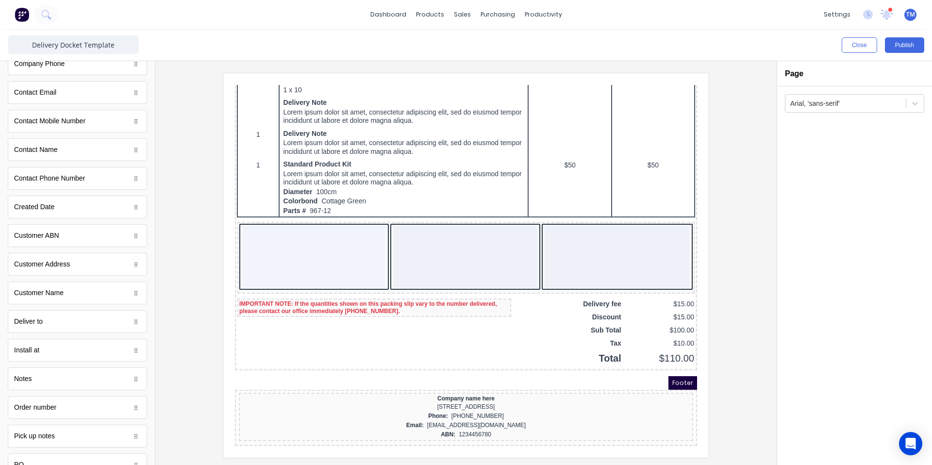
scroll to position [135, 0]
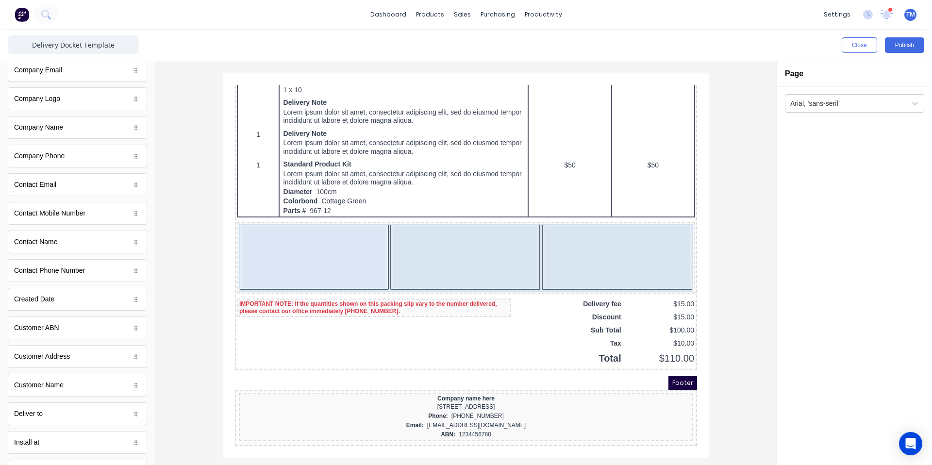
click at [267, 252] on div at bounding box center [303, 245] width 144 height 62
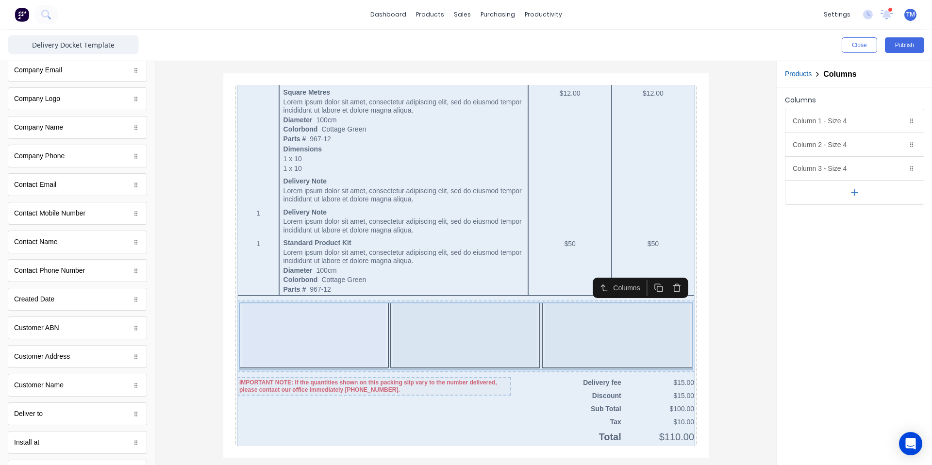
scroll to position [434, 0]
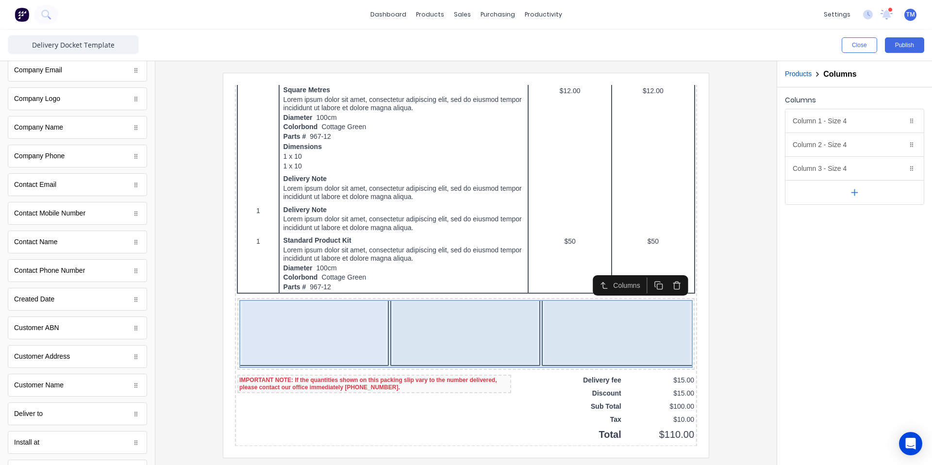
click at [322, 318] on div at bounding box center [303, 321] width 144 height 62
click at [324, 323] on div at bounding box center [303, 321] width 144 height 62
drag, startPoint x: 459, startPoint y: 319, endPoint x: 288, endPoint y: 321, distance: 171.3
click at [459, 319] on div at bounding box center [453, 321] width 144 height 62
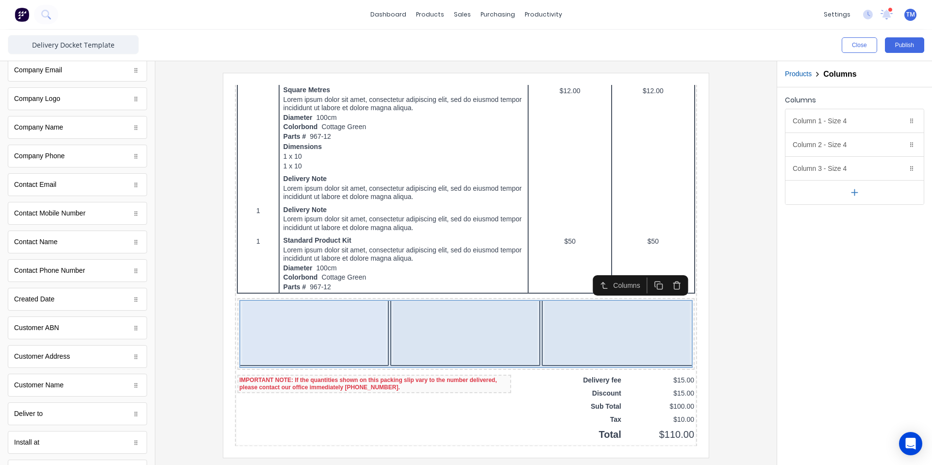
click at [288, 321] on div at bounding box center [303, 321] width 144 height 62
drag, startPoint x: 413, startPoint y: 326, endPoint x: 319, endPoint y: 337, distance: 94.8
click at [413, 327] on div at bounding box center [453, 321] width 144 height 62
click at [263, 335] on div at bounding box center [303, 321] width 144 height 62
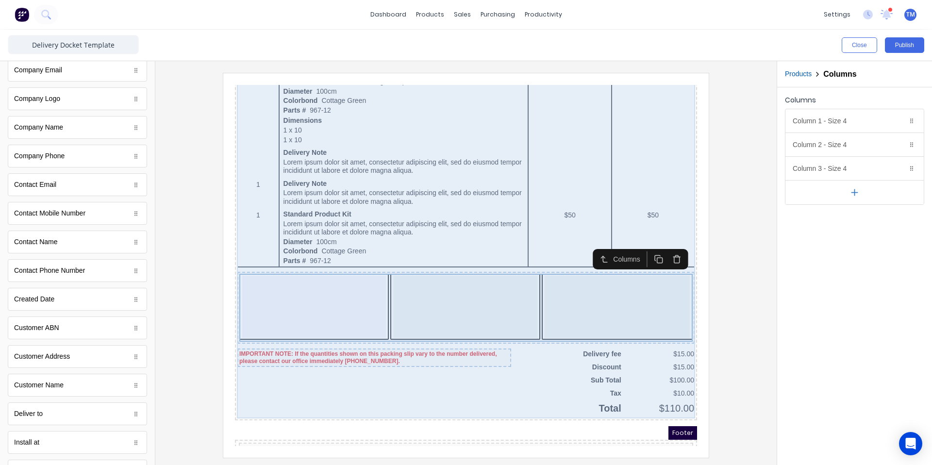
scroll to position [461, 0]
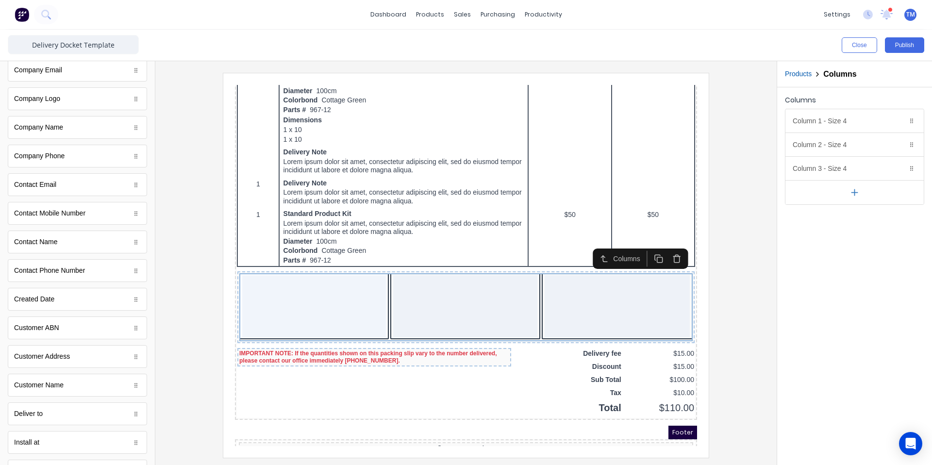
click at [666, 246] on icon "button" at bounding box center [665, 246] width 9 height 9
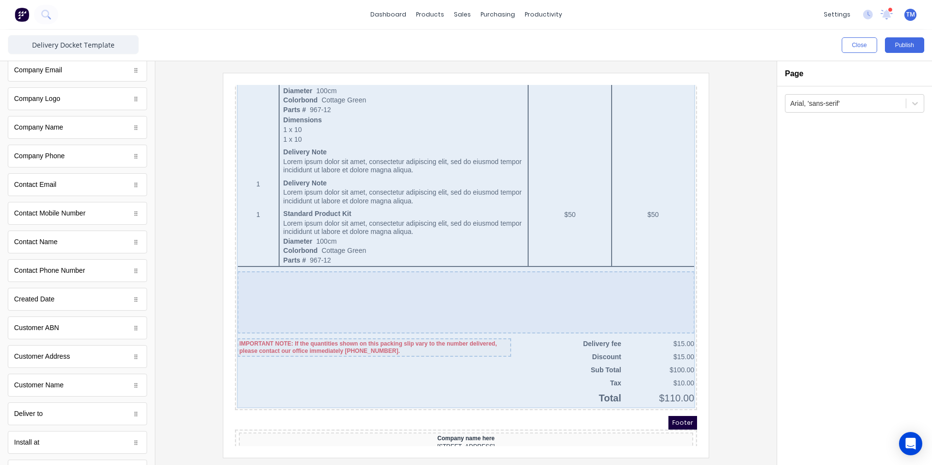
drag, startPoint x: 583, startPoint y: 290, endPoint x: 633, endPoint y: 287, distance: 50.6
click at [590, 289] on div at bounding box center [454, 291] width 457 height 62
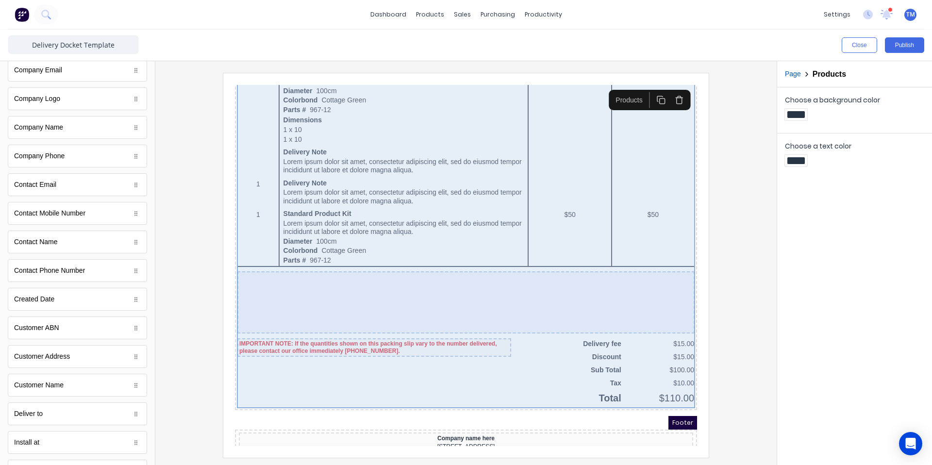
click at [519, 294] on div at bounding box center [454, 291] width 457 height 62
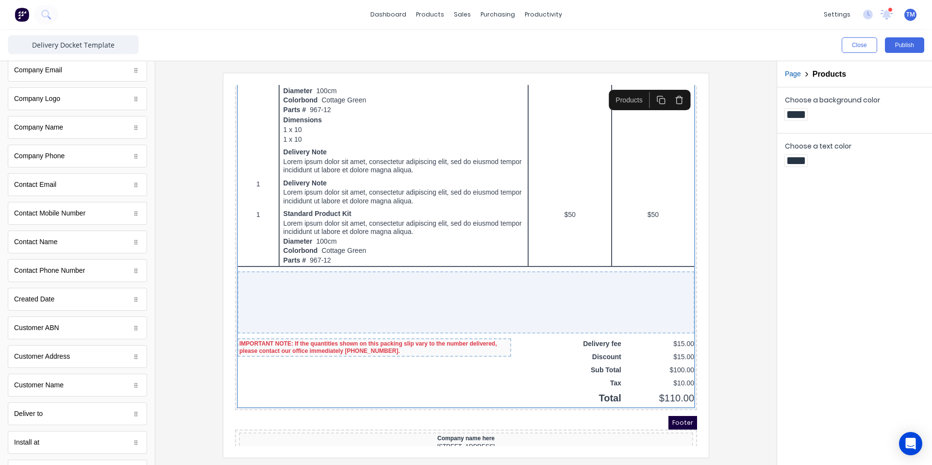
scroll to position [0, 0]
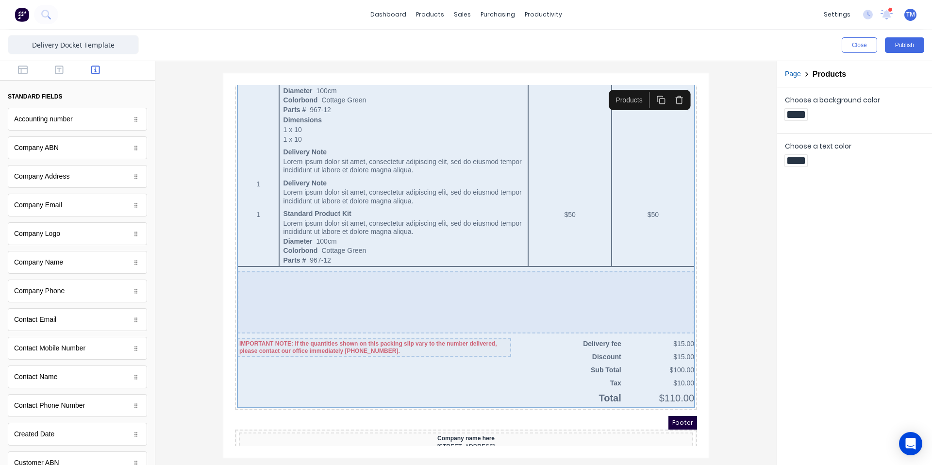
click at [340, 368] on div "QTY DESCRIPTION EACH TOTAL 1 Basic Product Lorem ipsum dolor sit amet, consecte…" at bounding box center [454, 85] width 458 height 624
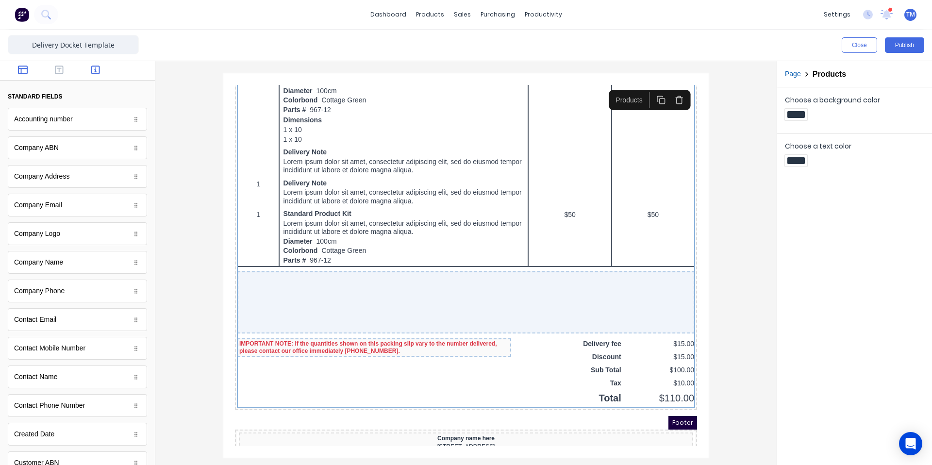
drag, startPoint x: 18, startPoint y: 68, endPoint x: 34, endPoint y: 72, distance: 16.1
click at [18, 68] on icon "button" at bounding box center [23, 70] width 10 height 9
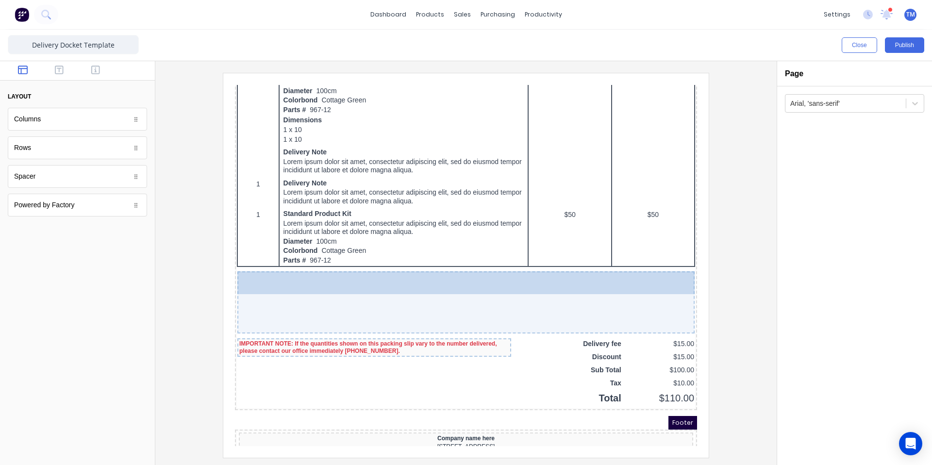
drag, startPoint x: 54, startPoint y: 118, endPoint x: 287, endPoint y: 360, distance: 335.3
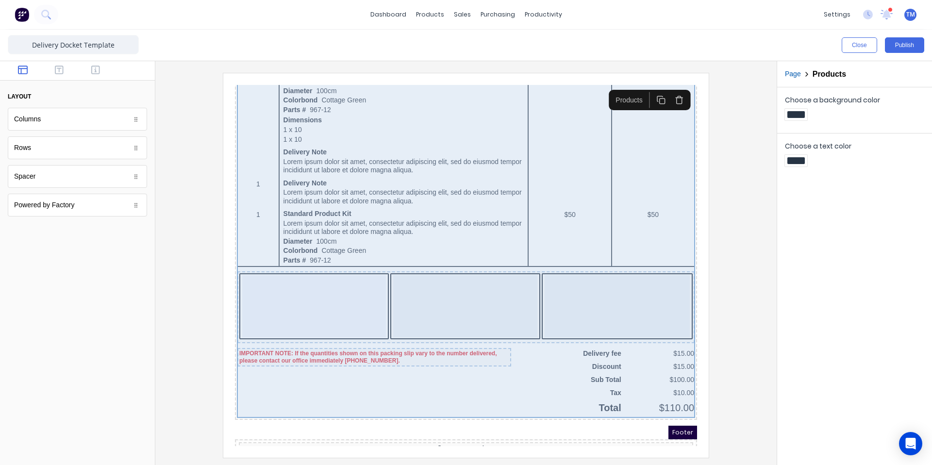
click at [566, 341] on div "QTY DESCRIPTION EACH TOTAL 1 Basic Product Lorem ipsum dolor sit amet, consecte…" at bounding box center [454, 89] width 458 height 633
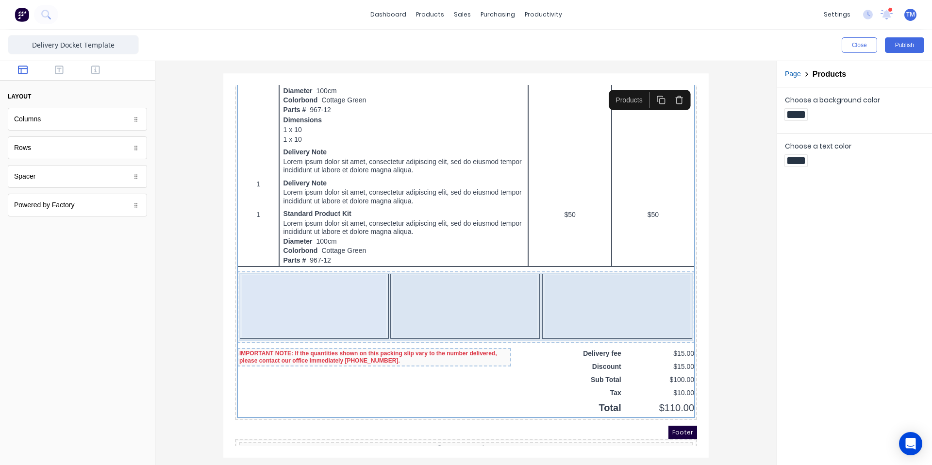
drag, startPoint x: 344, startPoint y: 273, endPoint x: 330, endPoint y: 275, distance: 14.7
click at [344, 273] on div at bounding box center [303, 295] width 144 height 62
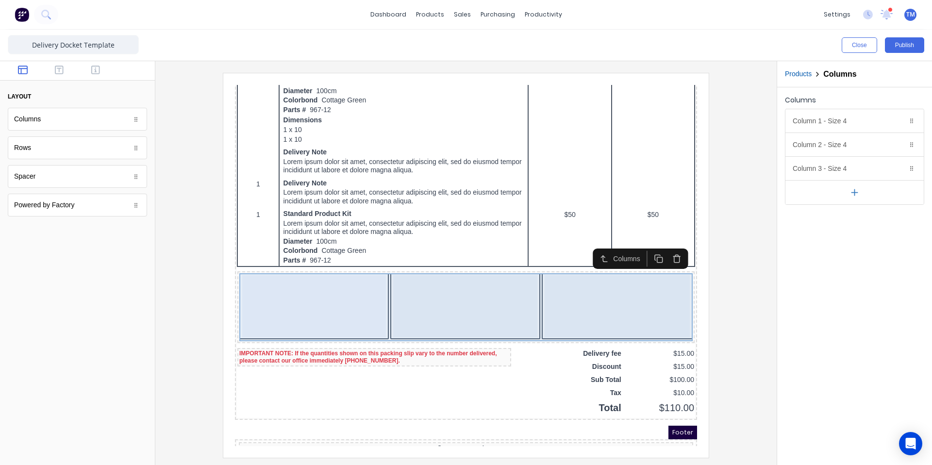
click at [332, 274] on div at bounding box center [303, 295] width 144 height 62
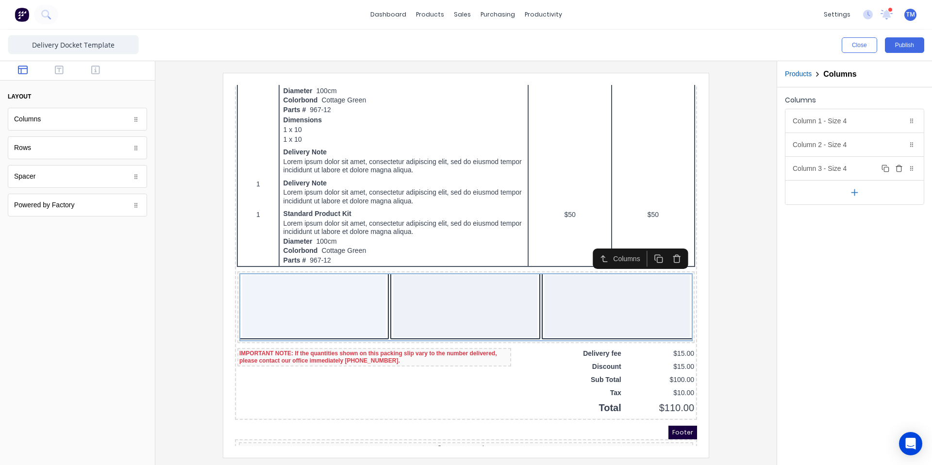
click at [901, 169] on icon "button" at bounding box center [899, 169] width 8 height 8
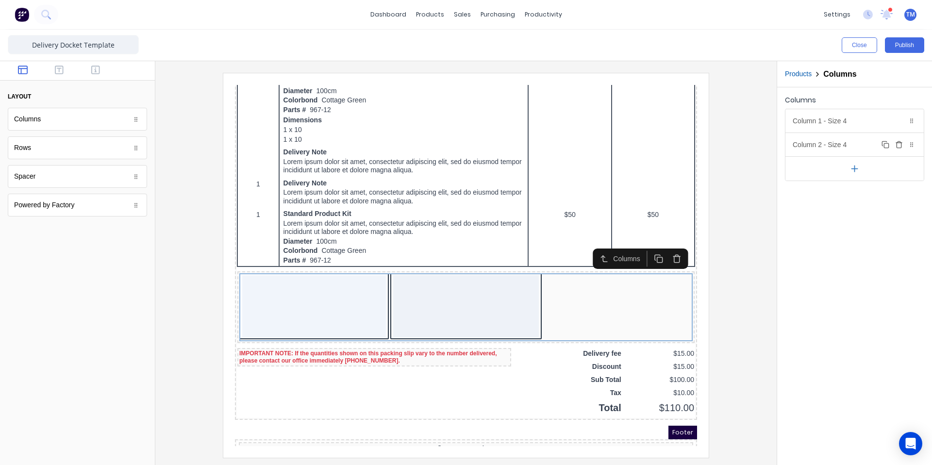
click at [898, 147] on icon "button" at bounding box center [899, 145] width 8 height 8
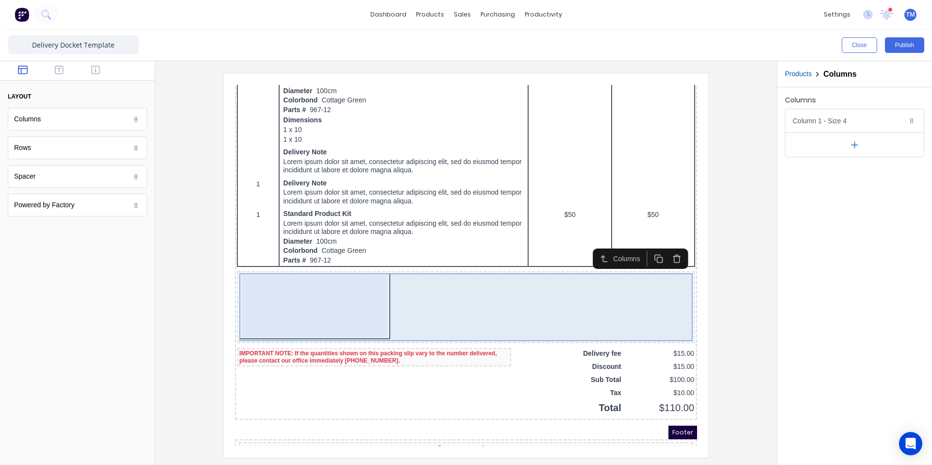
click at [316, 283] on div at bounding box center [303, 295] width 145 height 62
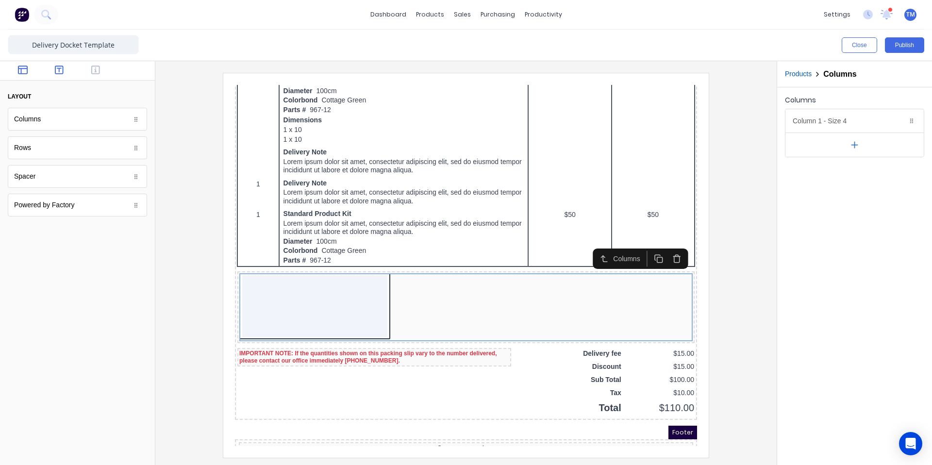
click at [57, 68] on icon "button" at bounding box center [59, 70] width 9 height 10
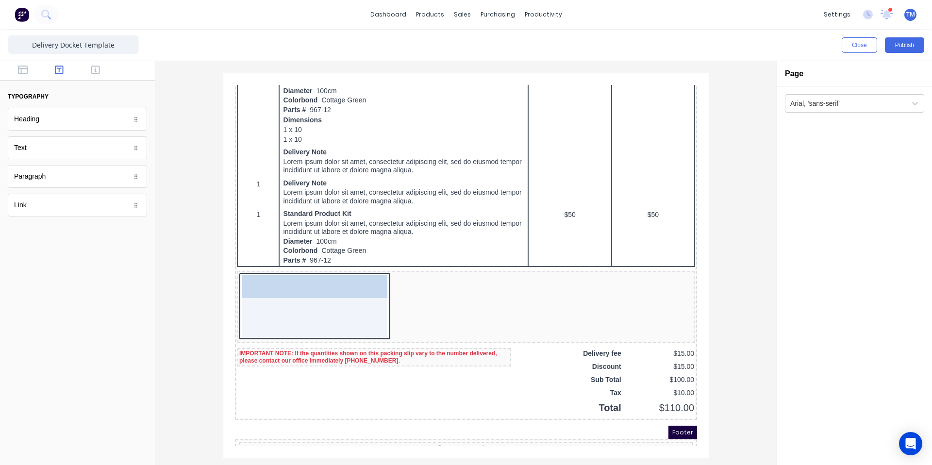
drag, startPoint x: 261, startPoint y: 221, endPoint x: 502, endPoint y: 348, distance: 272.2
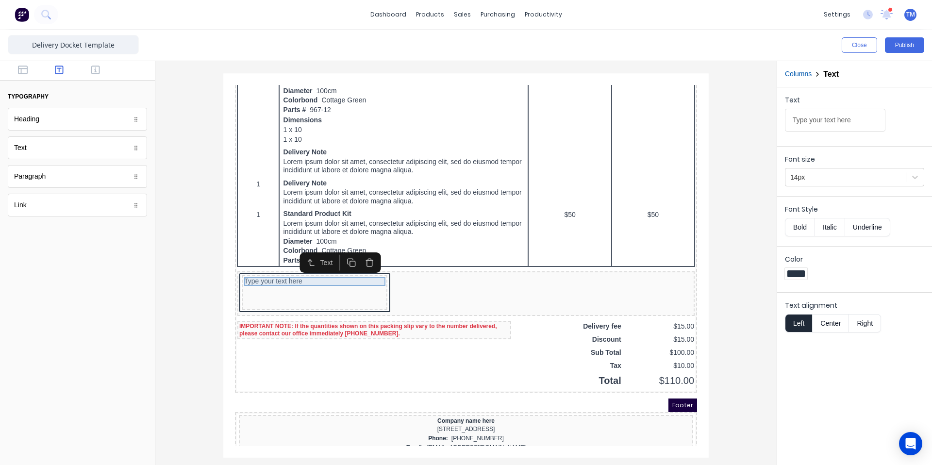
click at [268, 271] on div "Type your text here" at bounding box center [302, 269] width 141 height 9
drag, startPoint x: 269, startPoint y: 271, endPoint x: 278, endPoint y: 272, distance: 8.8
click at [269, 271] on div "Type your text here" at bounding box center [302, 269] width 141 height 9
click at [285, 271] on div "Type your text here" at bounding box center [302, 269] width 141 height 9
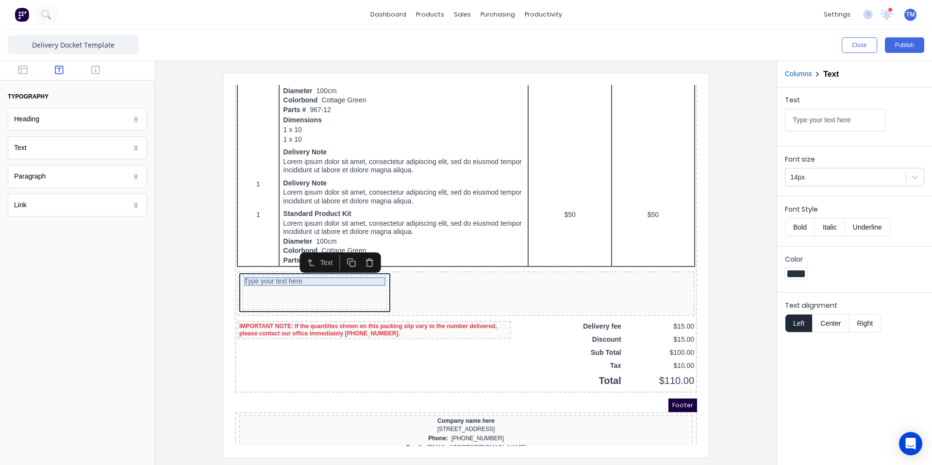
click at [292, 270] on div "Type your text here" at bounding box center [302, 269] width 141 height 9
click at [805, 113] on input "Type your text here" at bounding box center [835, 120] width 100 height 23
drag, startPoint x: 354, startPoint y: 270, endPoint x: 383, endPoint y: 267, distance: 28.8
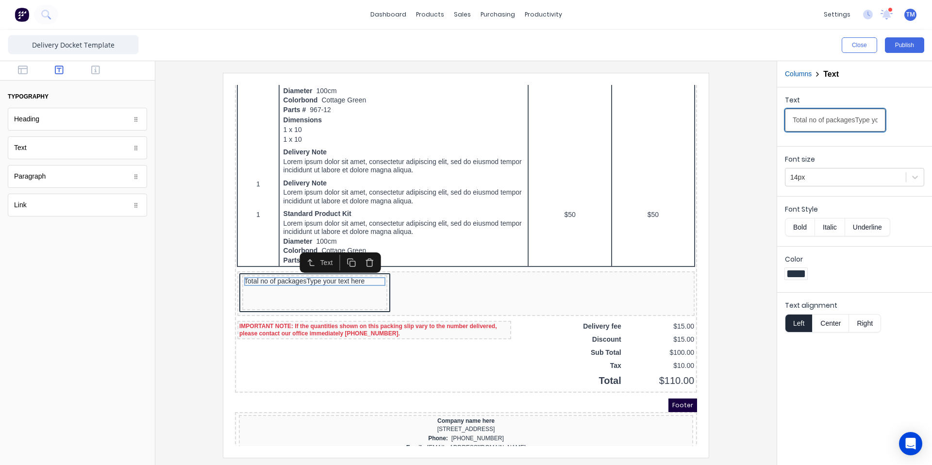
drag, startPoint x: 836, startPoint y: 116, endPoint x: 851, endPoint y: 120, distance: 16.3
click at [837, 116] on input "Total no of packagesType your text here" at bounding box center [835, 120] width 100 height 23
drag, startPoint x: 858, startPoint y: 120, endPoint x: 1009, endPoint y: 128, distance: 151.6
click at [931, 128] on html "dashboard products sales purchasing productivity dashboard products Product Cat…" at bounding box center [466, 232] width 932 height 465
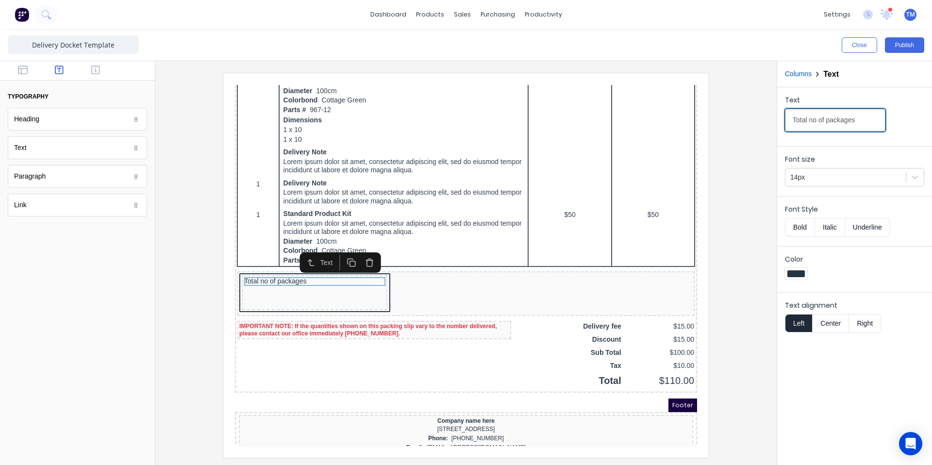
scroll to position [0, 0]
type input "Total no of packages"
click at [801, 225] on button "Bold" at bounding box center [800, 227] width 30 height 18
click at [837, 330] on button "Center" at bounding box center [830, 323] width 37 height 18
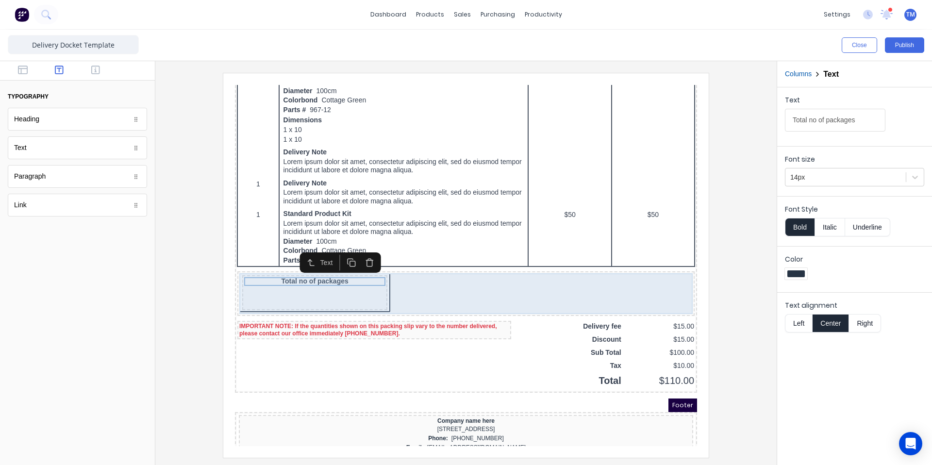
click at [292, 289] on div "Total no of packages" at bounding box center [303, 281] width 145 height 35
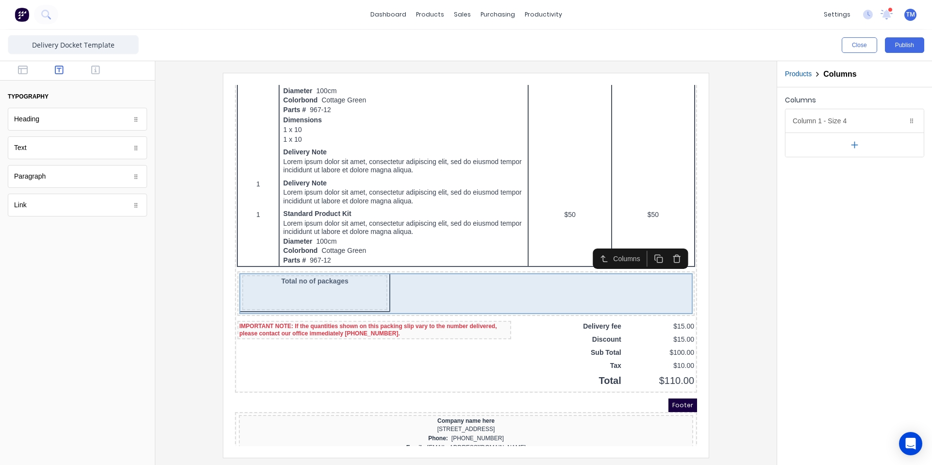
drag, startPoint x: 424, startPoint y: 284, endPoint x: 446, endPoint y: 282, distance: 22.4
click at [425, 283] on div "Total no of packages" at bounding box center [454, 282] width 453 height 41
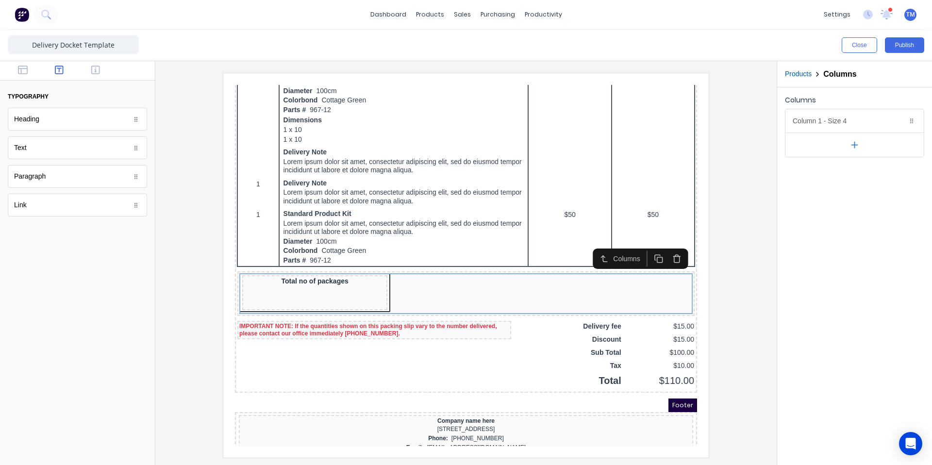
click at [737, 296] on div at bounding box center [466, 265] width 606 height 384
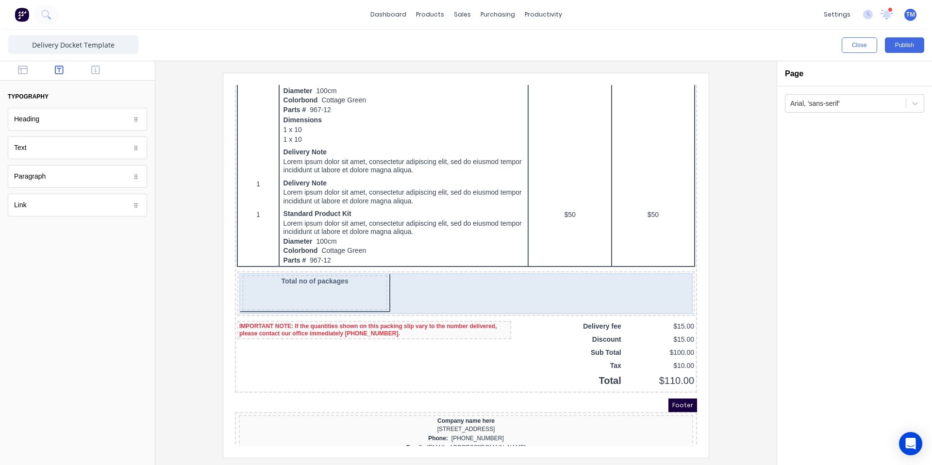
scroll to position [461, 0]
click at [341, 276] on div "Total no of packages" at bounding box center [303, 280] width 145 height 35
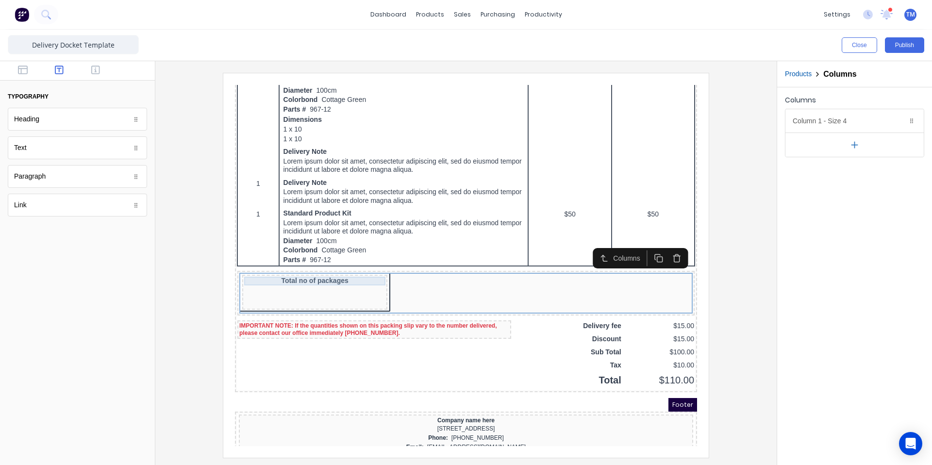
click at [340, 271] on div "Total no of packages" at bounding box center [302, 269] width 141 height 9
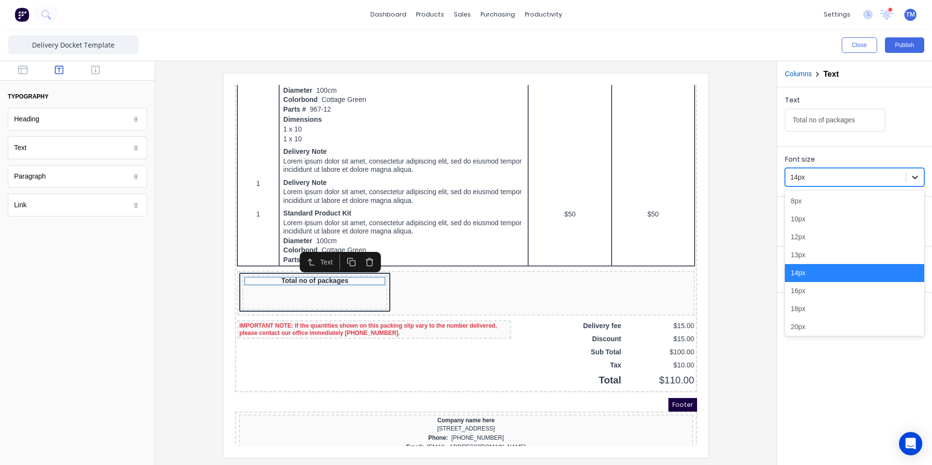
click at [912, 180] on icon at bounding box center [915, 177] width 10 height 10
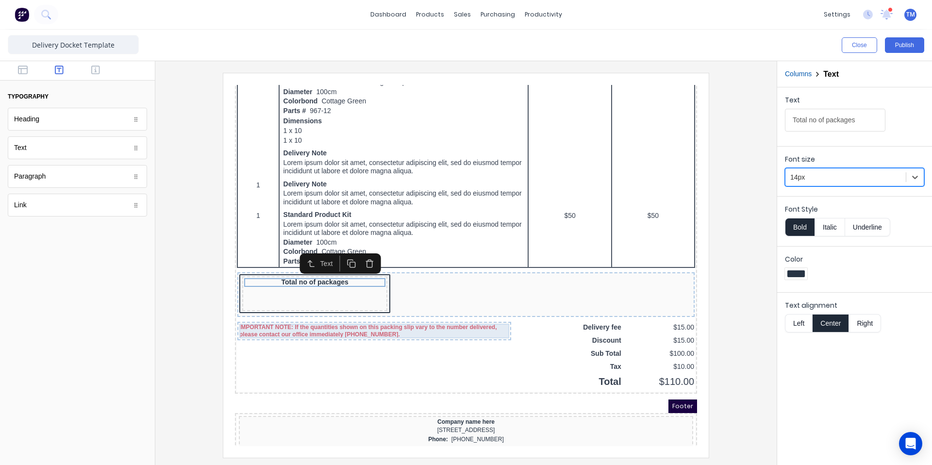
click at [433, 320] on div "IMPORTANT NOTE: If the quantities shown on this packing slip vary to the number…" at bounding box center [363, 319] width 270 height 15
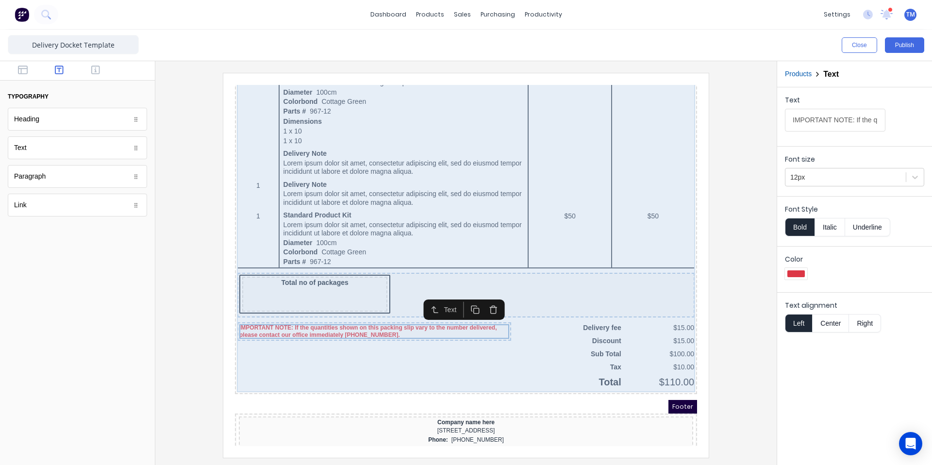
drag, startPoint x: 493, startPoint y: 351, endPoint x: 484, endPoint y: 347, distance: 10.0
click at [493, 351] on div "QTY DESCRIPTION EACH TOTAL 1 Basic Product Lorem ipsum dolor sit amet, consecte…" at bounding box center [454, 77] width 458 height 606
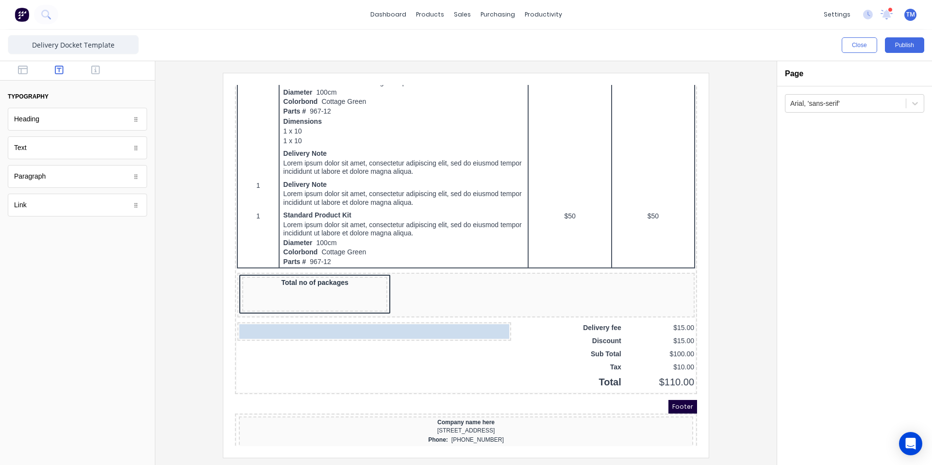
drag, startPoint x: 406, startPoint y: 314, endPoint x: 565, endPoint y: 269, distance: 164.9
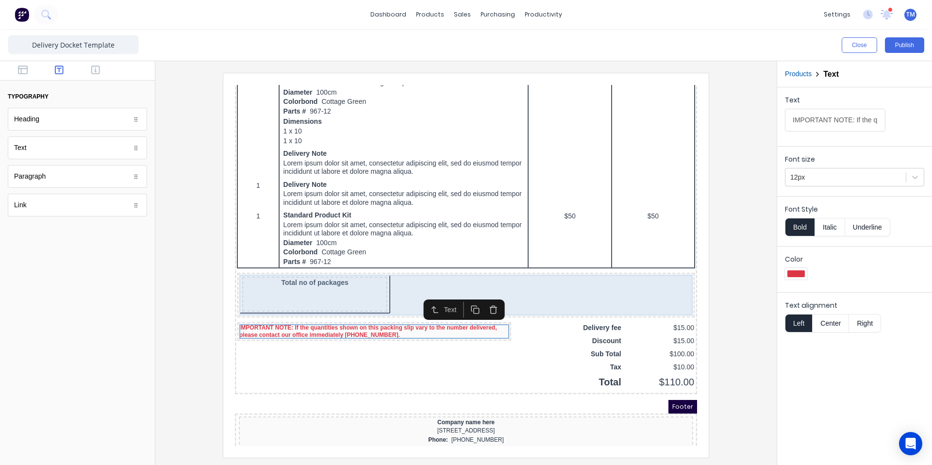
click at [304, 277] on div "Total no of packages" at bounding box center [303, 282] width 145 height 35
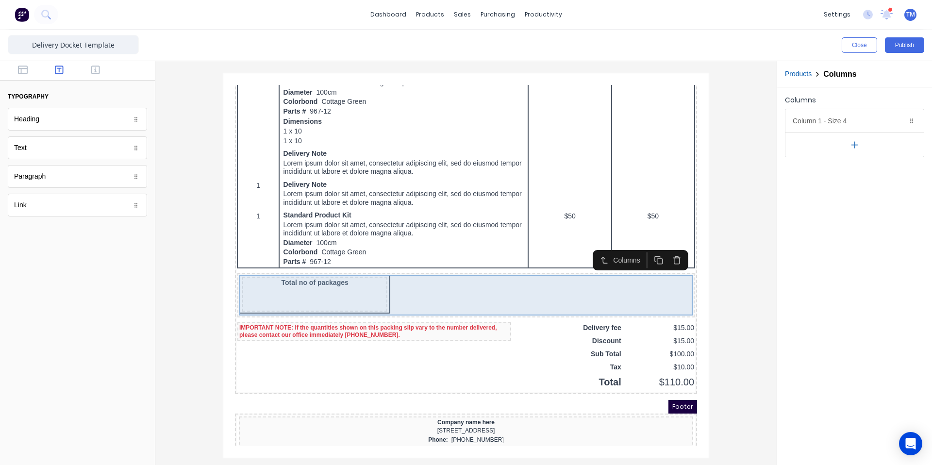
click at [414, 279] on div "Total no of packages" at bounding box center [454, 283] width 453 height 41
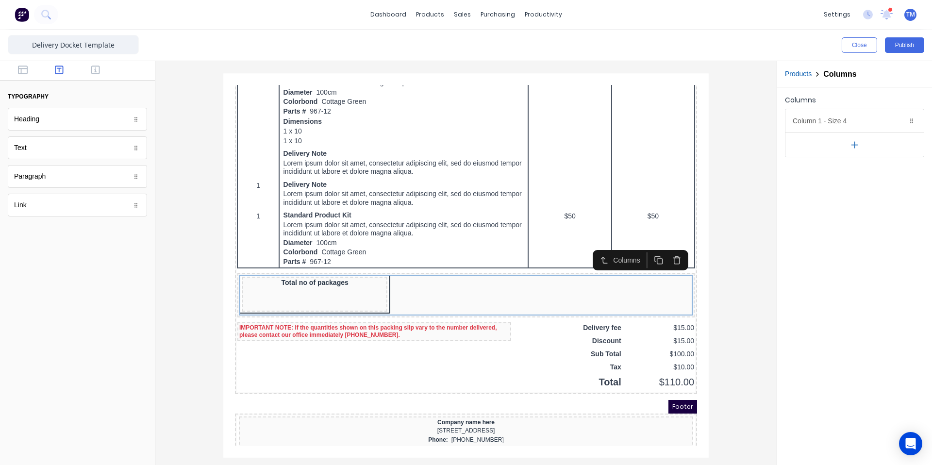
click at [851, 143] on icon "button" at bounding box center [854, 145] width 10 height 10
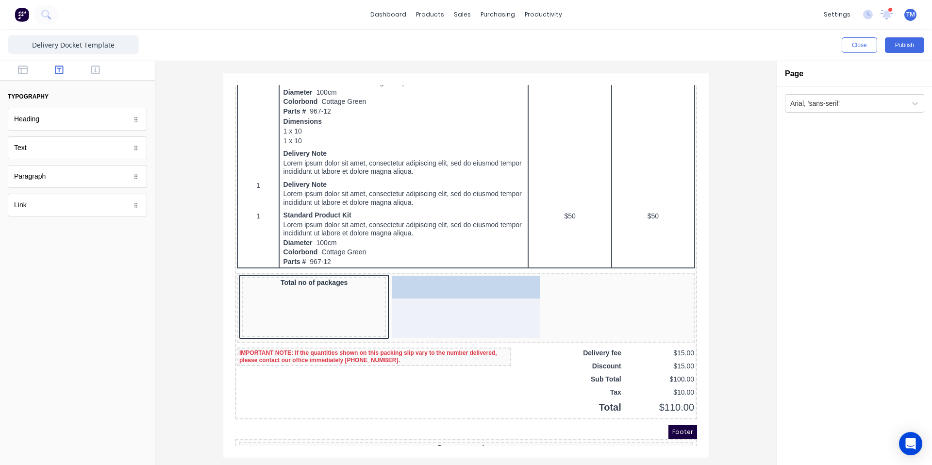
drag, startPoint x: 68, startPoint y: 148, endPoint x: 190, endPoint y: 247, distance: 156.6
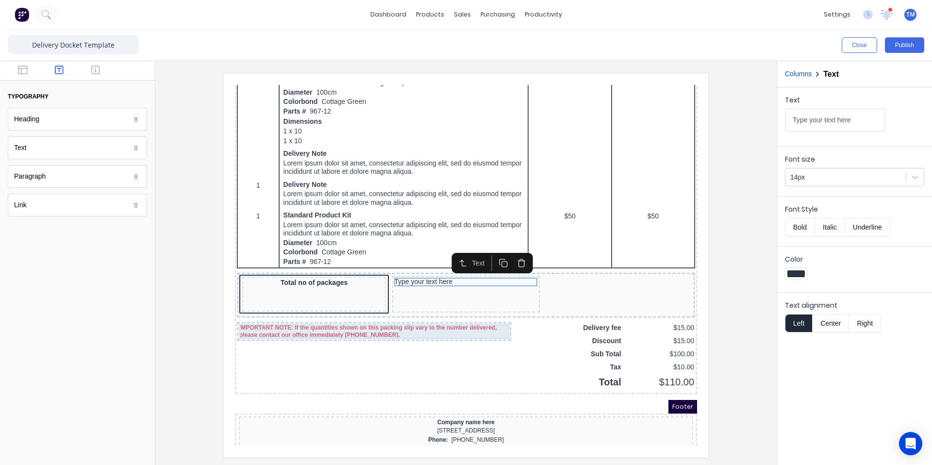
click at [333, 320] on div "IMPORTANT NOTE: If the quantities shown on this packing slip vary to the number…" at bounding box center [363, 320] width 270 height 15
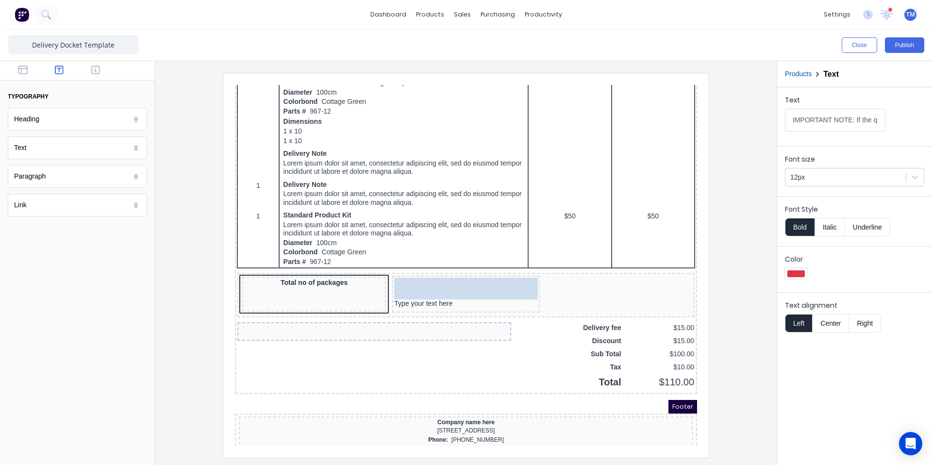
drag, startPoint x: 334, startPoint y: 320, endPoint x: 419, endPoint y: 274, distance: 96.6
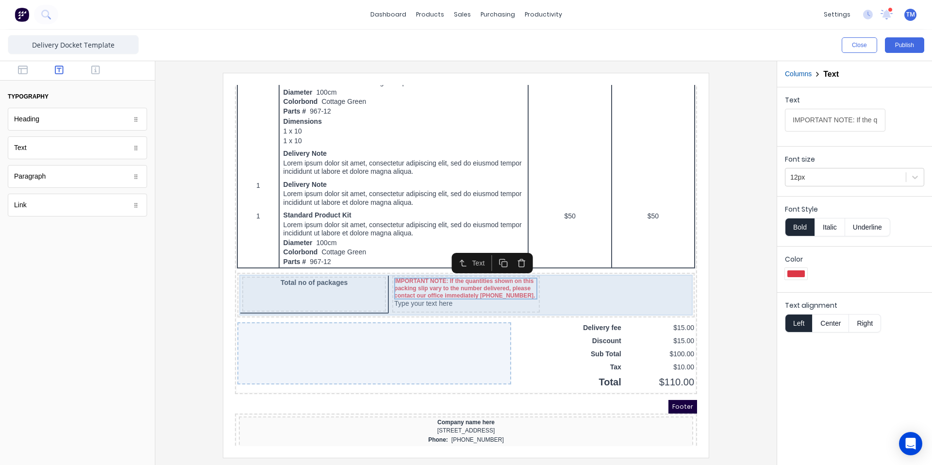
click at [451, 299] on div "IMPORTANT NOTE: If the quantities shown on this packing slip vary to the number…" at bounding box center [453, 282] width 147 height 37
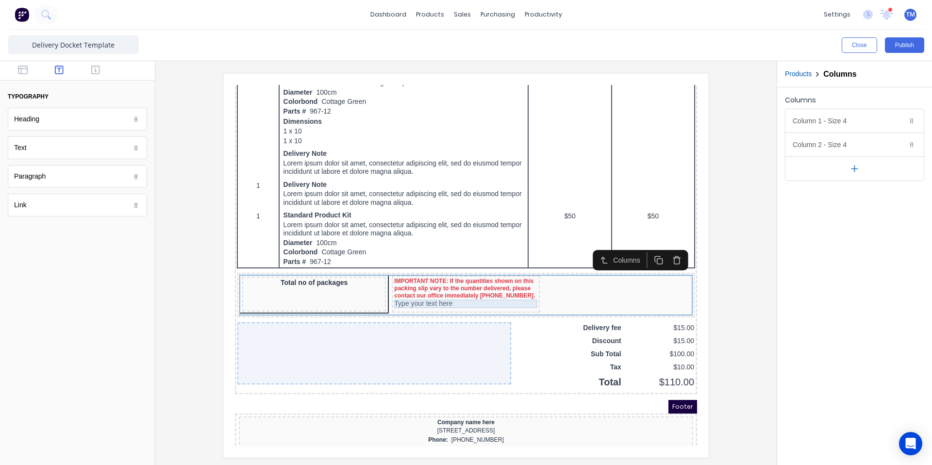
click at [460, 296] on div "Type your text here" at bounding box center [453, 292] width 143 height 9
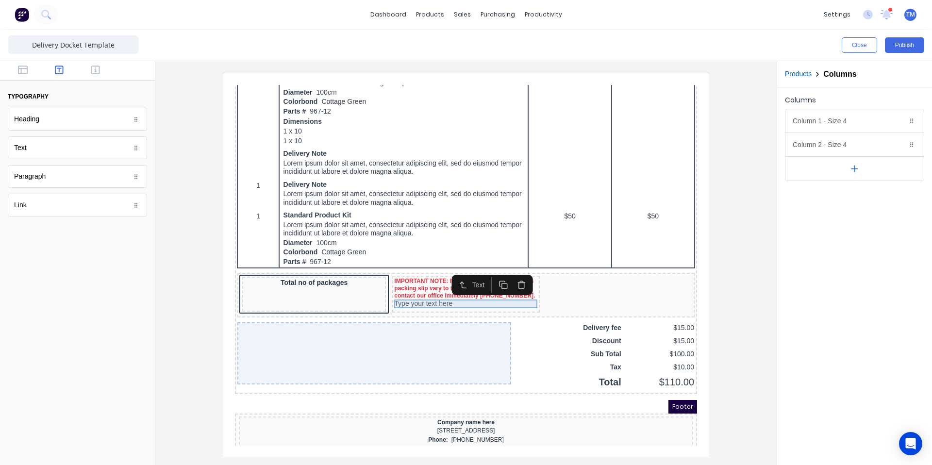
click at [460, 296] on div "Type your text here" at bounding box center [453, 292] width 143 height 9
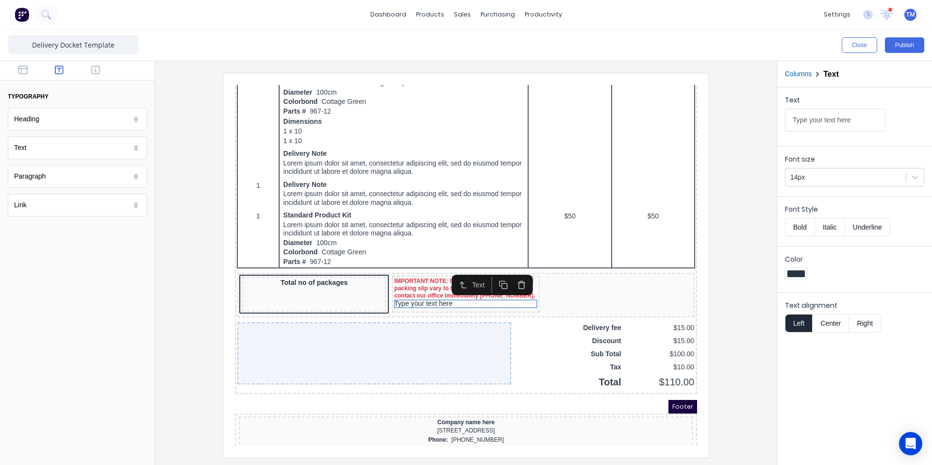
drag, startPoint x: 514, startPoint y: 274, endPoint x: 508, endPoint y: 297, distance: 24.5
click at [514, 274] on icon "button" at bounding box center [509, 272] width 9 height 9
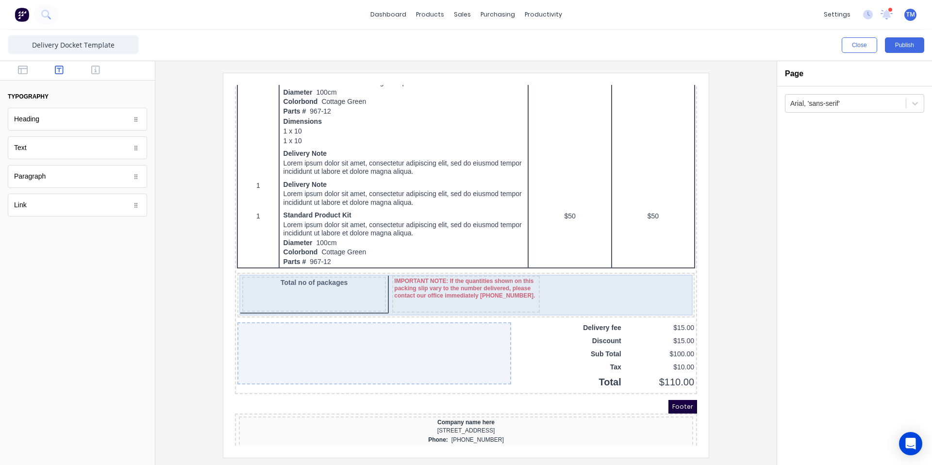
click at [481, 287] on div "IMPORTANT NOTE: If the quantities shown on this packing slip vary to the number…" at bounding box center [453, 277] width 143 height 22
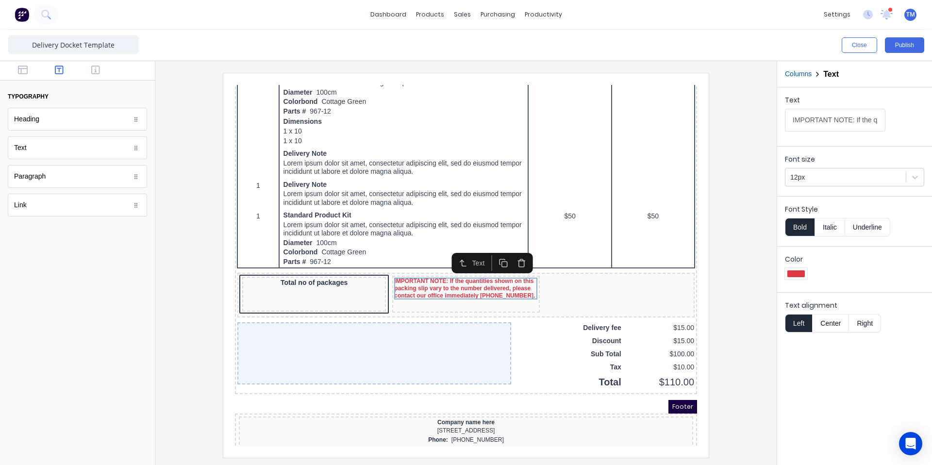
click at [808, 75] on button "Columns" at bounding box center [798, 74] width 27 height 10
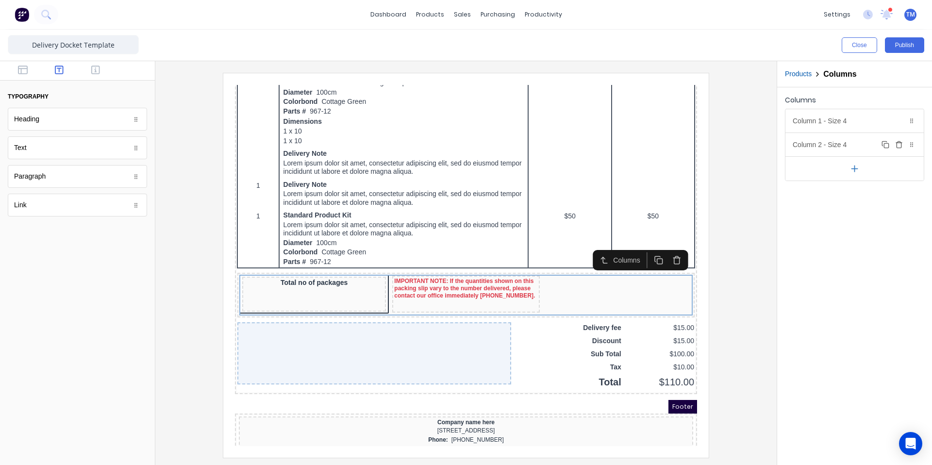
click at [834, 144] on div "Column 2 - Size 4 Duplicate Delete" at bounding box center [854, 144] width 138 height 23
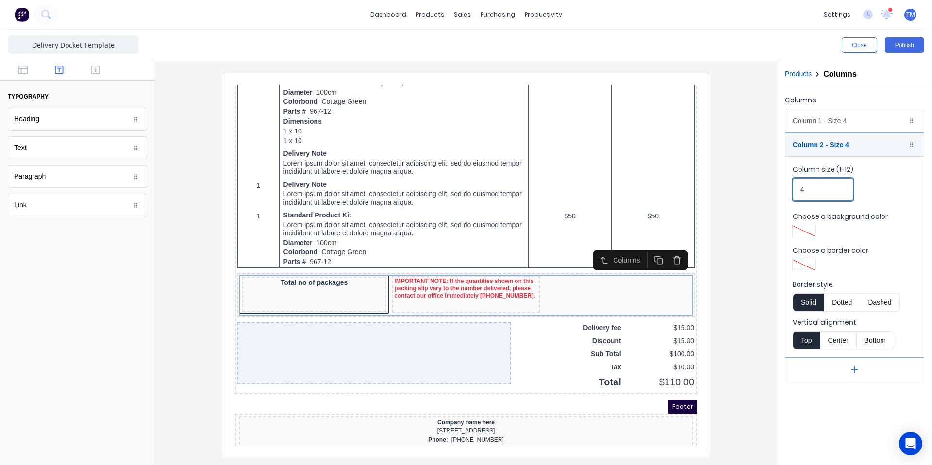
drag, startPoint x: 818, startPoint y: 192, endPoint x: 788, endPoint y: 191, distance: 30.1
click at [789, 191] on fieldset "Column size (1-12) 4 Choose a background color Choose a border color Border sty…" at bounding box center [854, 256] width 138 height 201
type input "8"
drag, startPoint x: 853, startPoint y: 413, endPoint x: 734, endPoint y: 390, distance: 121.1
click at [853, 413] on div "Columns Column 1 - Size 4 Duplicate Delete Column size (1-12) 4 Choose a backgr…" at bounding box center [854, 276] width 155 height 378
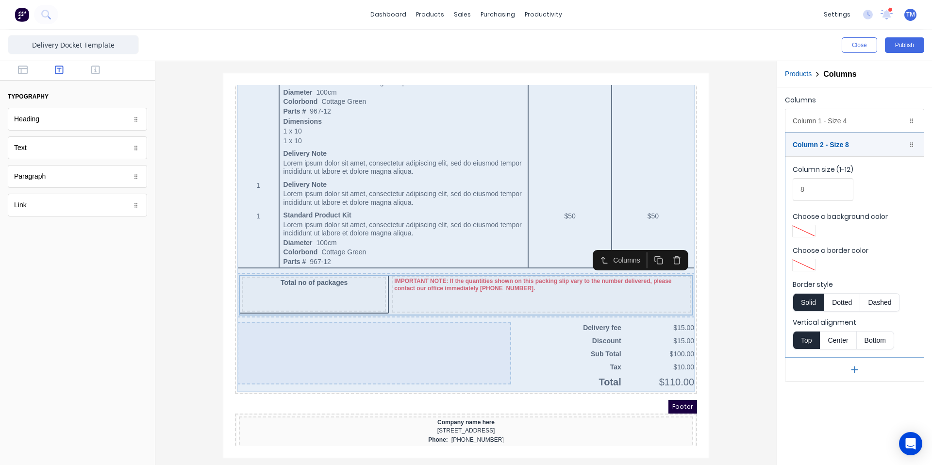
click at [407, 353] on div at bounding box center [363, 342] width 274 height 62
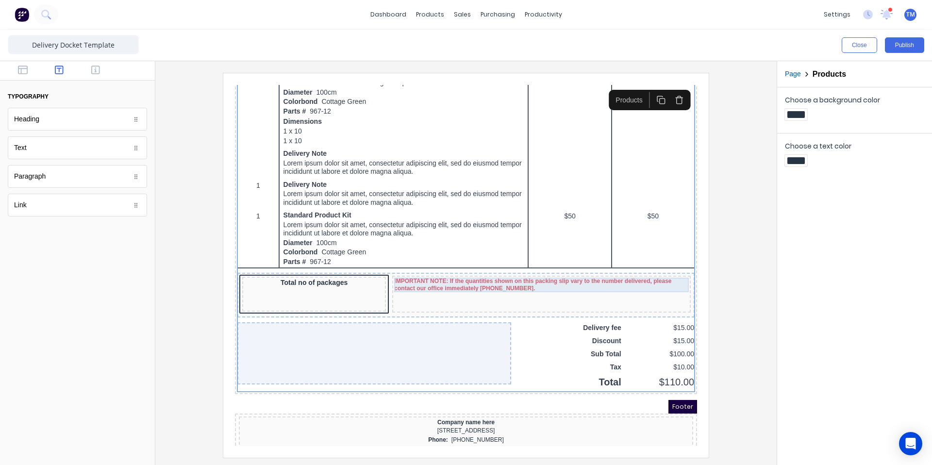
click at [519, 266] on div "IMPORTANT NOTE: If the quantities shown on this packing slip vary to the number…" at bounding box center [529, 273] width 295 height 15
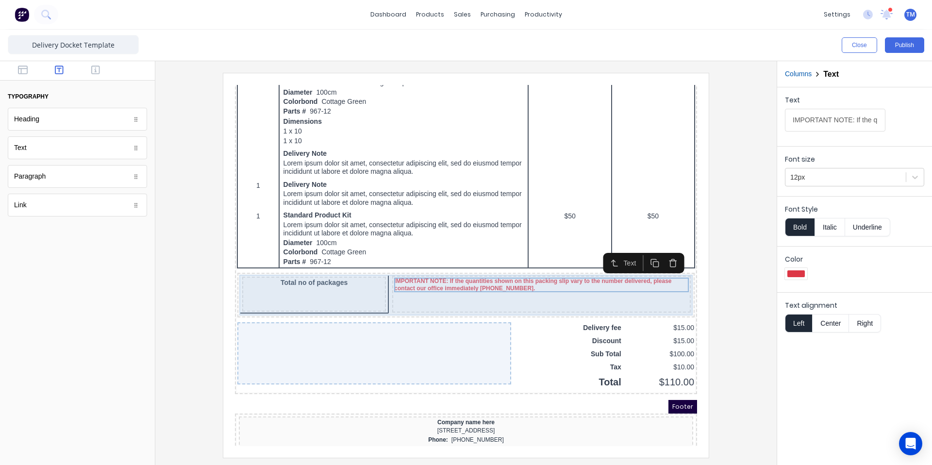
click at [536, 290] on div "IMPORTANT NOTE: If the quantities shown on this packing slip vary to the number…" at bounding box center [529, 282] width 298 height 37
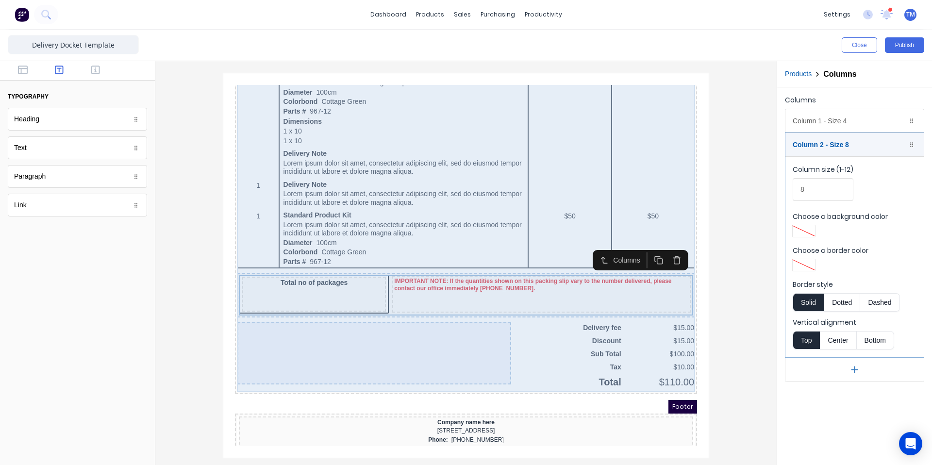
click at [366, 351] on div at bounding box center [363, 342] width 274 height 62
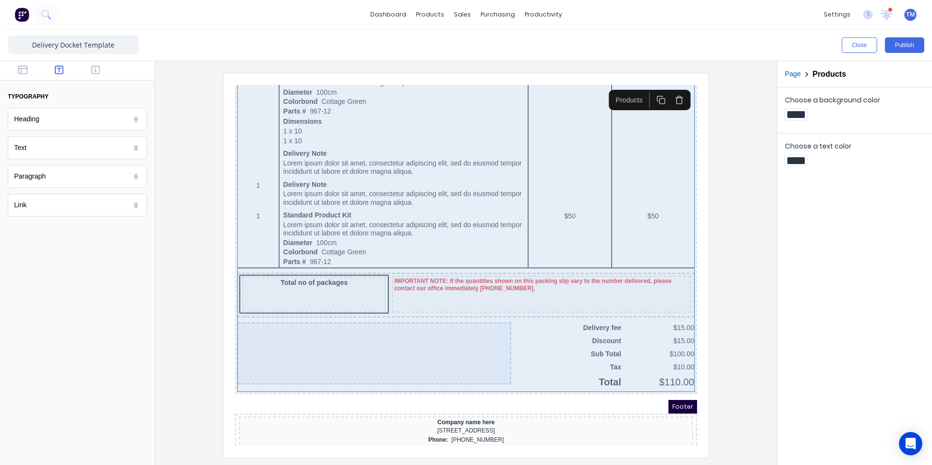
click at [281, 348] on div at bounding box center [363, 342] width 274 height 62
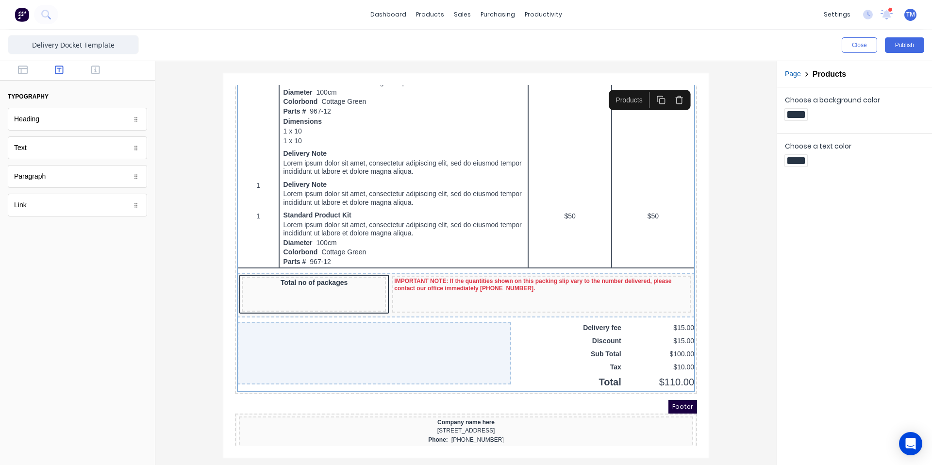
drag, startPoint x: 749, startPoint y: 343, endPoint x: 774, endPoint y: 198, distance: 147.2
click at [749, 342] on div at bounding box center [466, 265] width 606 height 384
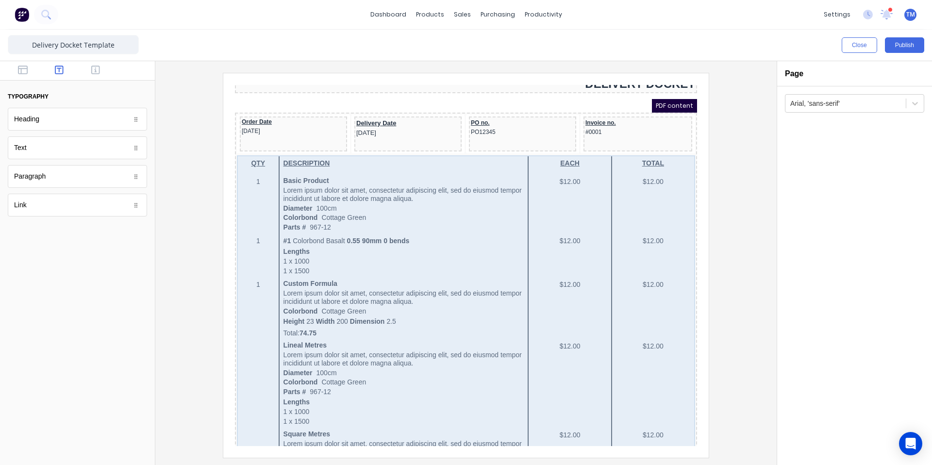
scroll to position [0, 0]
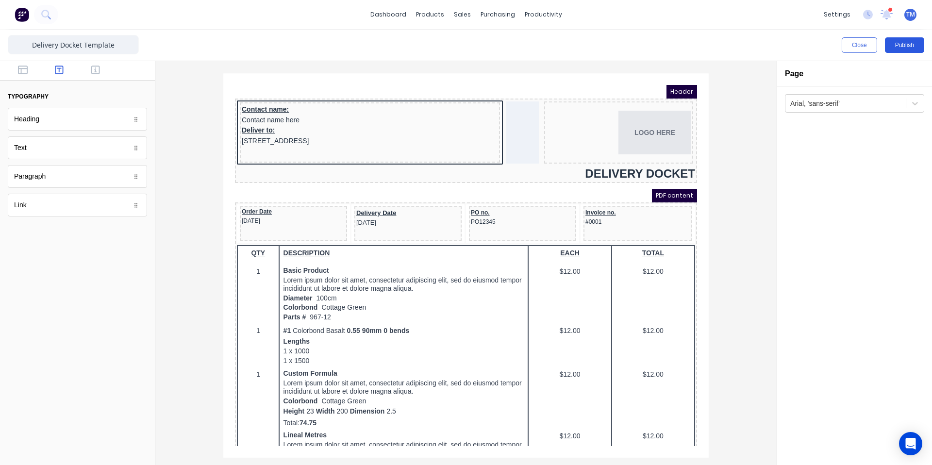
click at [903, 47] on button "Publish" at bounding box center [904, 45] width 39 height 16
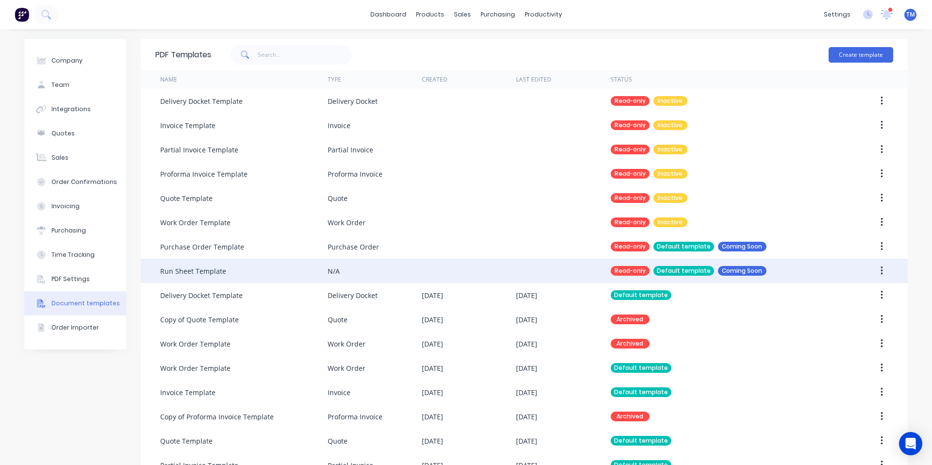
scroll to position [74, 0]
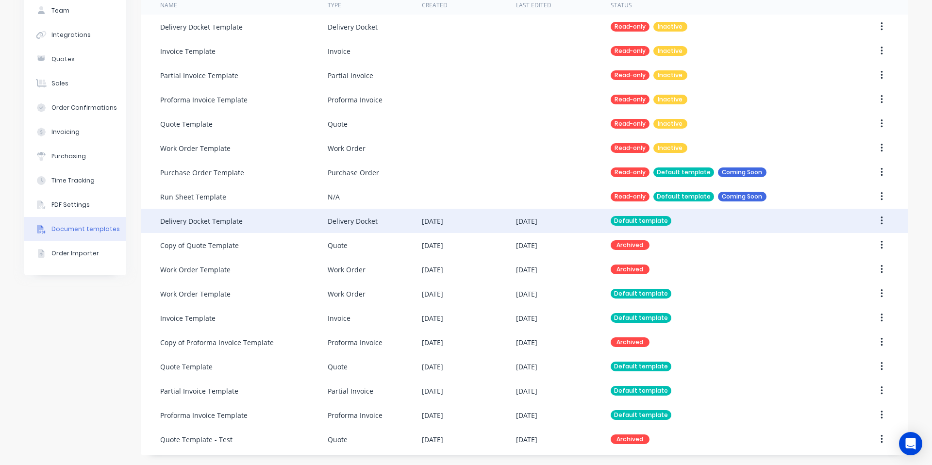
click at [275, 220] on div "Delivery Docket Template" at bounding box center [243, 221] width 167 height 24
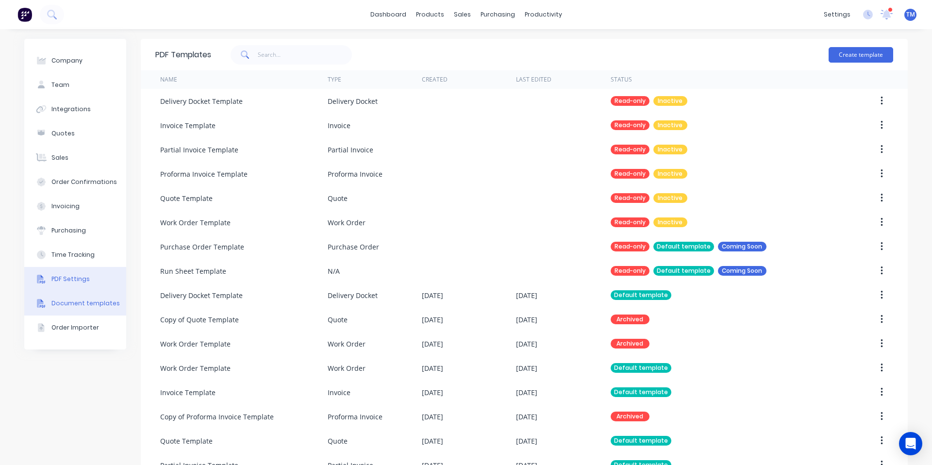
click at [76, 280] on div "PDF Settings" at bounding box center [70, 279] width 38 height 9
